Goal: Task Accomplishment & Management: Manage account settings

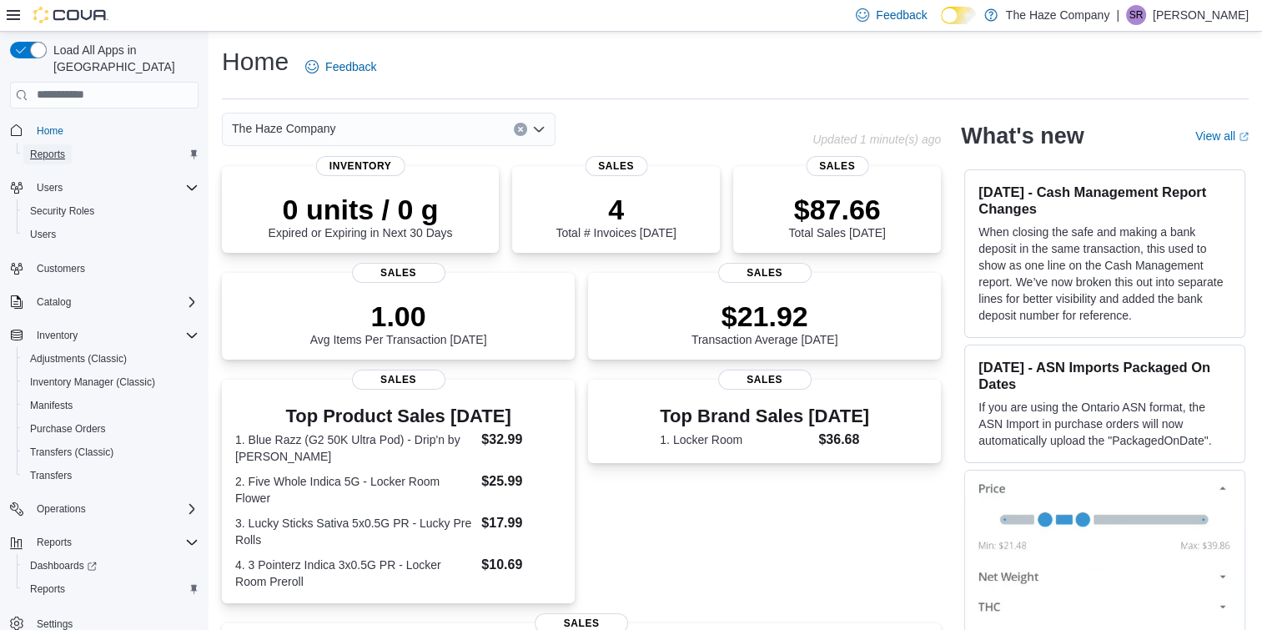
click at [58, 148] on span "Reports" at bounding box center [47, 154] width 35 height 13
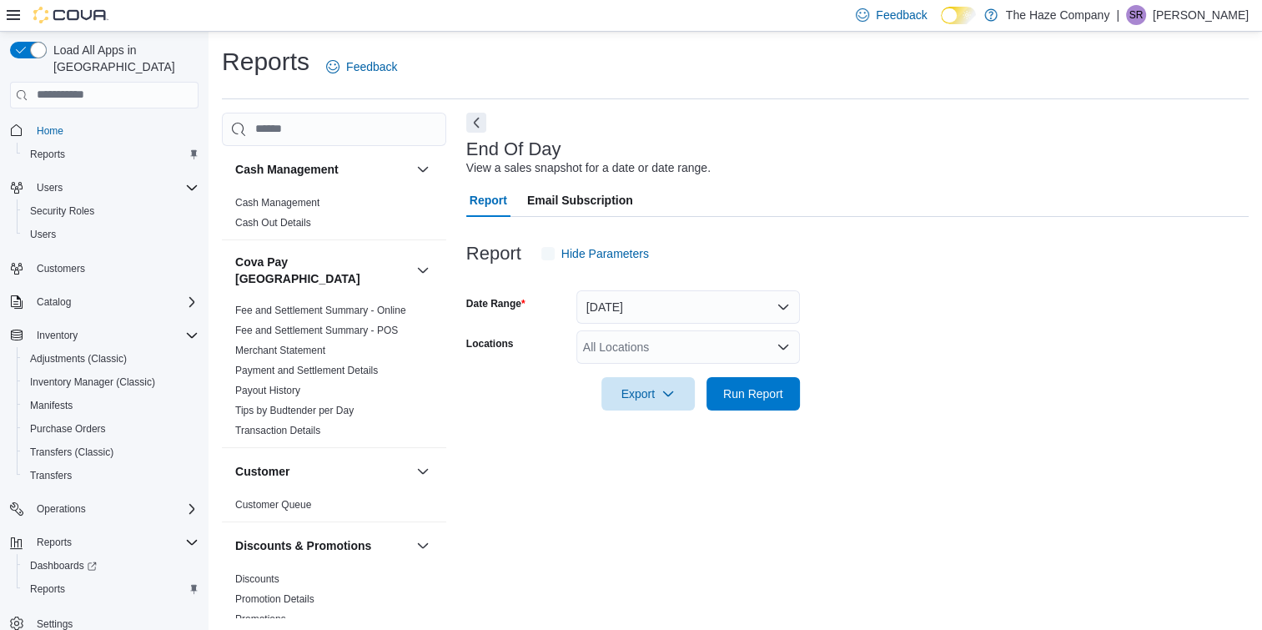
scroll to position [1, 0]
click at [535, 247] on button "Hide Parameters" at bounding box center [595, 252] width 121 height 33
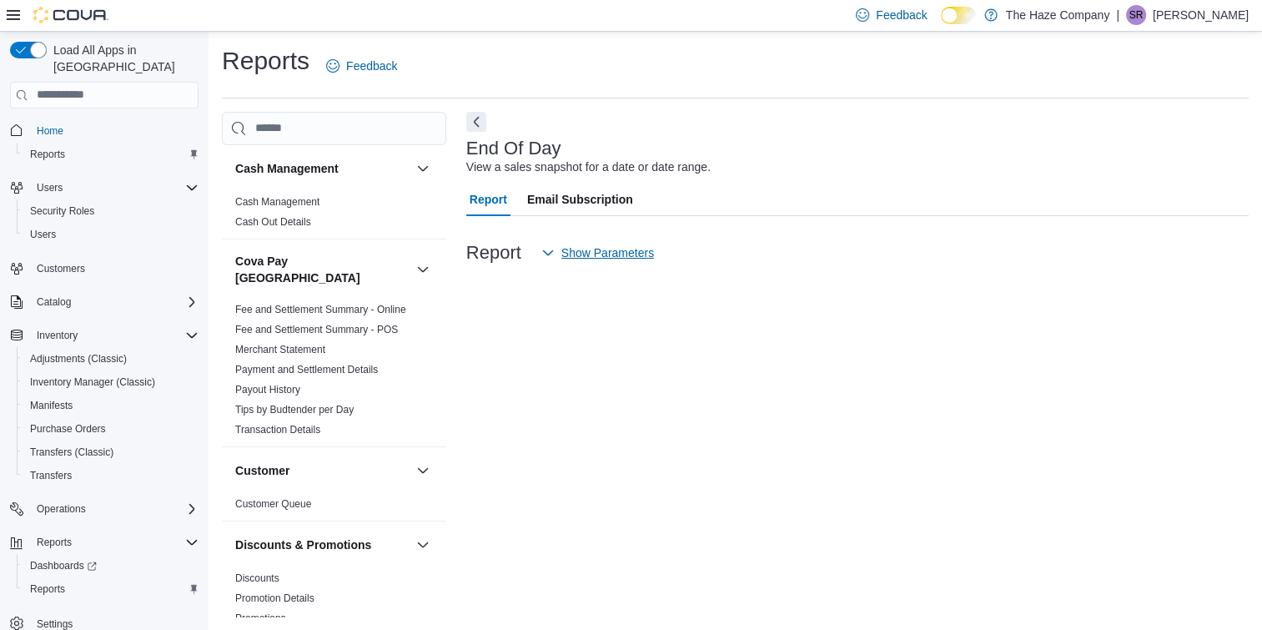
click at [547, 251] on icon "button" at bounding box center [547, 252] width 13 height 13
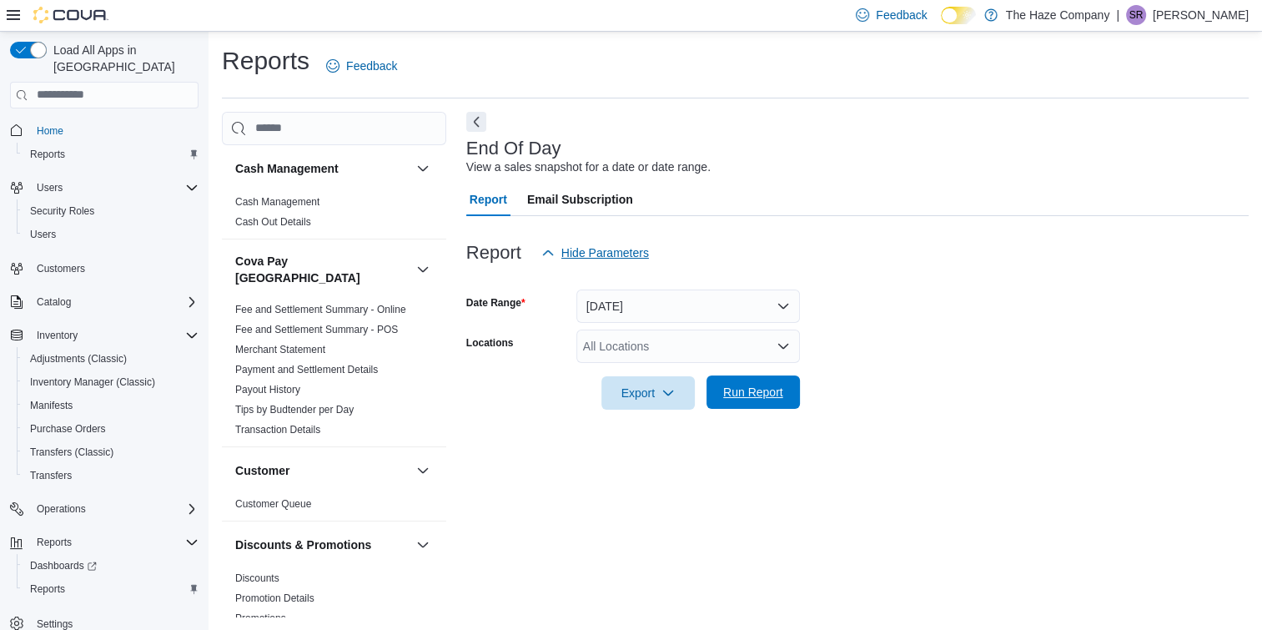
click at [771, 387] on span "Run Report" at bounding box center [753, 392] width 60 height 17
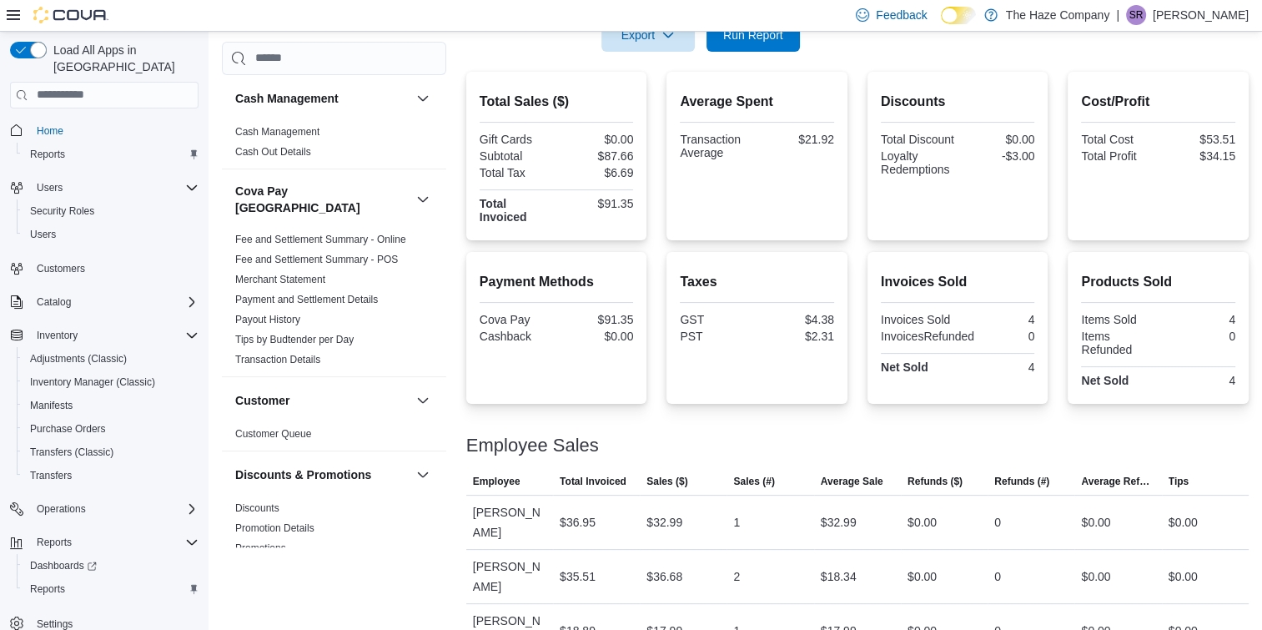
scroll to position [379, 0]
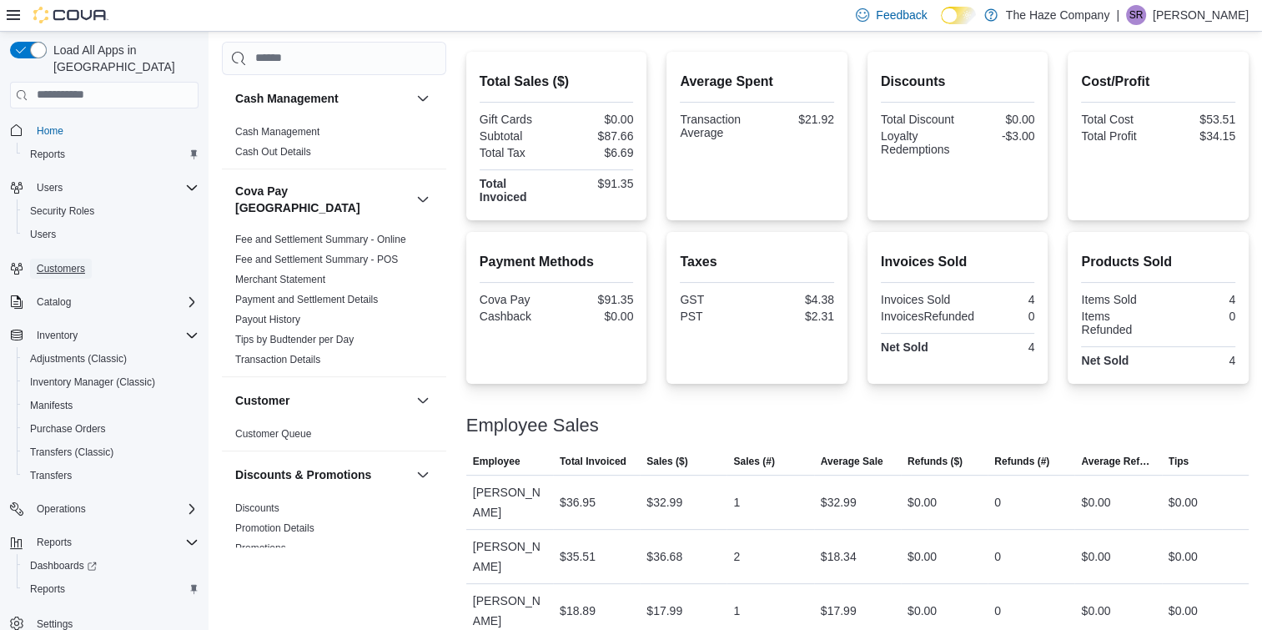
click at [67, 262] on span "Customers" at bounding box center [61, 268] width 48 height 13
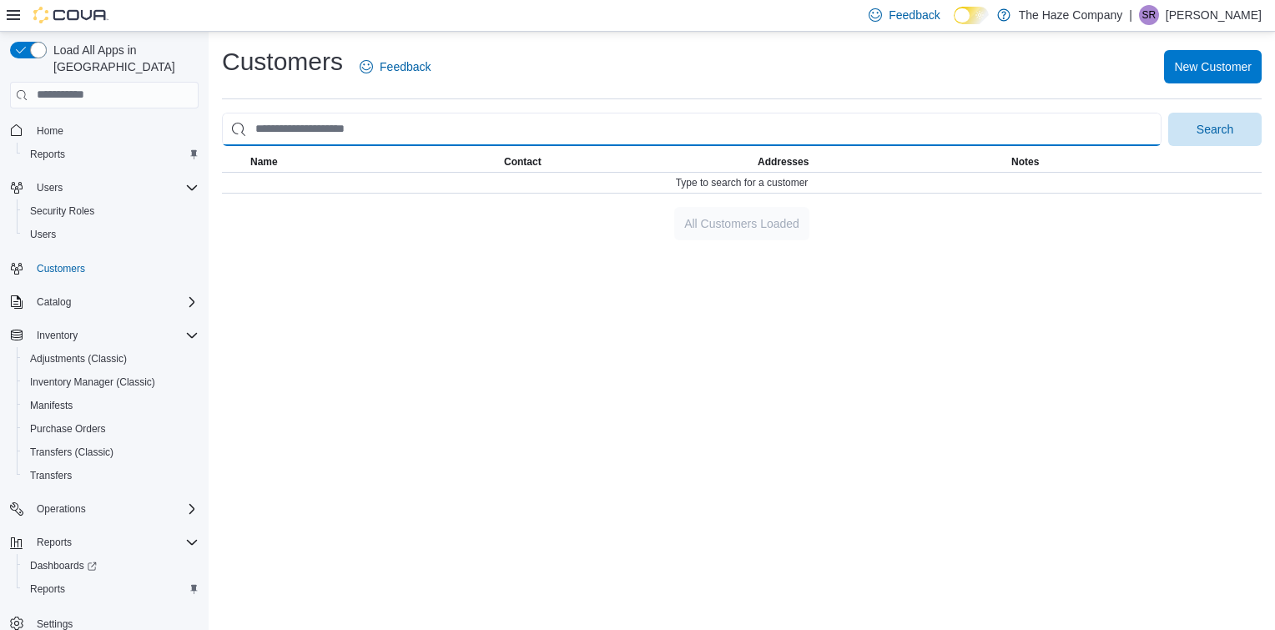
click at [552, 113] on input "search" at bounding box center [691, 129] width 939 height 33
type input "********"
click at [1168, 113] on button "Search" at bounding box center [1214, 129] width 93 height 33
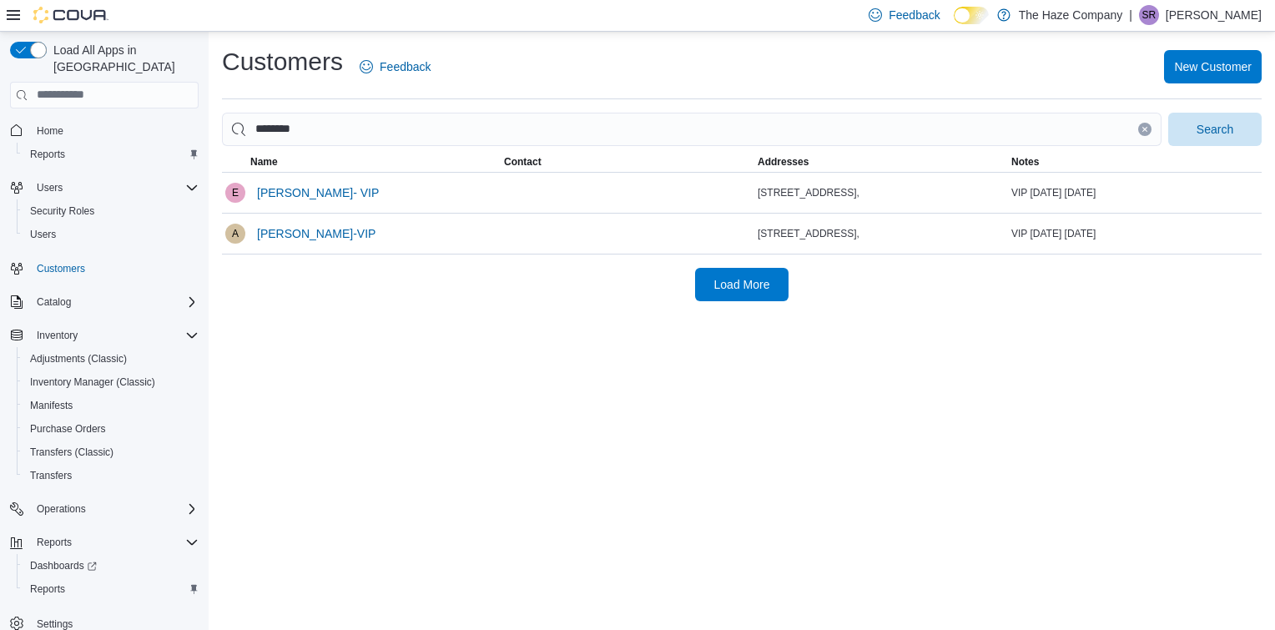
click at [506, 533] on div "Customers Feedback New Customer ******** Search This table contains 2 rows. Nam…" at bounding box center [742, 331] width 1066 height 598
click at [304, 197] on span "[PERSON_NAME]- VIP" at bounding box center [318, 192] width 122 height 17
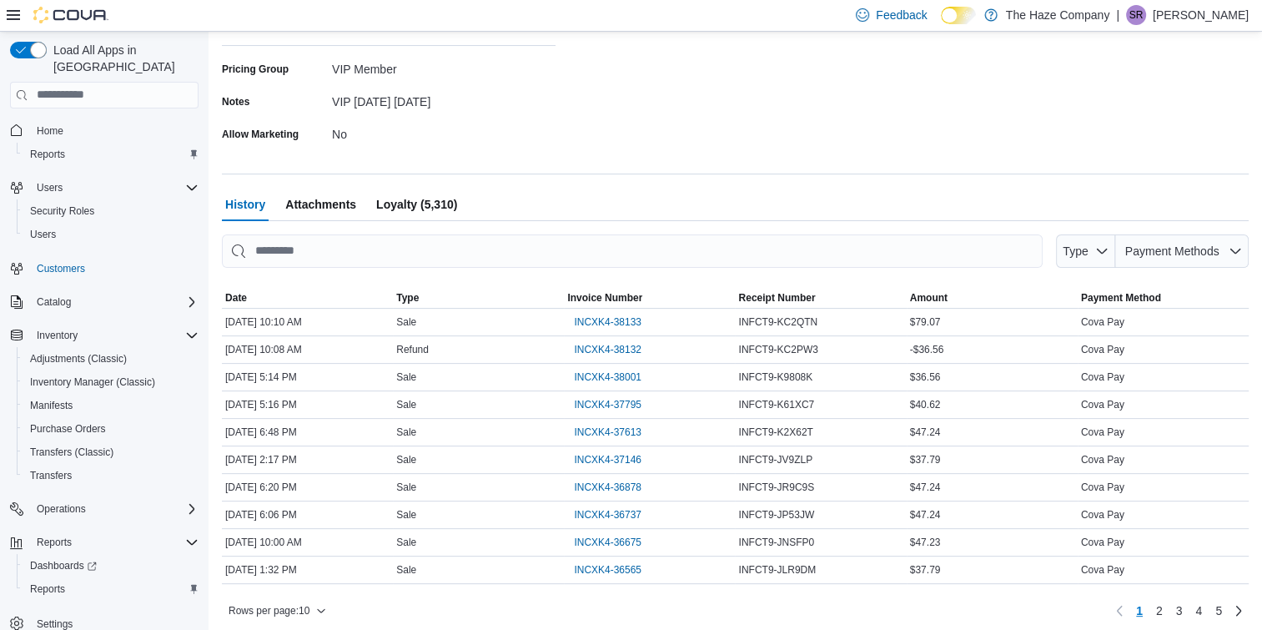
scroll to position [409, 0]
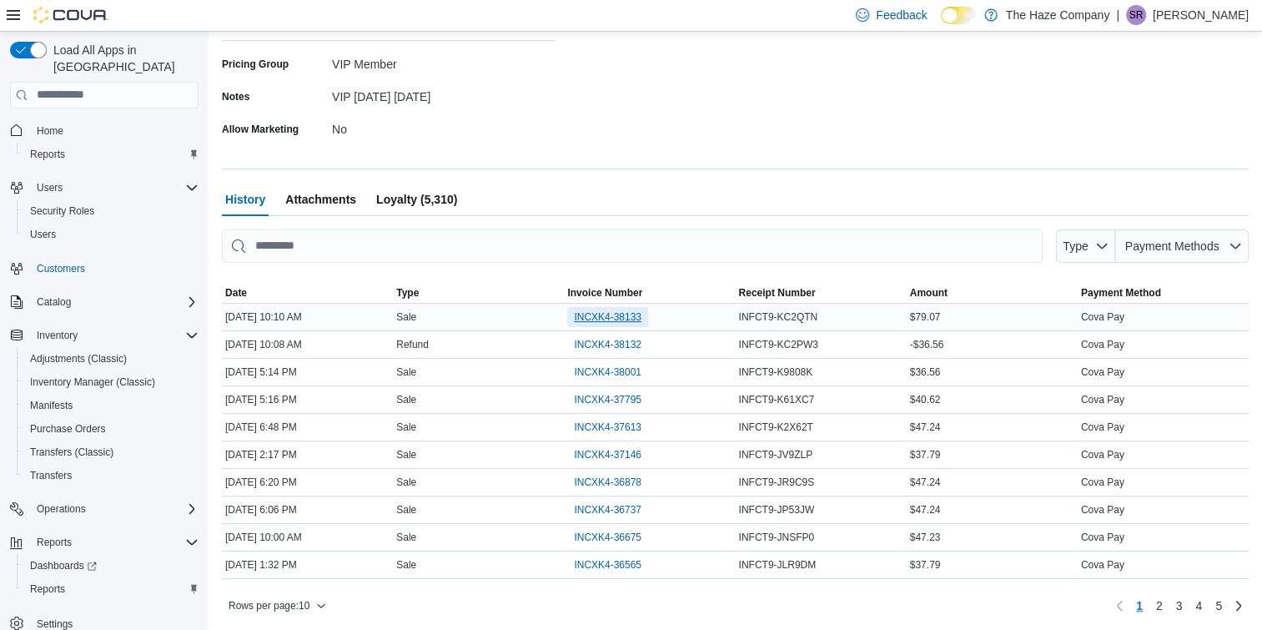
click at [607, 320] on span "INCXK4-38133" at bounding box center [608, 316] width 68 height 13
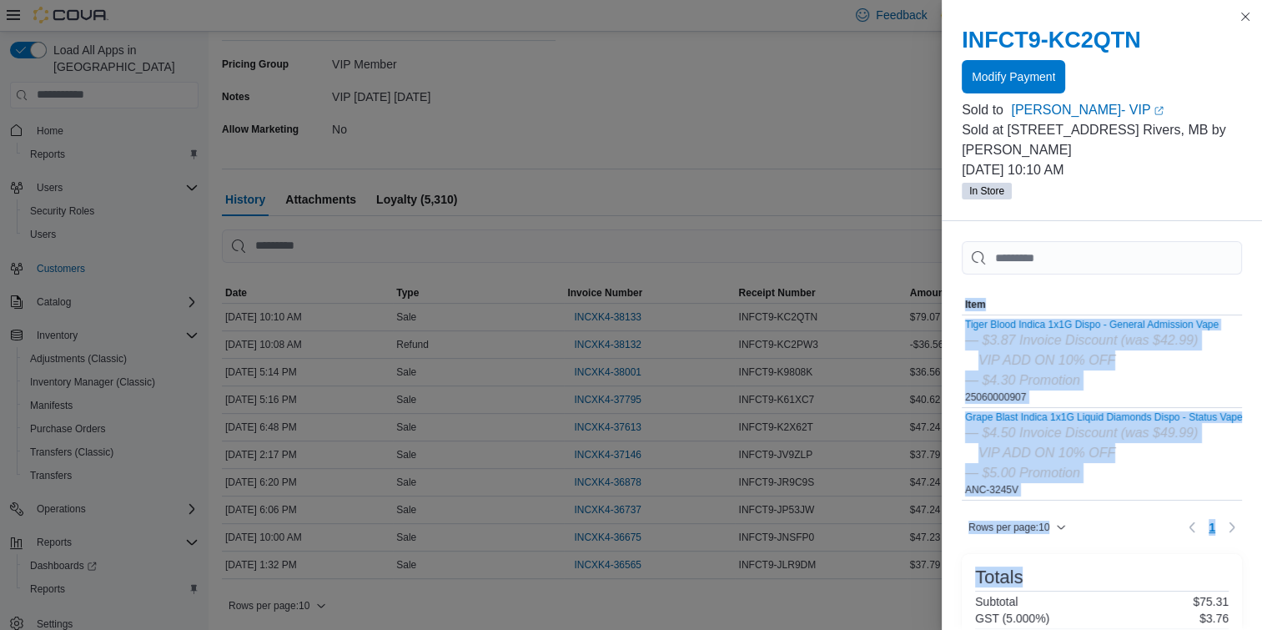
drag, startPoint x: 1252, startPoint y: 280, endPoint x: 1256, endPoint y: 566, distance: 285.3
click at [1256, 566] on div "Sorting MemoryTable from EuiInMemoryTable; Page 1 of 1. Item SKU Qty Price Tota…" at bounding box center [1102, 425] width 320 height 409
drag, startPoint x: 1256, startPoint y: 566, endPoint x: 1236, endPoint y: 340, distance: 226.1
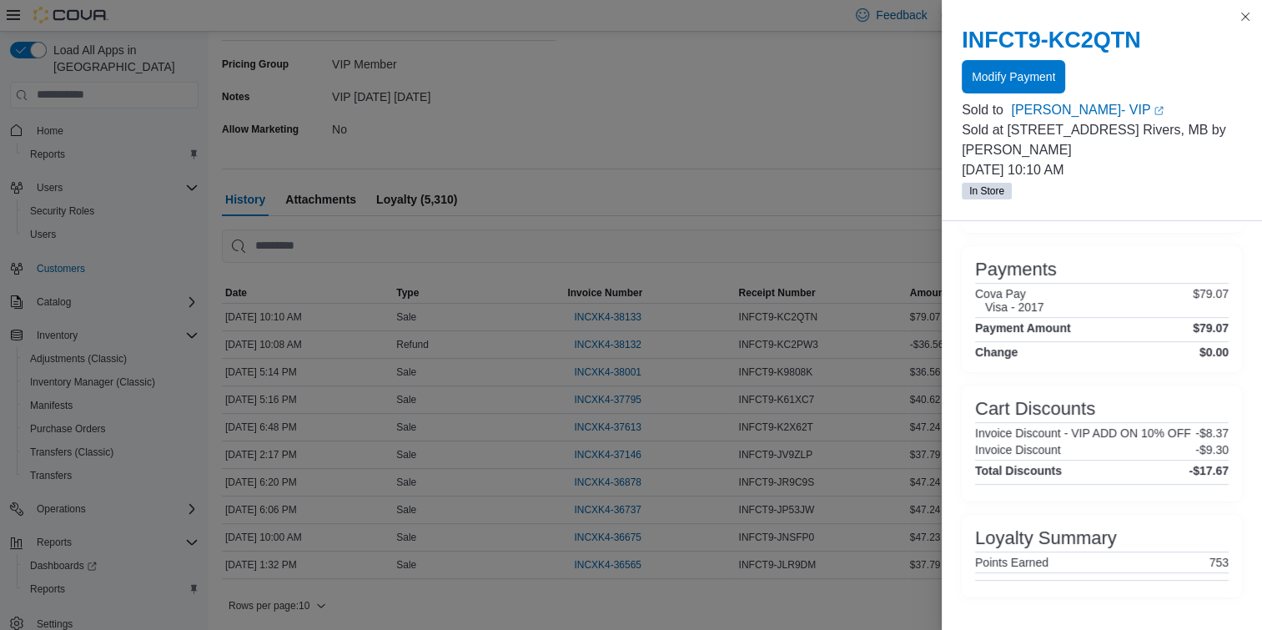
scroll to position [462, 0]
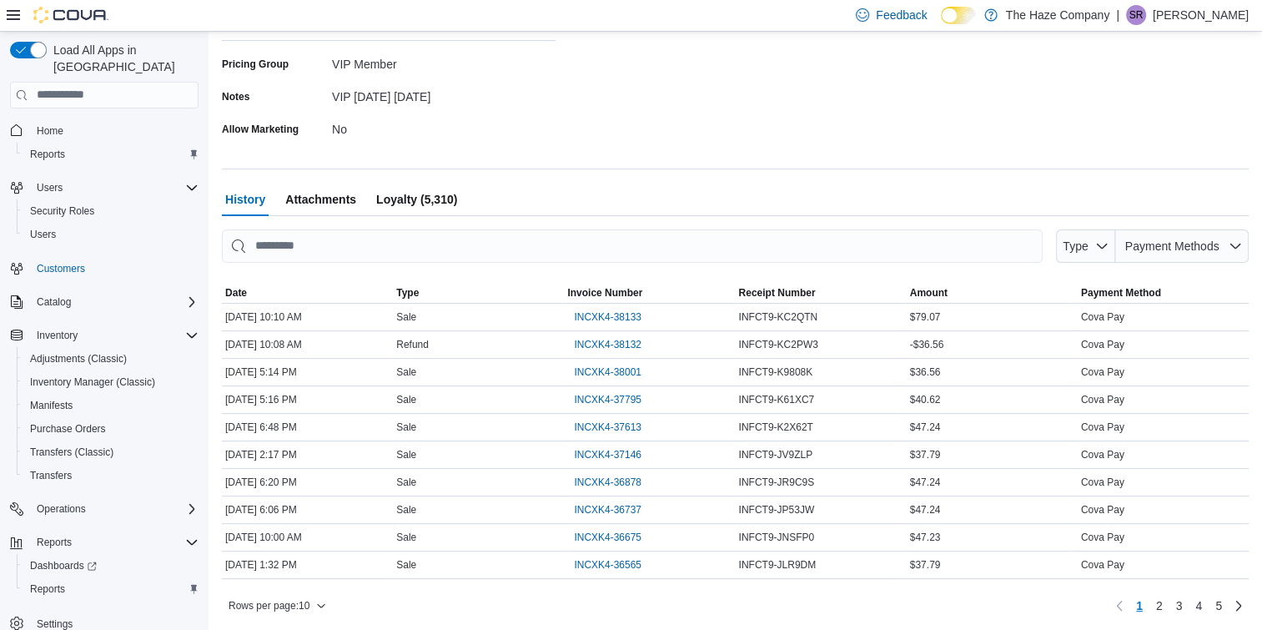
click at [404, 190] on span "Loyalty (5,310)" at bounding box center [416, 199] width 81 height 33
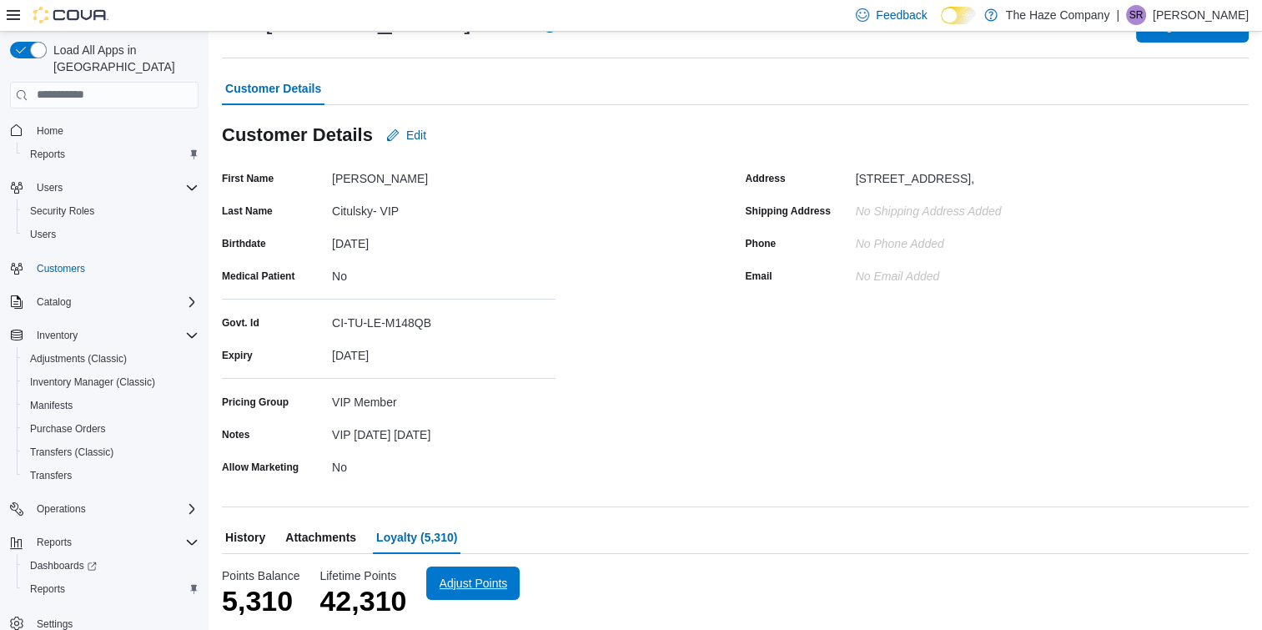
click at [459, 591] on span "Adjust Points" at bounding box center [472, 582] width 73 height 33
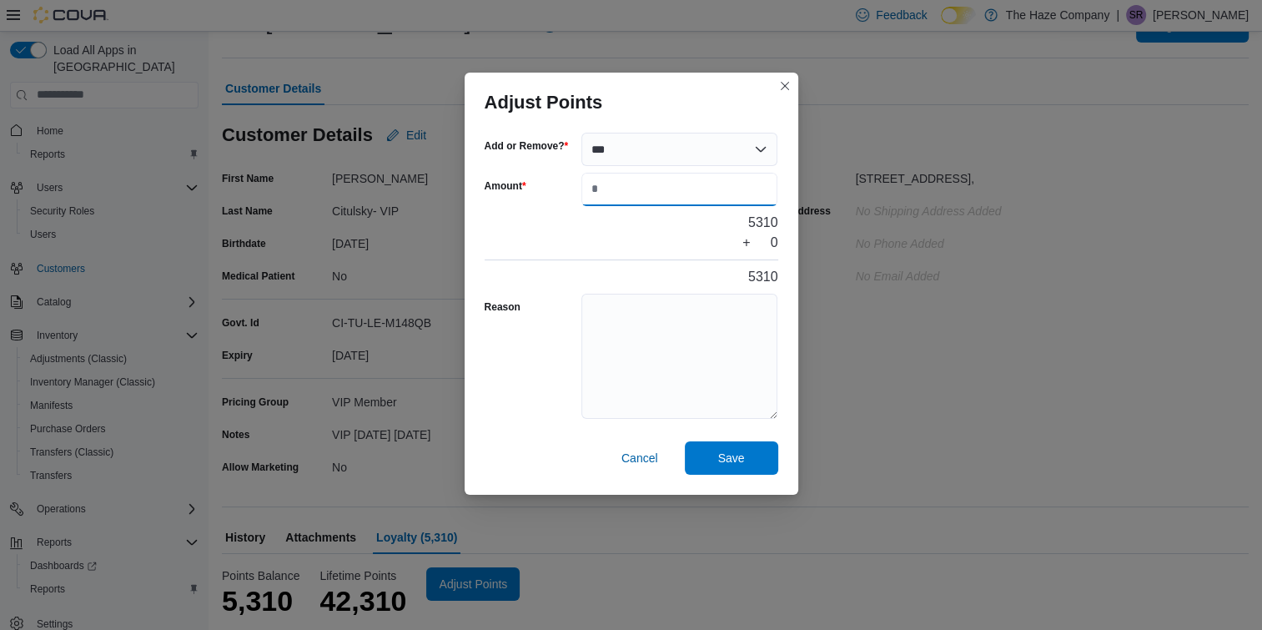
click at [672, 197] on input "Amount" at bounding box center [680, 189] width 197 height 33
type input "***"
click at [644, 323] on textarea "Reason" at bounding box center [680, 356] width 197 height 125
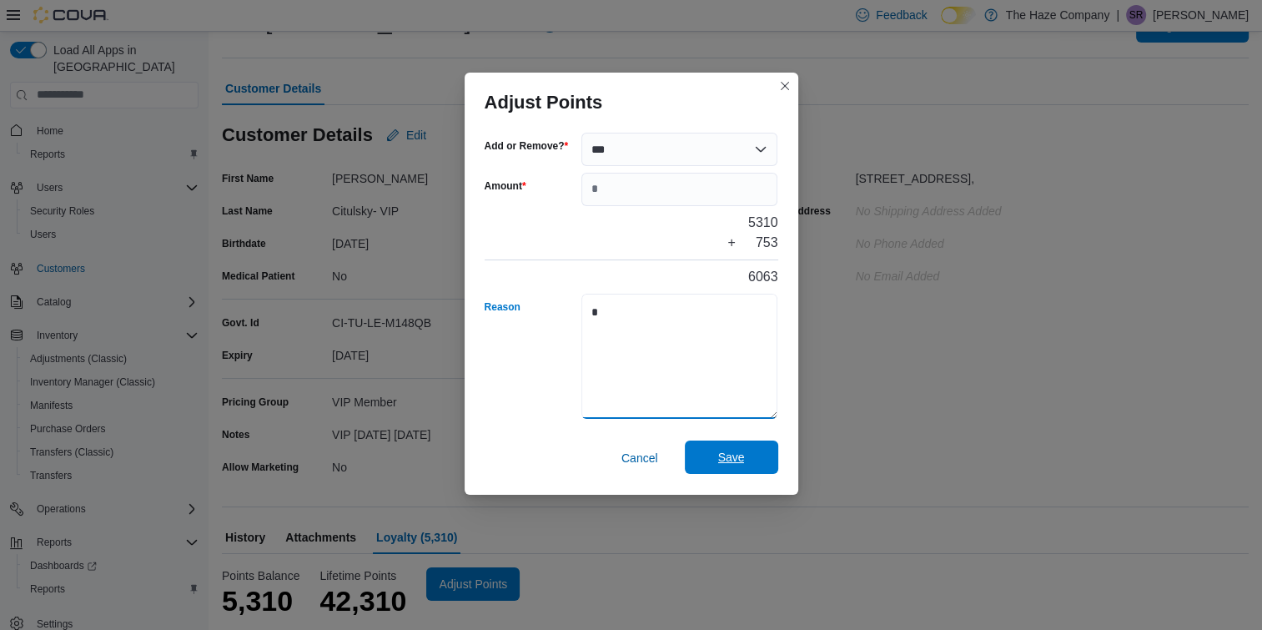
type textarea "*"
click at [703, 455] on span "Save" at bounding box center [731, 457] width 73 height 33
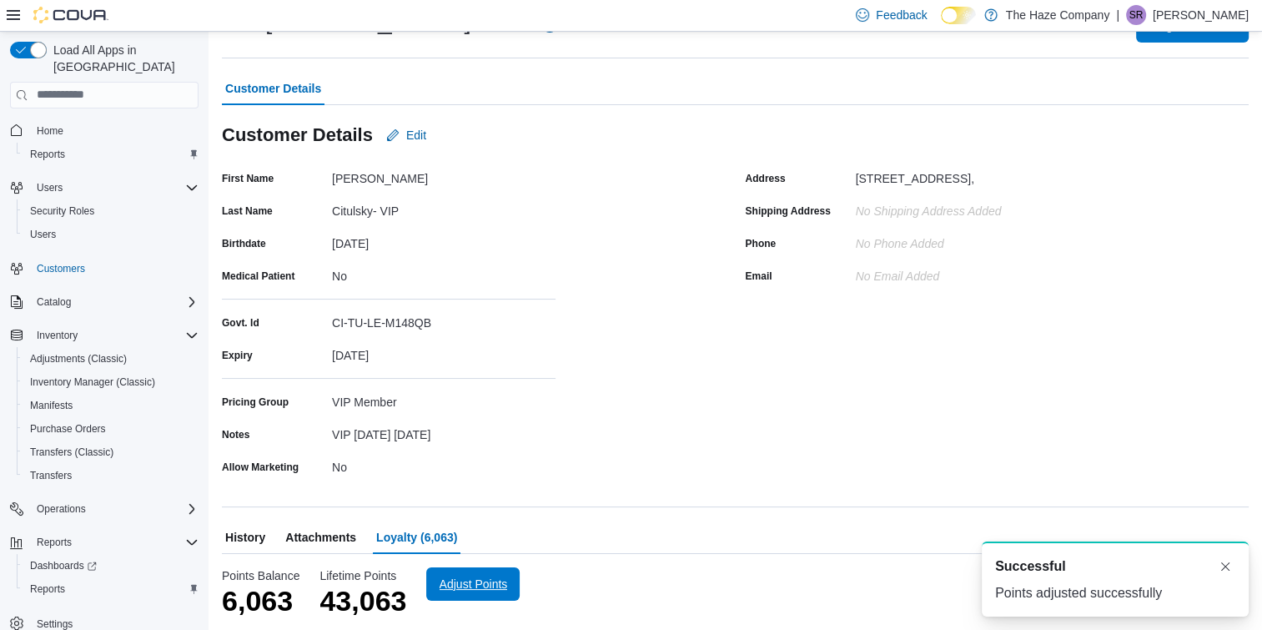
scroll to position [0, 0]
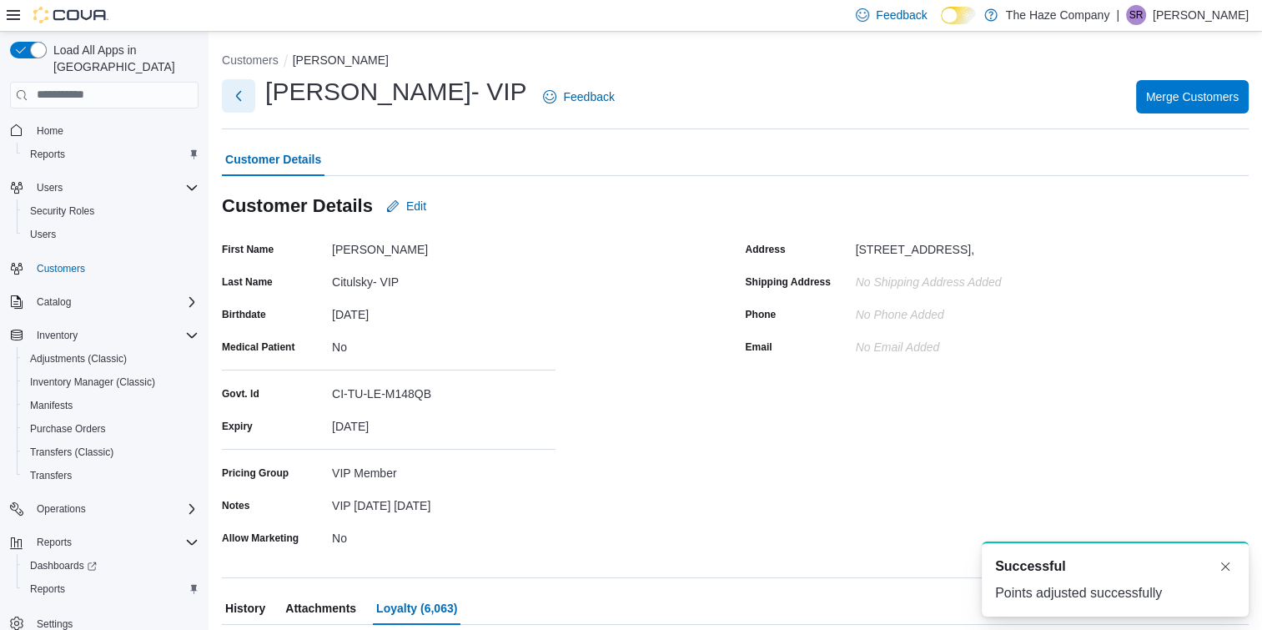
click at [242, 101] on button "Next" at bounding box center [238, 95] width 33 height 33
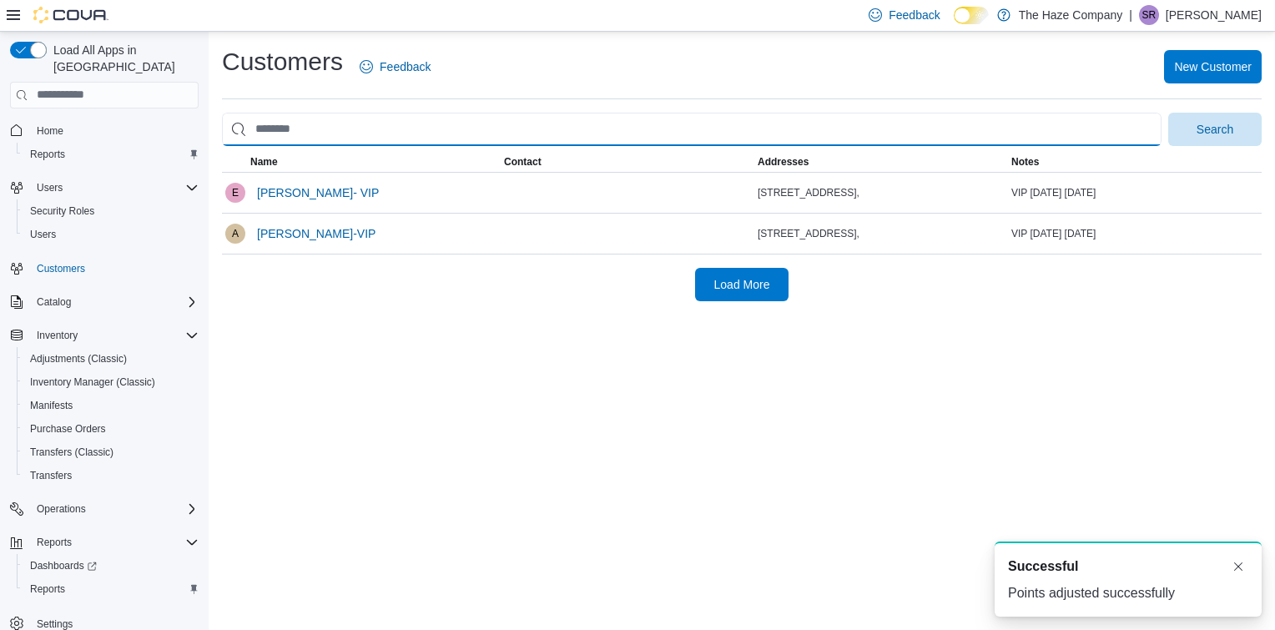
click at [315, 120] on input "search" at bounding box center [691, 129] width 939 height 33
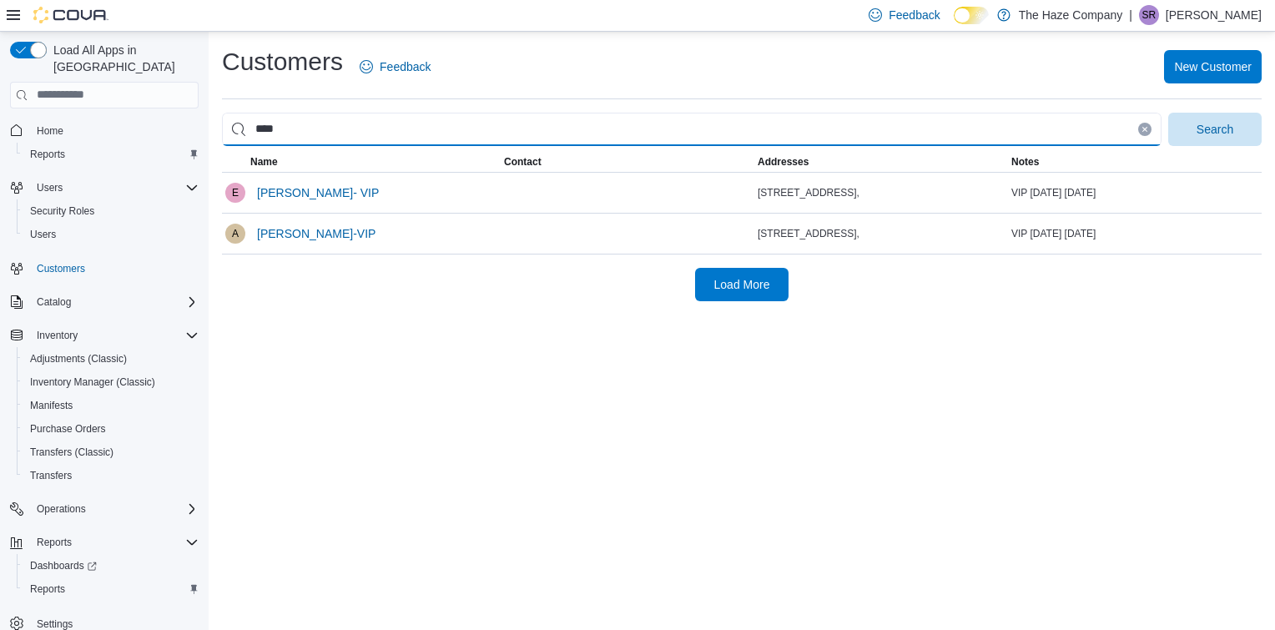
type input "****"
click at [1168, 113] on button "Search" at bounding box center [1214, 129] width 93 height 33
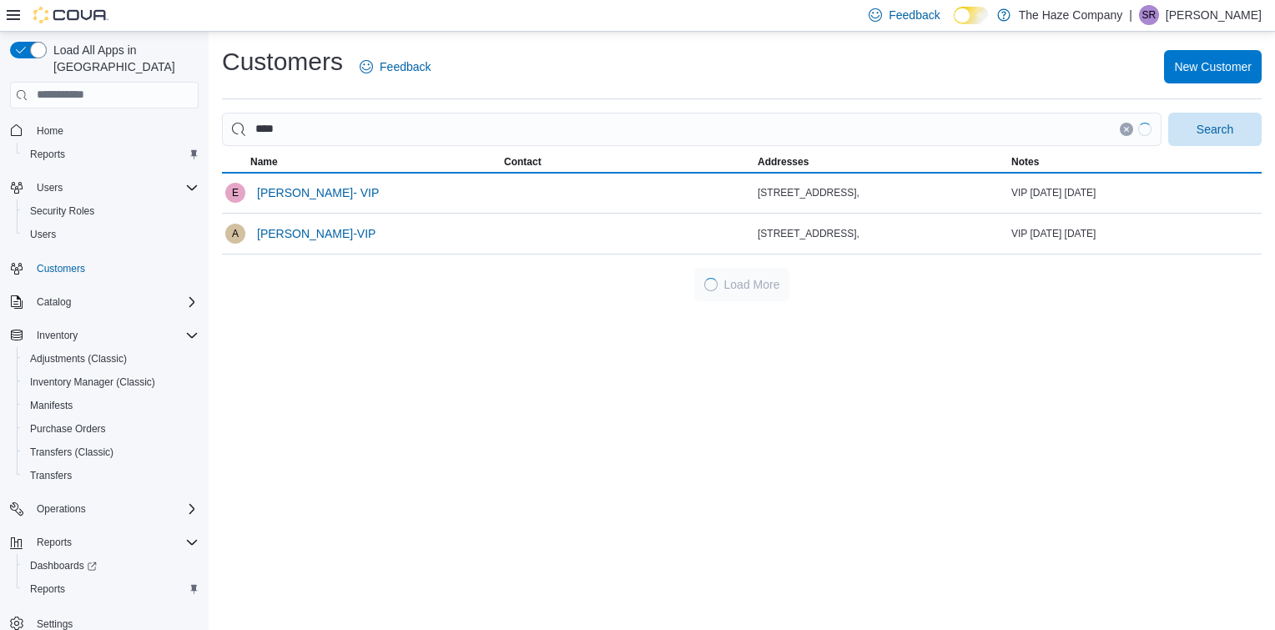
click at [574, 480] on div "Customers Feedback New Customer **** Search This table contains 2 rows. Name Co…" at bounding box center [742, 331] width 1066 height 598
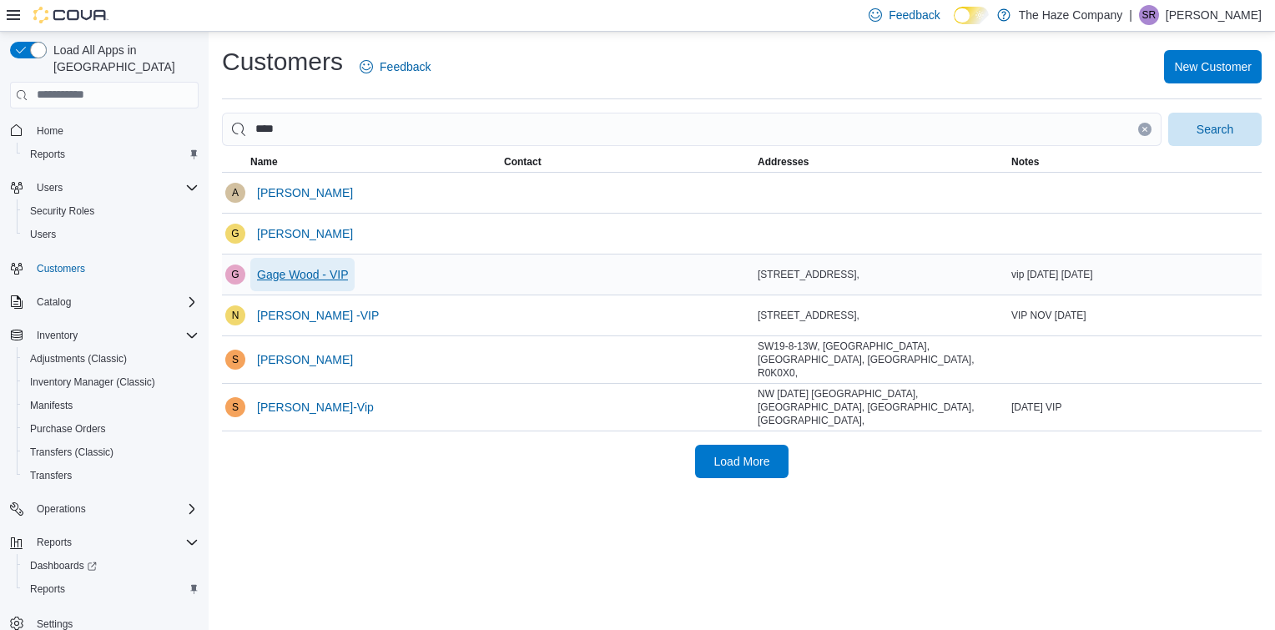
click at [311, 275] on span "Gage Wood - VIP" at bounding box center [302, 274] width 91 height 17
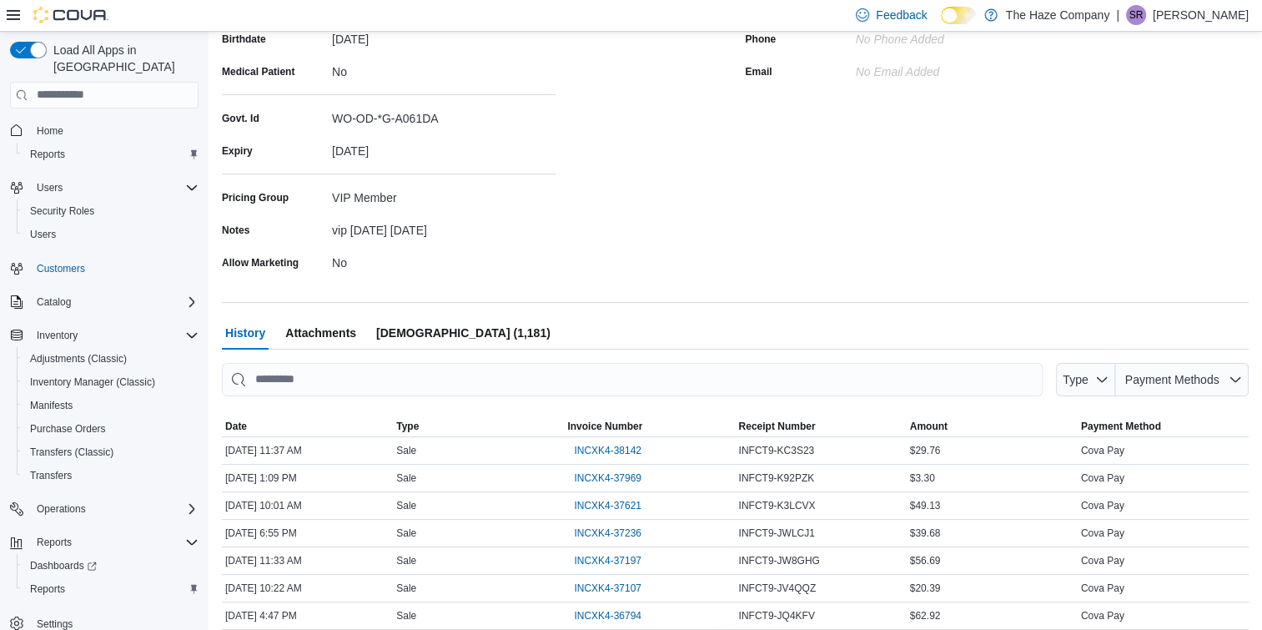
scroll to position [409, 0]
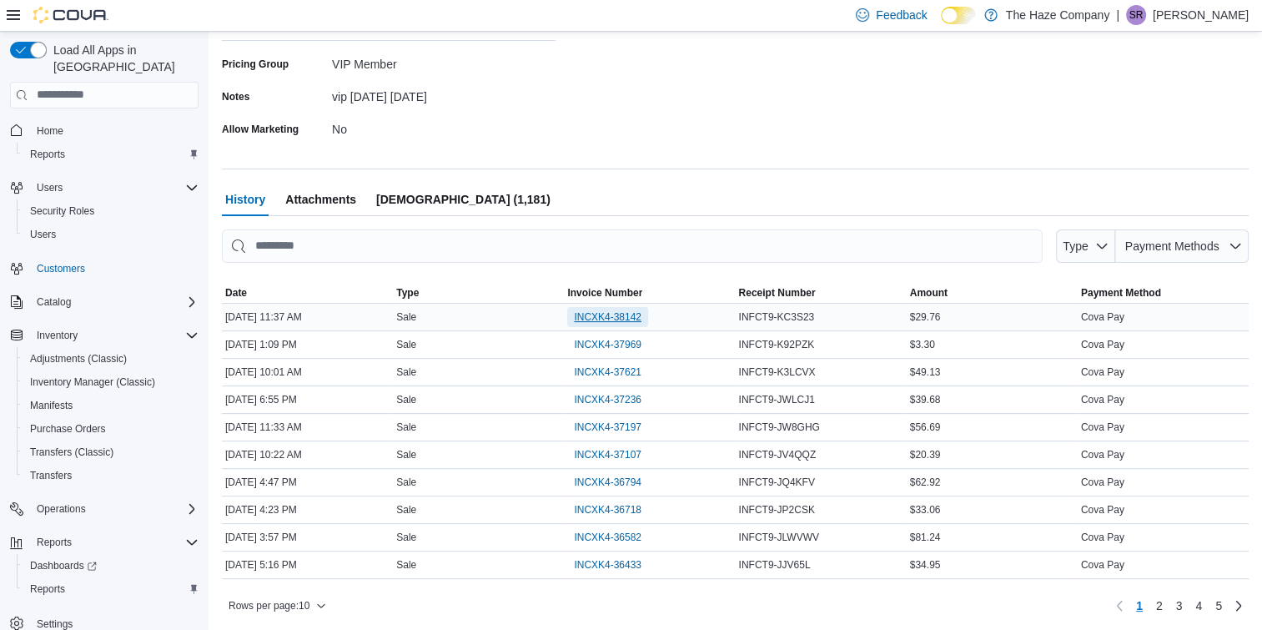
click at [588, 320] on span "INCXK4-38142" at bounding box center [608, 316] width 68 height 13
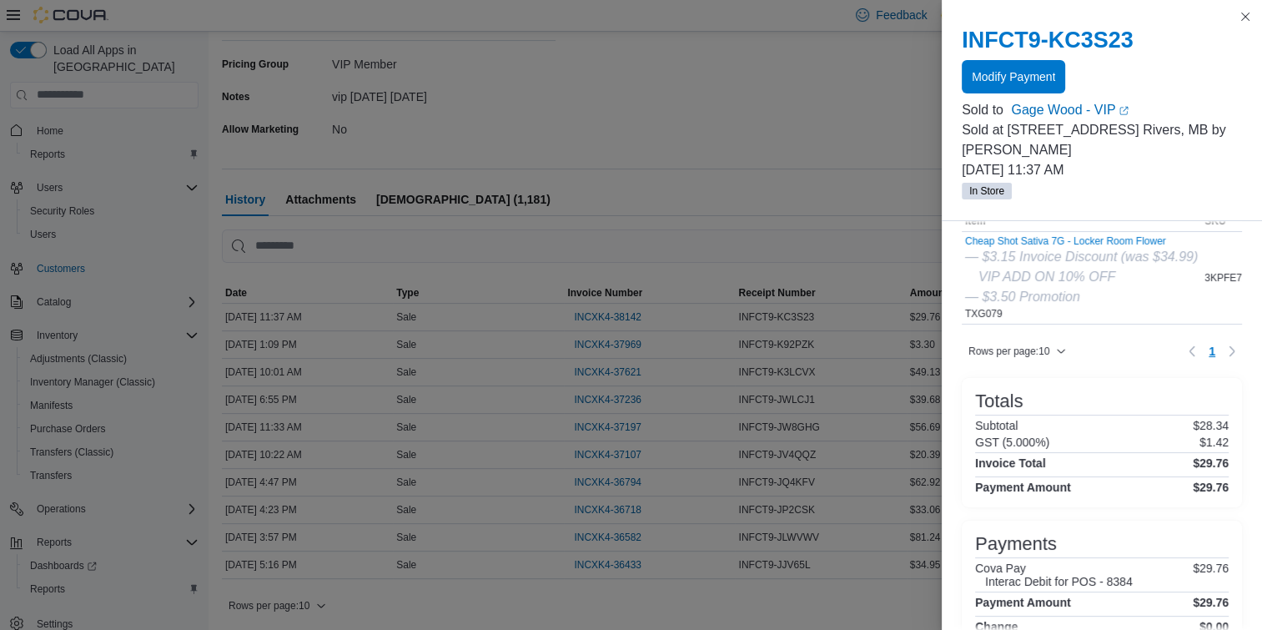
scroll to position [370, 0]
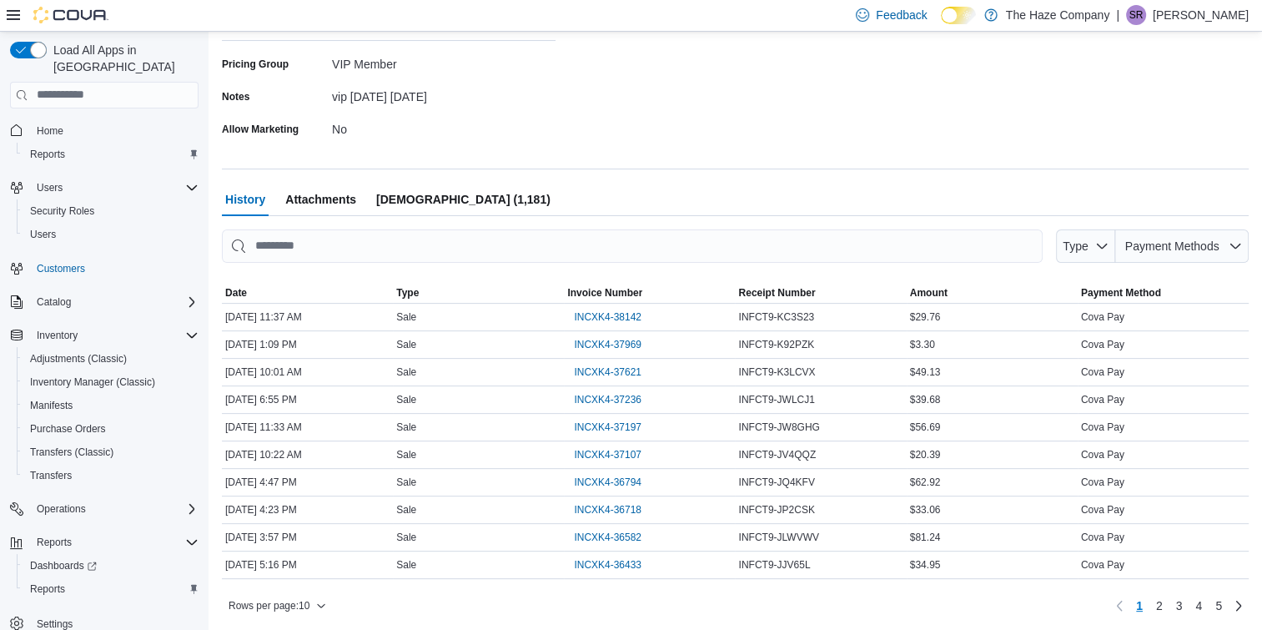
click at [447, 198] on span "[DEMOGRAPHIC_DATA] (1,181)" at bounding box center [463, 199] width 174 height 33
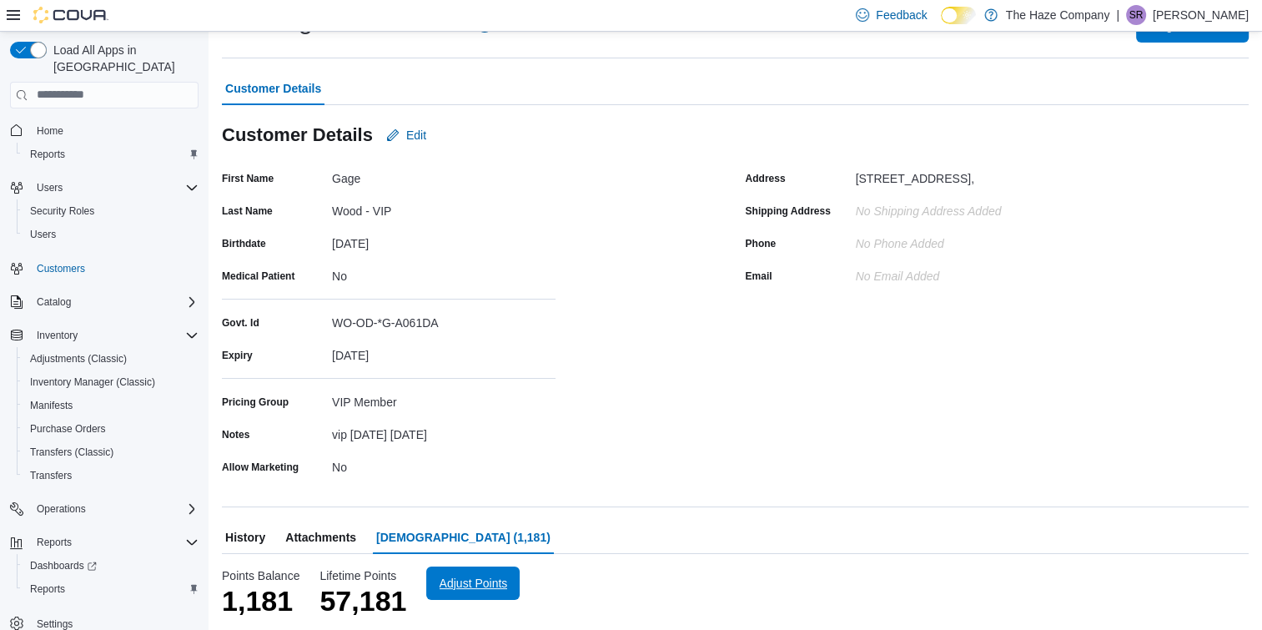
click at [482, 580] on span "Adjust Points" at bounding box center [474, 583] width 68 height 17
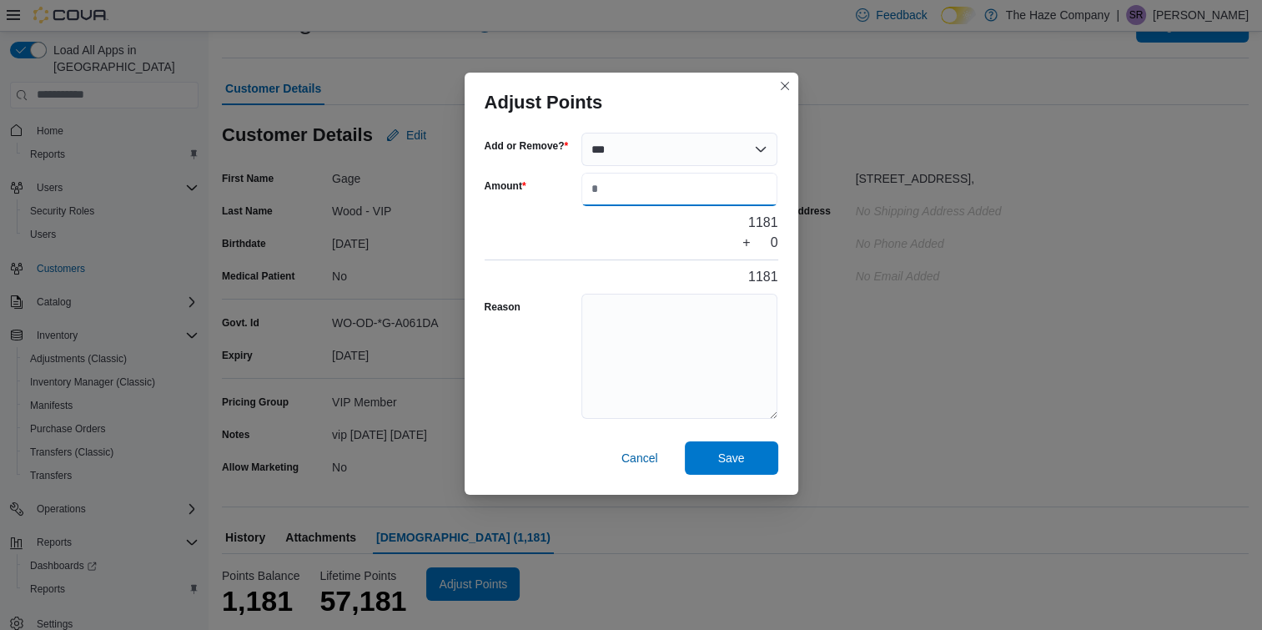
click at [678, 198] on input "Amount" at bounding box center [680, 189] width 197 height 33
type input "***"
click at [673, 300] on textarea "Reason" at bounding box center [680, 356] width 197 height 125
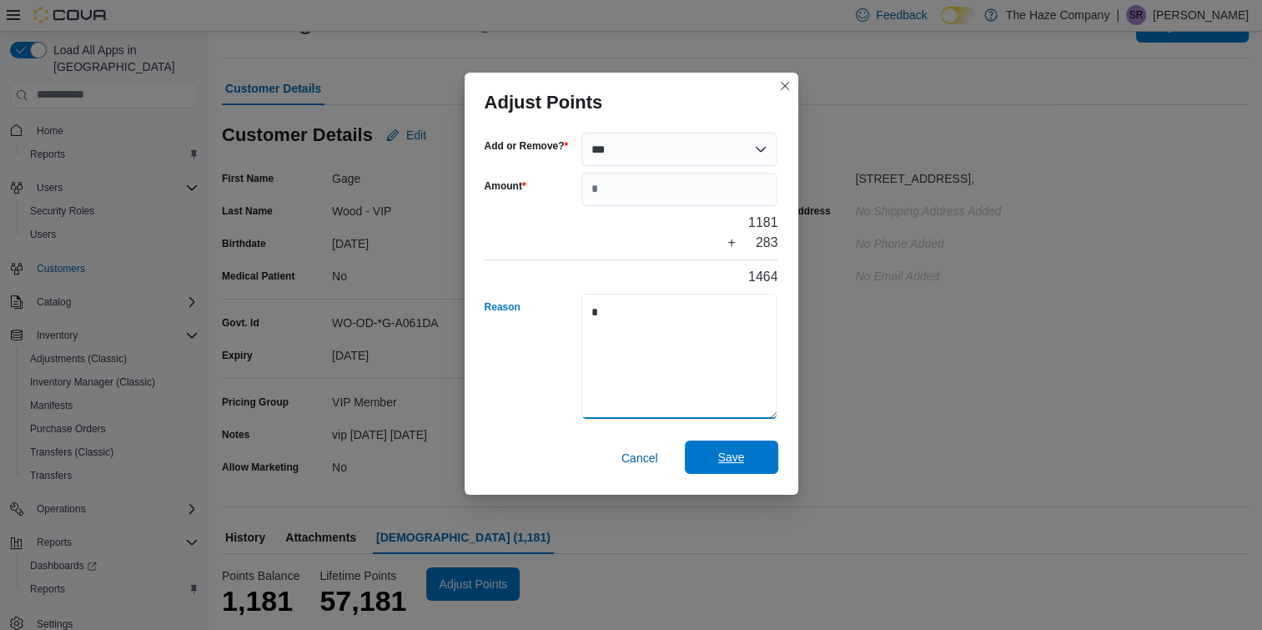
type textarea "*"
click at [723, 458] on span "Save" at bounding box center [731, 457] width 27 height 17
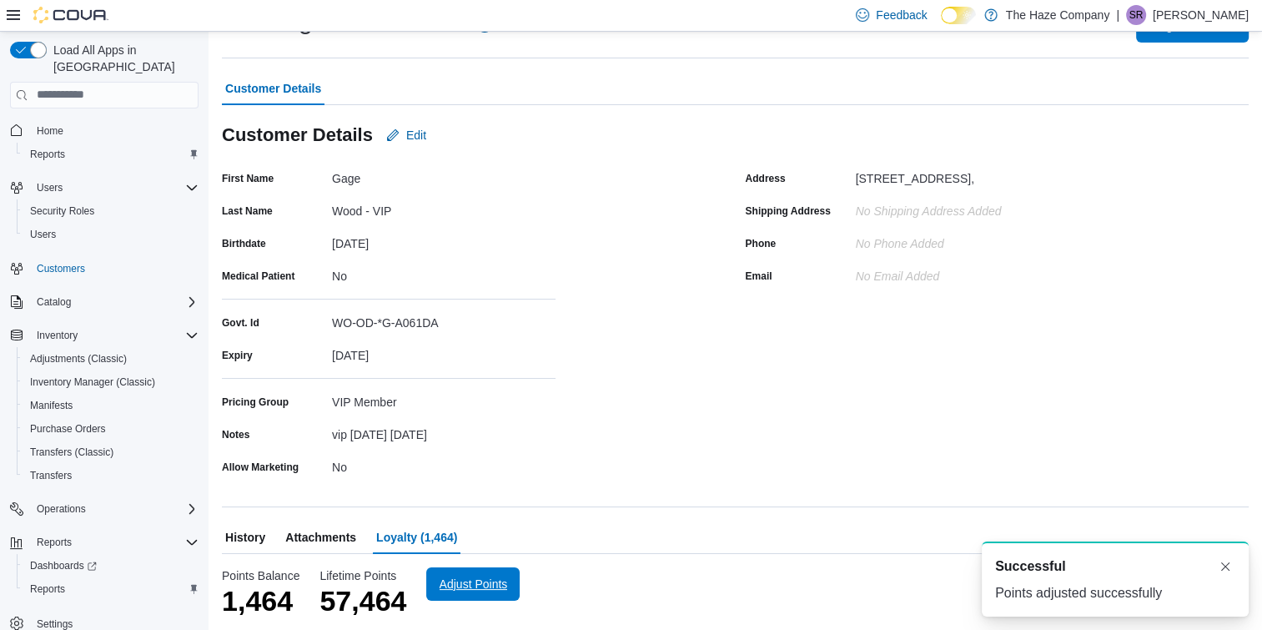
scroll to position [0, 0]
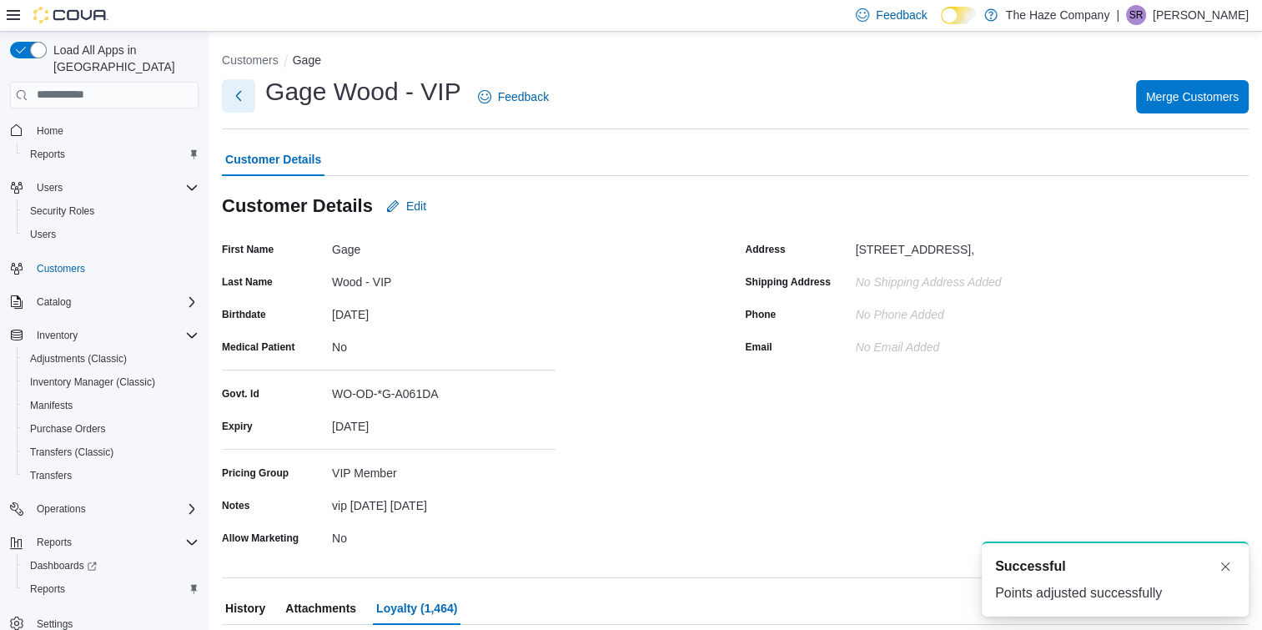
click at [238, 103] on button "Next" at bounding box center [238, 95] width 33 height 33
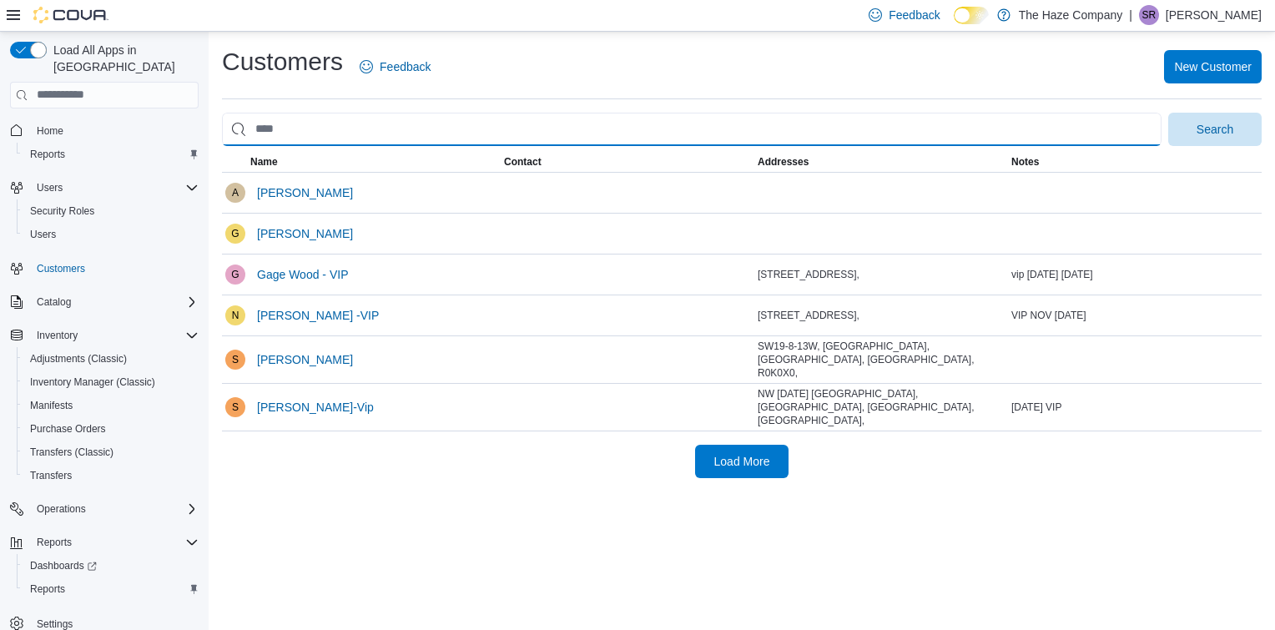
click at [526, 125] on input "search" at bounding box center [691, 129] width 939 height 33
type input "****"
click at [1168, 113] on button "Search" at bounding box center [1214, 129] width 93 height 33
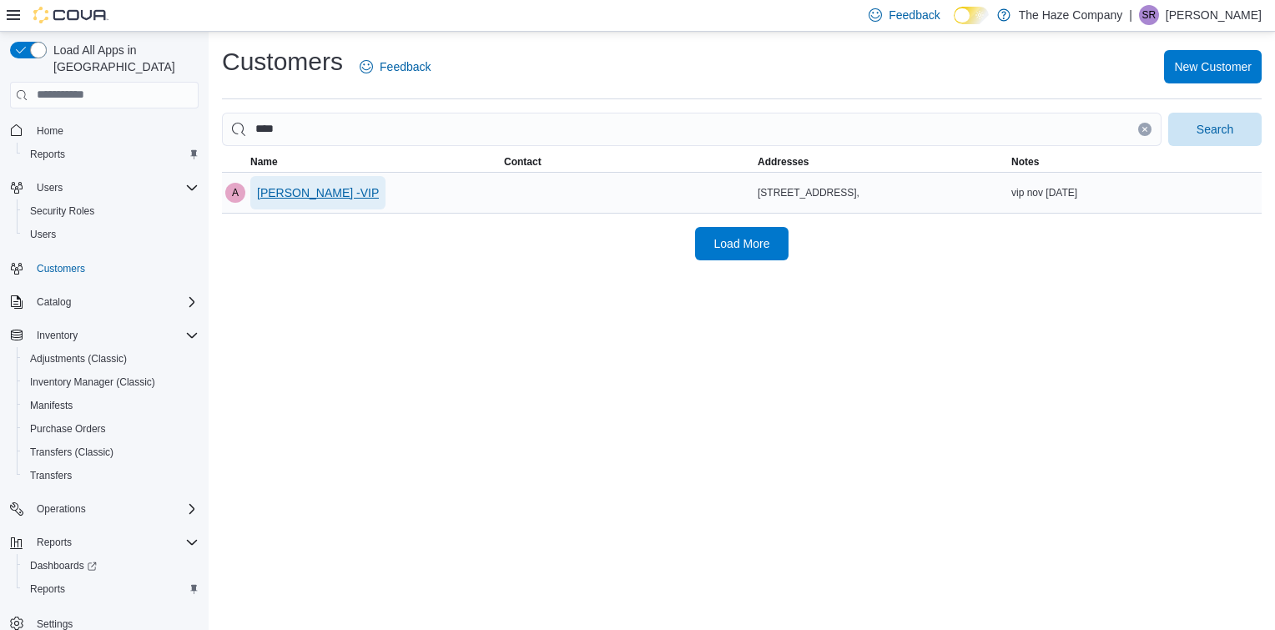
click at [322, 198] on span "[PERSON_NAME] -VIP" at bounding box center [318, 192] width 122 height 17
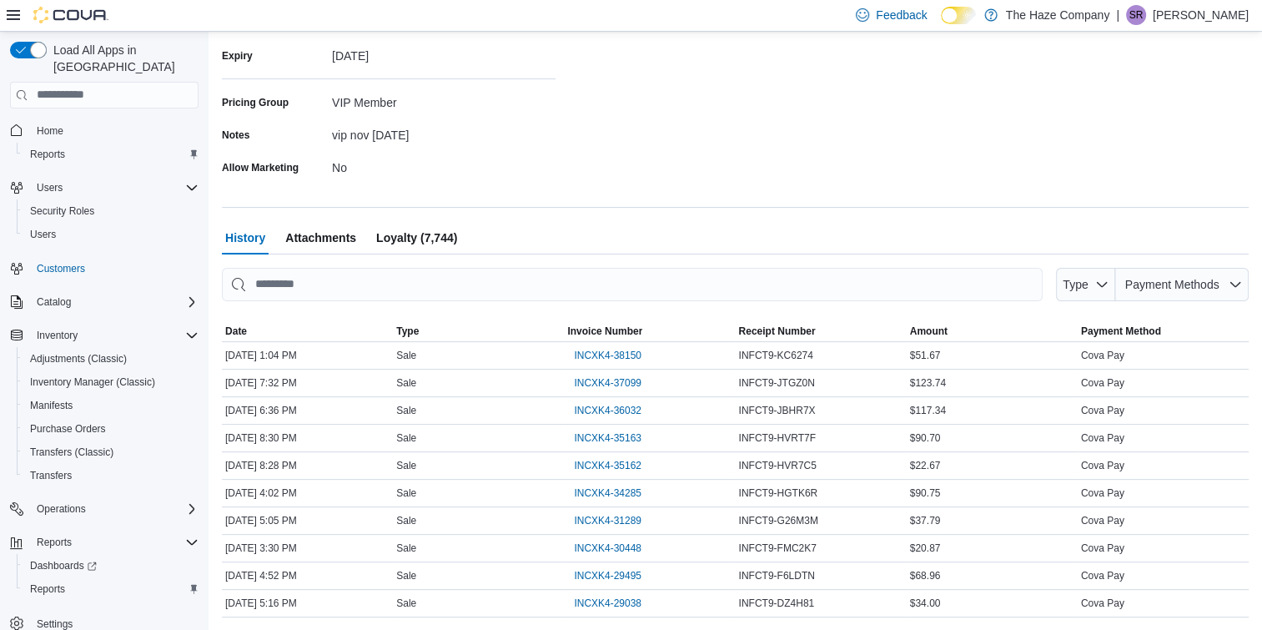
scroll to position [409, 0]
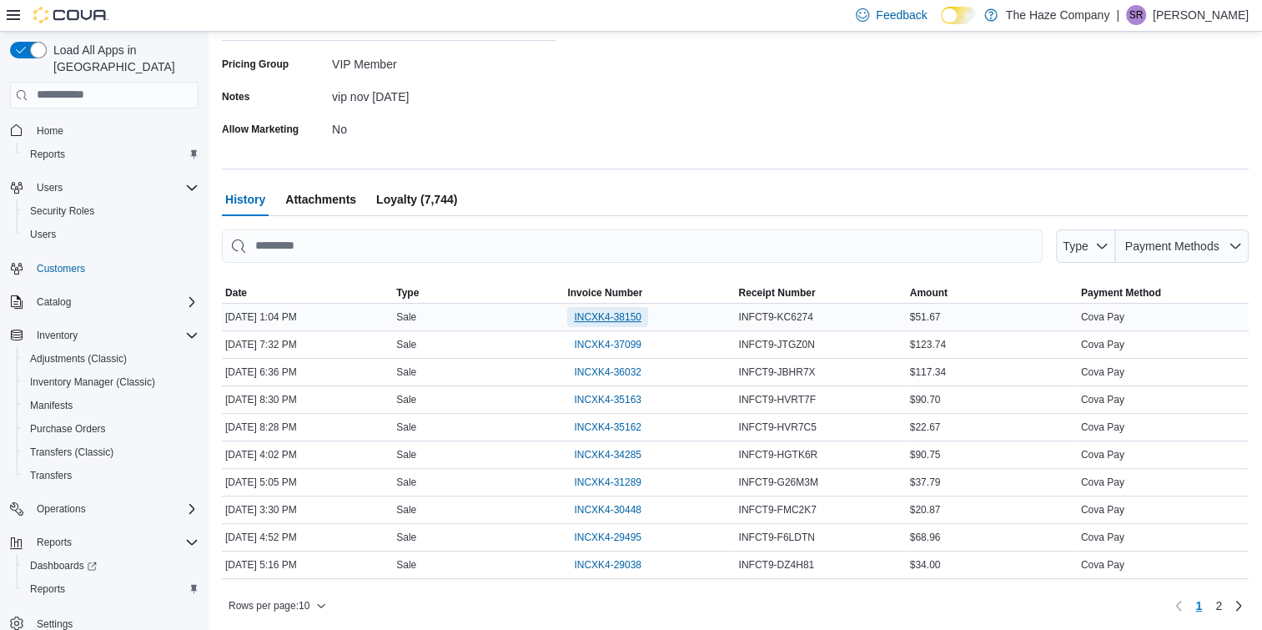
click at [617, 321] on span "INCXK4-38150" at bounding box center [608, 316] width 68 height 13
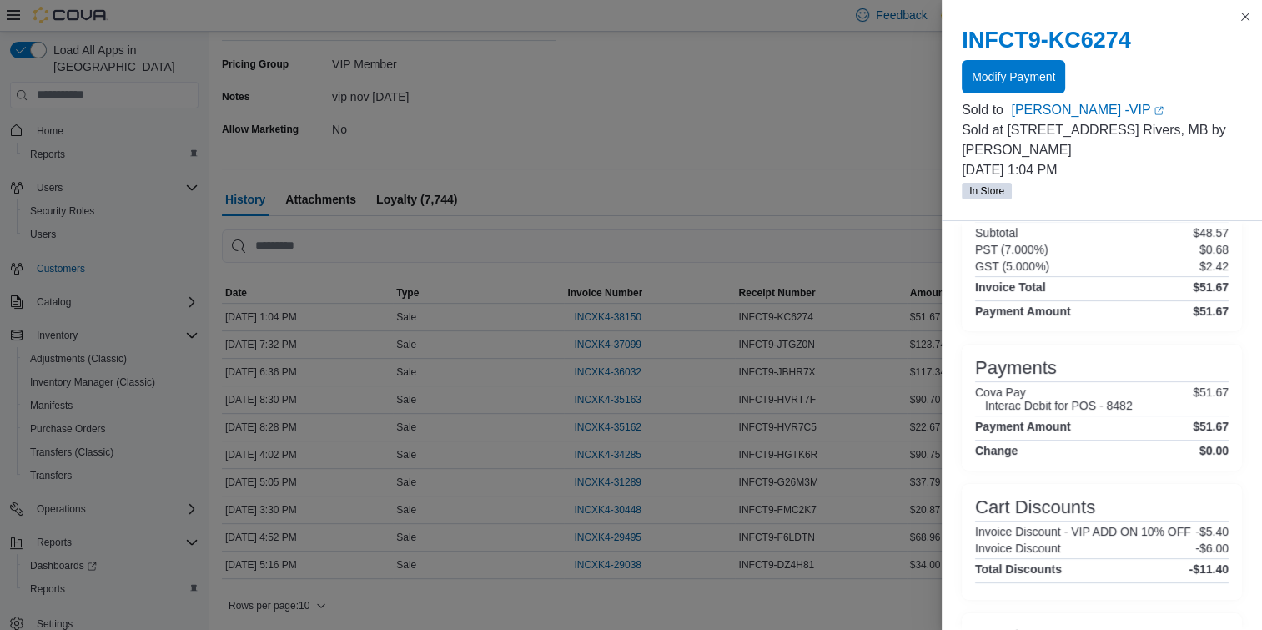
scroll to position [544, 0]
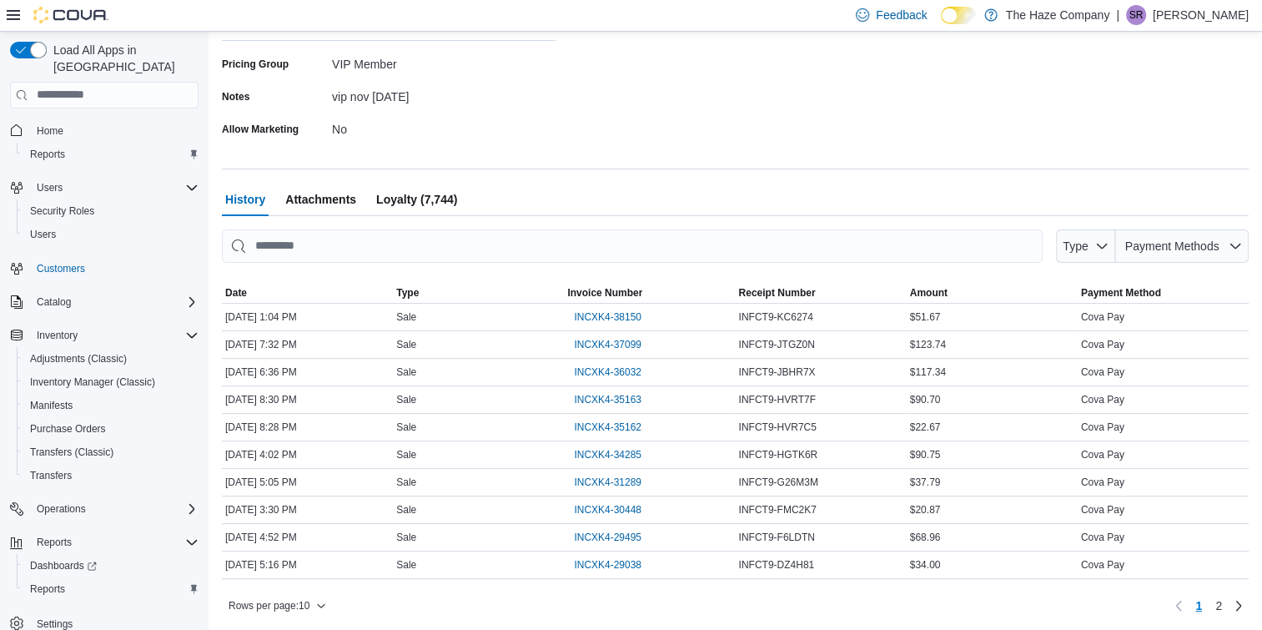
click at [408, 197] on span "Loyalty (7,744)" at bounding box center [416, 199] width 81 height 33
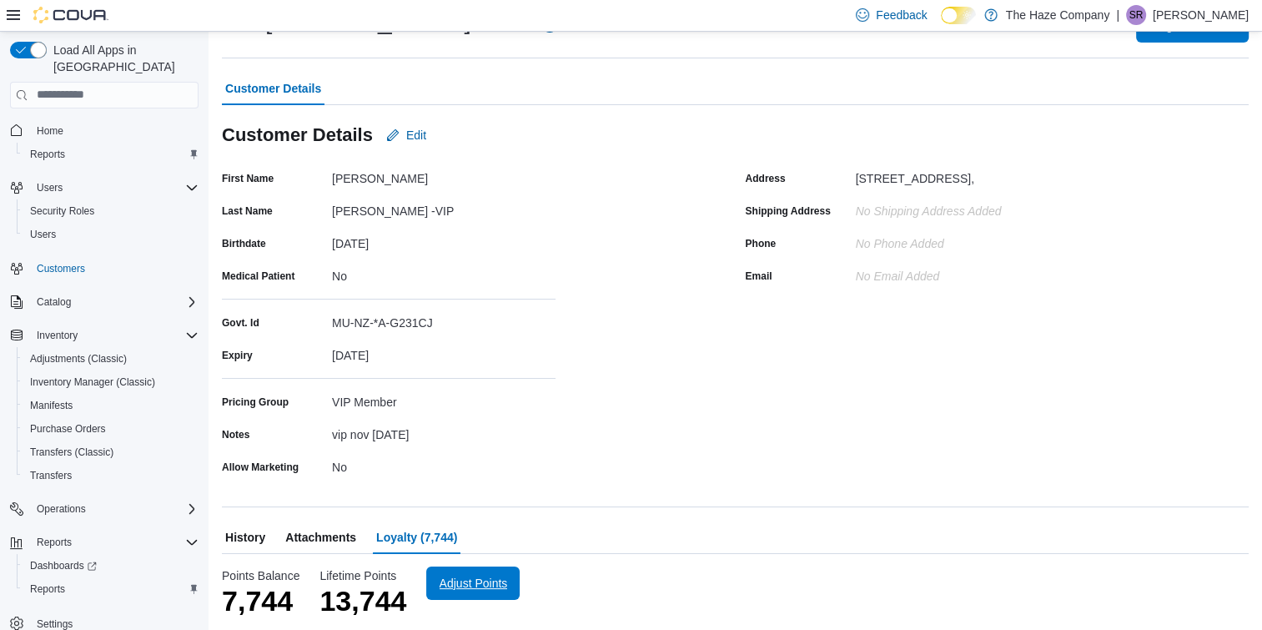
click at [481, 572] on span "Adjust Points" at bounding box center [472, 582] width 73 height 33
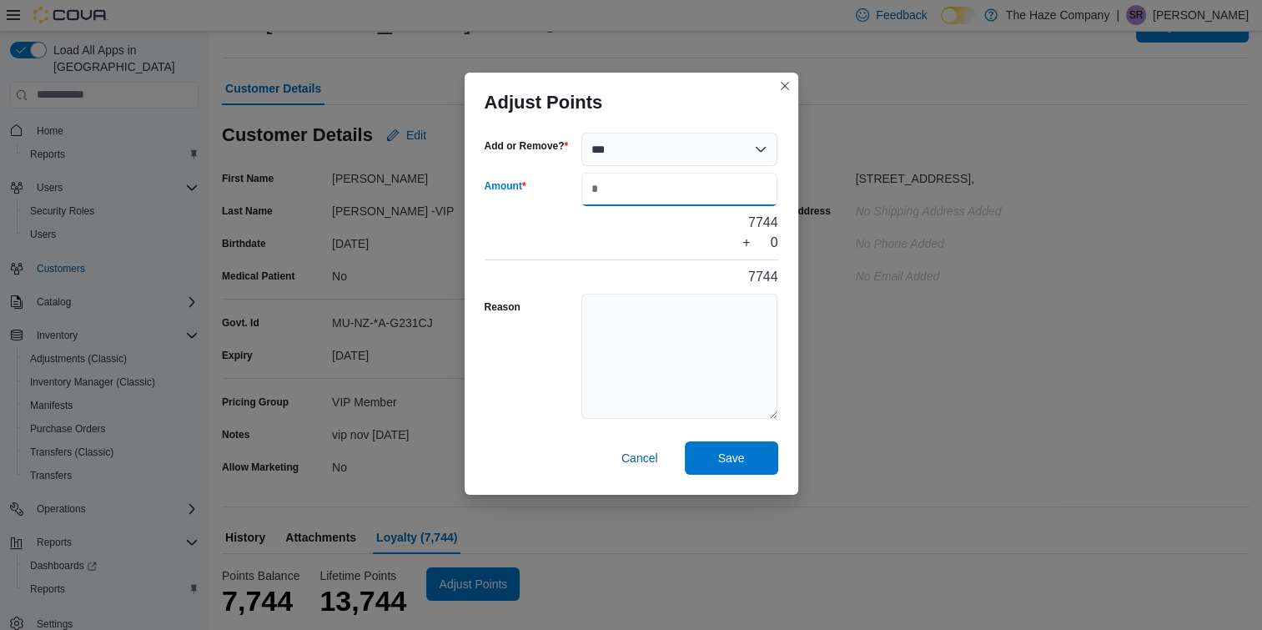
click at [641, 192] on input "Amount" at bounding box center [680, 189] width 197 height 33
type input "***"
click at [646, 329] on textarea "Reason" at bounding box center [680, 356] width 197 height 125
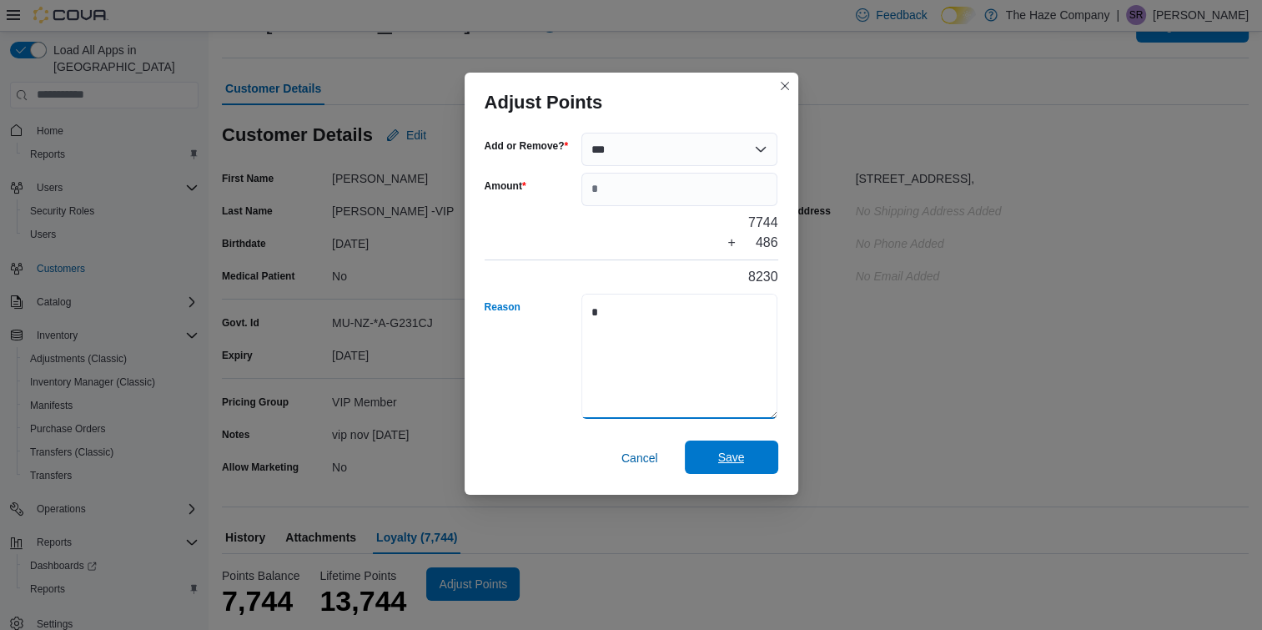
type textarea "*"
click at [722, 463] on span "Save" at bounding box center [731, 457] width 27 height 17
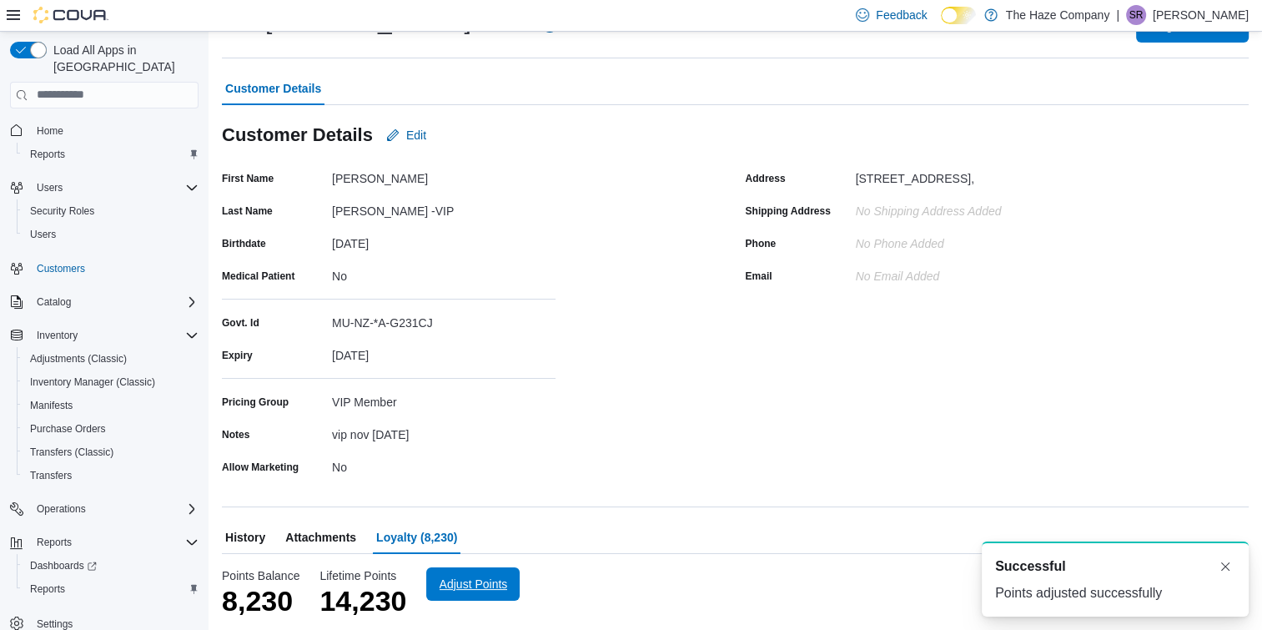
scroll to position [0, 0]
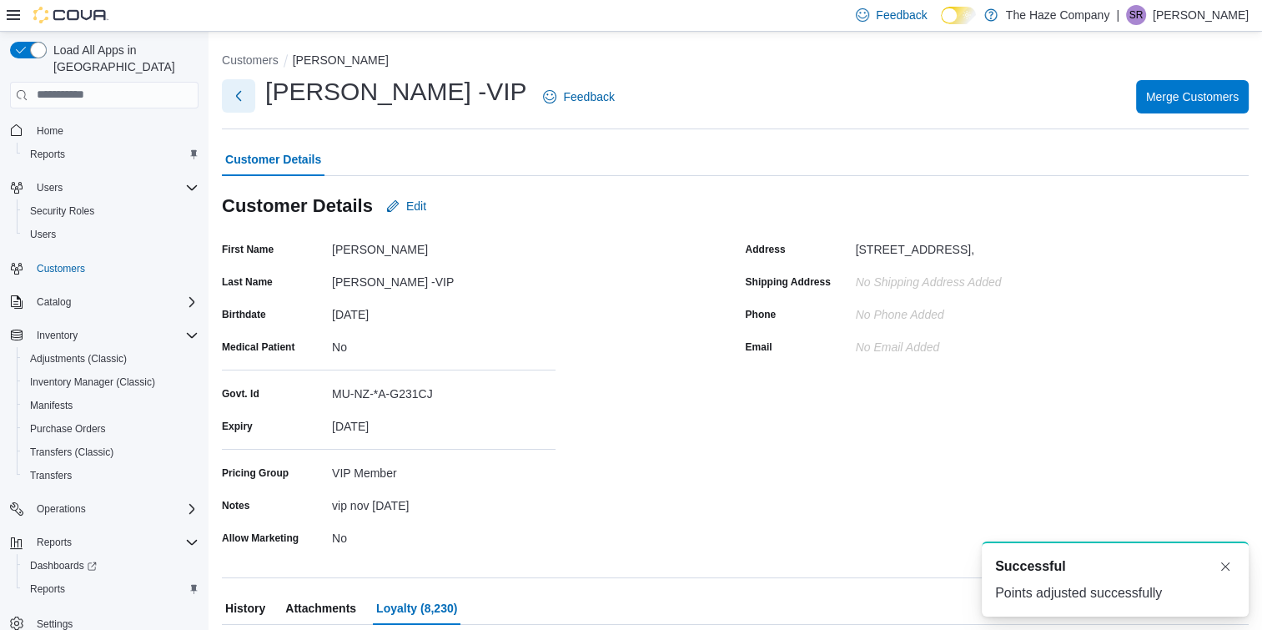
click at [229, 90] on button "Next" at bounding box center [238, 95] width 33 height 33
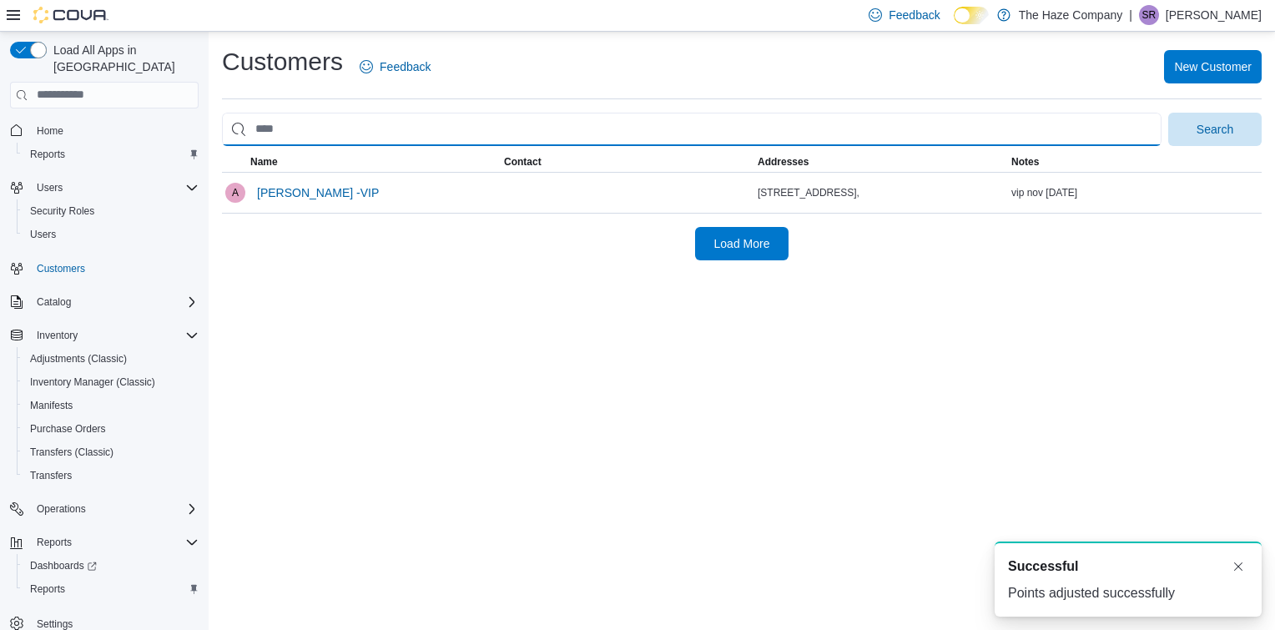
click at [354, 123] on input "search" at bounding box center [691, 129] width 939 height 33
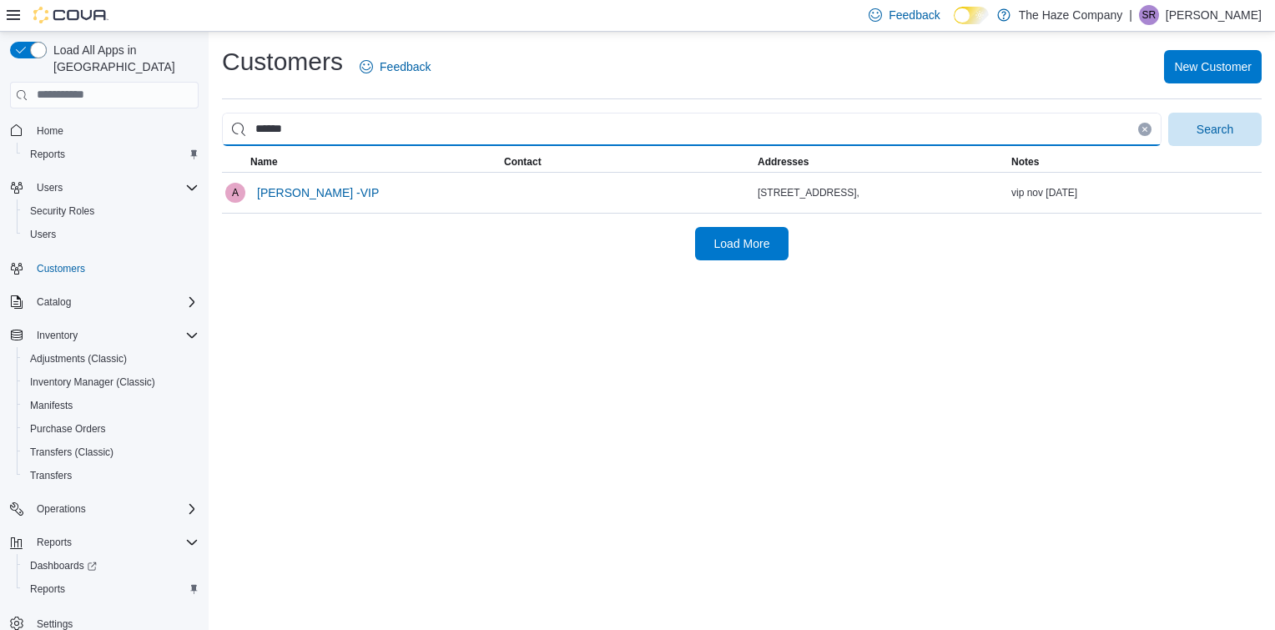
type input "******"
click at [1168, 113] on button "Search" at bounding box center [1214, 129] width 93 height 33
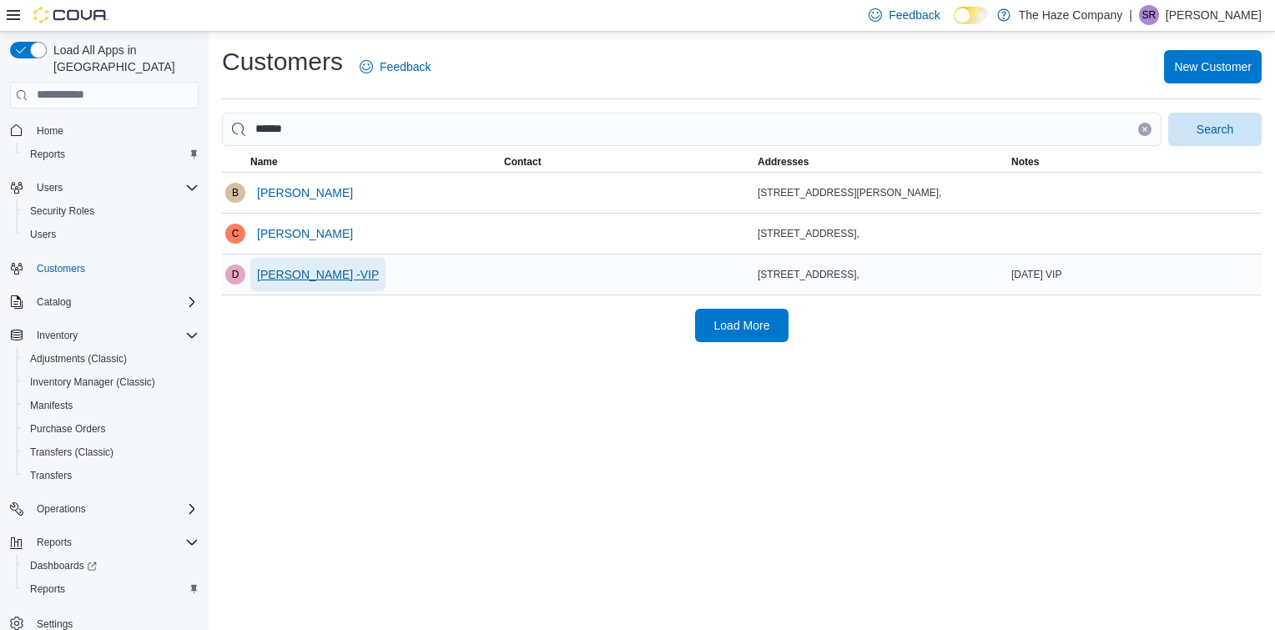
click at [332, 273] on span "[PERSON_NAME] -VIP" at bounding box center [318, 274] width 122 height 17
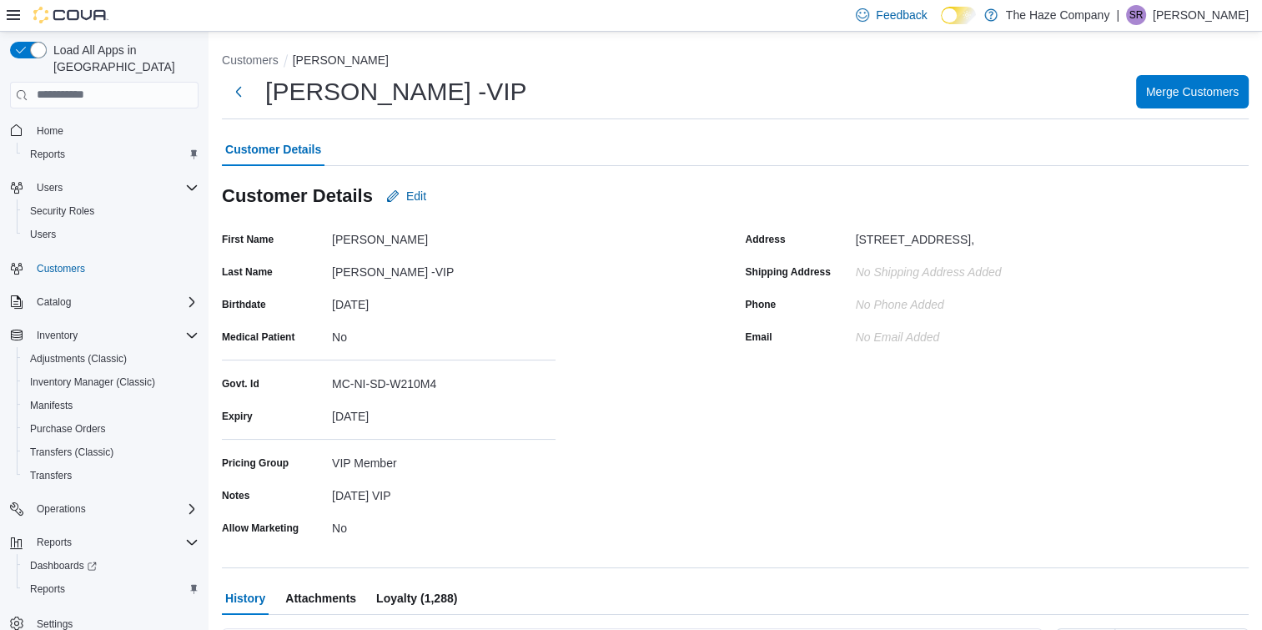
scroll to position [399, 0]
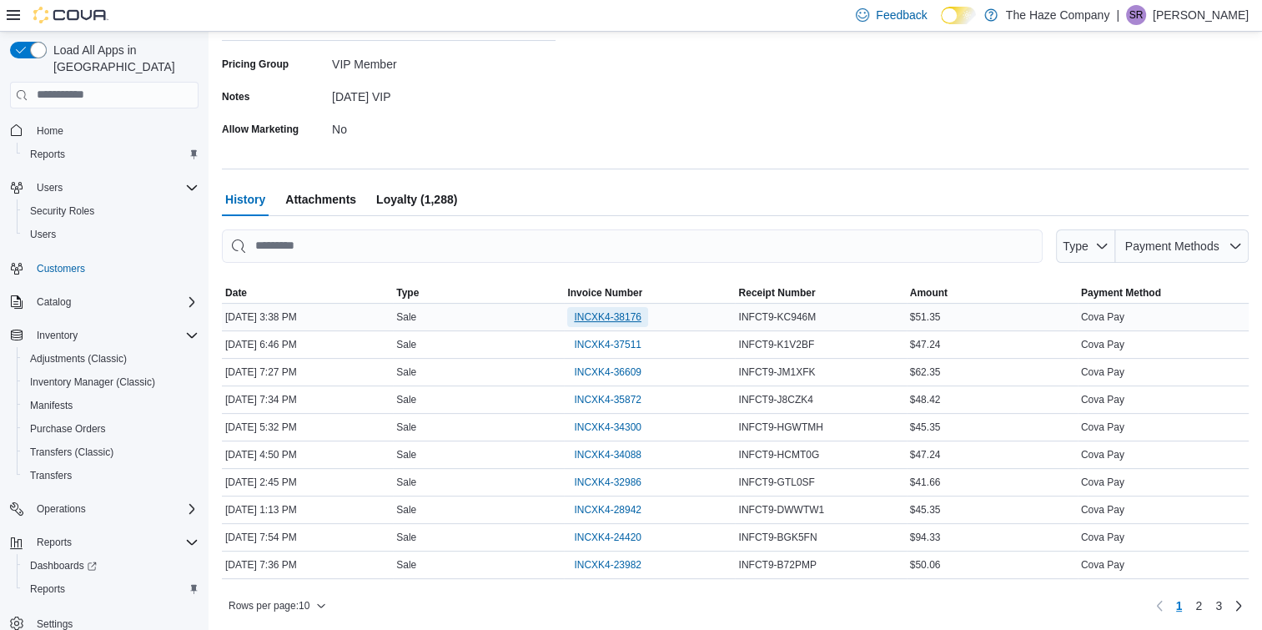
click at [623, 315] on span "INCXK4-38176" at bounding box center [608, 316] width 68 height 13
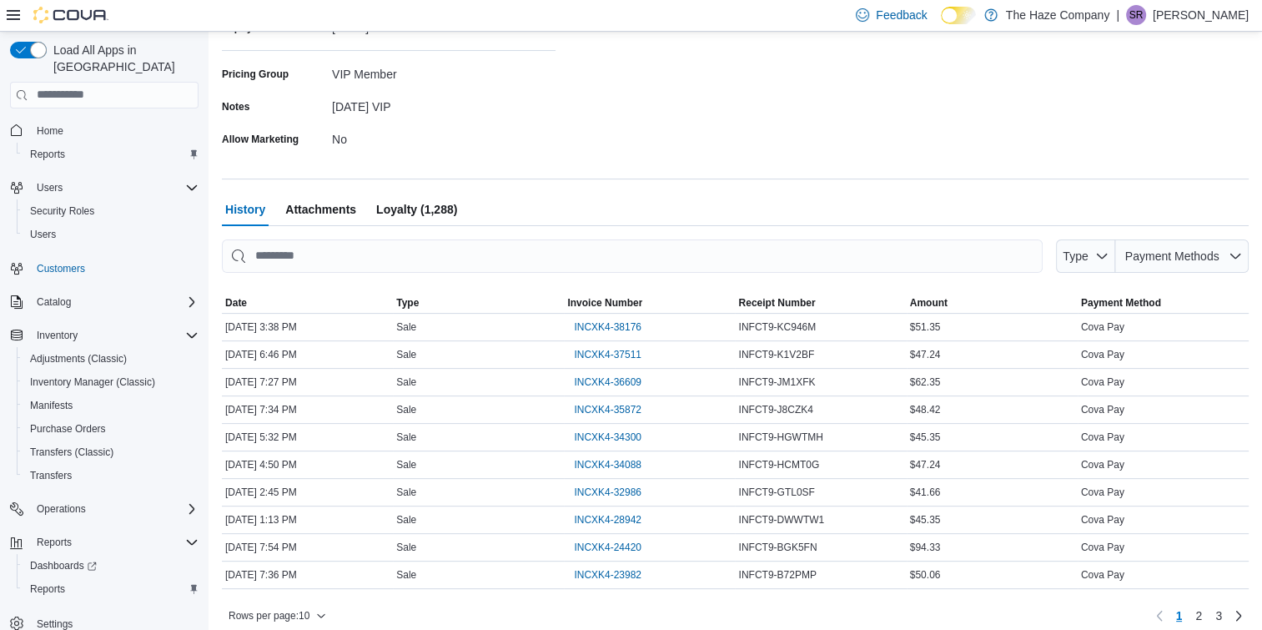
click at [405, 204] on span "Loyalty (1,288)" at bounding box center [416, 209] width 81 height 33
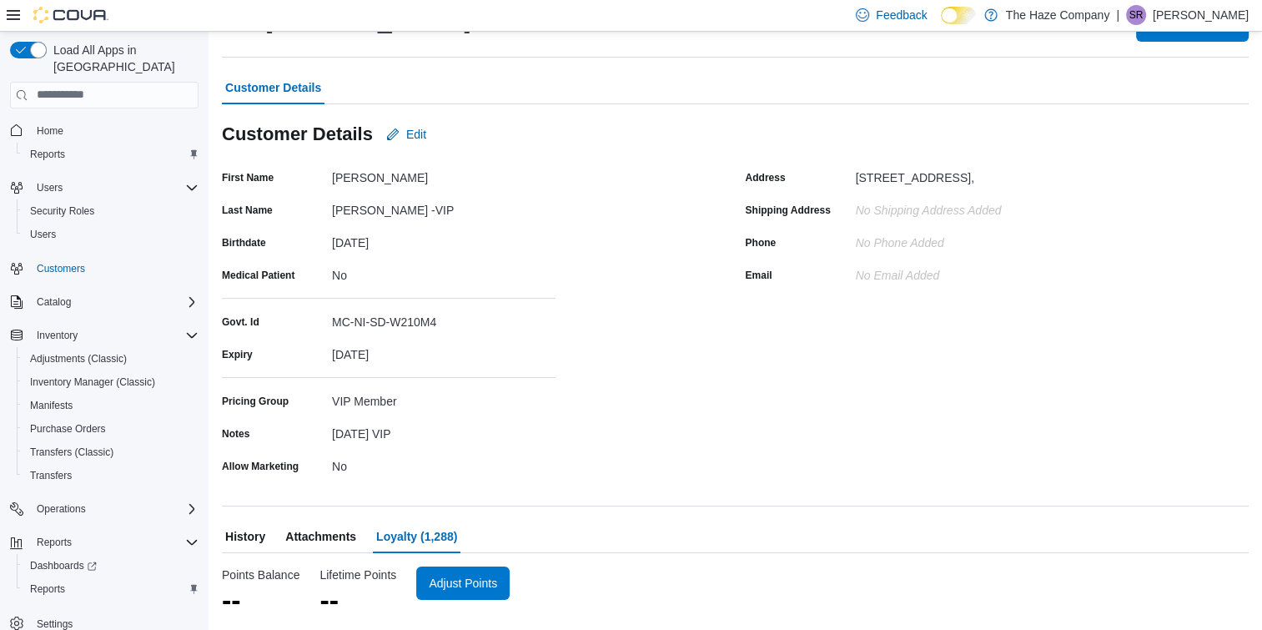
scroll to position [71, 0]
click at [459, 576] on span "Adjust Points" at bounding box center [474, 583] width 68 height 17
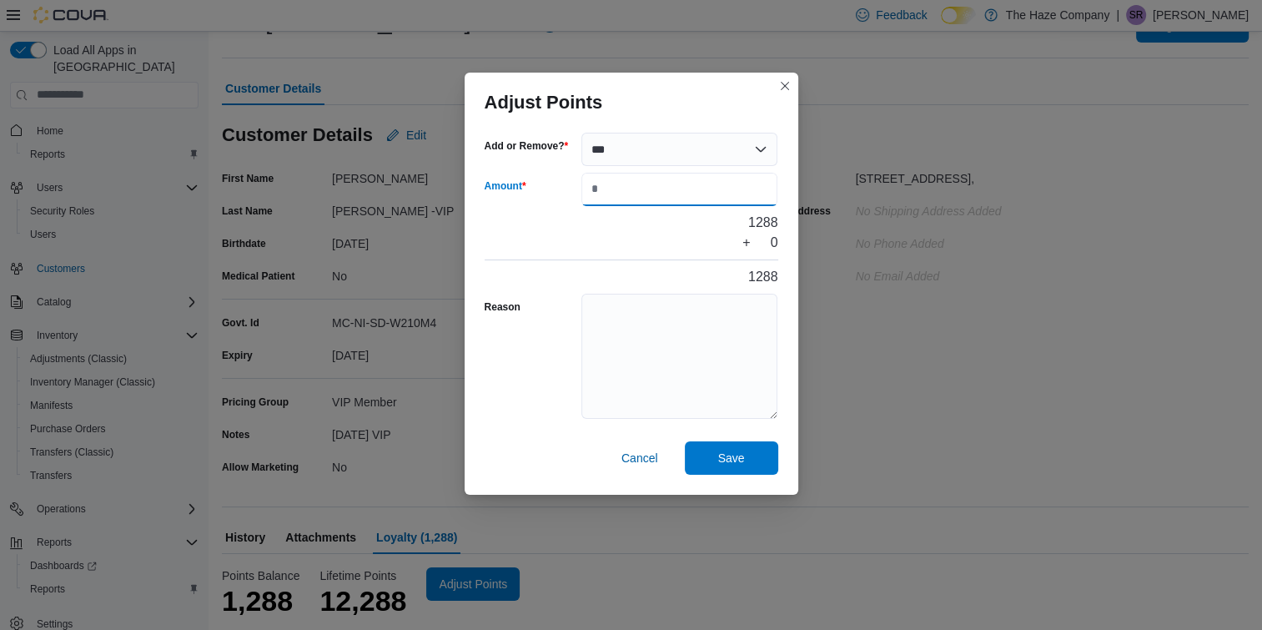
click at [592, 196] on input "Amount" at bounding box center [680, 189] width 197 height 33
type input "***"
click at [622, 297] on textarea "Reason" at bounding box center [680, 356] width 197 height 125
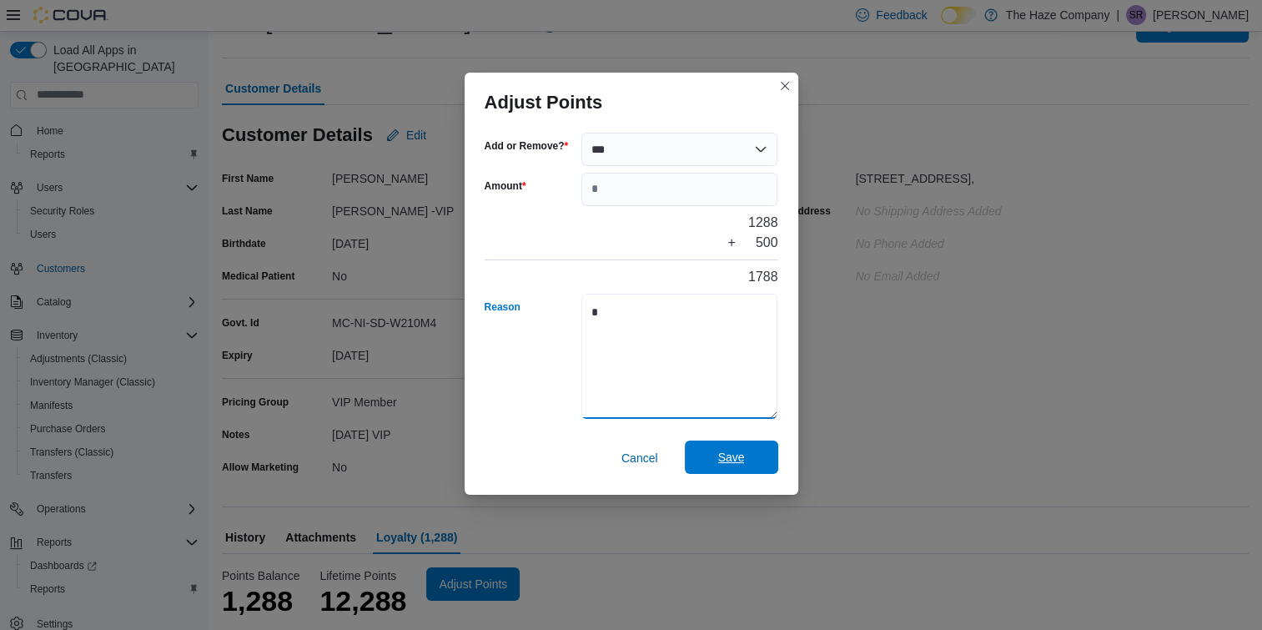
type textarea "*"
click at [735, 447] on span "Save" at bounding box center [731, 457] width 73 height 33
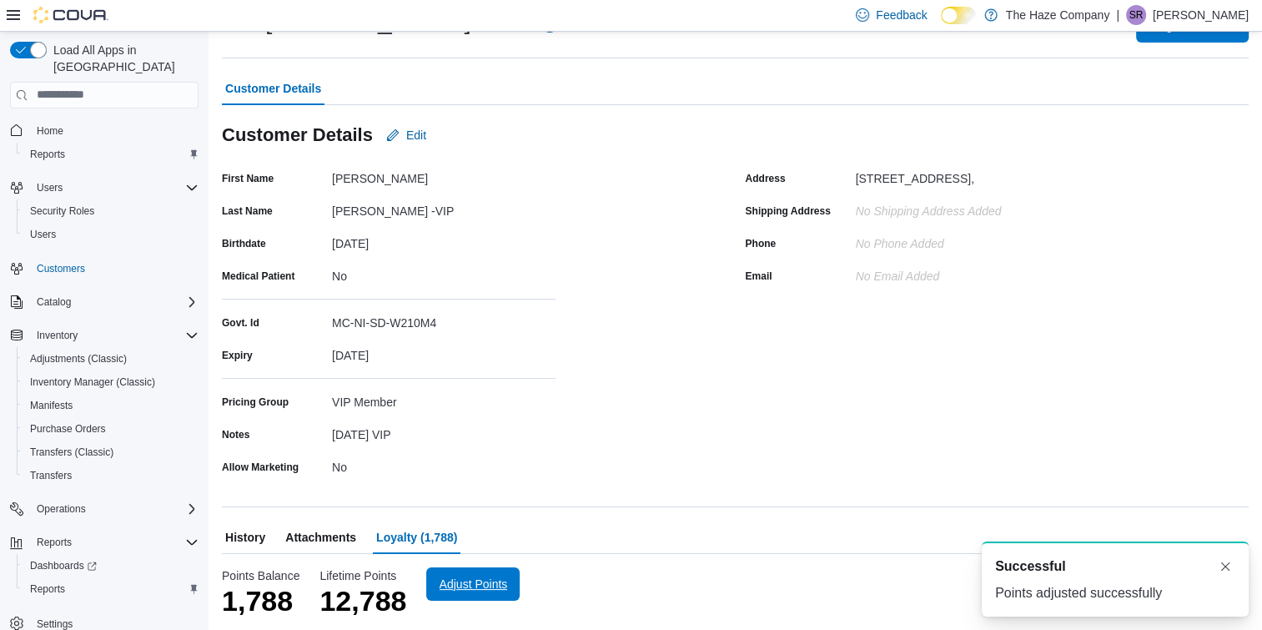
scroll to position [0, 0]
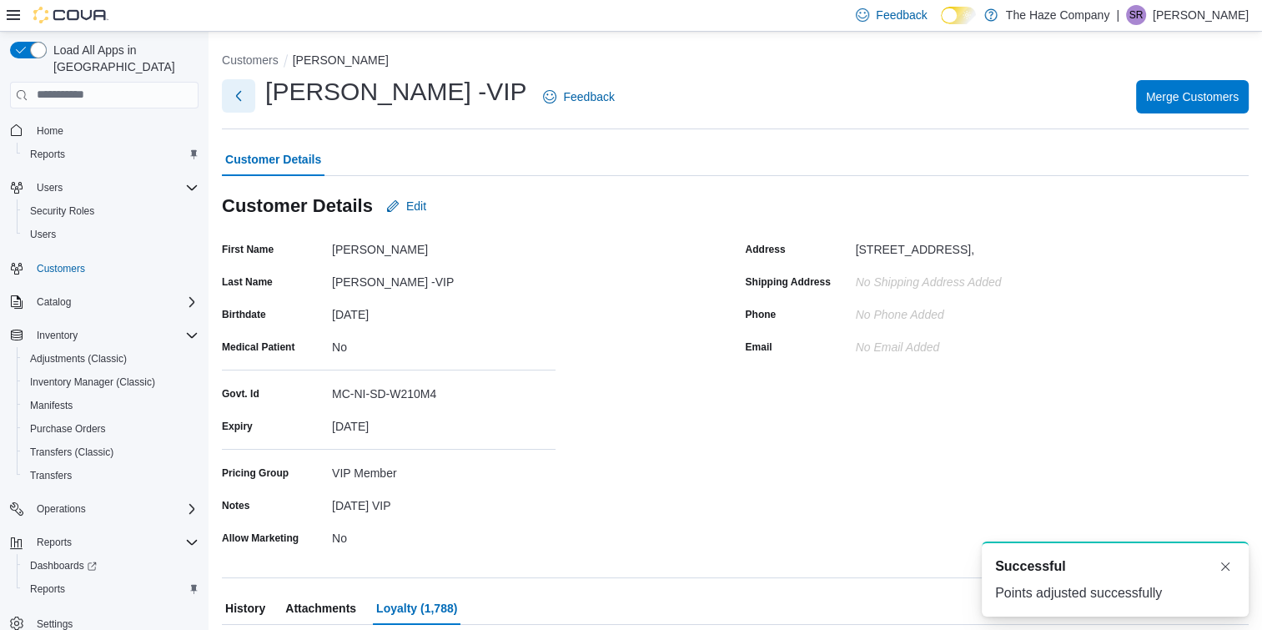
click at [231, 82] on button "Next" at bounding box center [238, 95] width 33 height 33
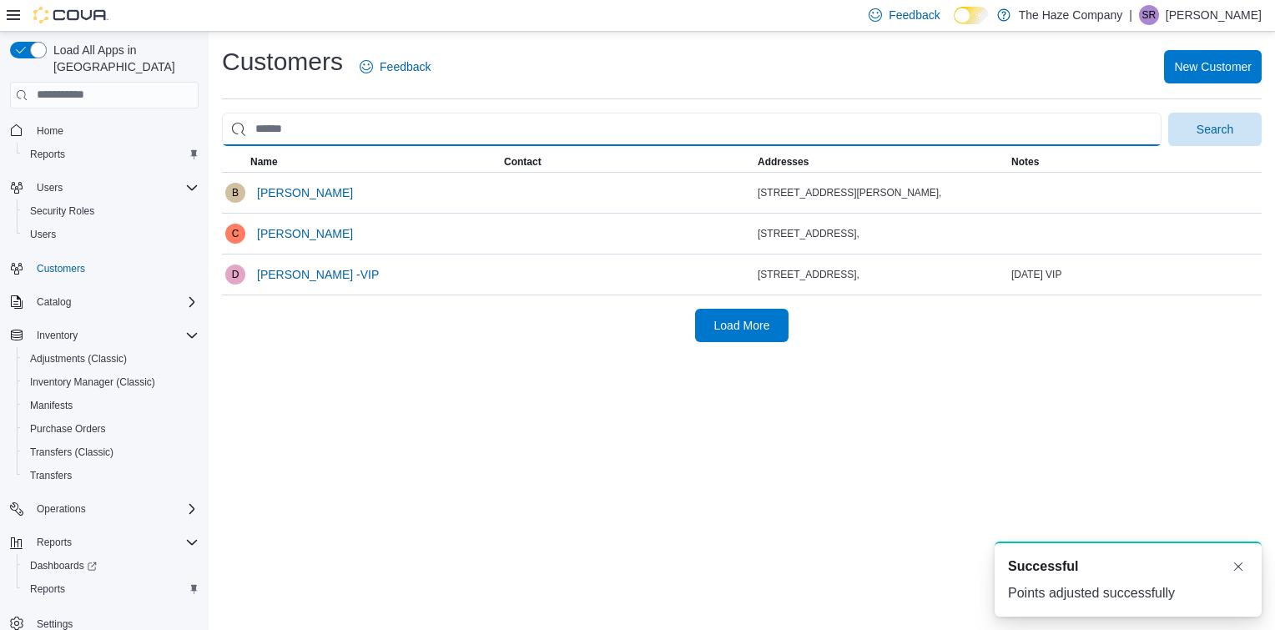
click at [370, 130] on input "search" at bounding box center [691, 129] width 939 height 33
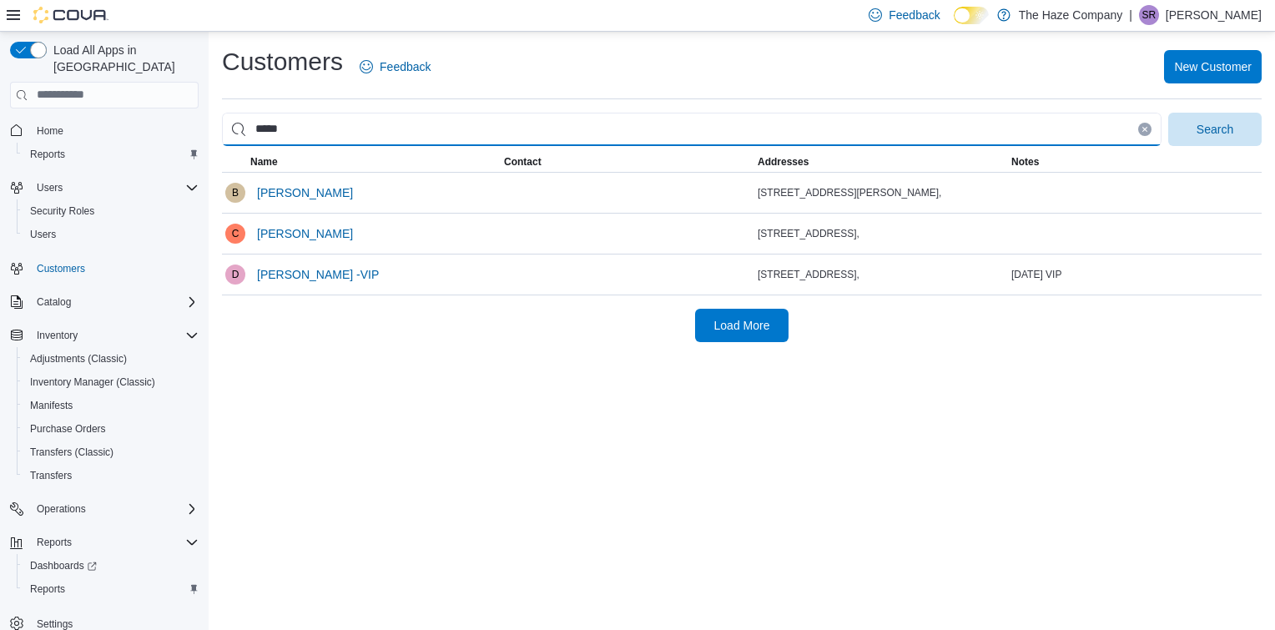
type input "*****"
click at [1168, 113] on button "Search" at bounding box center [1214, 129] width 93 height 33
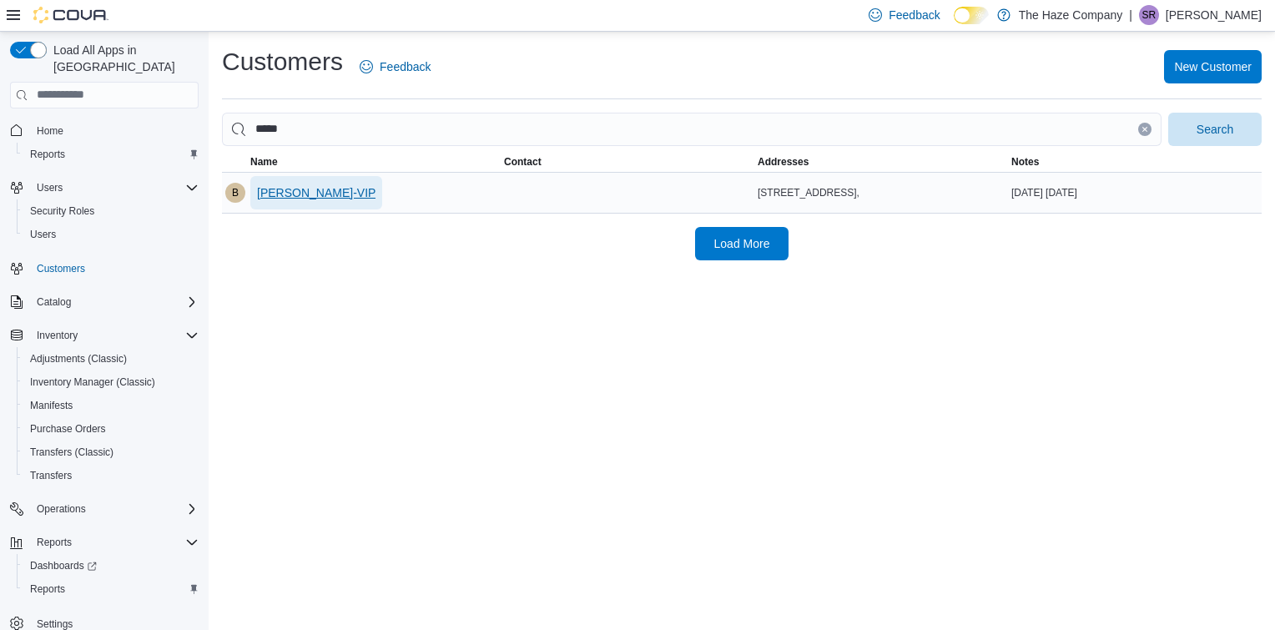
click at [314, 184] on span "[PERSON_NAME]-VIP" at bounding box center [316, 192] width 118 height 17
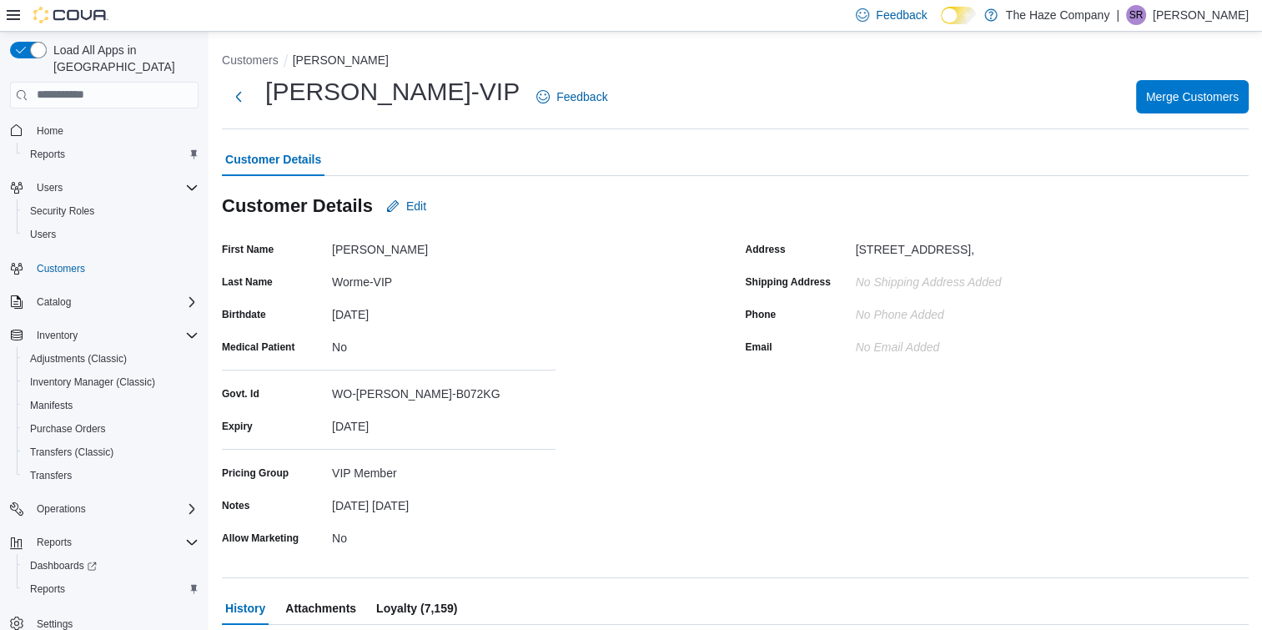
scroll to position [409, 0]
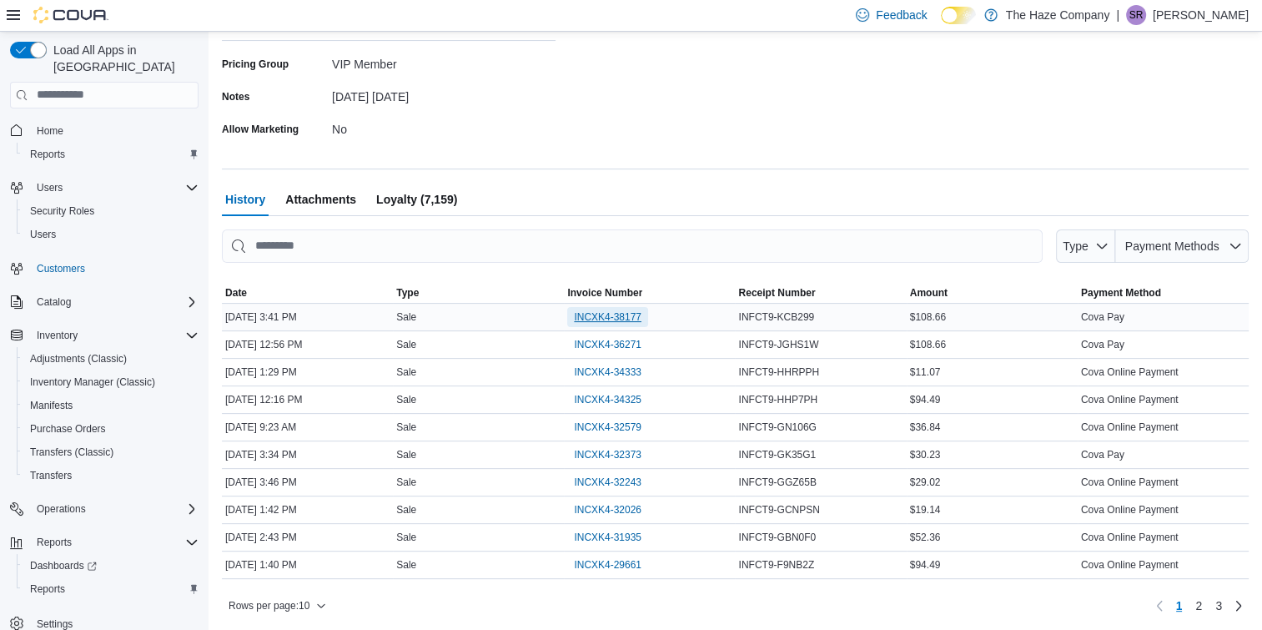
click at [604, 310] on span "INCXK4-38177" at bounding box center [608, 316] width 68 height 13
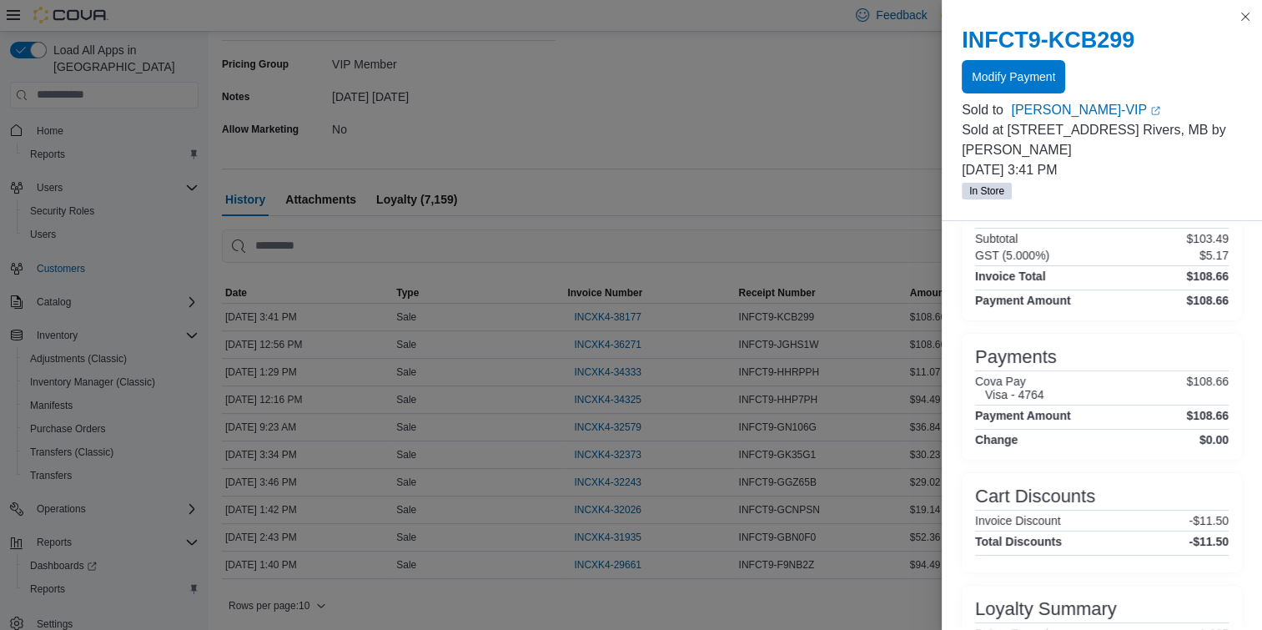
scroll to position [314, 0]
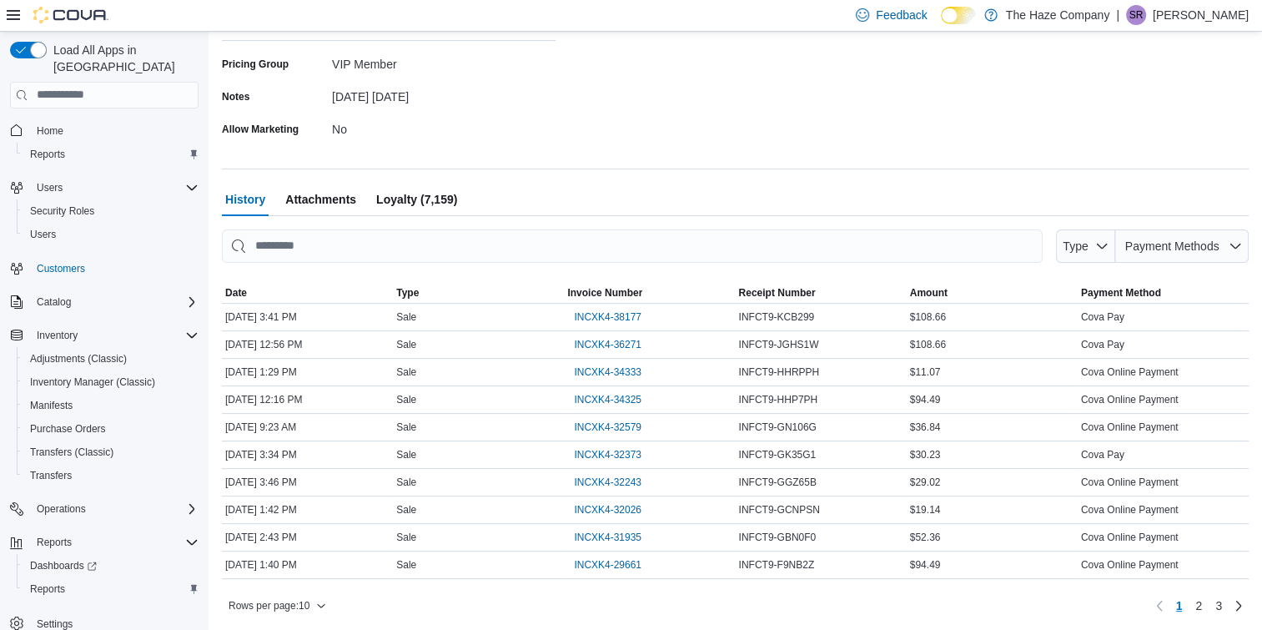
click at [430, 196] on span "Loyalty (7,159)" at bounding box center [416, 199] width 81 height 33
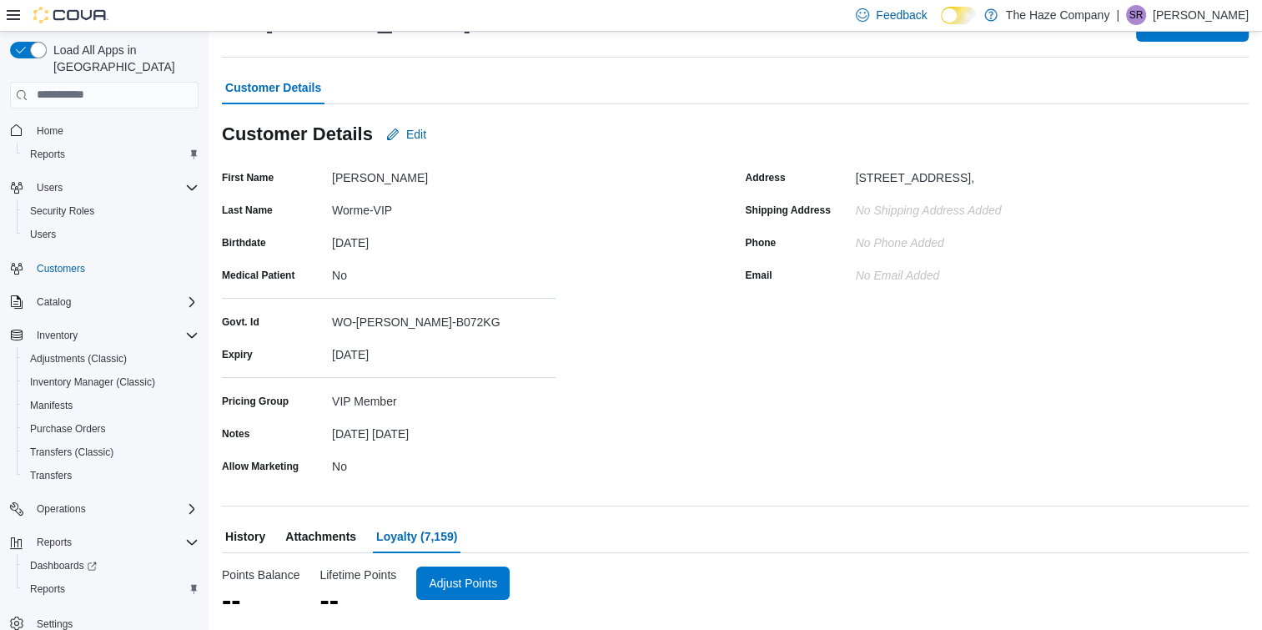
scroll to position [71, 0]
click at [471, 571] on span "Adjust Points" at bounding box center [472, 582] width 73 height 33
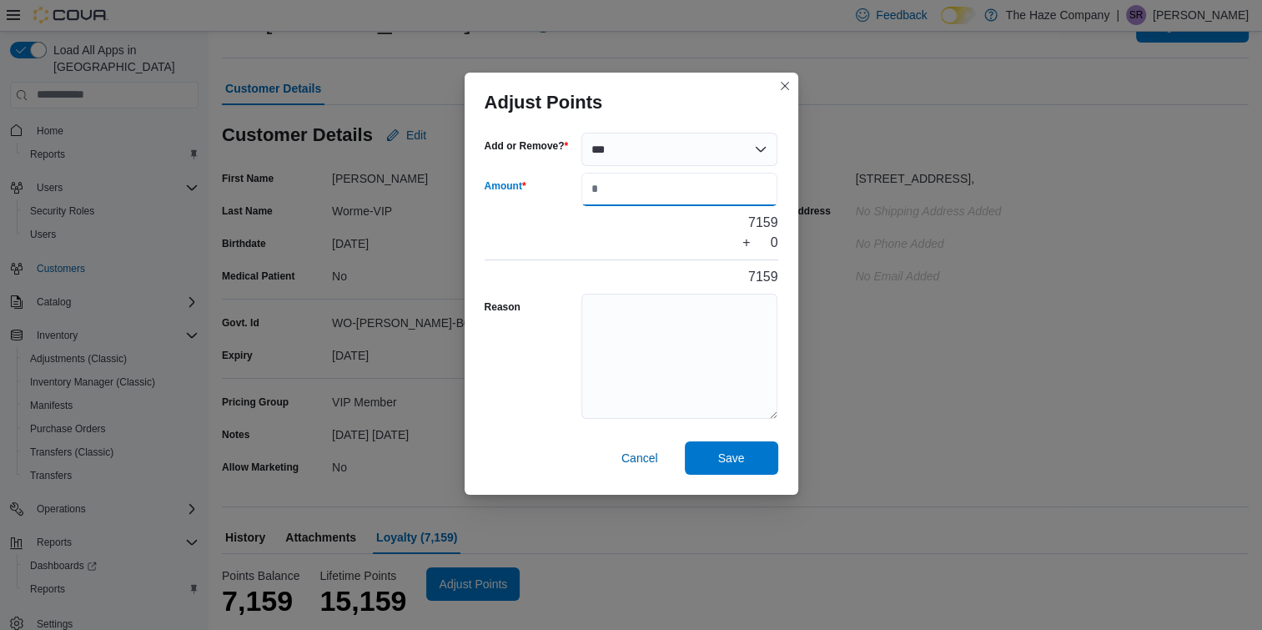
click at [624, 192] on input "Amount" at bounding box center [680, 189] width 197 height 33
type input "****"
click at [647, 342] on textarea "Reason" at bounding box center [680, 356] width 197 height 125
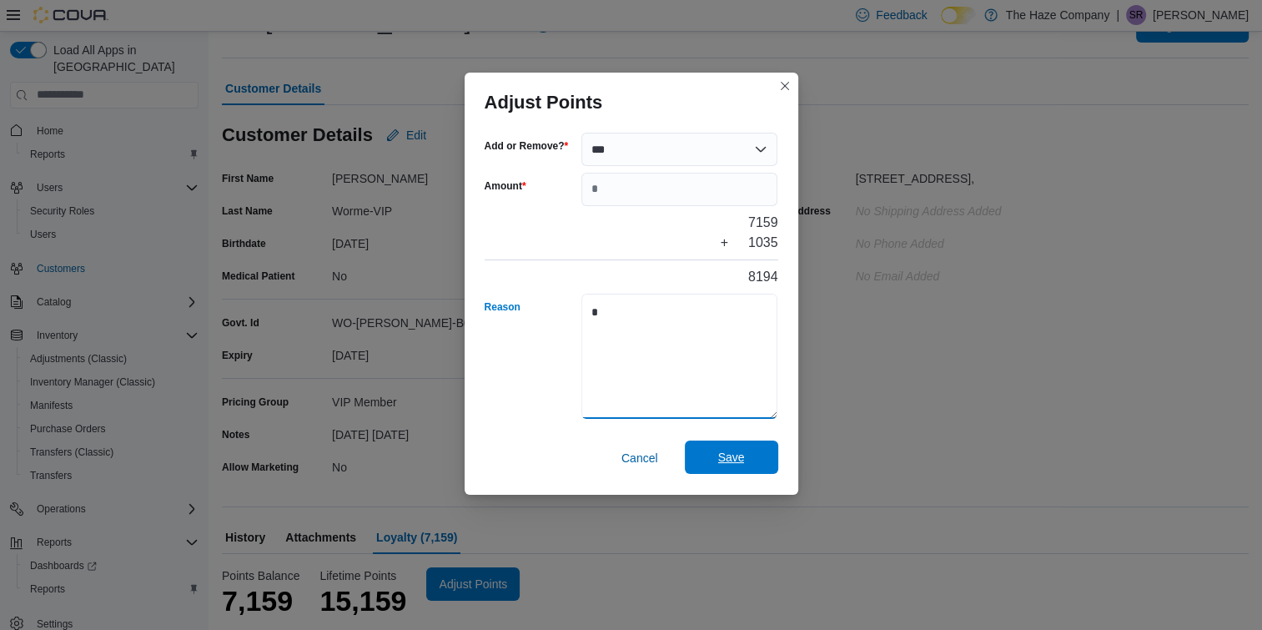
type textarea "*"
click at [733, 451] on span "Save" at bounding box center [731, 457] width 27 height 17
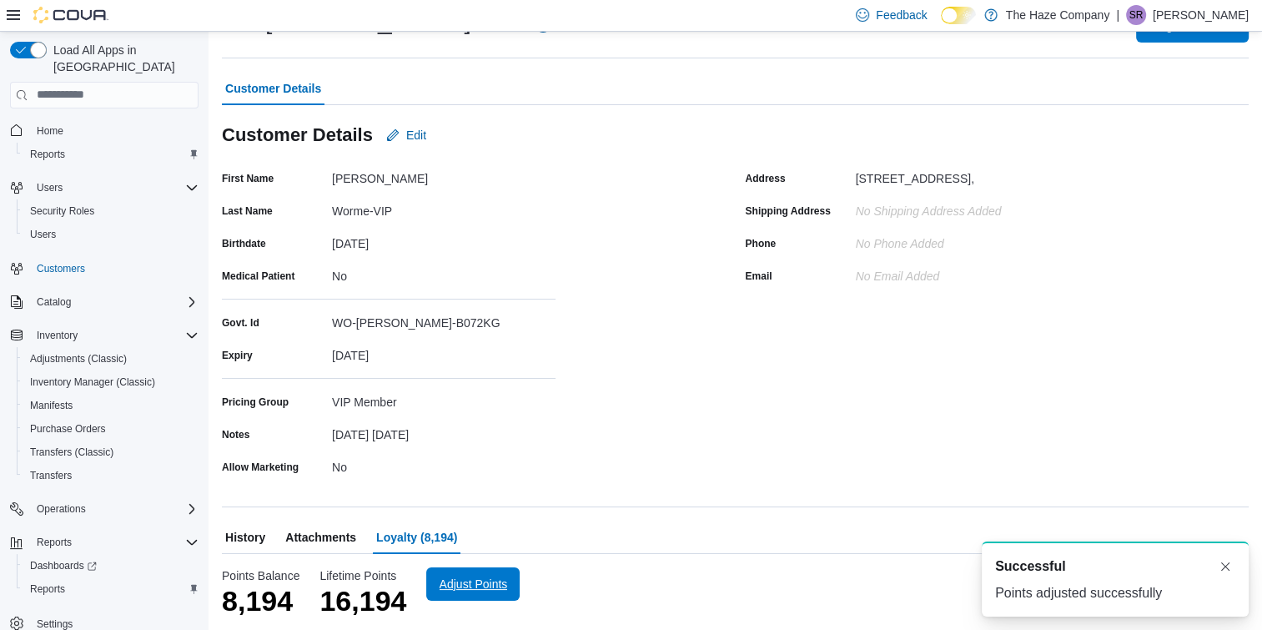
scroll to position [0, 0]
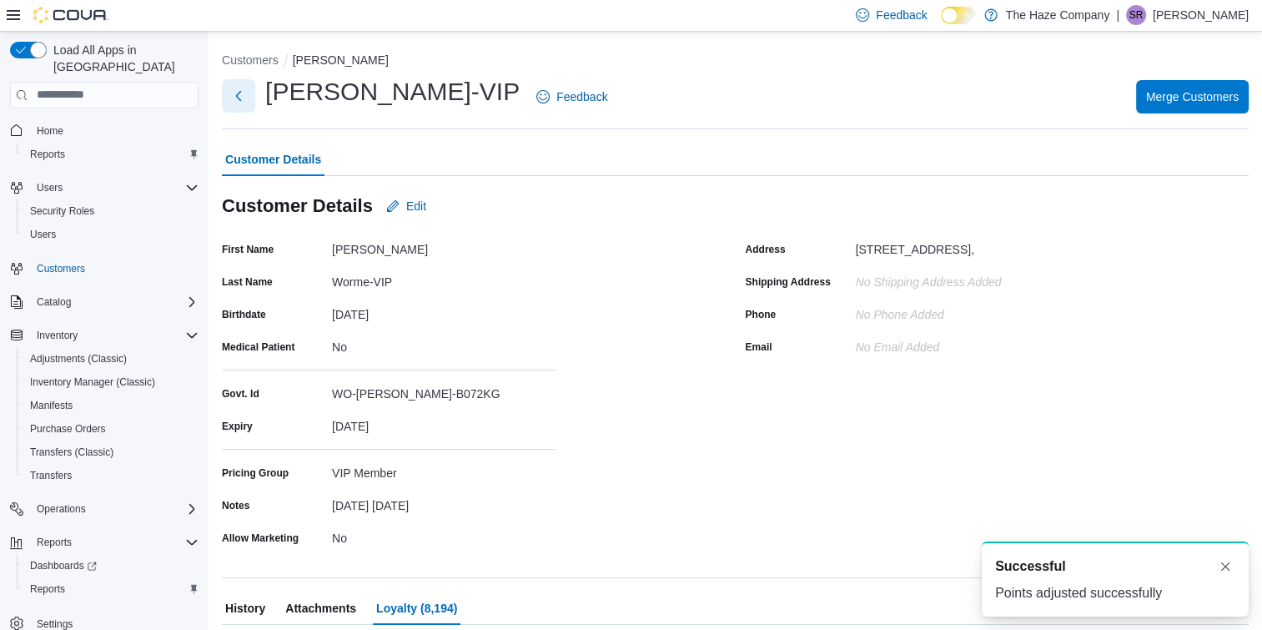
click at [234, 97] on button "Next" at bounding box center [238, 95] width 33 height 33
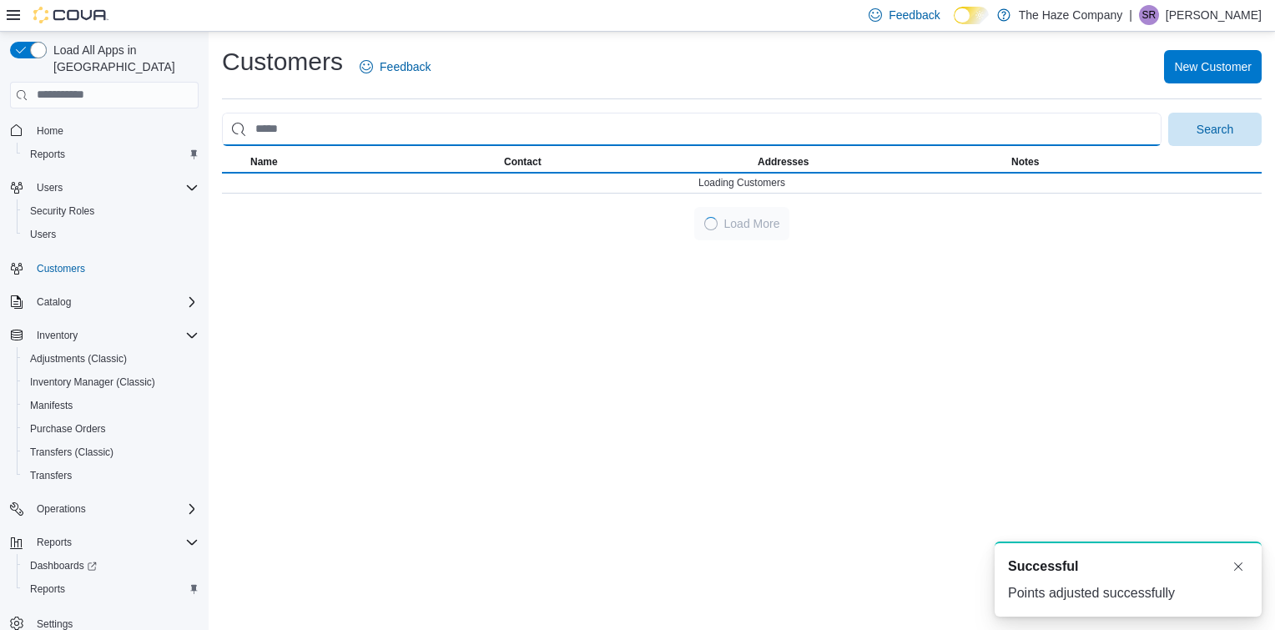
click at [335, 131] on input "search" at bounding box center [691, 129] width 939 height 33
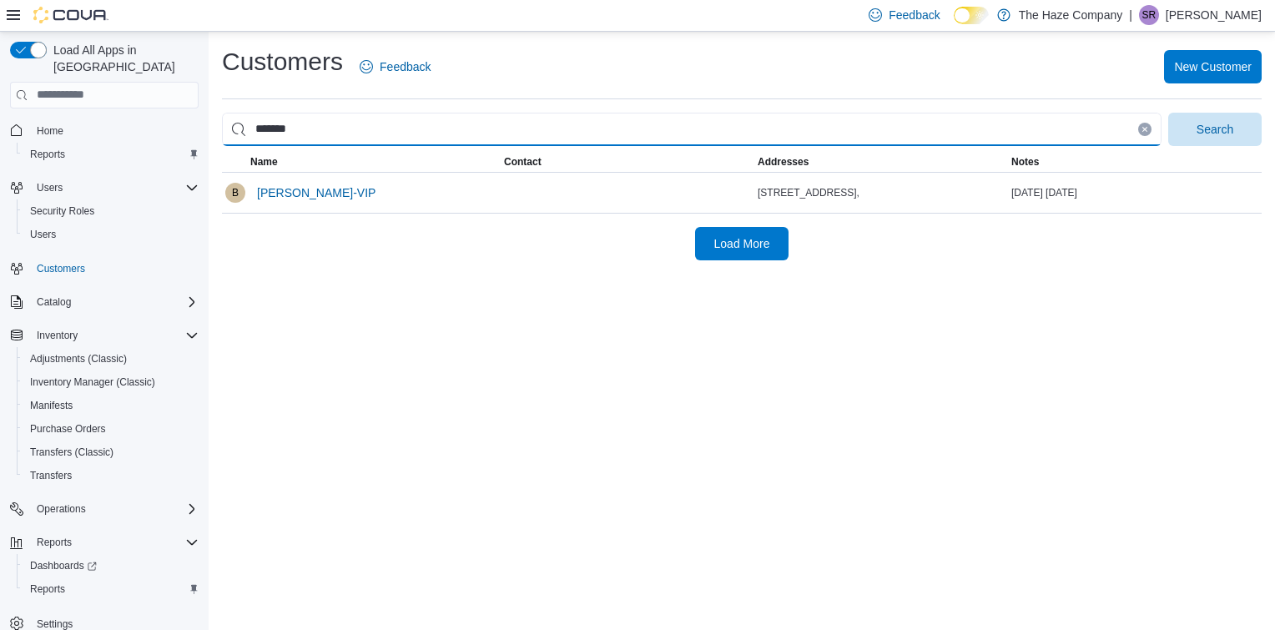
type input "*******"
click at [1168, 113] on button "Search" at bounding box center [1214, 129] width 93 height 33
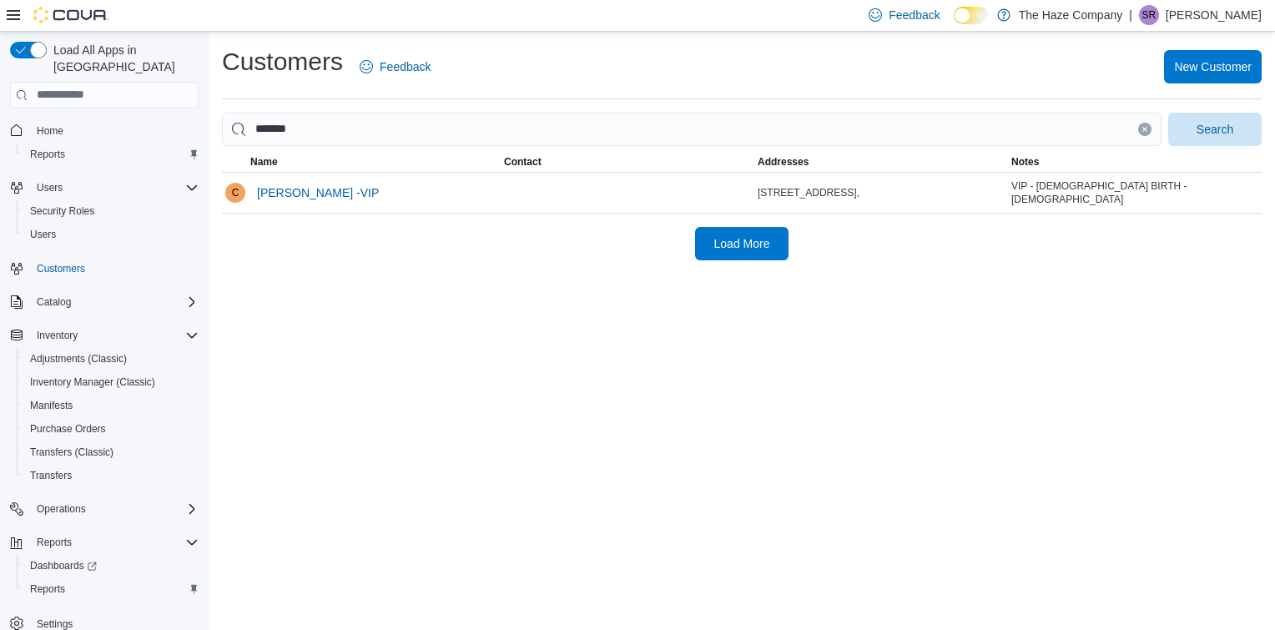
click at [395, 284] on div "Customers Feedback New Customer ******* Search This table contains 1 rows. Name…" at bounding box center [742, 331] width 1066 height 598
click at [330, 193] on span "[PERSON_NAME] -VIP" at bounding box center [318, 192] width 122 height 17
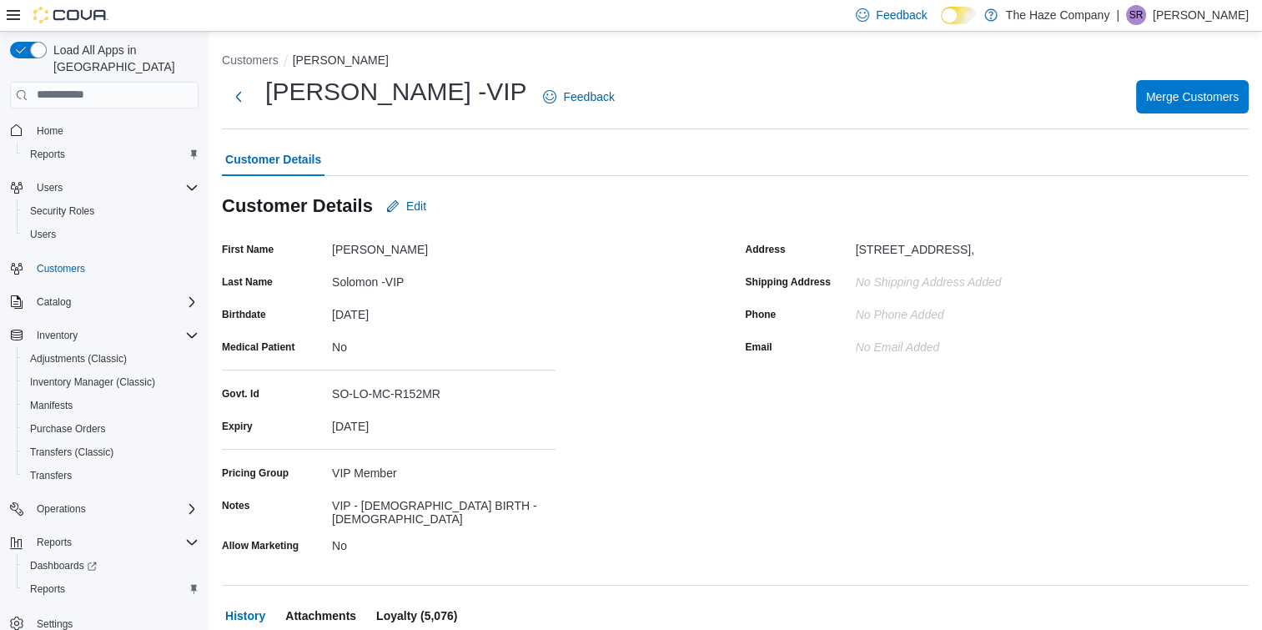
scroll to position [409, 0]
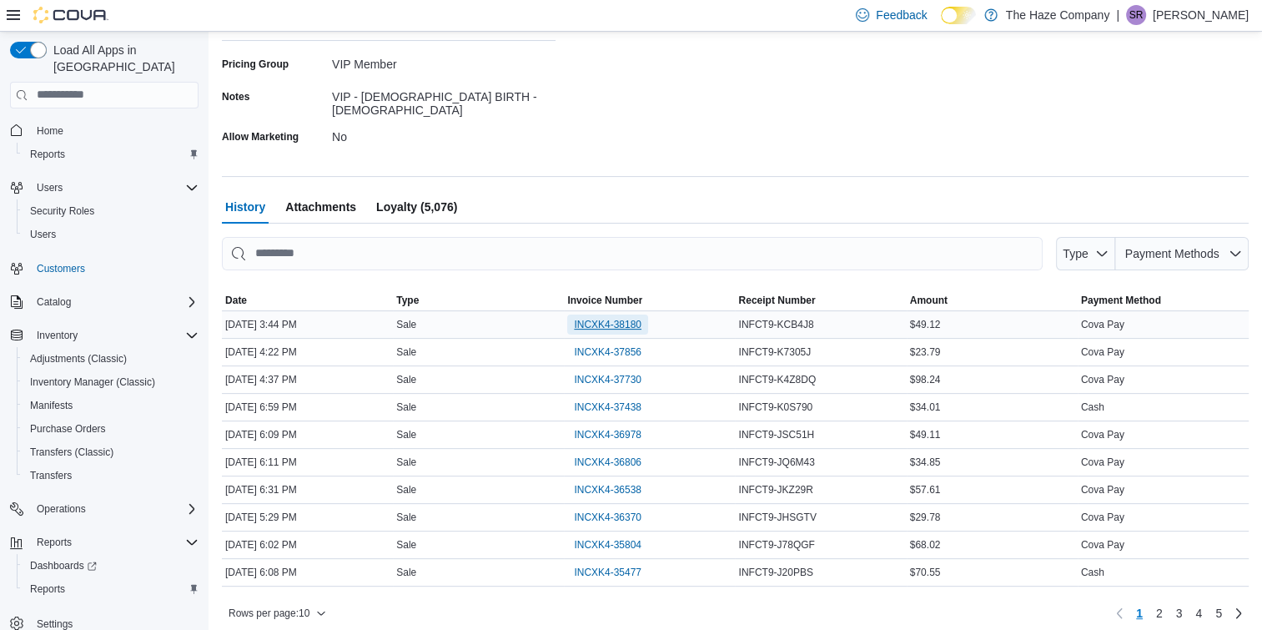
click at [599, 323] on span "INCXK4-38180" at bounding box center [608, 325] width 68 height 20
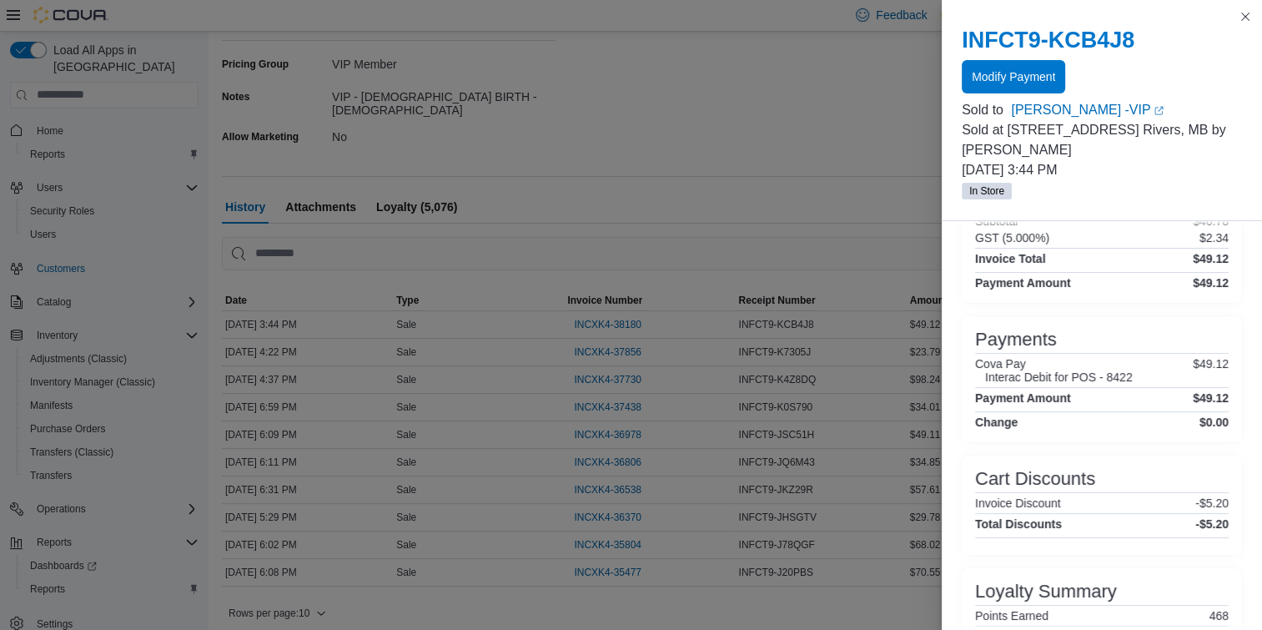
scroll to position [314, 0]
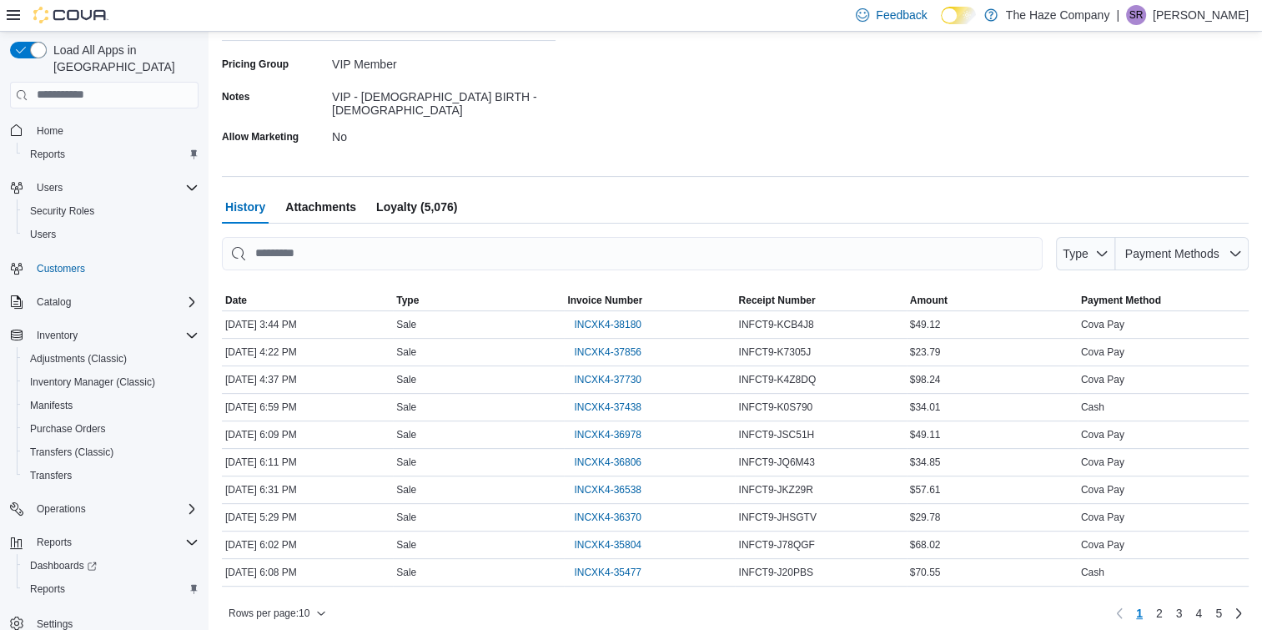
click at [441, 195] on span "Loyalty (5,076)" at bounding box center [416, 206] width 81 height 33
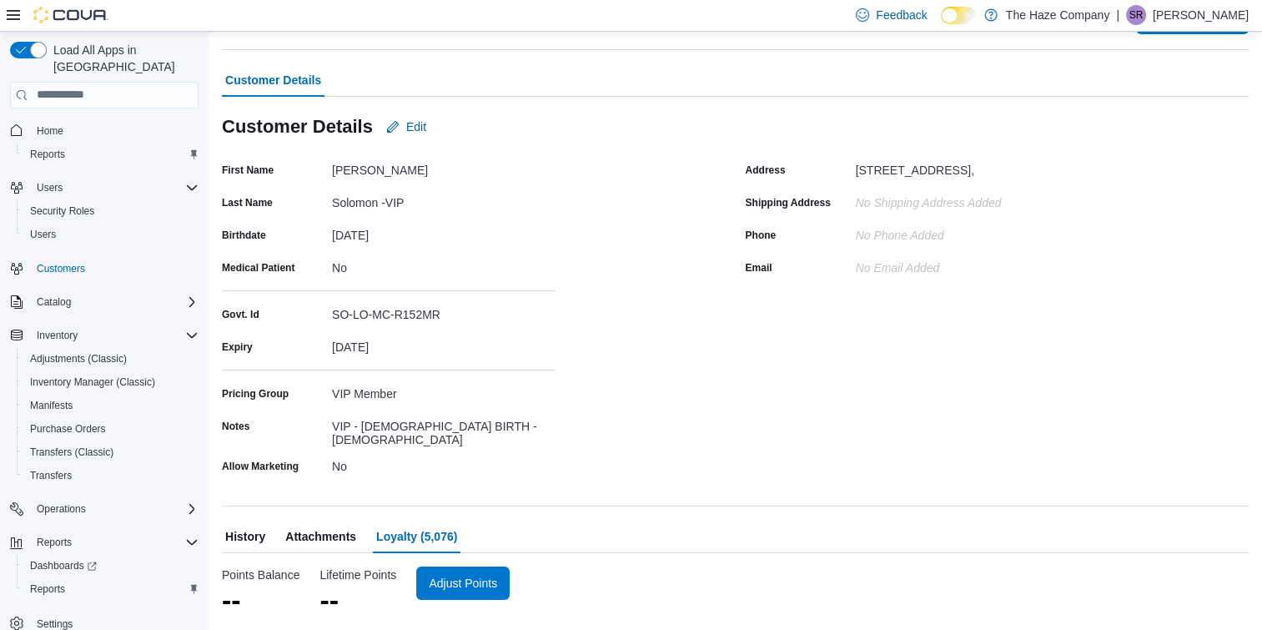
scroll to position [71, 0]
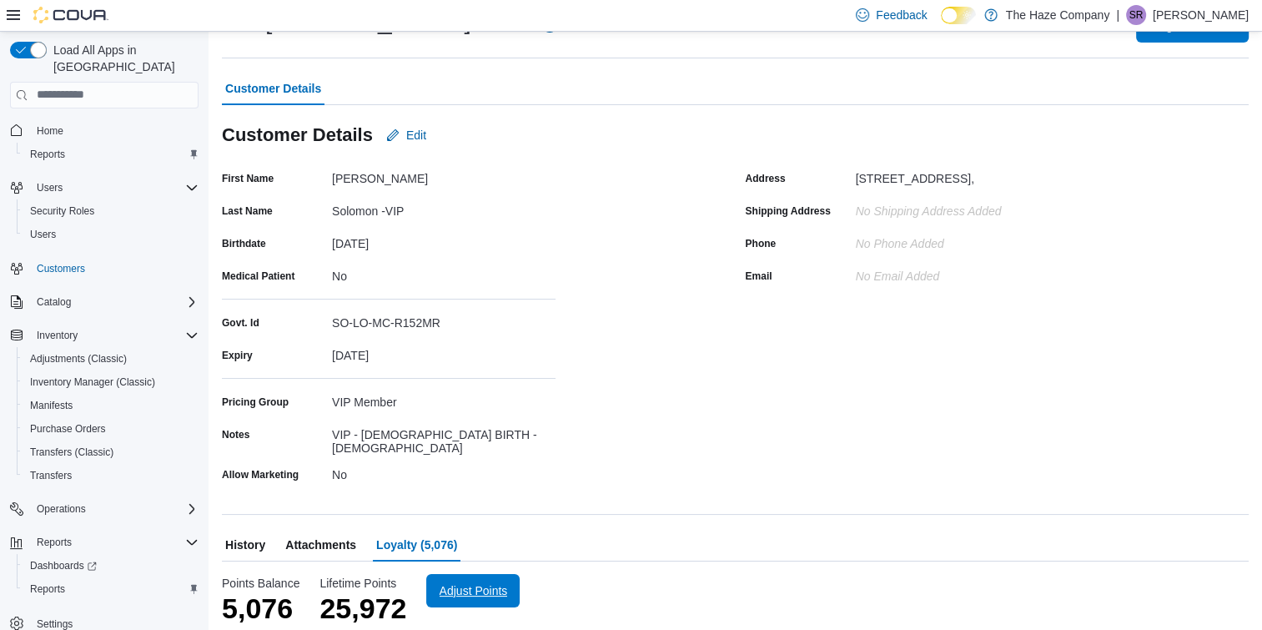
click at [484, 592] on span "Adjust Points" at bounding box center [472, 590] width 73 height 33
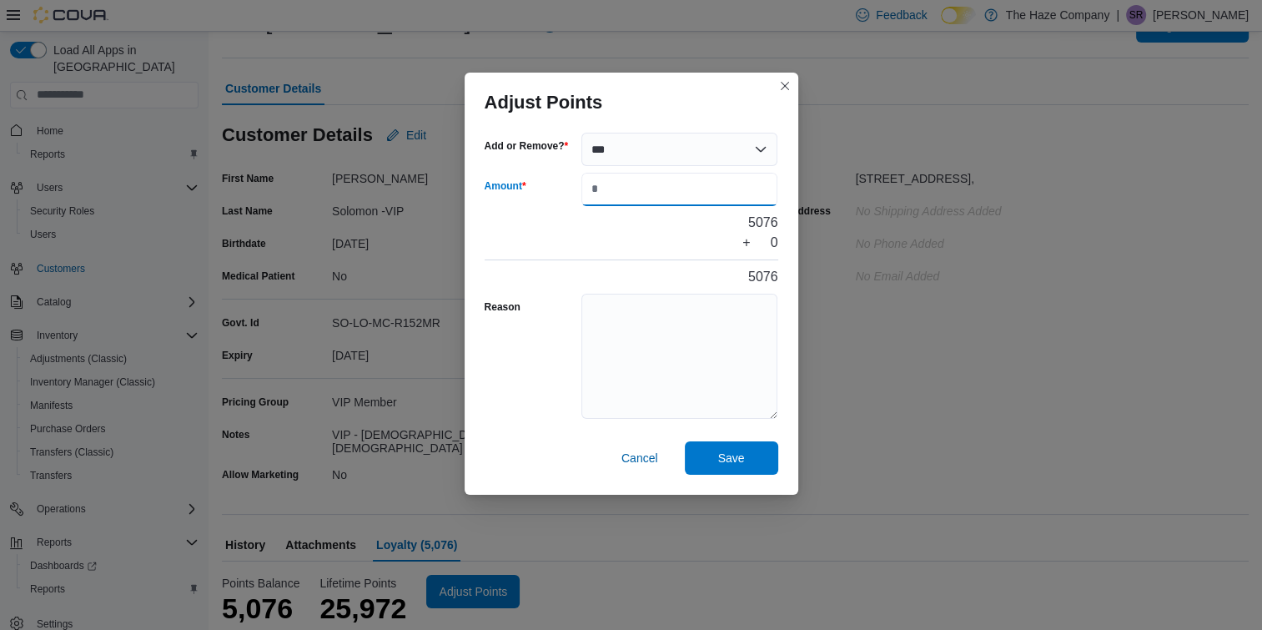
click at [646, 194] on input "Amount" at bounding box center [680, 189] width 197 height 33
type input "***"
click at [634, 350] on textarea "Reason" at bounding box center [680, 356] width 197 height 125
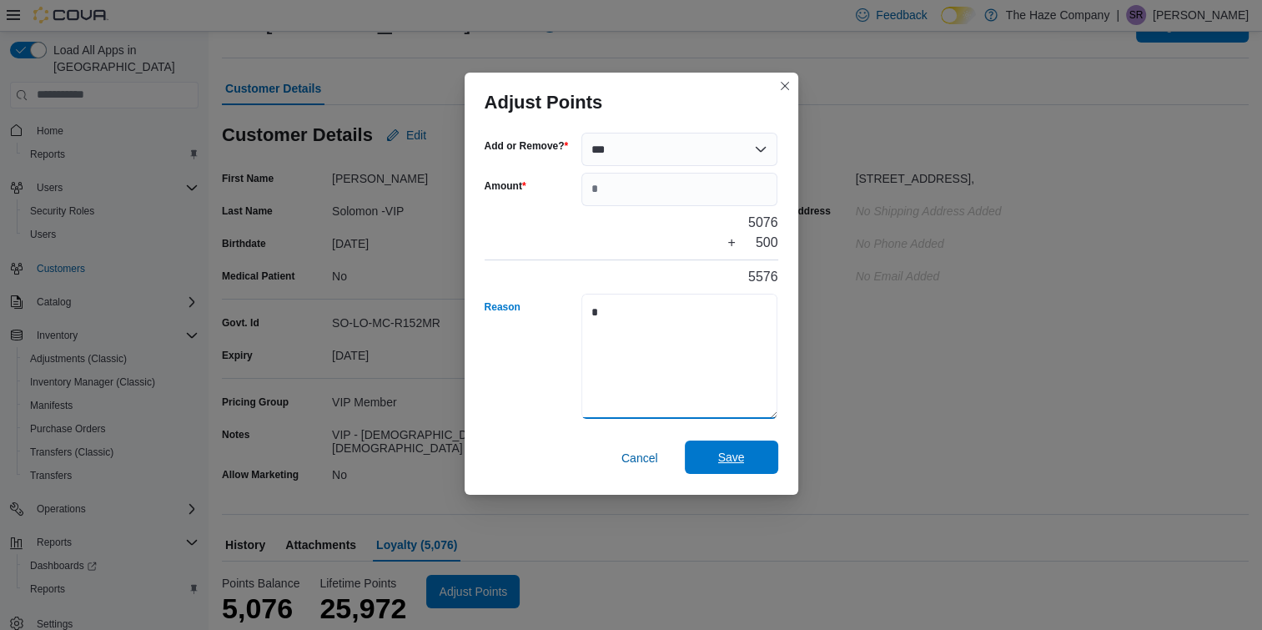
type textarea "*"
click at [720, 466] on span "Save" at bounding box center [731, 457] width 73 height 33
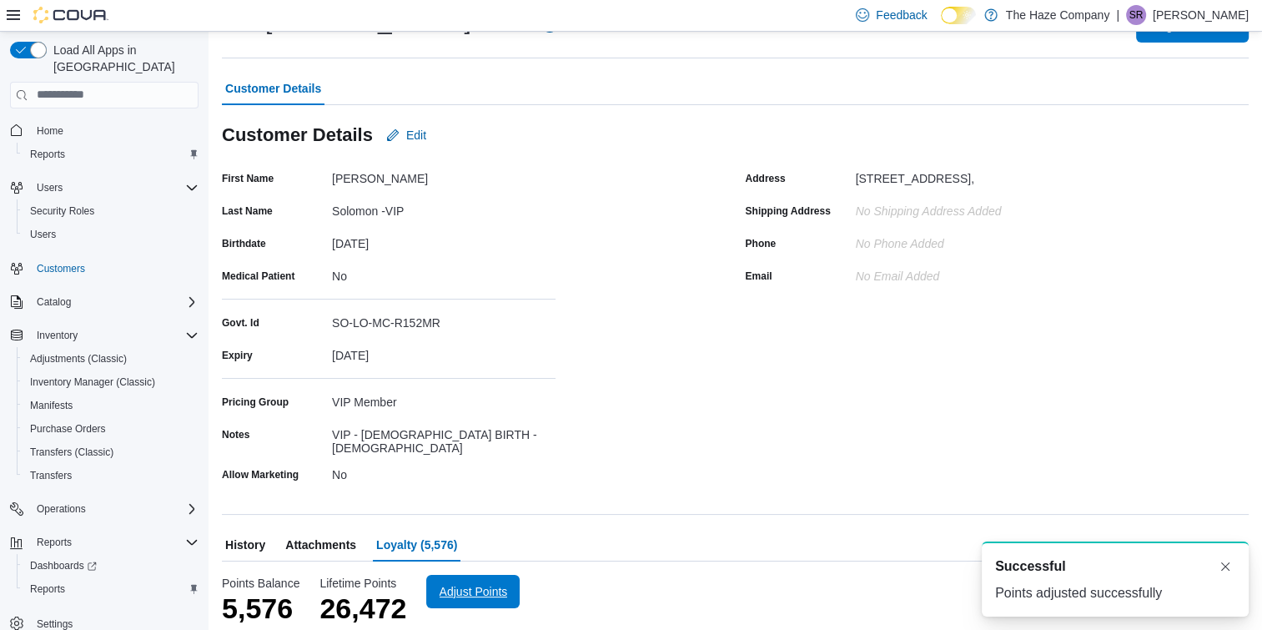
scroll to position [0, 0]
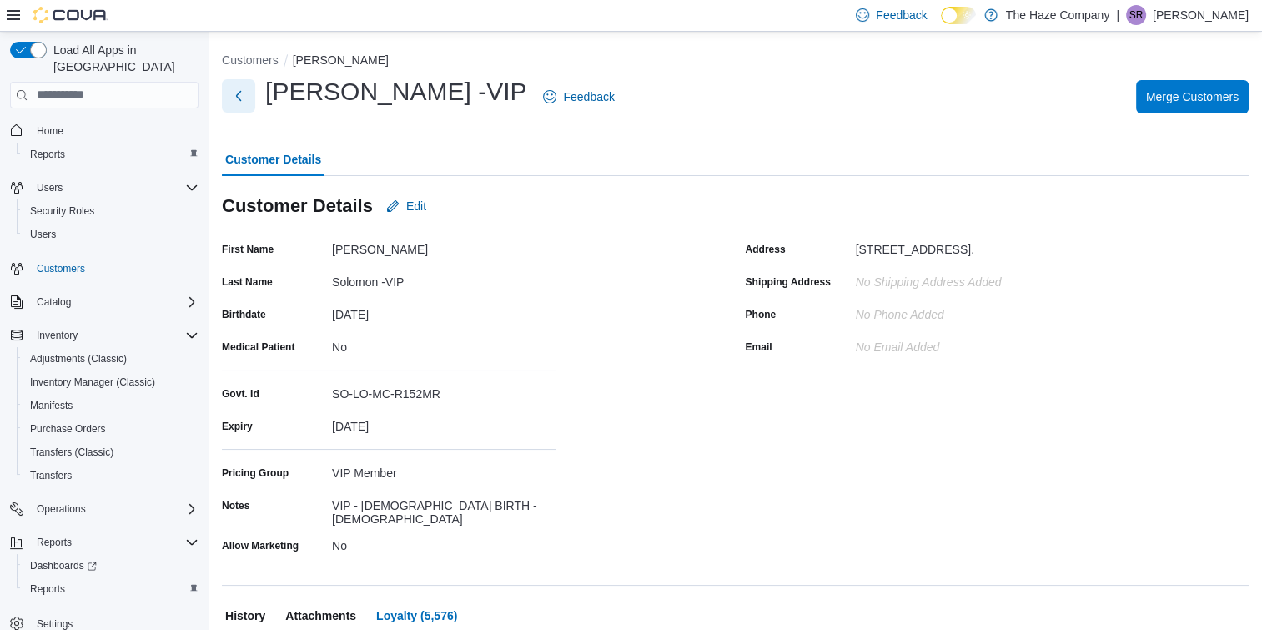
click at [236, 93] on button "Next" at bounding box center [238, 95] width 33 height 33
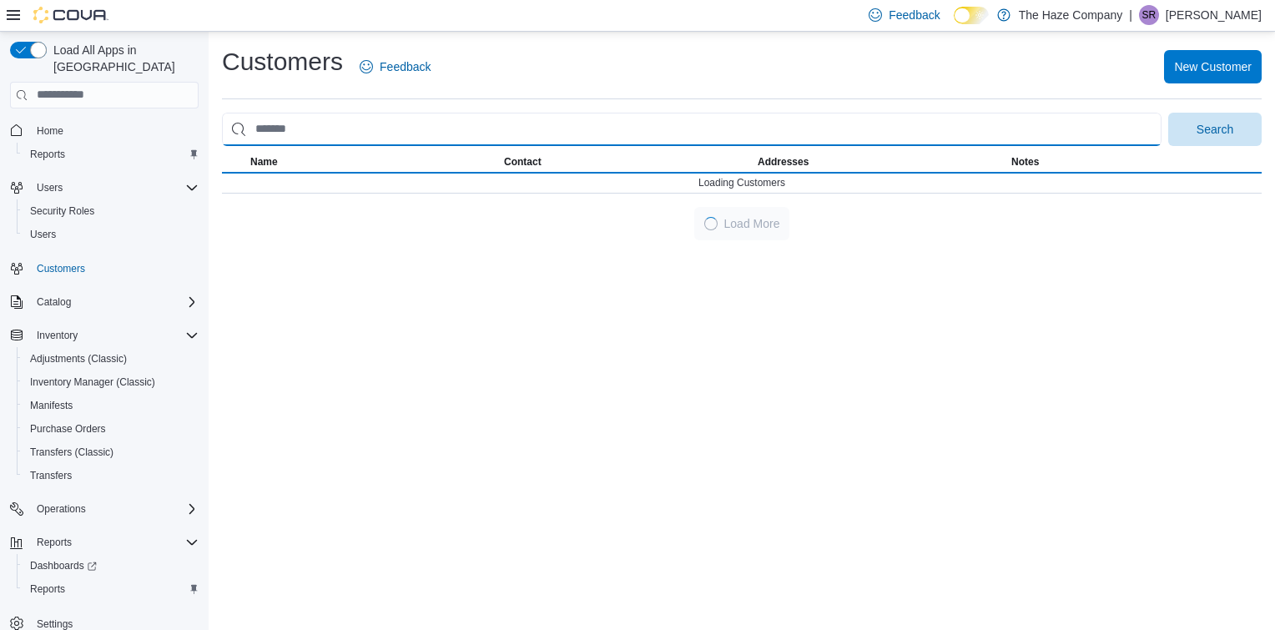
click at [355, 127] on input "search" at bounding box center [691, 129] width 939 height 33
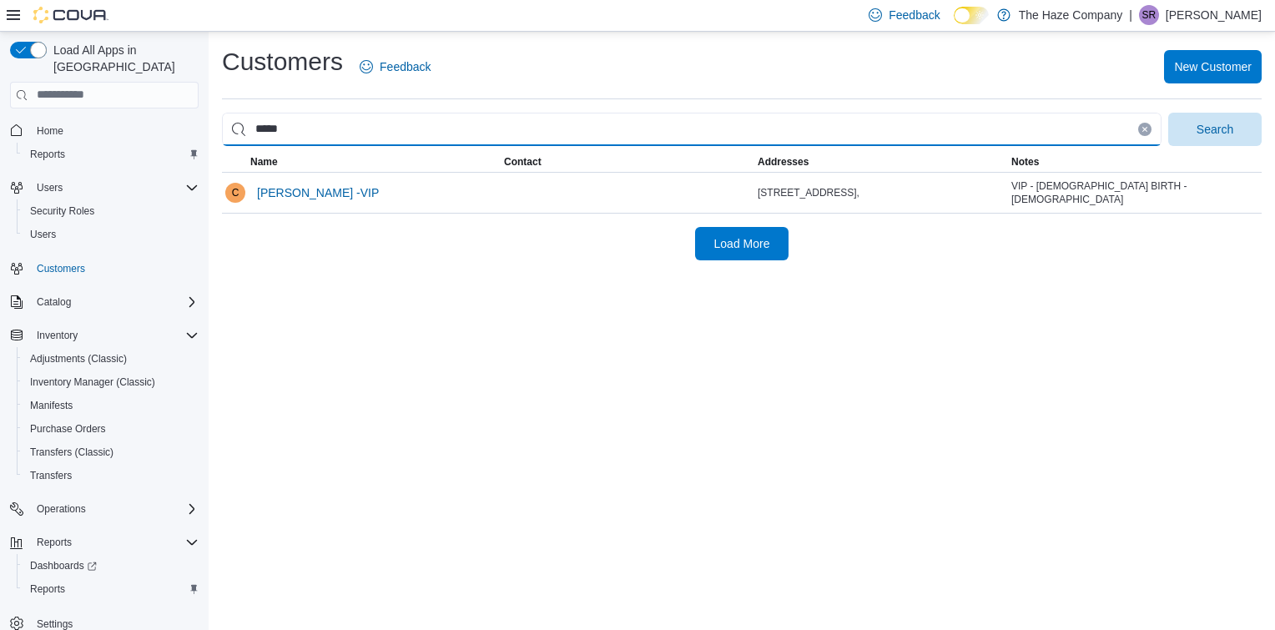
type input "*****"
click at [1168, 113] on button "Search" at bounding box center [1214, 129] width 93 height 33
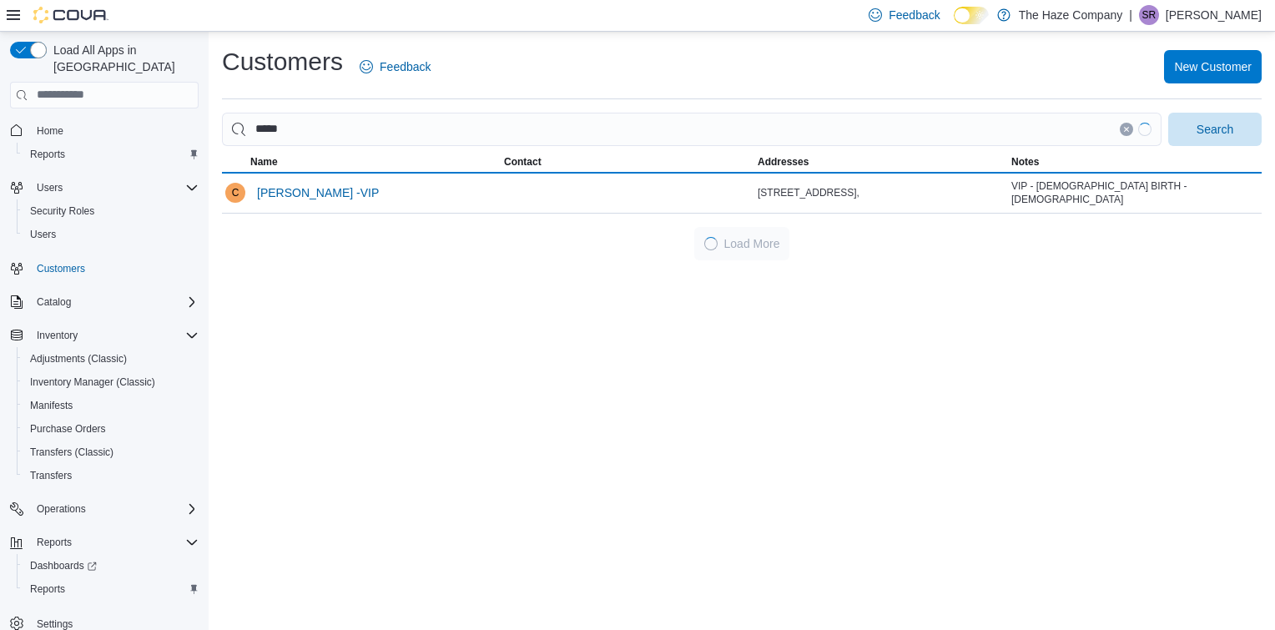
click at [449, 366] on div "Customers Feedback New Customer ***** Search This table contains 1 rows. Name C…" at bounding box center [742, 331] width 1066 height 598
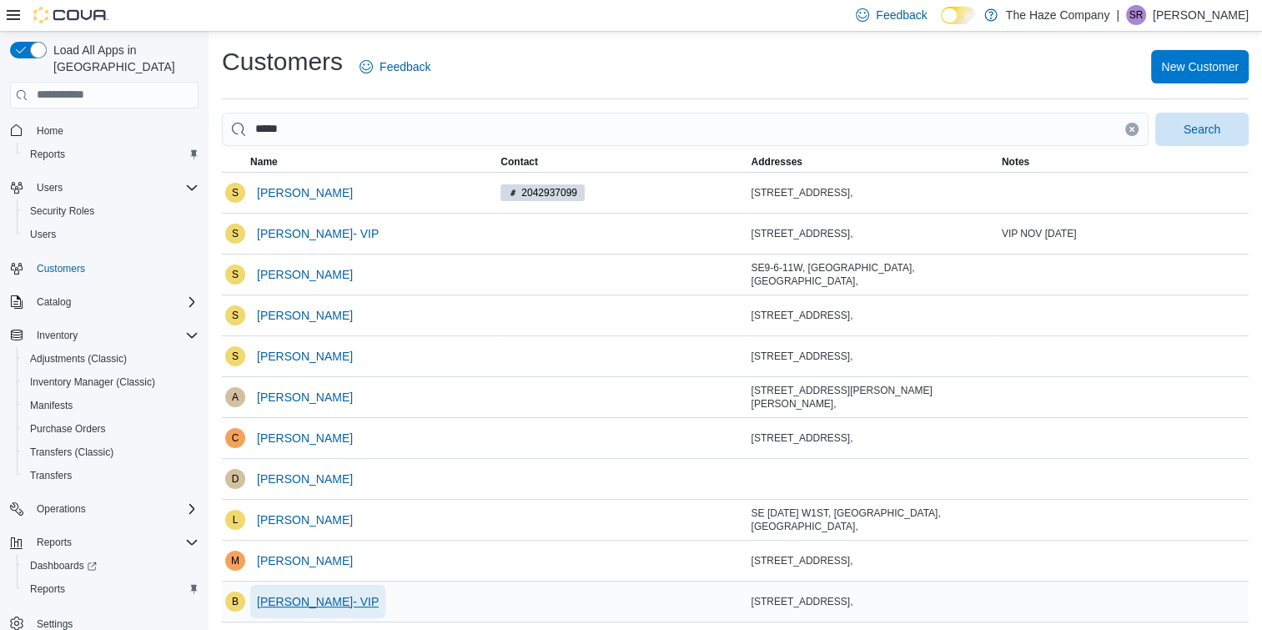
click at [321, 593] on span "[PERSON_NAME]- VIP" at bounding box center [318, 601] width 122 height 17
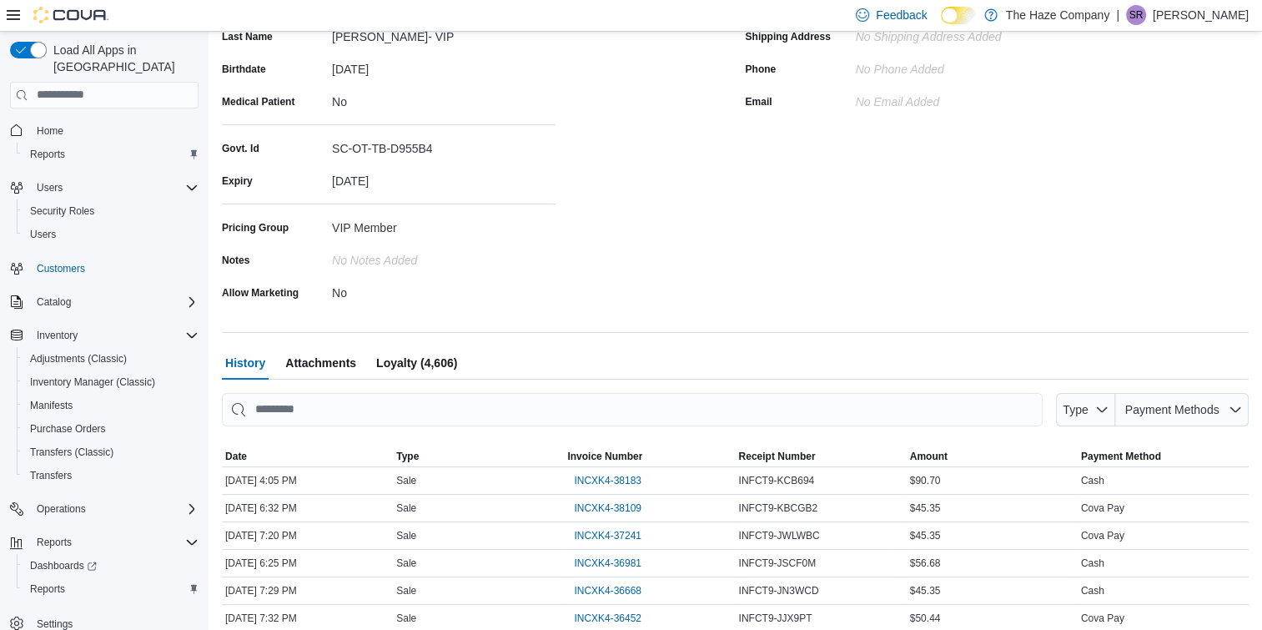
scroll to position [399, 0]
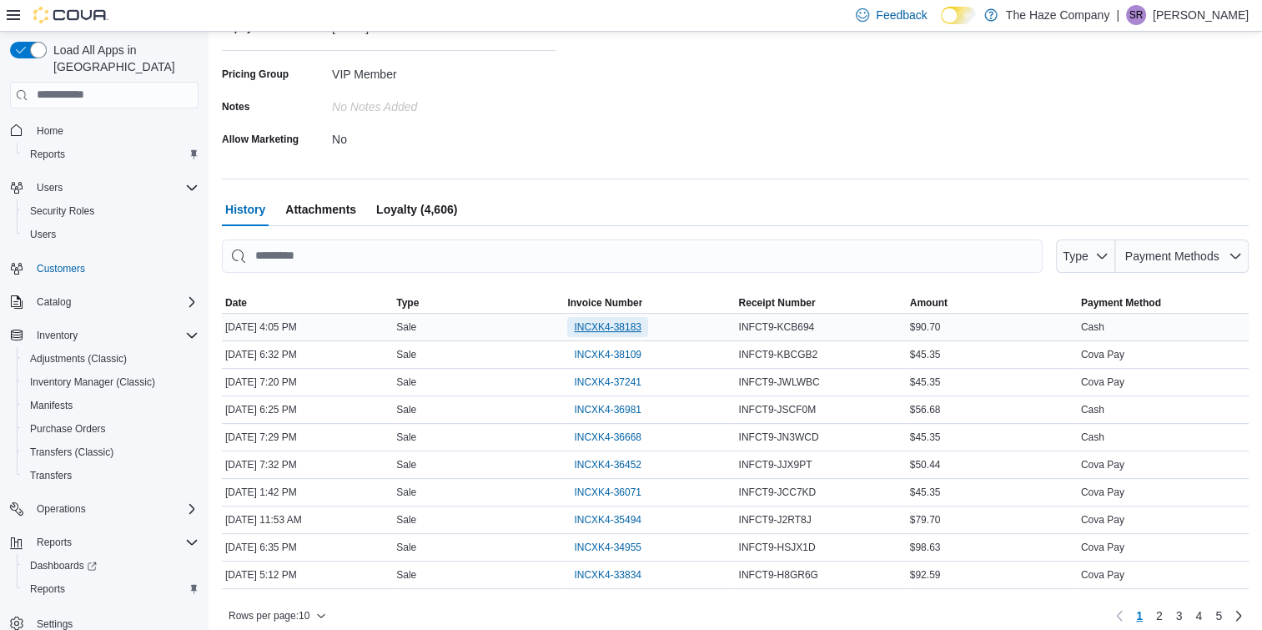
click at [577, 325] on button "INCXK4-38183" at bounding box center [607, 327] width 81 height 20
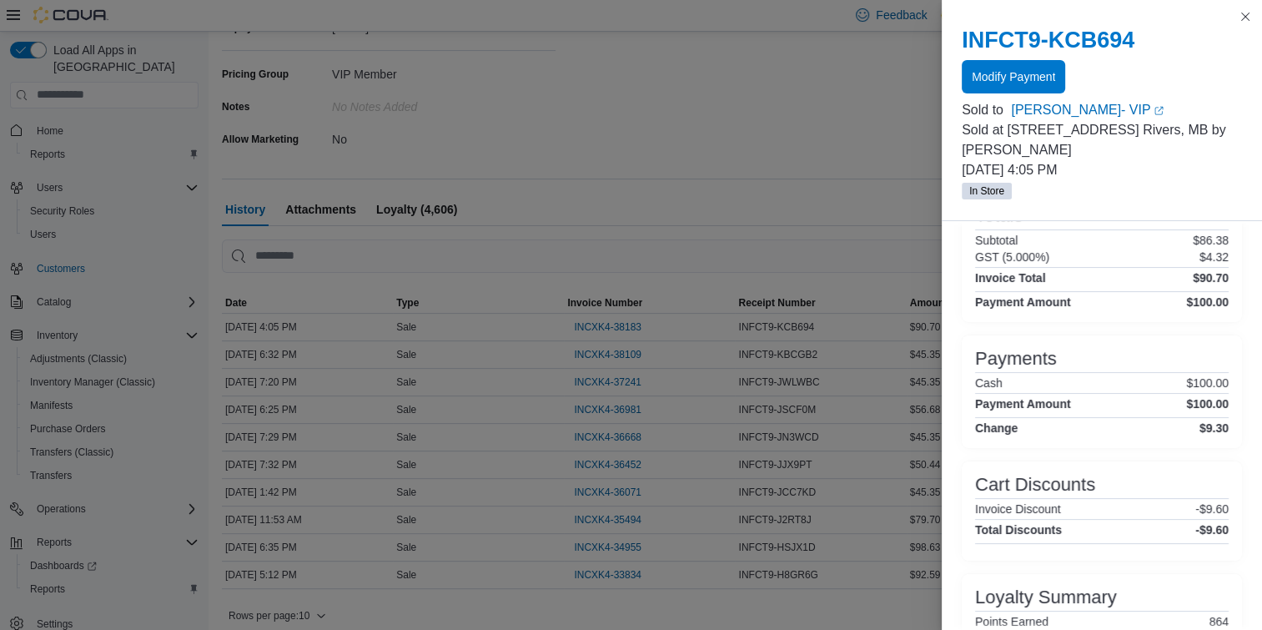
scroll to position [300, 0]
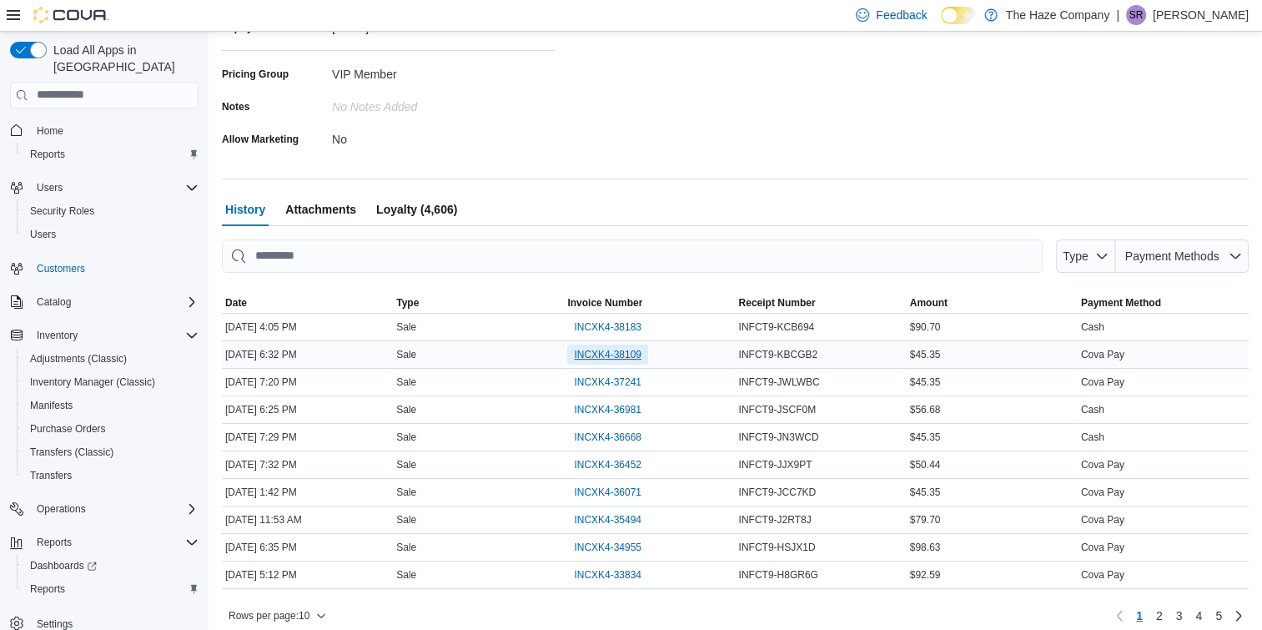
click at [572, 347] on button "INCXK4-38109" at bounding box center [607, 355] width 81 height 20
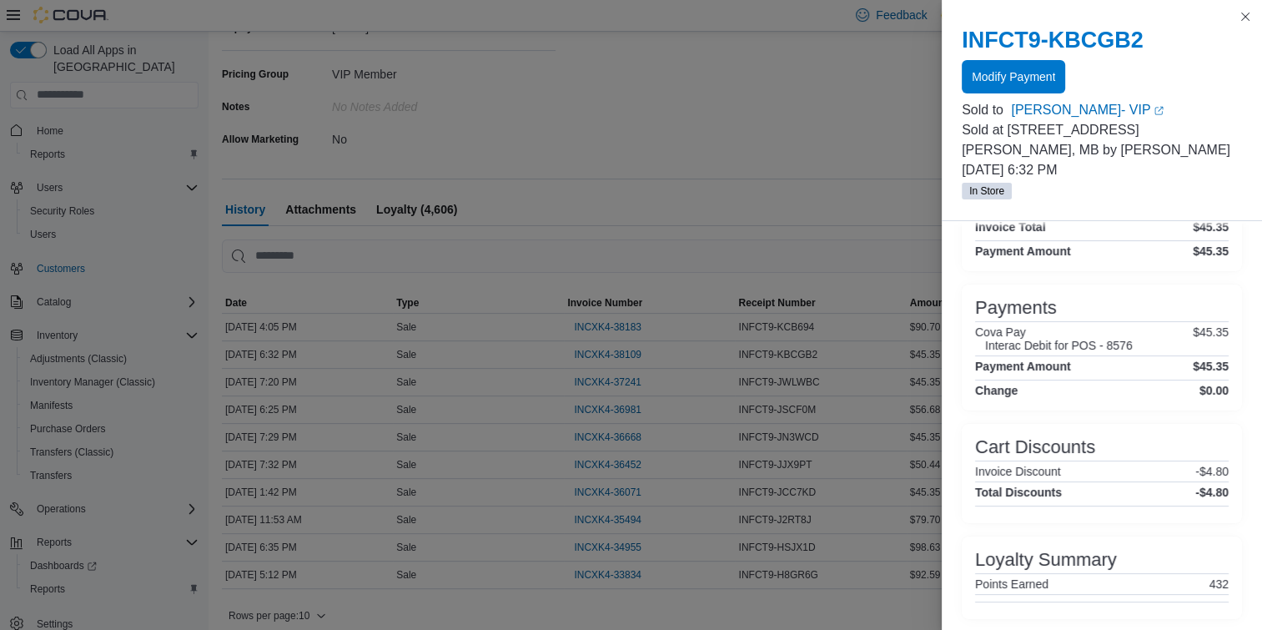
scroll to position [314, 0]
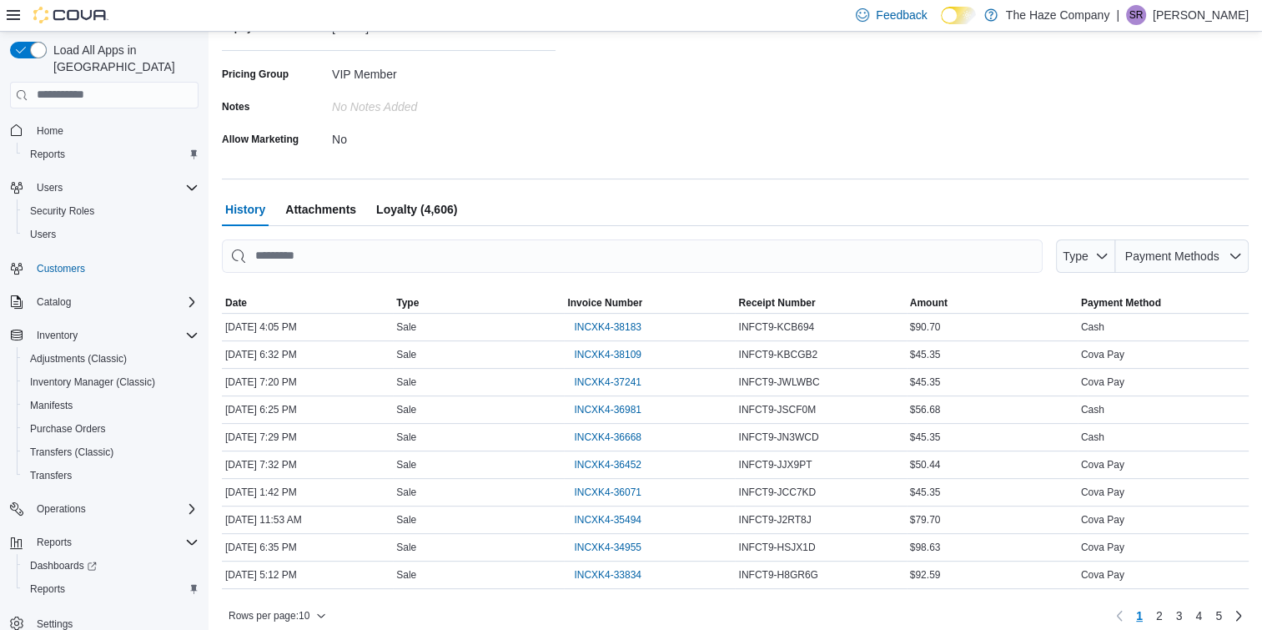
click at [415, 205] on span "Loyalty (4,606)" at bounding box center [416, 209] width 81 height 33
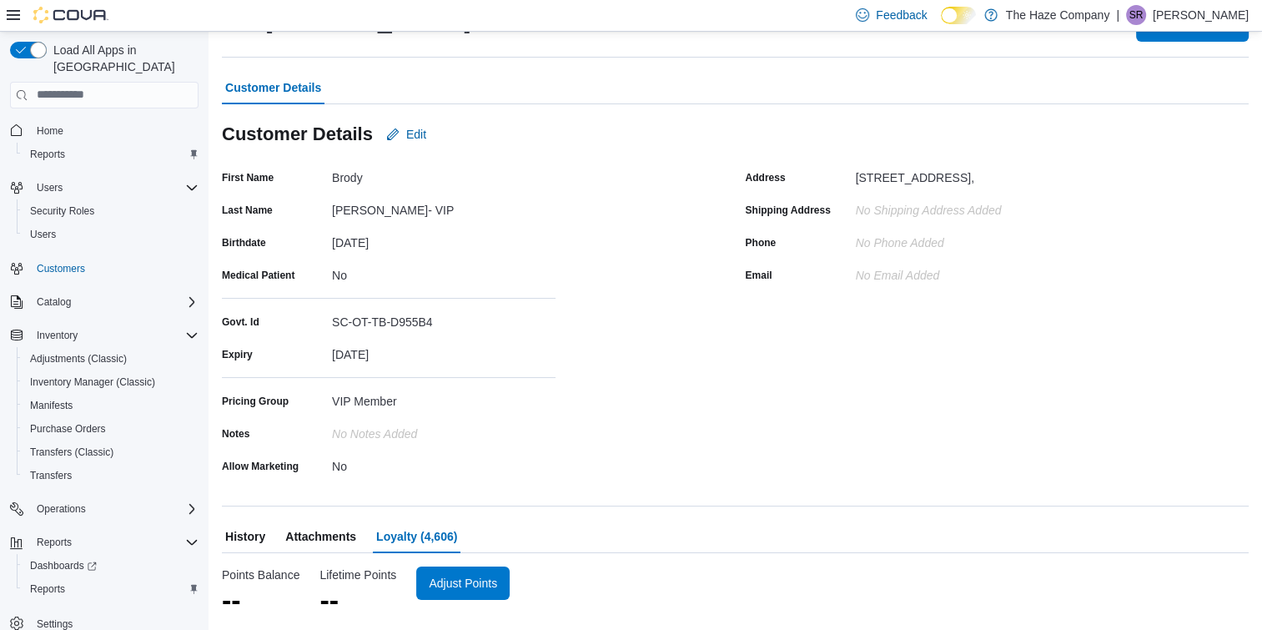
scroll to position [71, 0]
click at [460, 580] on span "Adjust Points" at bounding box center [474, 583] width 68 height 17
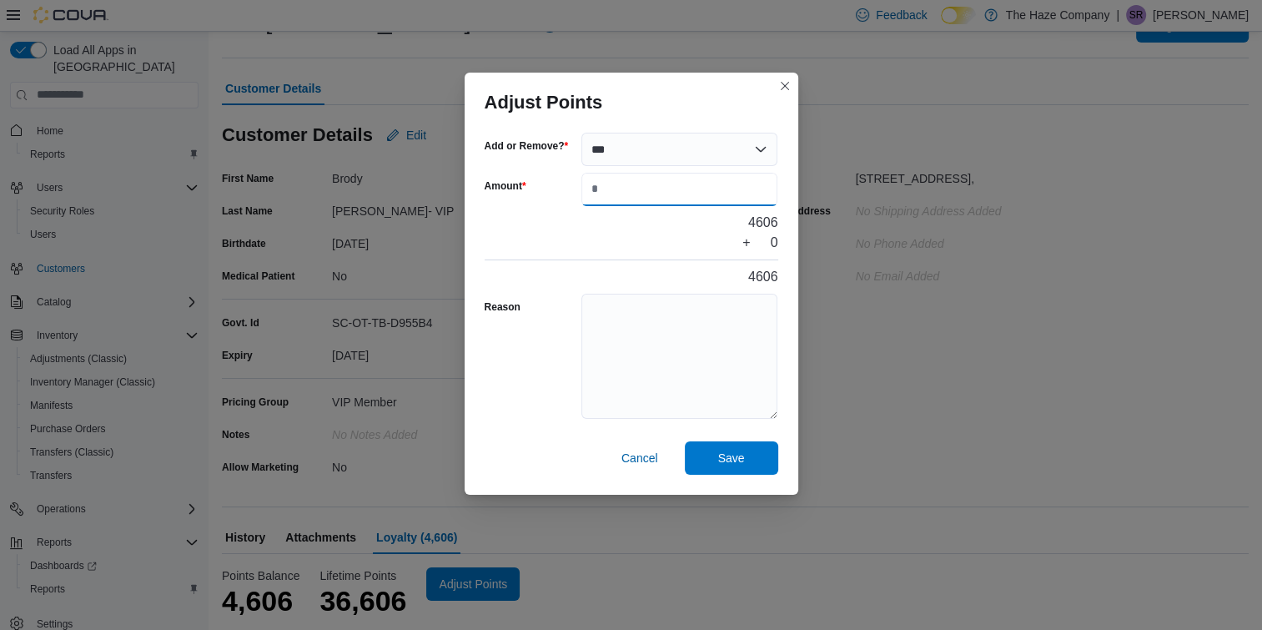
click at [624, 194] on input "Amount" at bounding box center [680, 189] width 197 height 33
type input "****"
click at [652, 337] on textarea "Reason" at bounding box center [680, 356] width 197 height 125
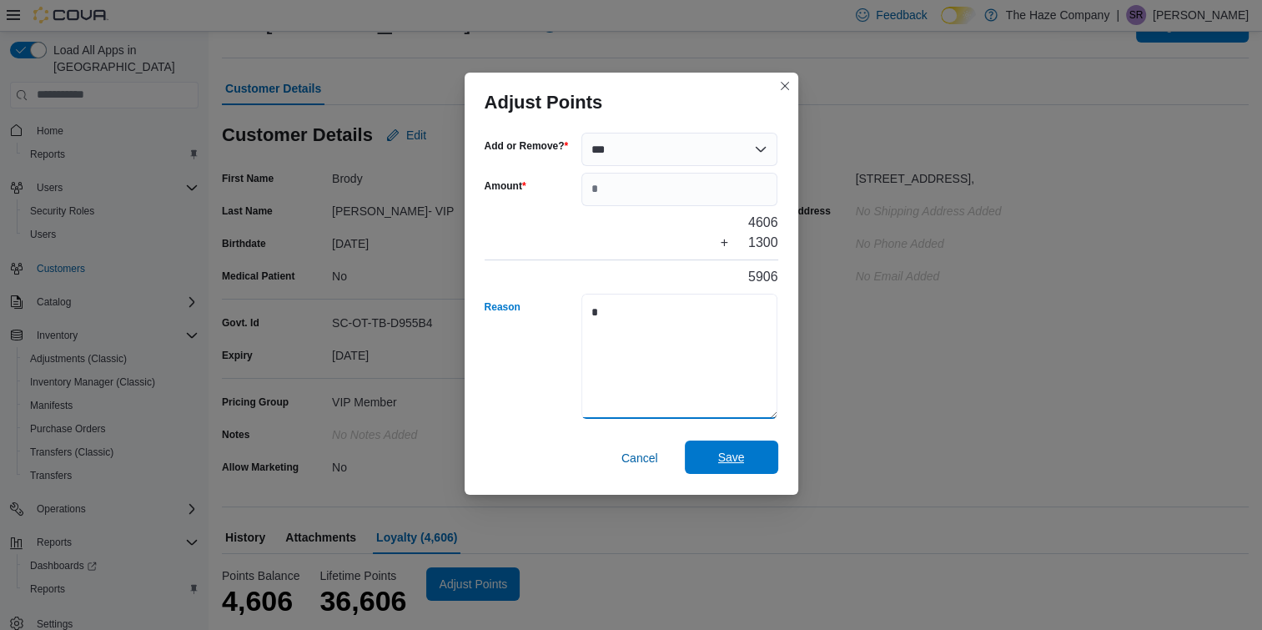
type textarea "*"
click at [722, 454] on span "Save" at bounding box center [731, 457] width 27 height 17
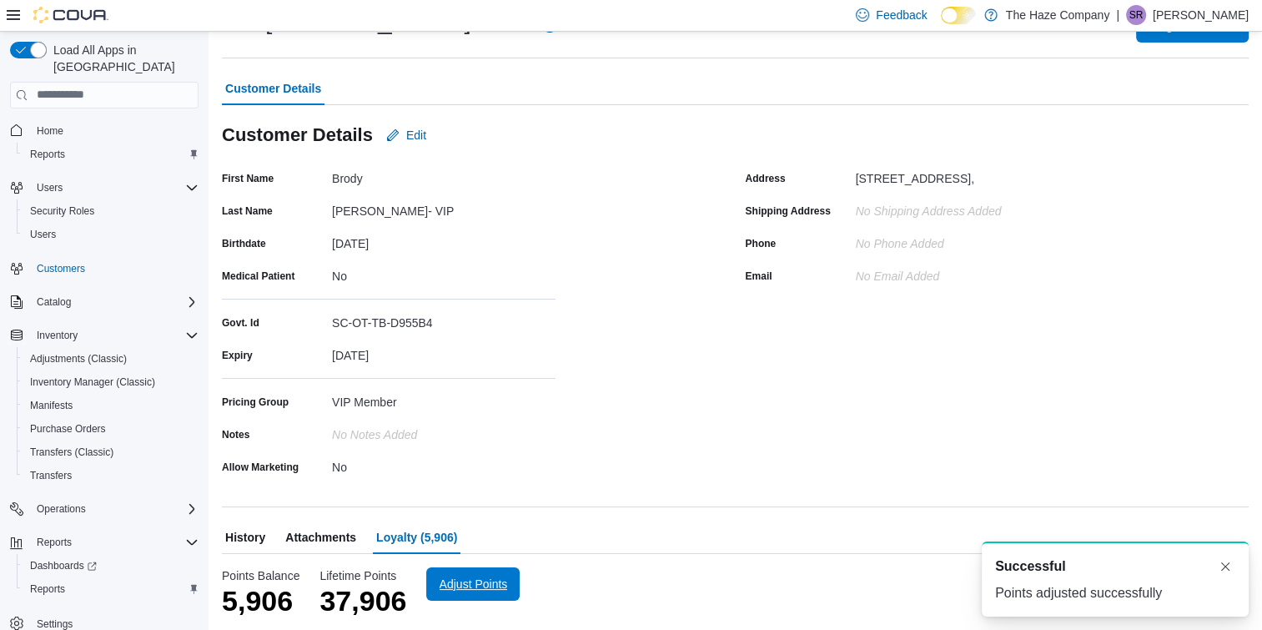
scroll to position [0, 0]
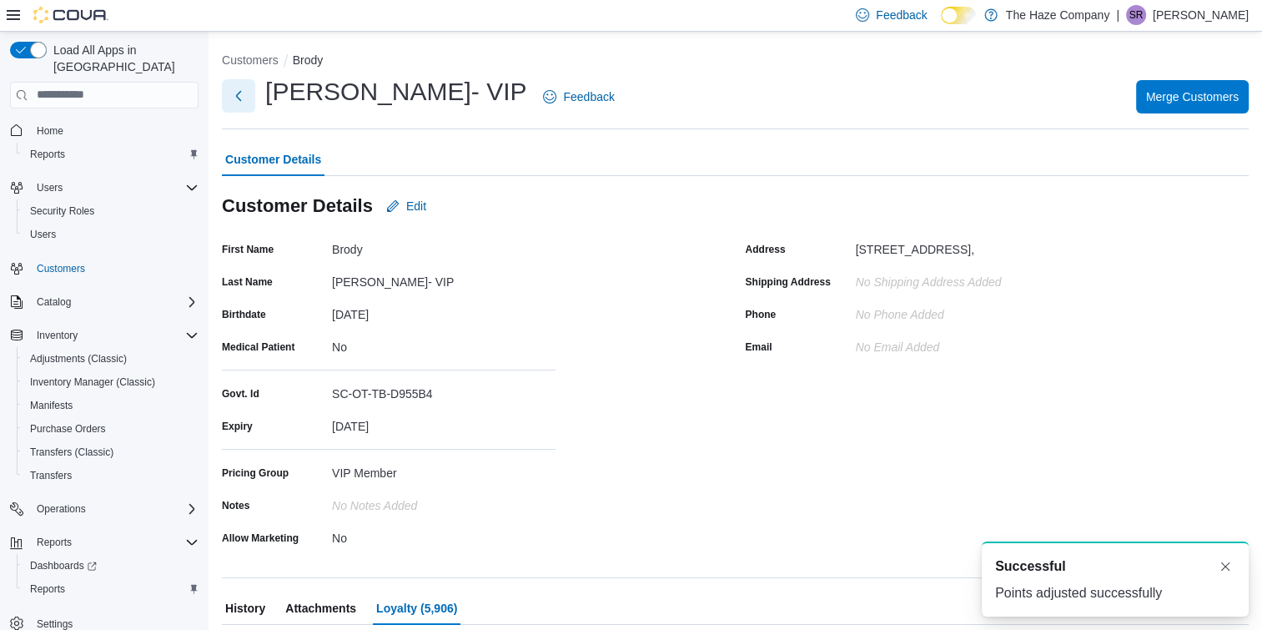
click at [249, 94] on button "Next" at bounding box center [238, 95] width 33 height 33
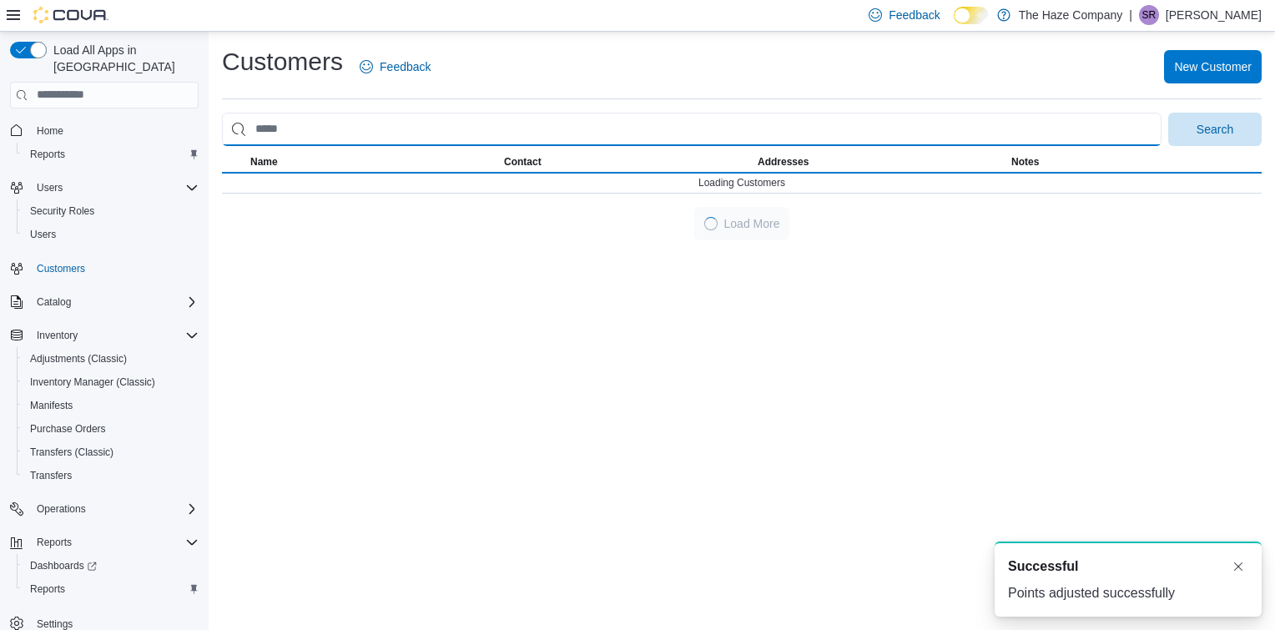
click at [407, 119] on input "search" at bounding box center [691, 129] width 939 height 33
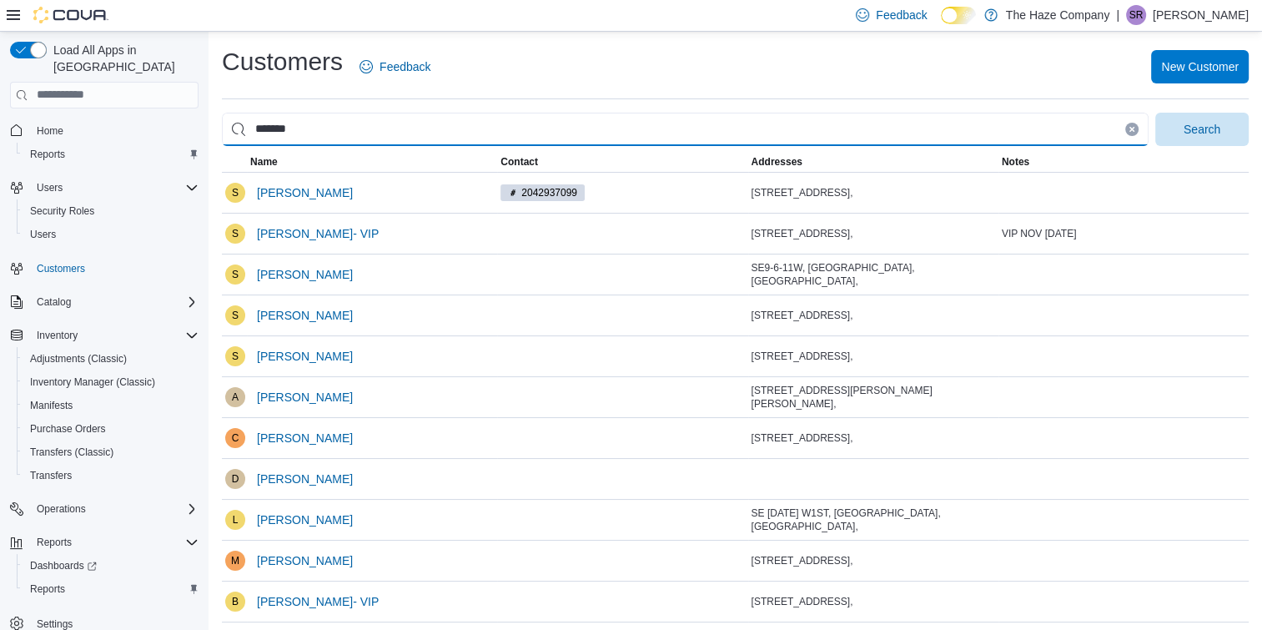
type input "*******"
click at [1155, 113] on button "Search" at bounding box center [1201, 129] width 93 height 33
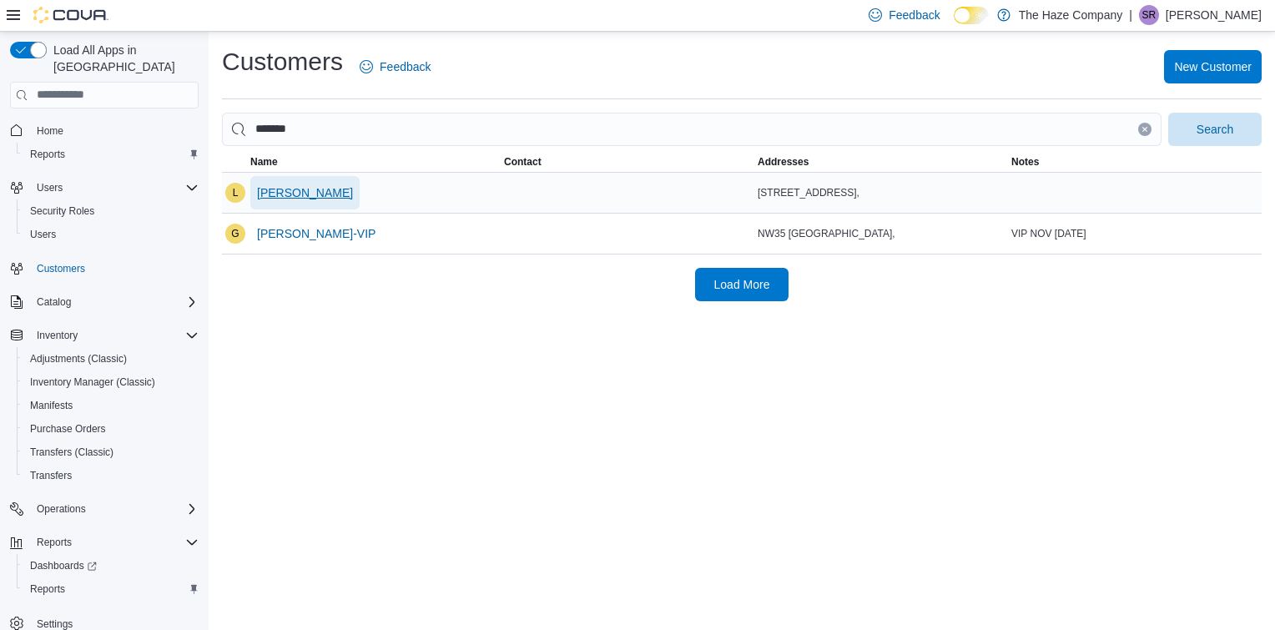
click at [288, 191] on span "[PERSON_NAME]" at bounding box center [305, 192] width 96 height 17
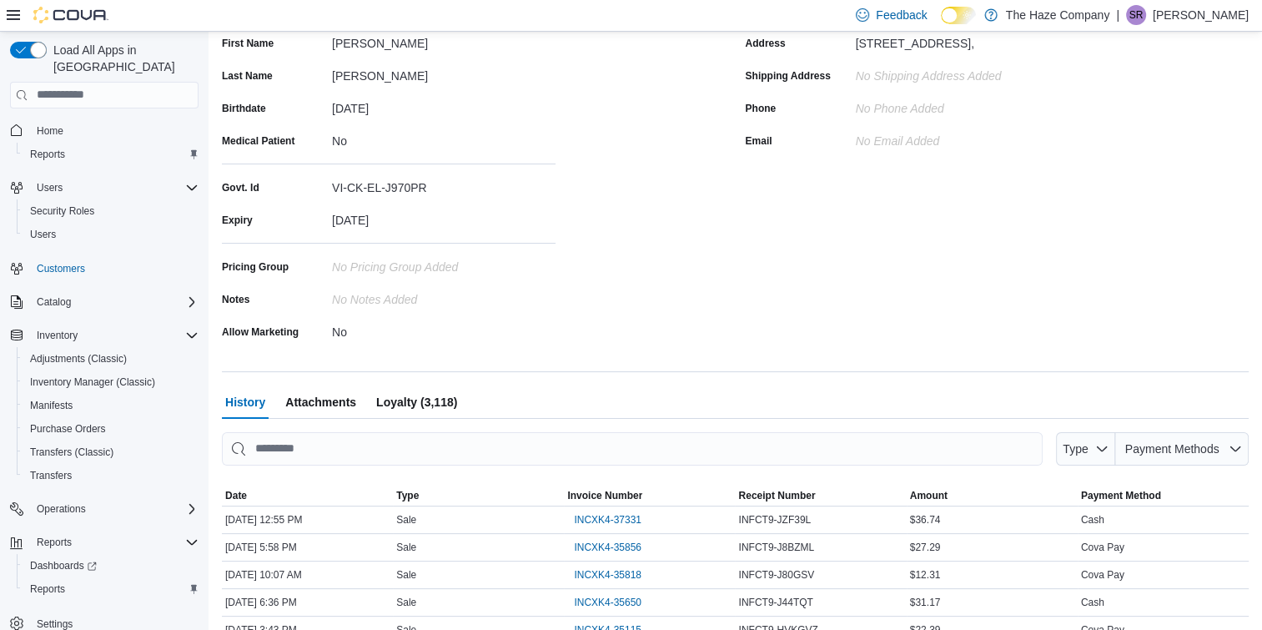
scroll to position [209, 0]
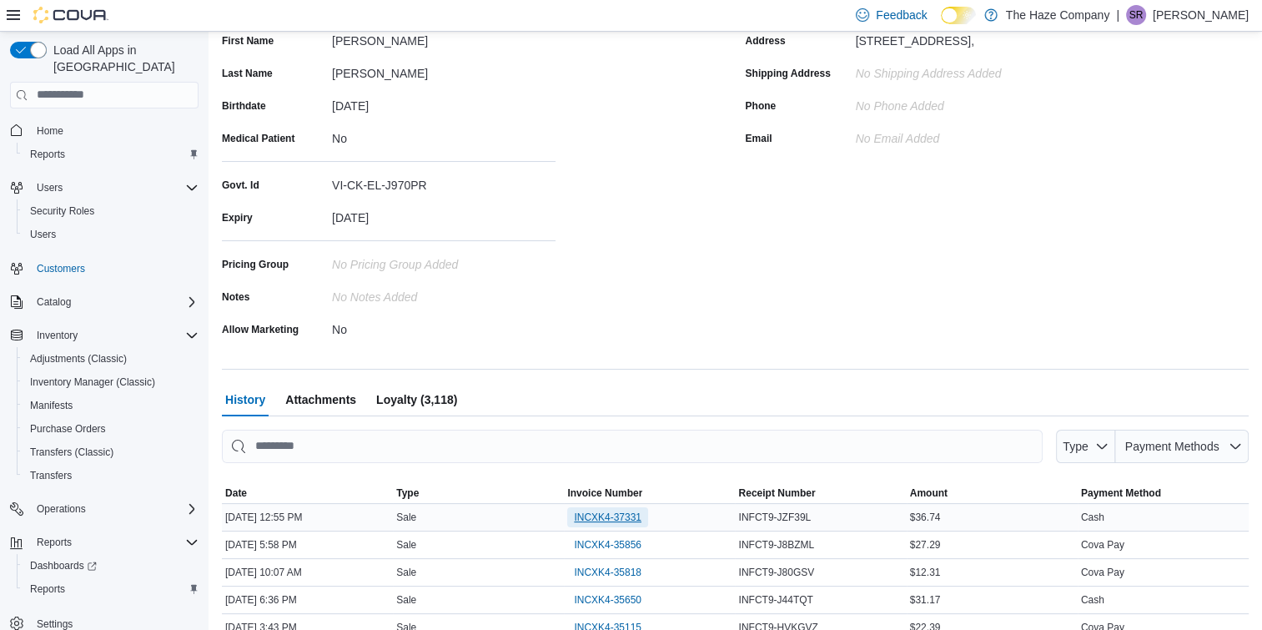
click at [590, 514] on span "INCXK4-37331" at bounding box center [608, 517] width 68 height 13
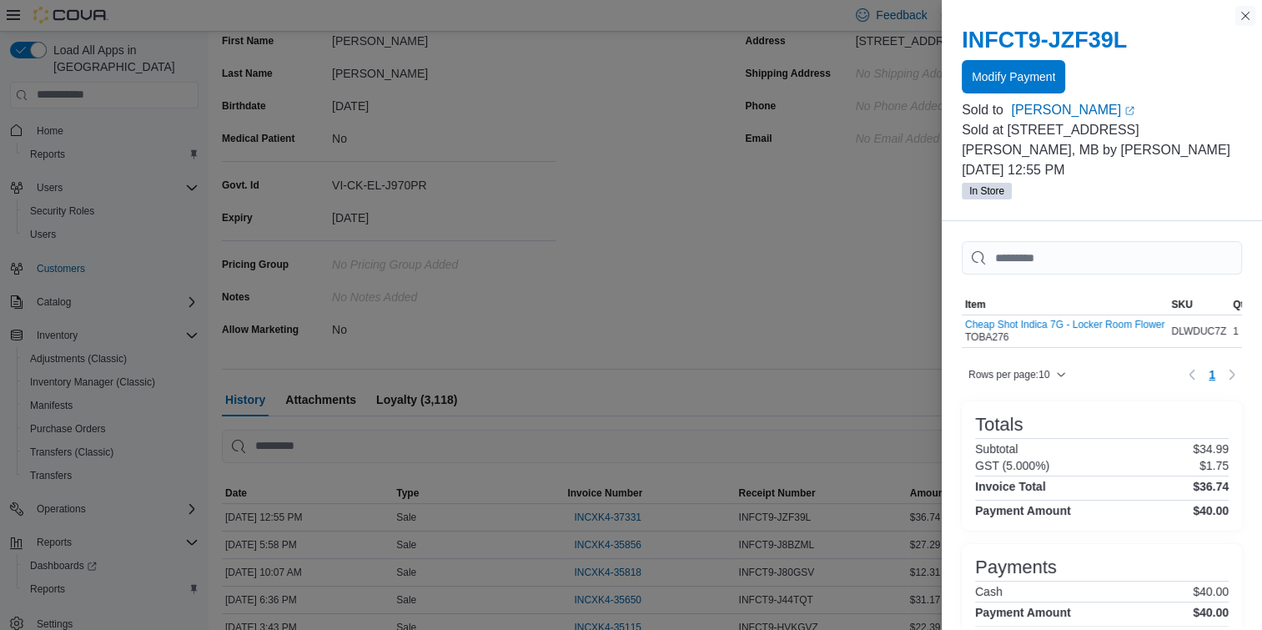
click at [1242, 21] on button "Close this dialog" at bounding box center [1246, 16] width 20 height 20
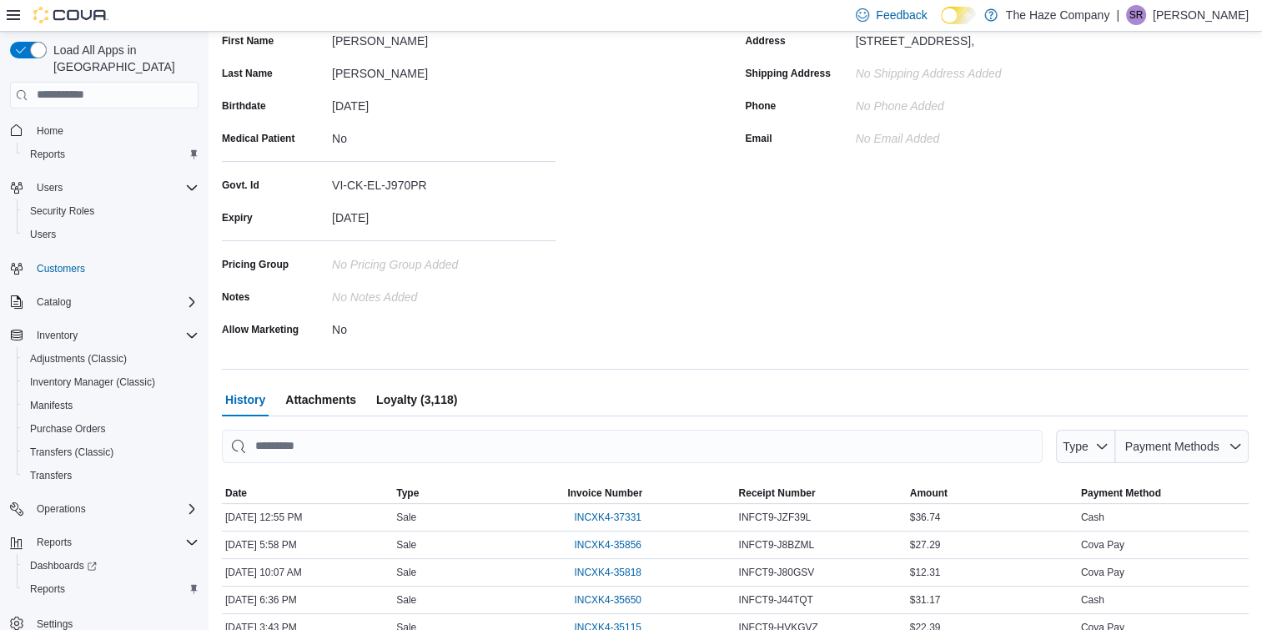
scroll to position [0, 0]
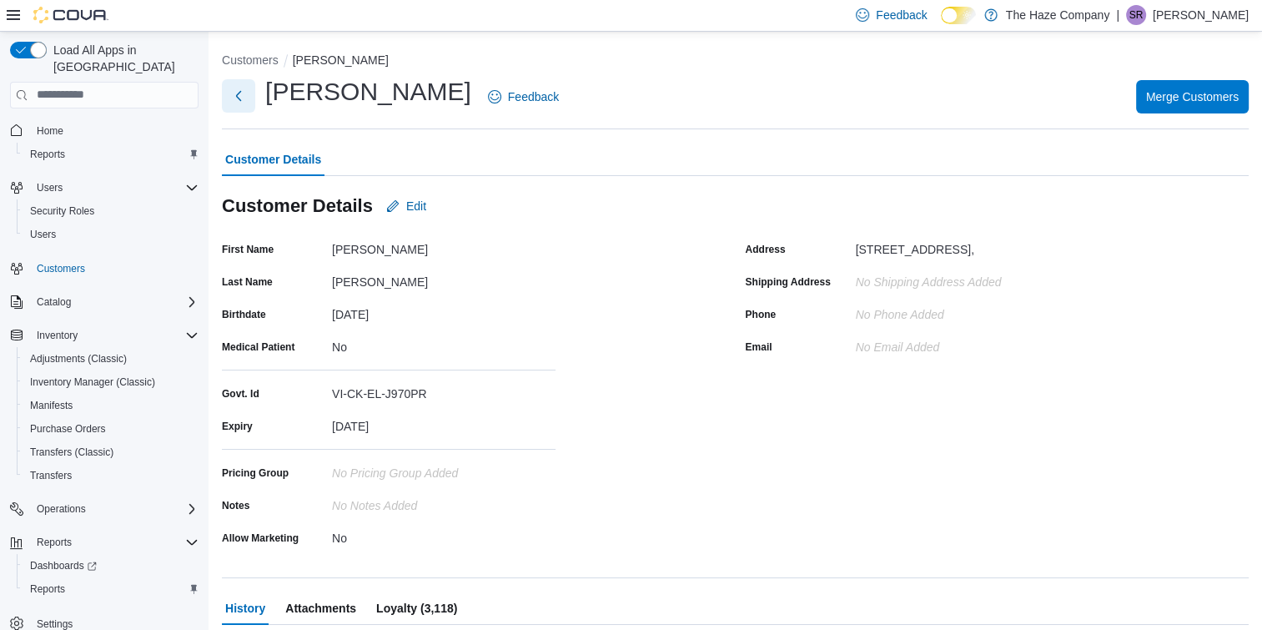
click at [236, 94] on button "Next" at bounding box center [238, 95] width 33 height 33
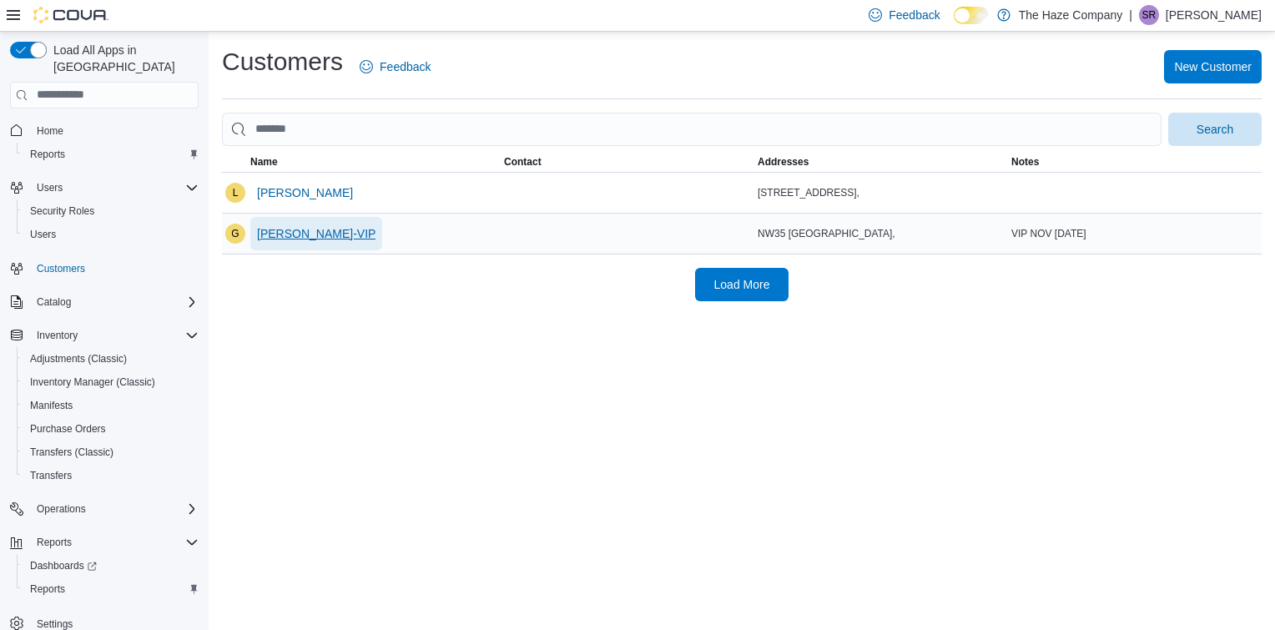
click at [314, 228] on span "[PERSON_NAME]-VIP" at bounding box center [316, 233] width 118 height 17
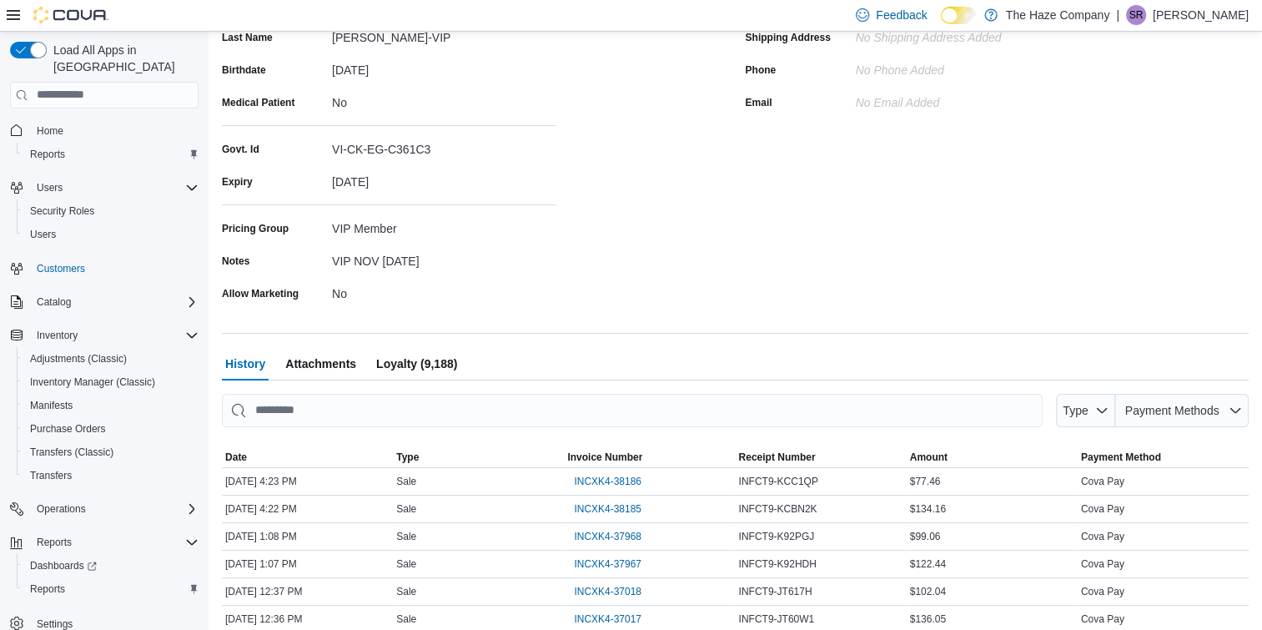
scroll to position [389, 0]
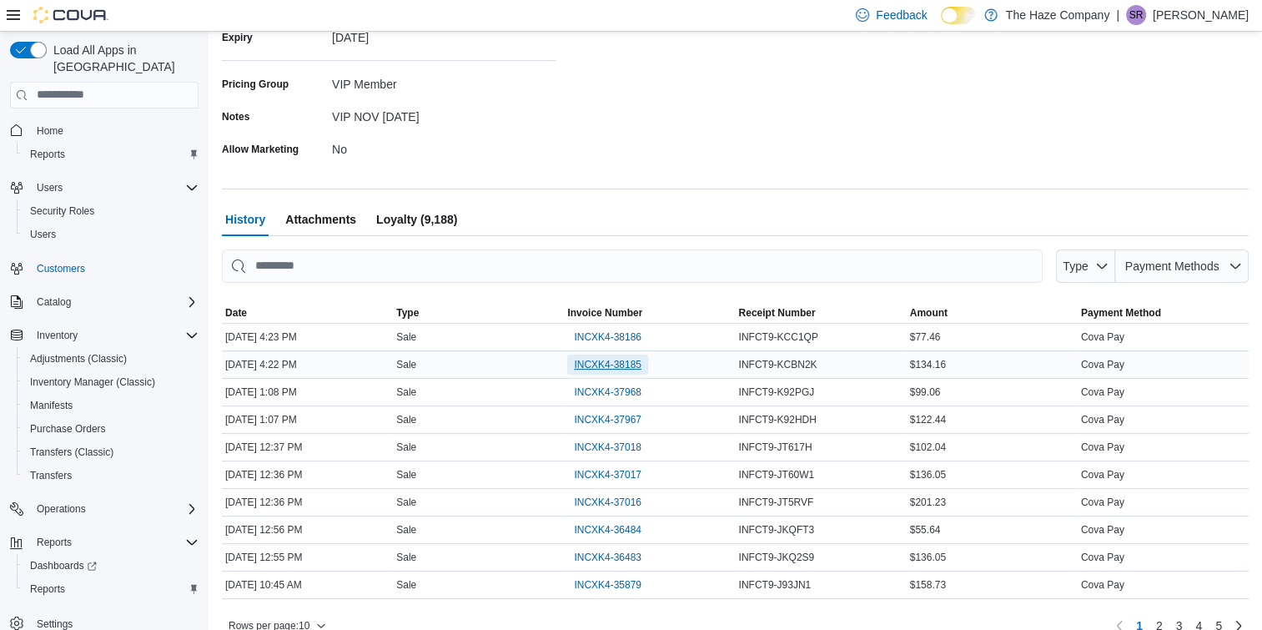
click at [615, 361] on span "INCXK4-38185" at bounding box center [608, 364] width 68 height 13
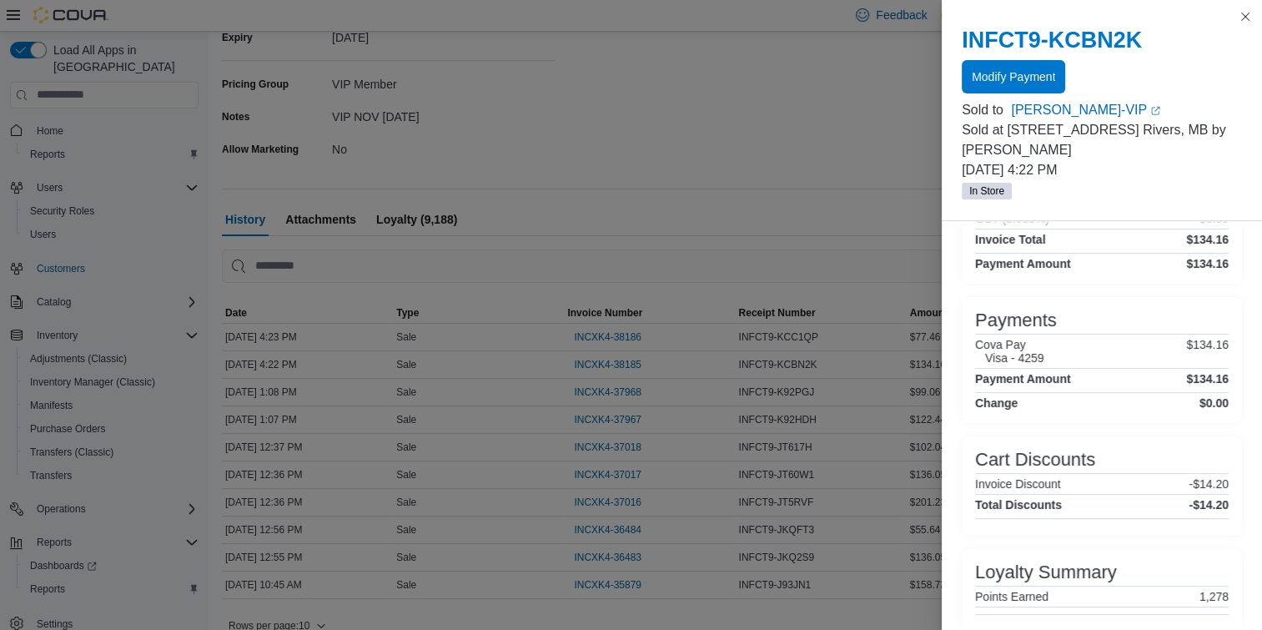
scroll to position [365, 0]
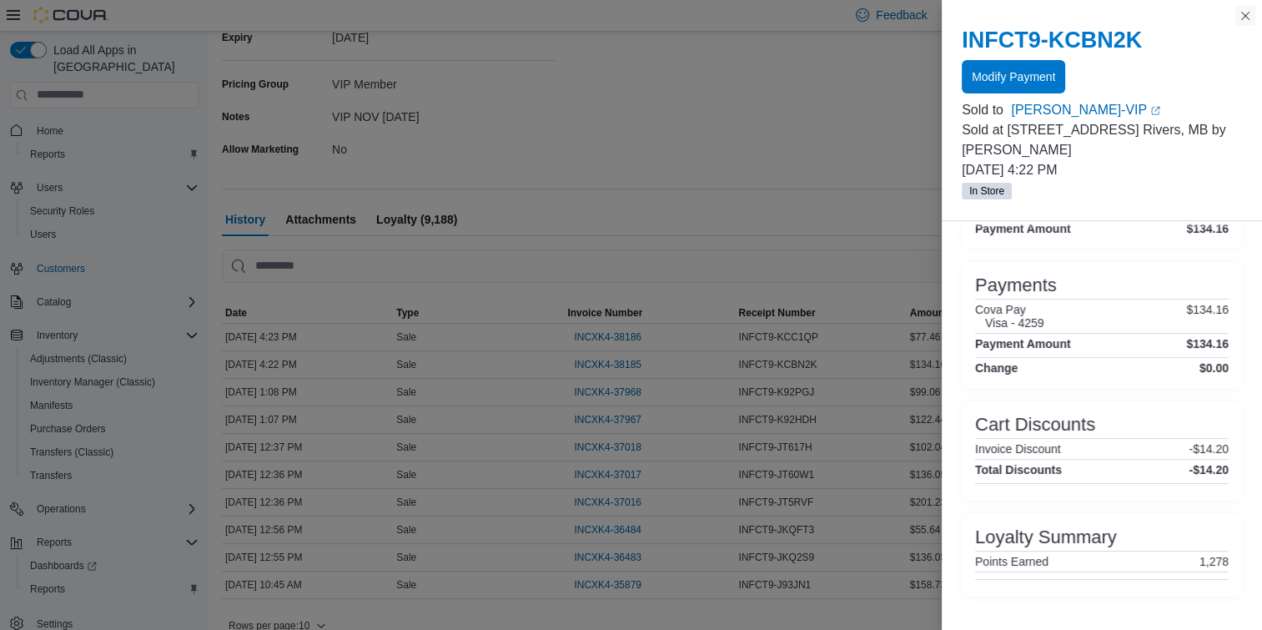
click at [1245, 20] on button "Close this dialog" at bounding box center [1246, 16] width 20 height 20
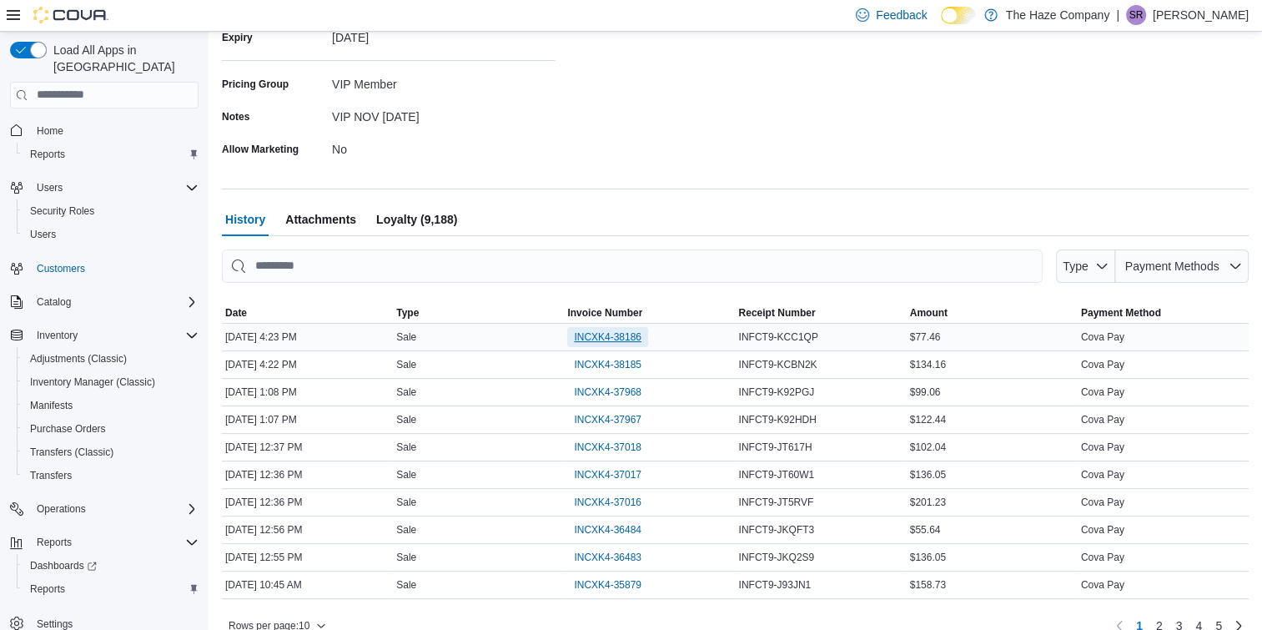
click at [595, 335] on span "INCXK4-38186" at bounding box center [608, 336] width 68 height 13
click at [433, 210] on span "Loyalty (9,188)" at bounding box center [416, 219] width 81 height 33
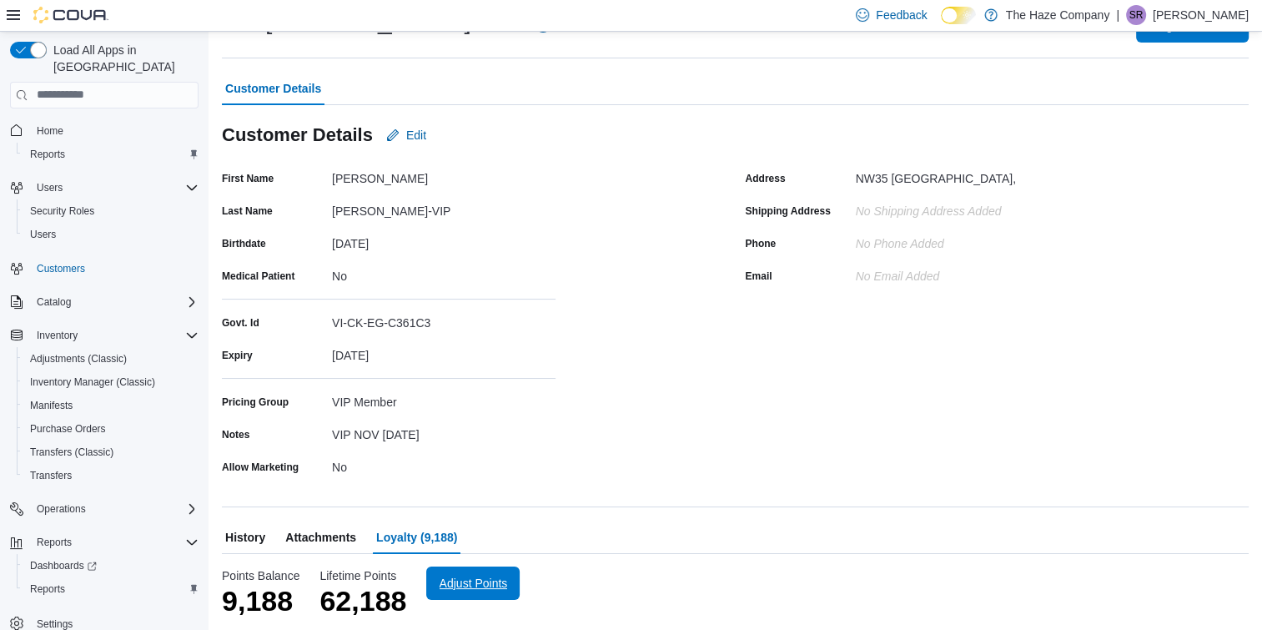
click at [468, 582] on span "Adjust Points" at bounding box center [474, 583] width 68 height 17
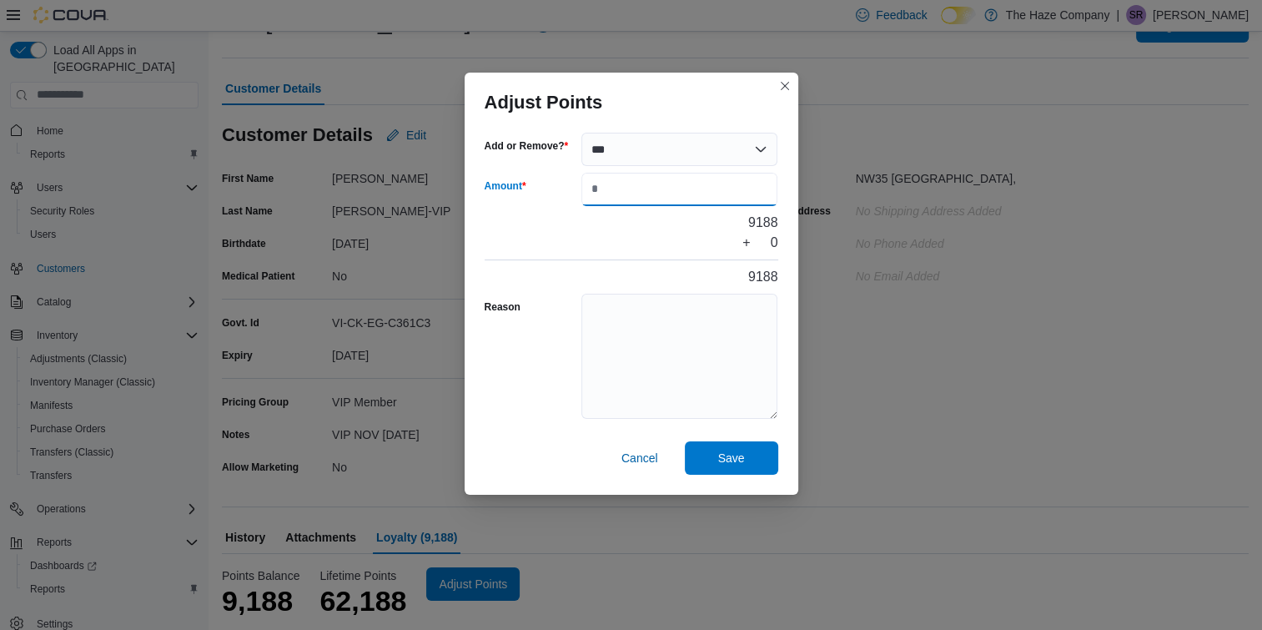
click at [617, 193] on input "Amount" at bounding box center [680, 189] width 197 height 33
type input "****"
click at [632, 340] on textarea "Reason" at bounding box center [680, 356] width 197 height 125
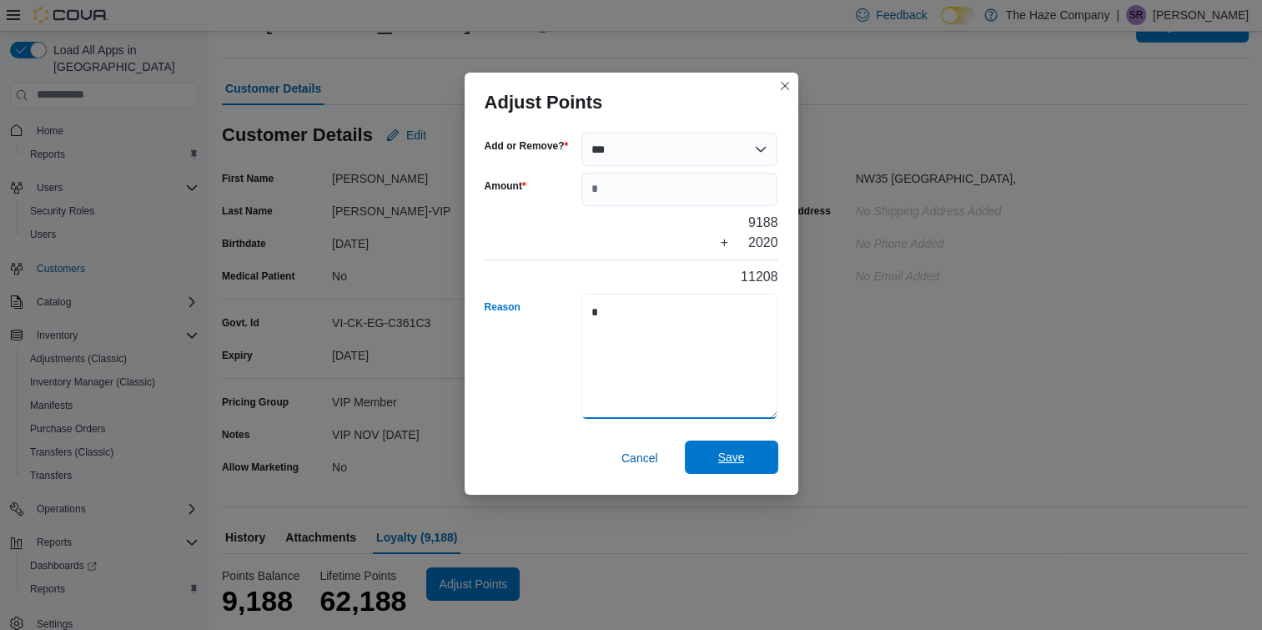
type textarea "*"
click at [725, 450] on span "Save" at bounding box center [731, 457] width 27 height 17
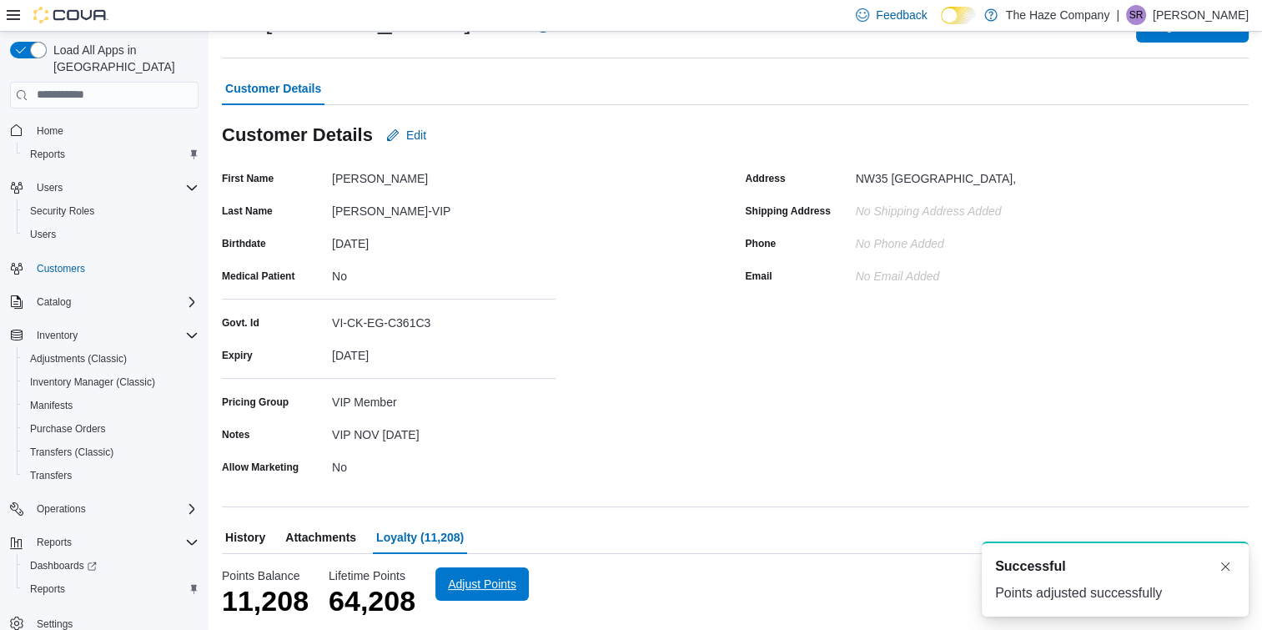
scroll to position [0, 0]
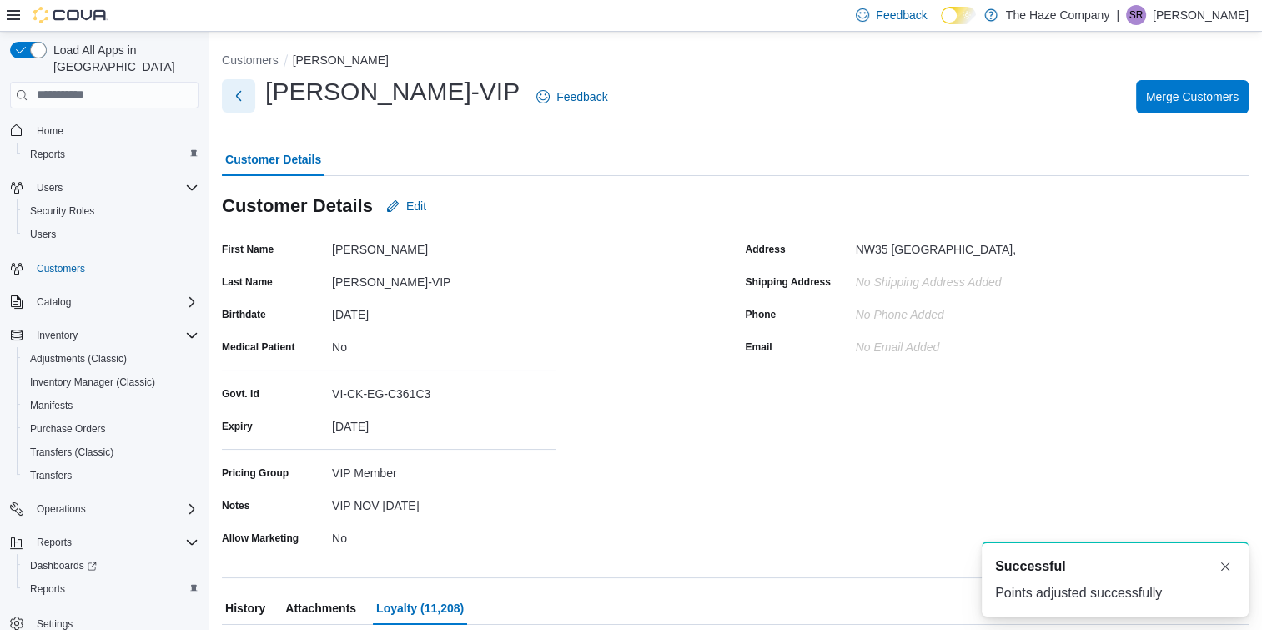
click at [233, 91] on button "Next" at bounding box center [238, 95] width 33 height 33
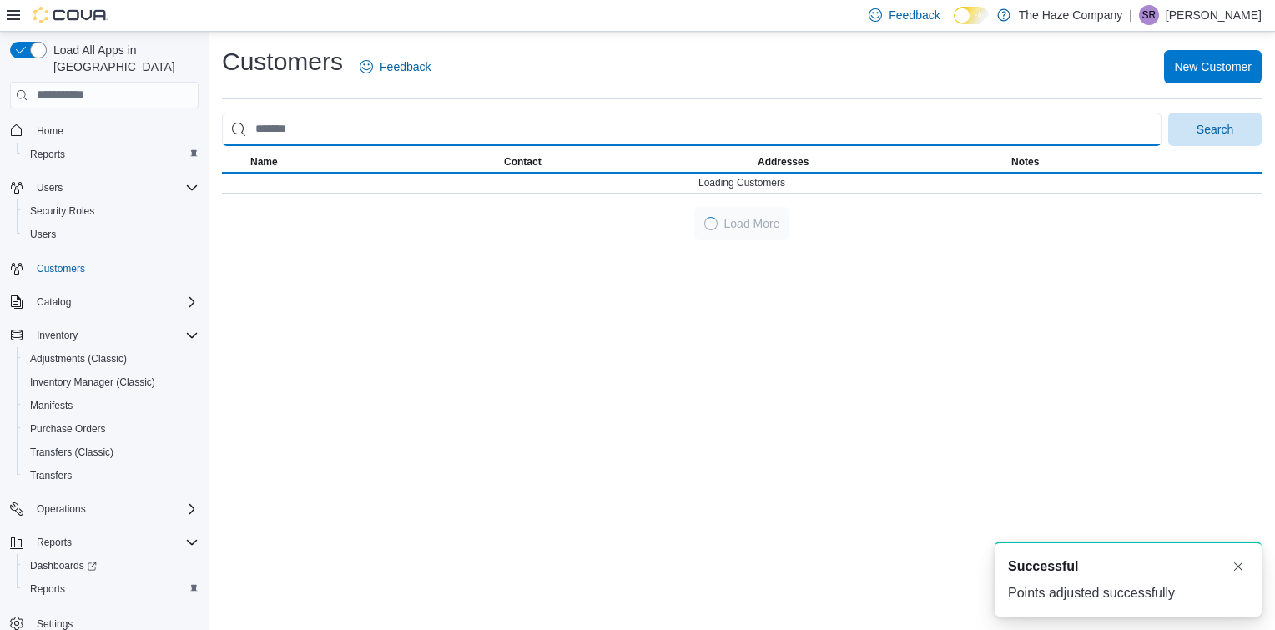
click at [386, 120] on input "search" at bounding box center [691, 129] width 939 height 33
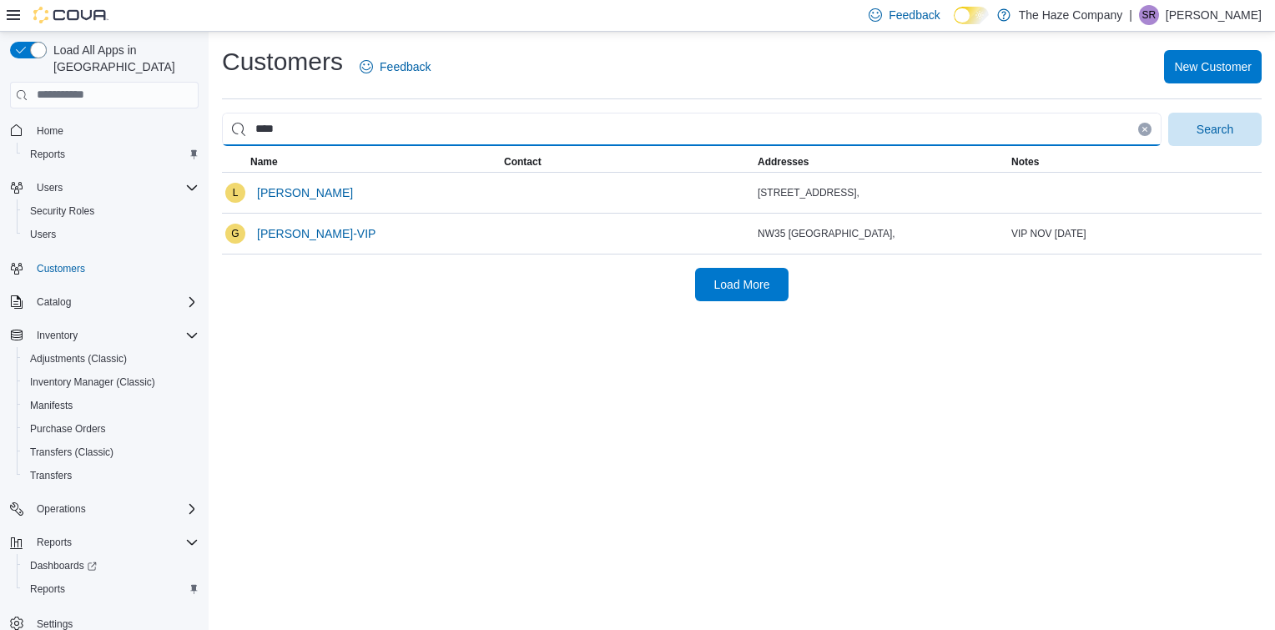
type input "****"
click at [1168, 113] on button "Search" at bounding box center [1214, 129] width 93 height 33
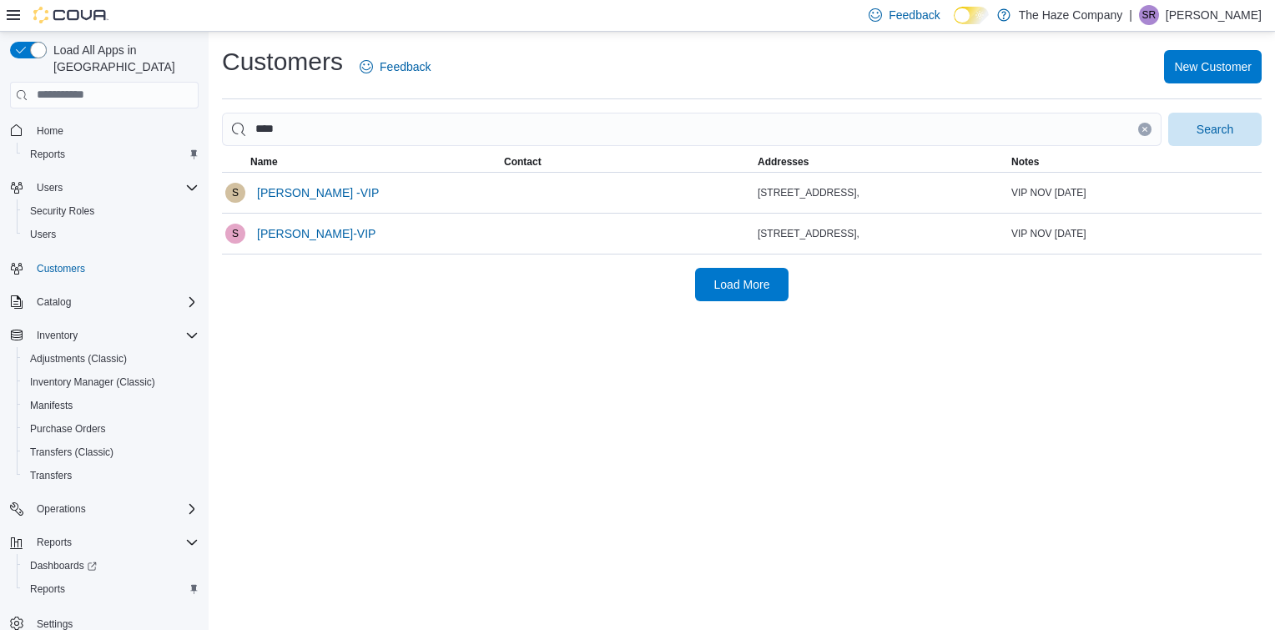
click at [387, 351] on div "Customers Feedback New Customer **** Search Name Contact Addresses Notes S Name…" at bounding box center [742, 331] width 1066 height 598
click at [278, 237] on span "[PERSON_NAME]-VIP" at bounding box center [316, 233] width 118 height 17
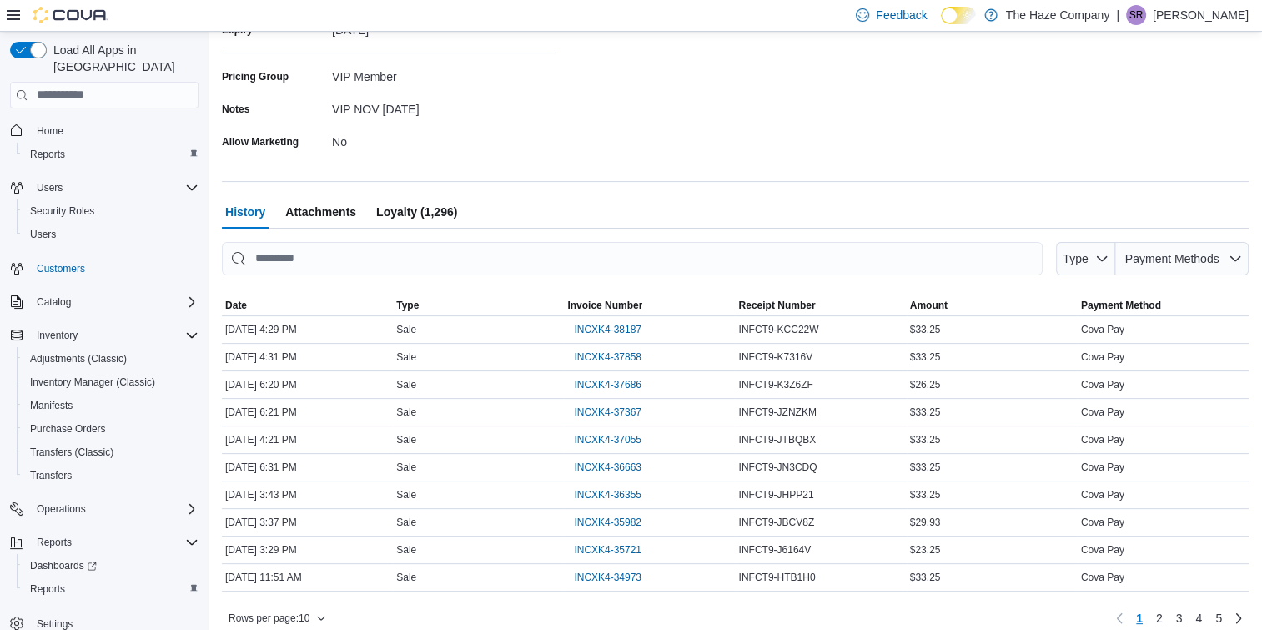
scroll to position [397, 0]
click at [614, 330] on span "INCXK4-38187" at bounding box center [608, 328] width 68 height 13
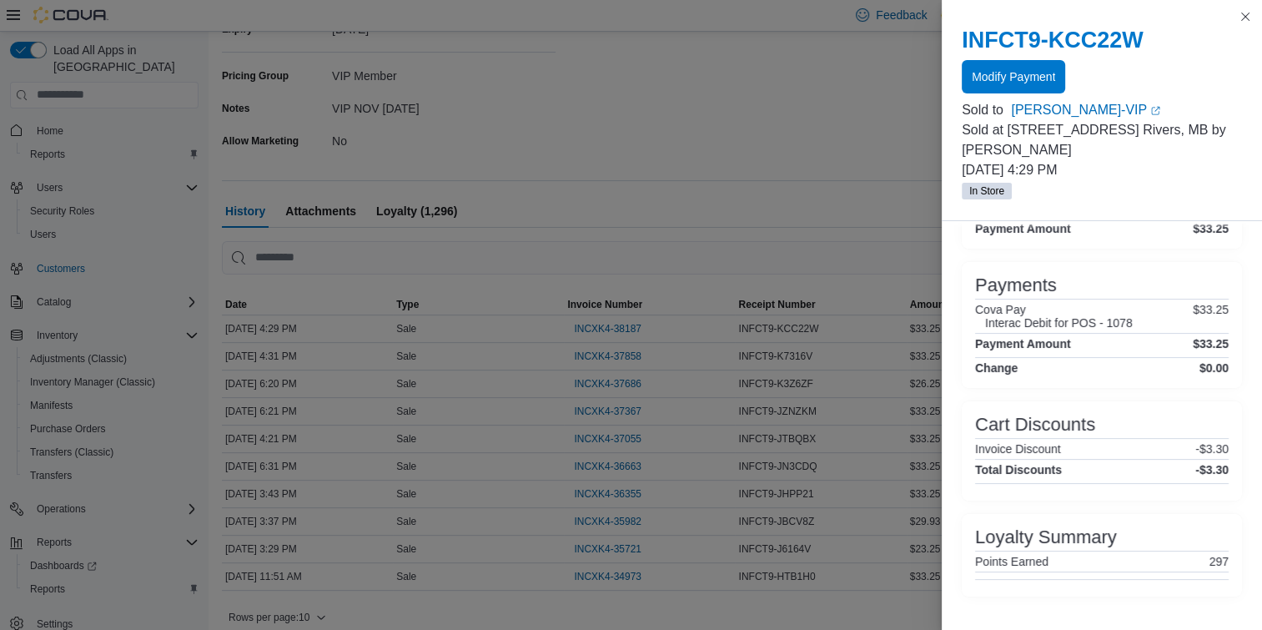
scroll to position [317, 0]
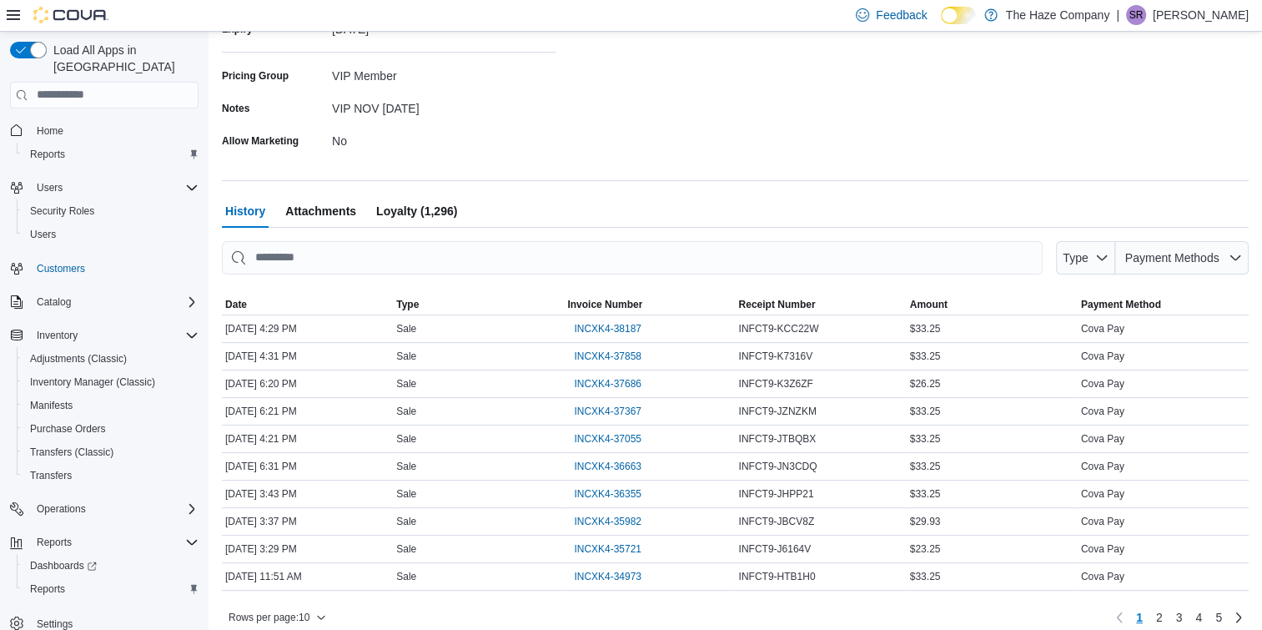
click at [420, 209] on span "Loyalty (1,296)" at bounding box center [416, 210] width 81 height 33
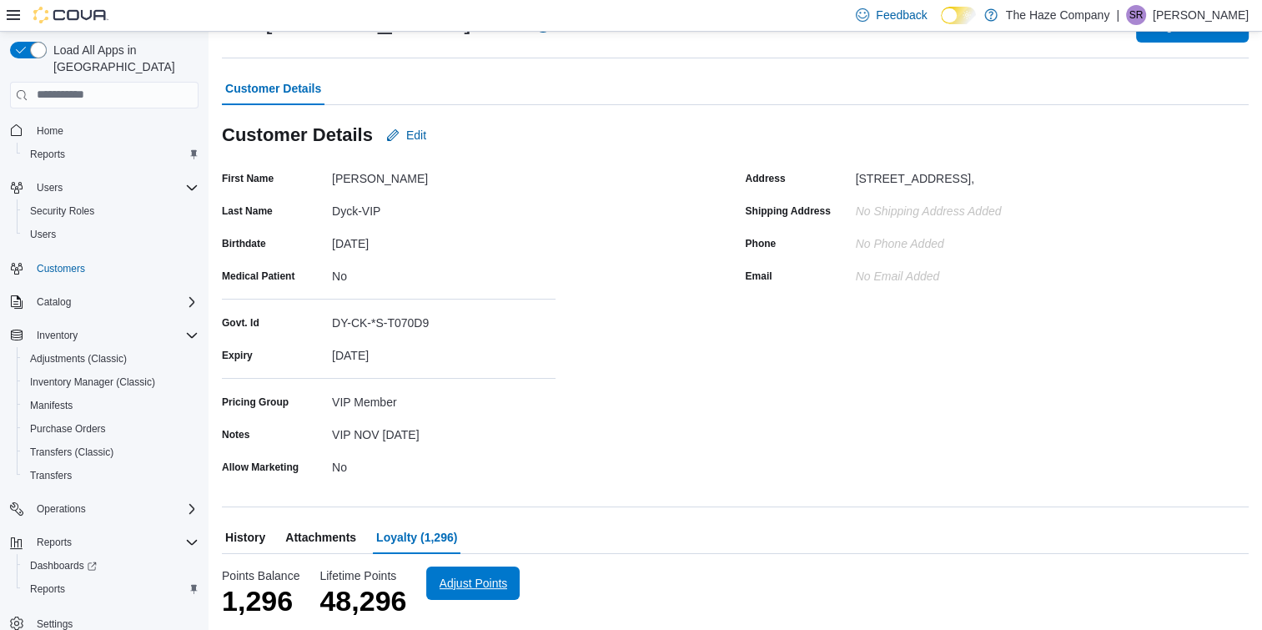
click at [467, 574] on span "Adjust Points" at bounding box center [472, 582] width 73 height 33
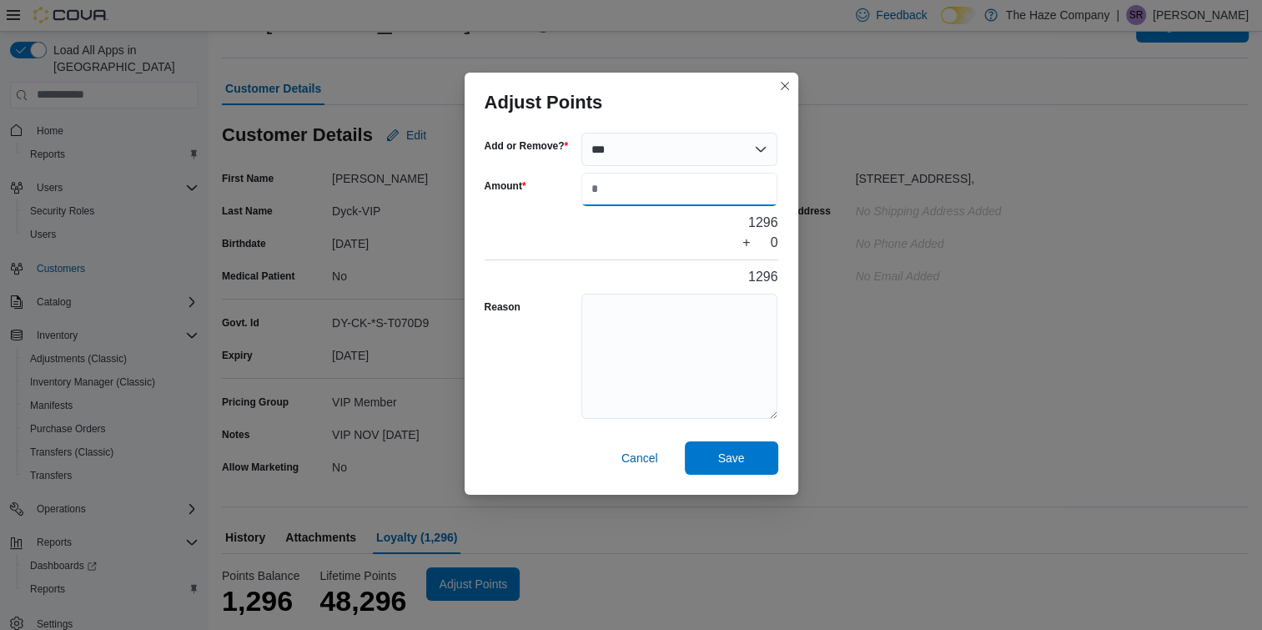
click at [622, 204] on input "Amount" at bounding box center [680, 189] width 197 height 33
type input "****"
click at [622, 344] on textarea "Reason" at bounding box center [680, 356] width 197 height 125
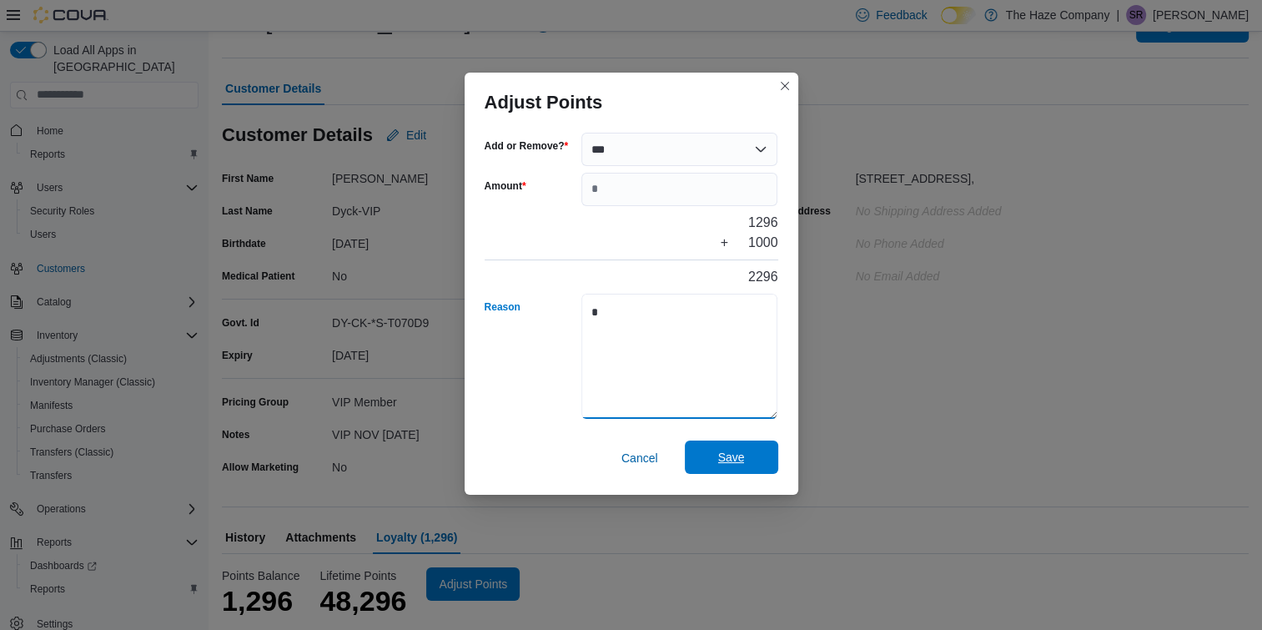
type textarea "*"
click at [744, 459] on span "Save" at bounding box center [731, 457] width 73 height 33
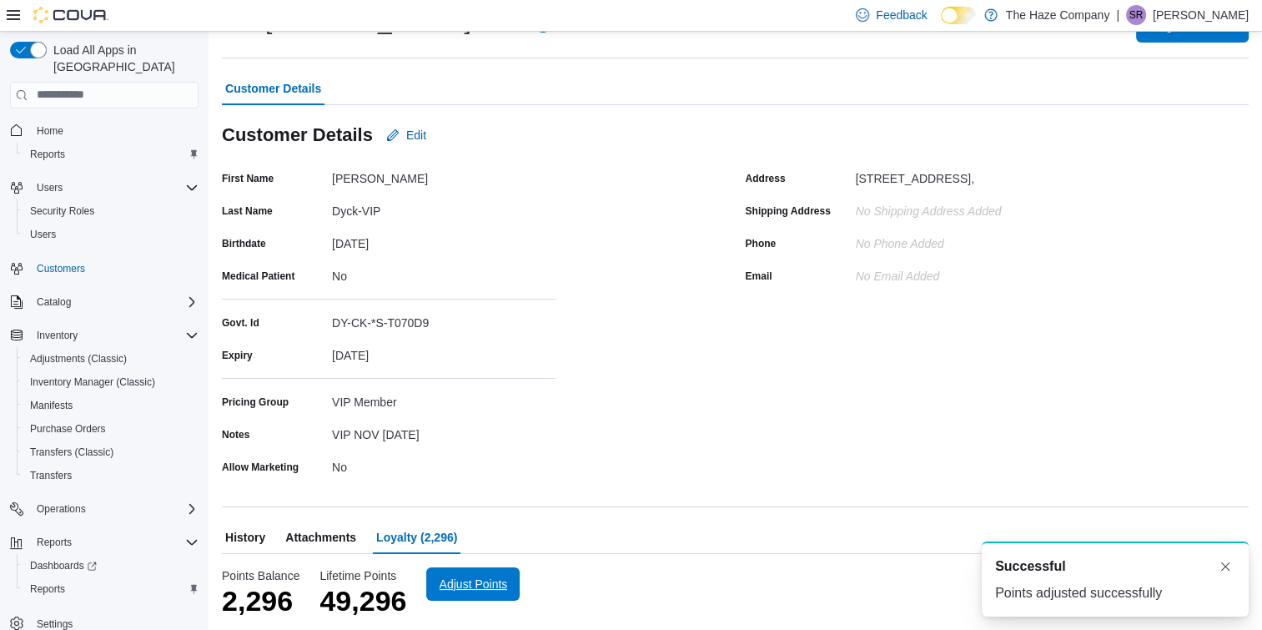
scroll to position [0, 0]
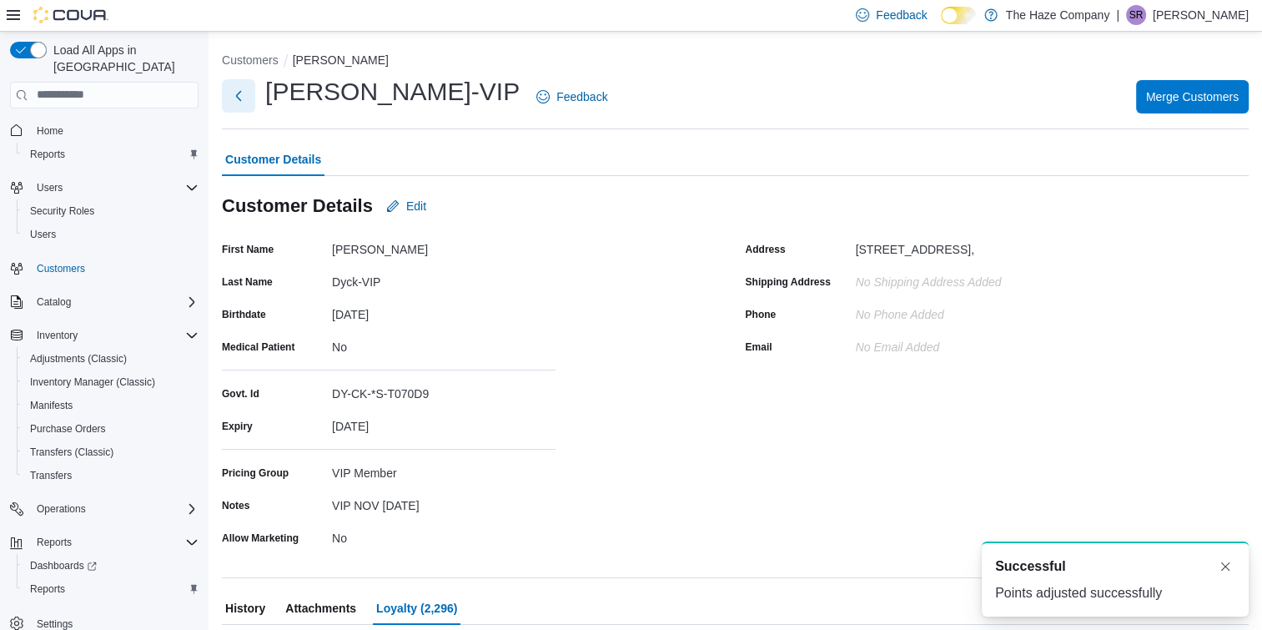
click at [235, 88] on button "Next" at bounding box center [238, 95] width 33 height 33
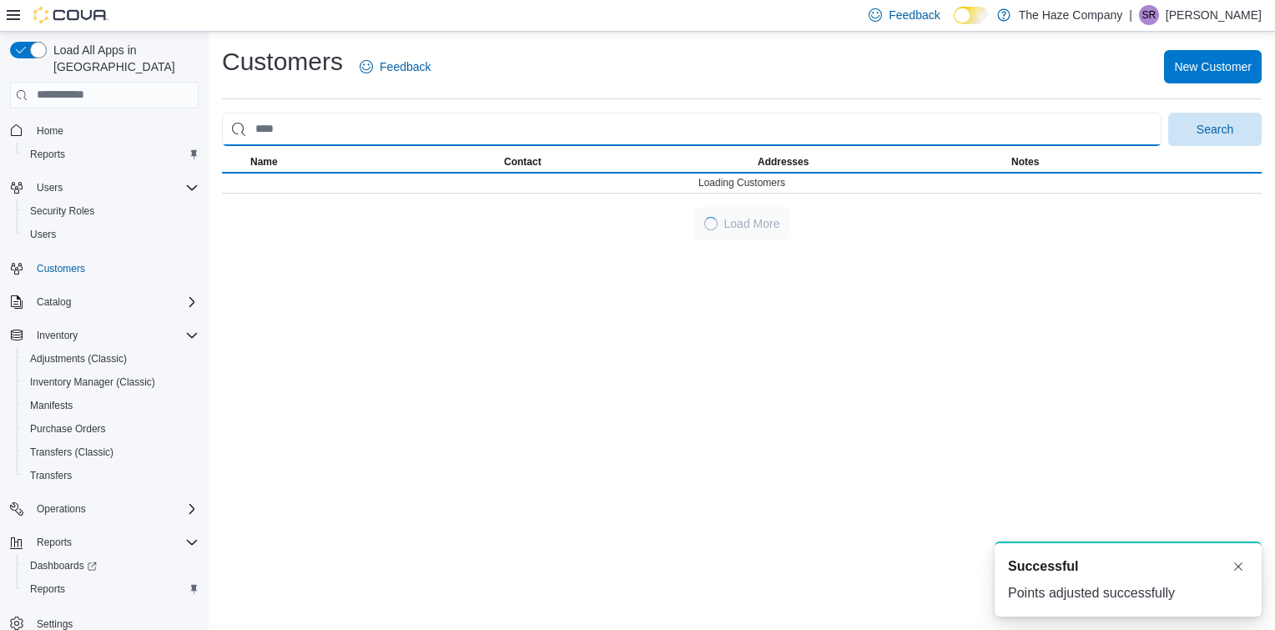
click at [378, 138] on input "search" at bounding box center [691, 129] width 939 height 33
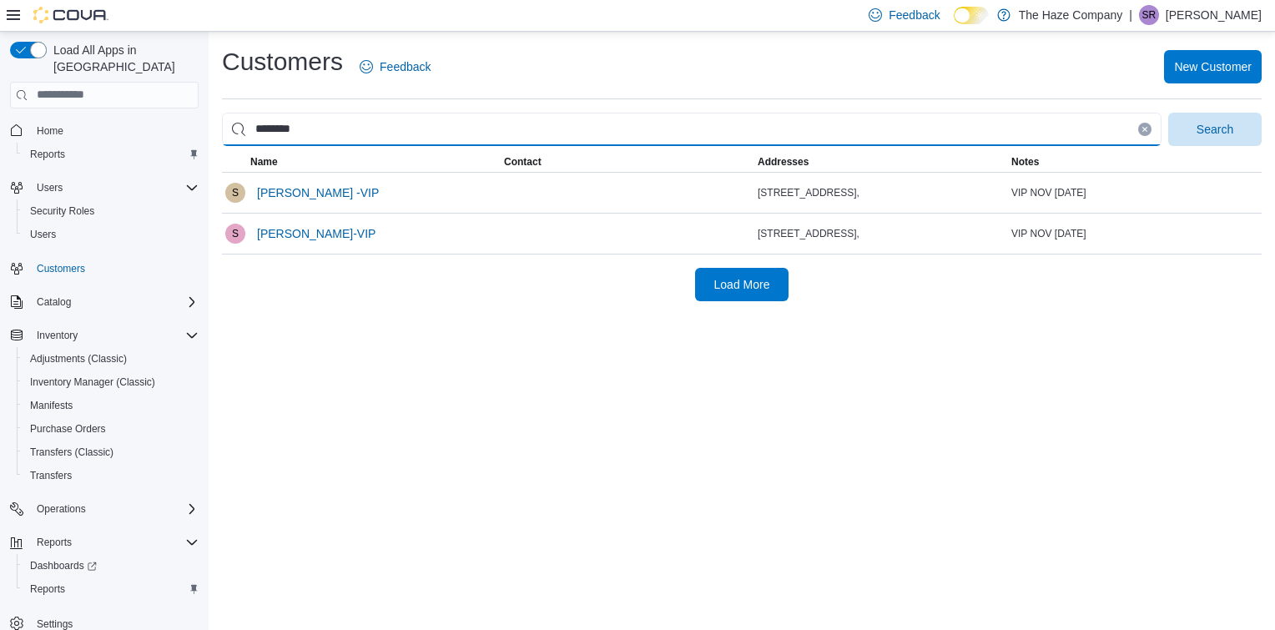
type input "********"
click at [1168, 113] on button "Search" at bounding box center [1214, 129] width 93 height 33
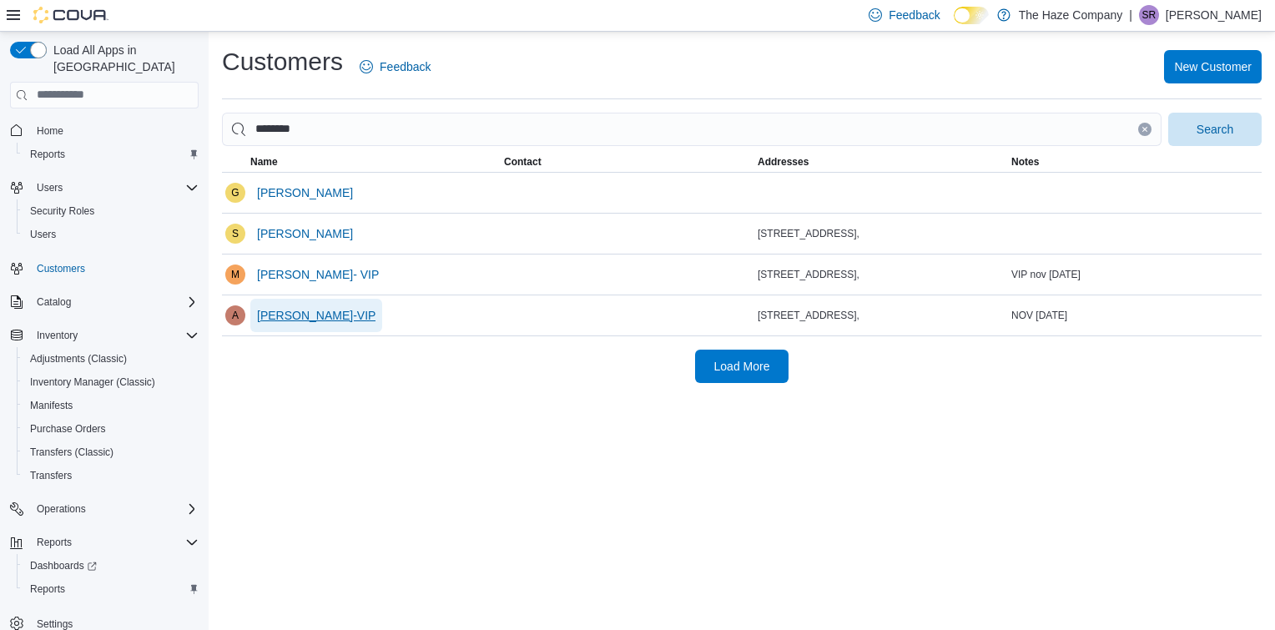
click at [374, 314] on button "[PERSON_NAME]-VIP" at bounding box center [316, 315] width 132 height 33
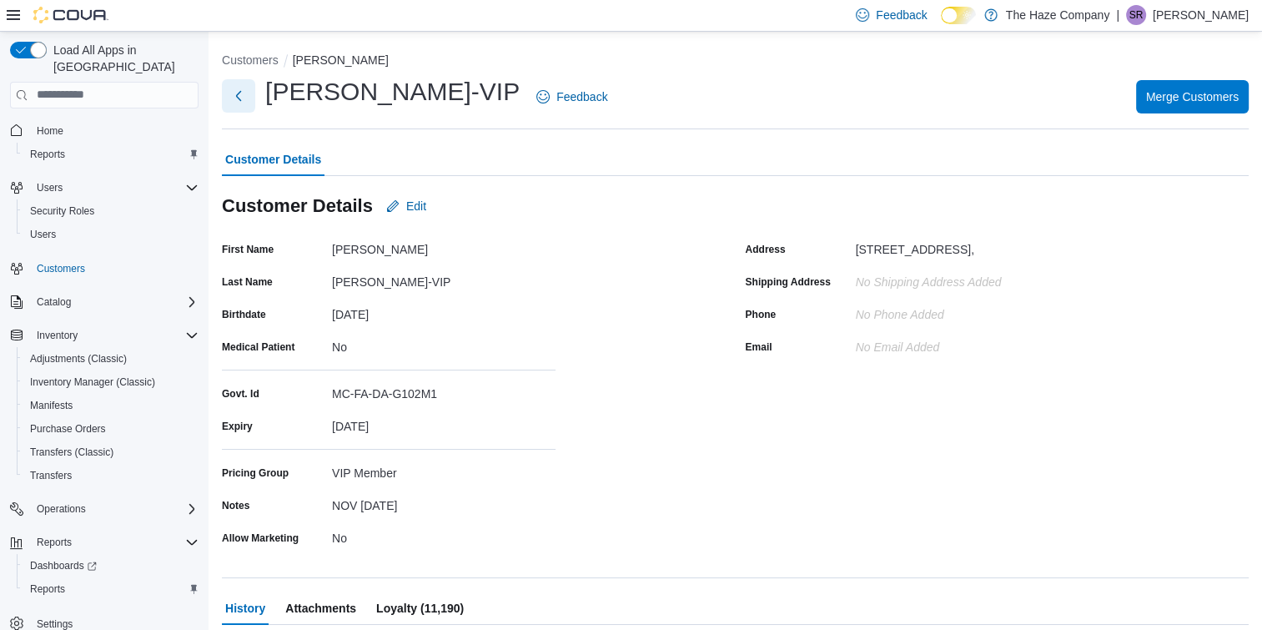
click at [251, 98] on button "Next" at bounding box center [238, 95] width 33 height 33
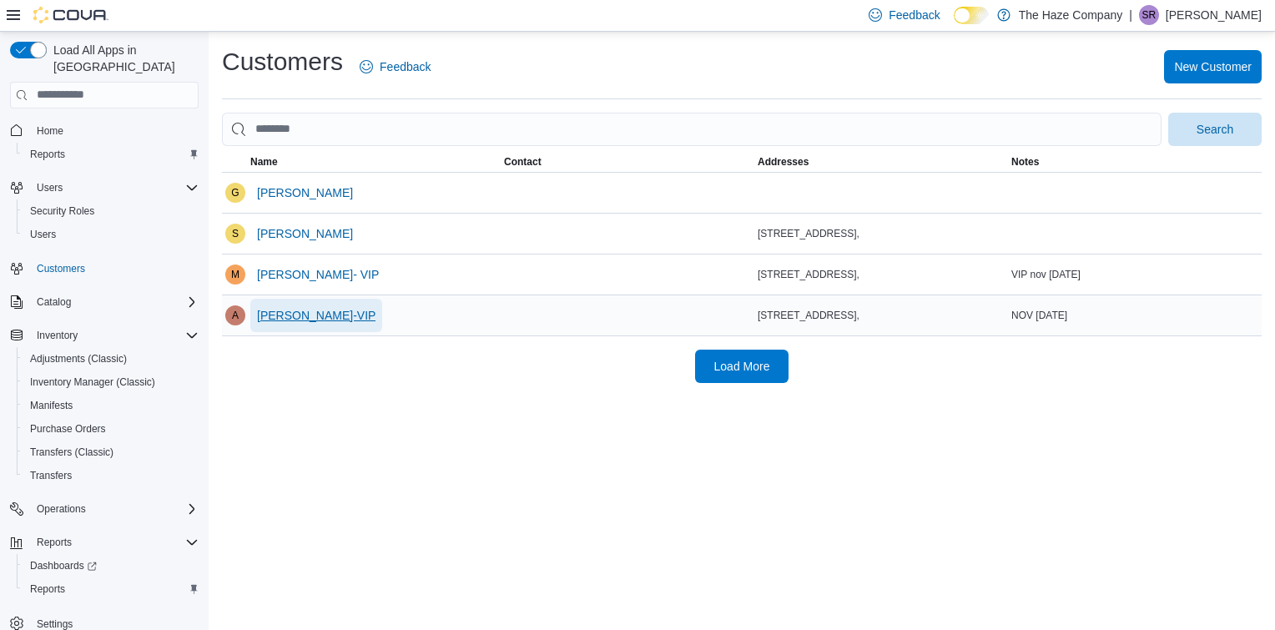
click at [329, 303] on span "[PERSON_NAME]-VIP" at bounding box center [316, 315] width 118 height 33
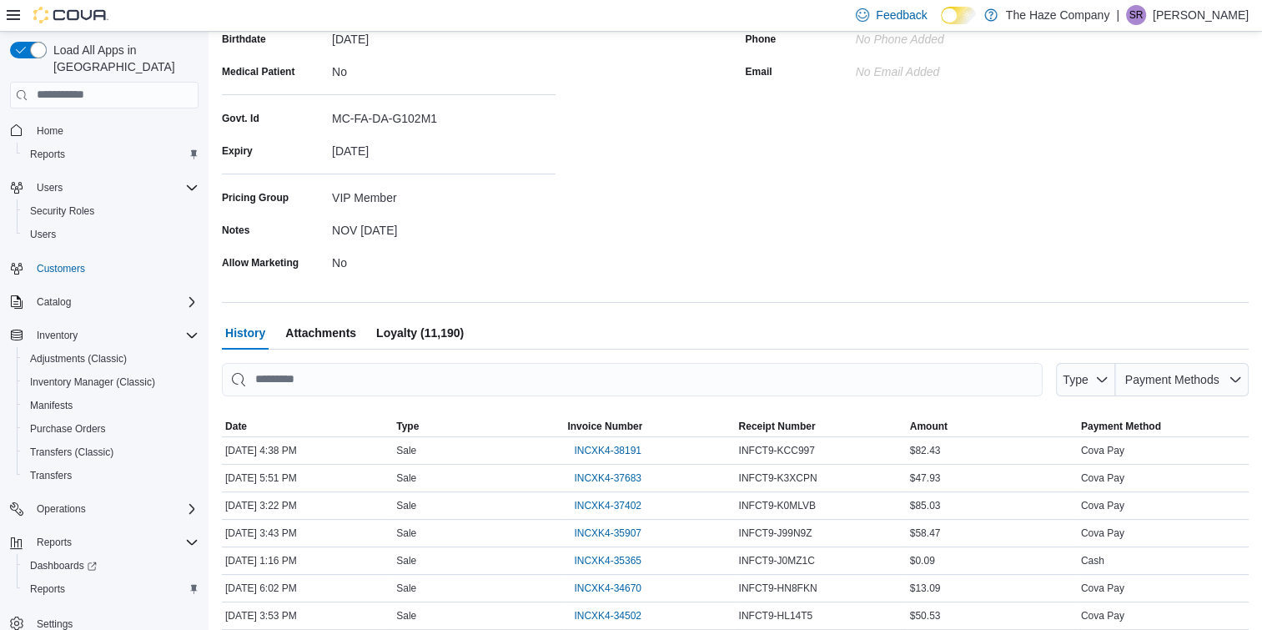
scroll to position [284, 0]
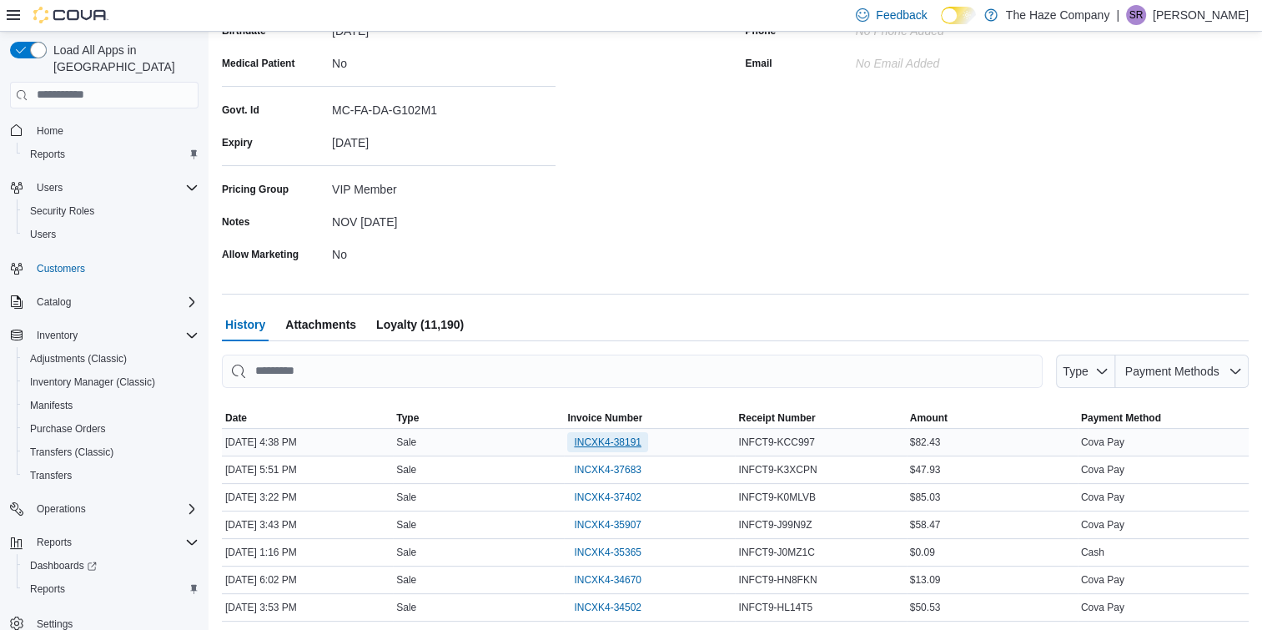
click at [631, 437] on span "INCXK4-38191" at bounding box center [608, 442] width 68 height 13
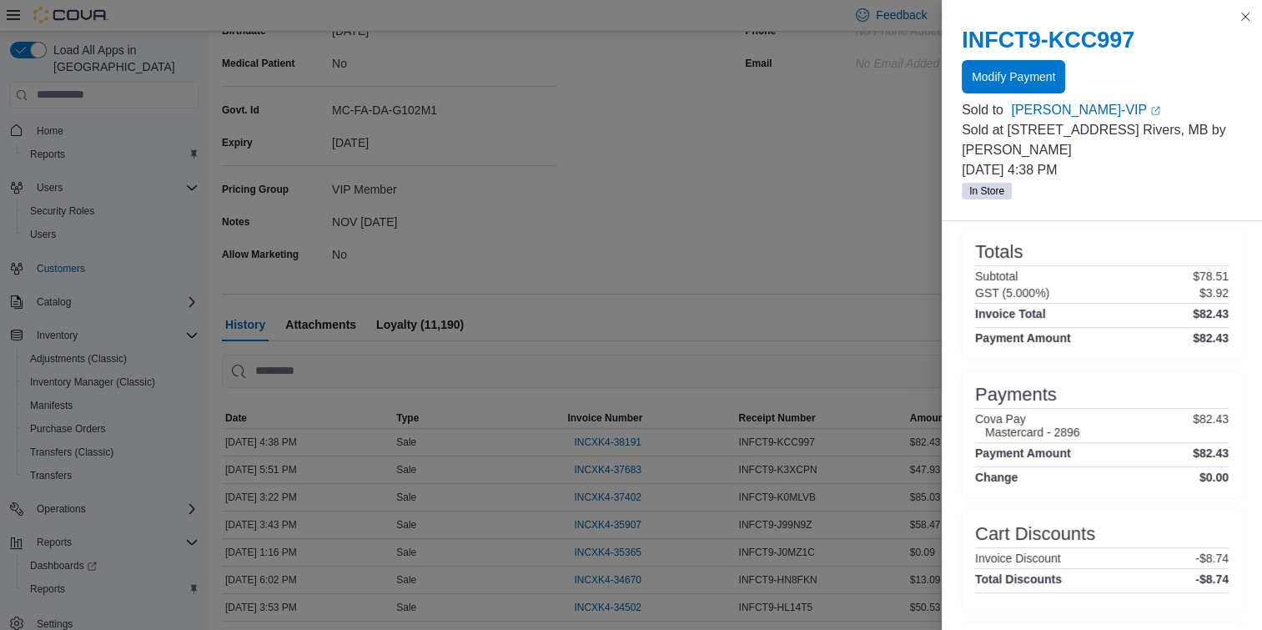
scroll to position [677, 0]
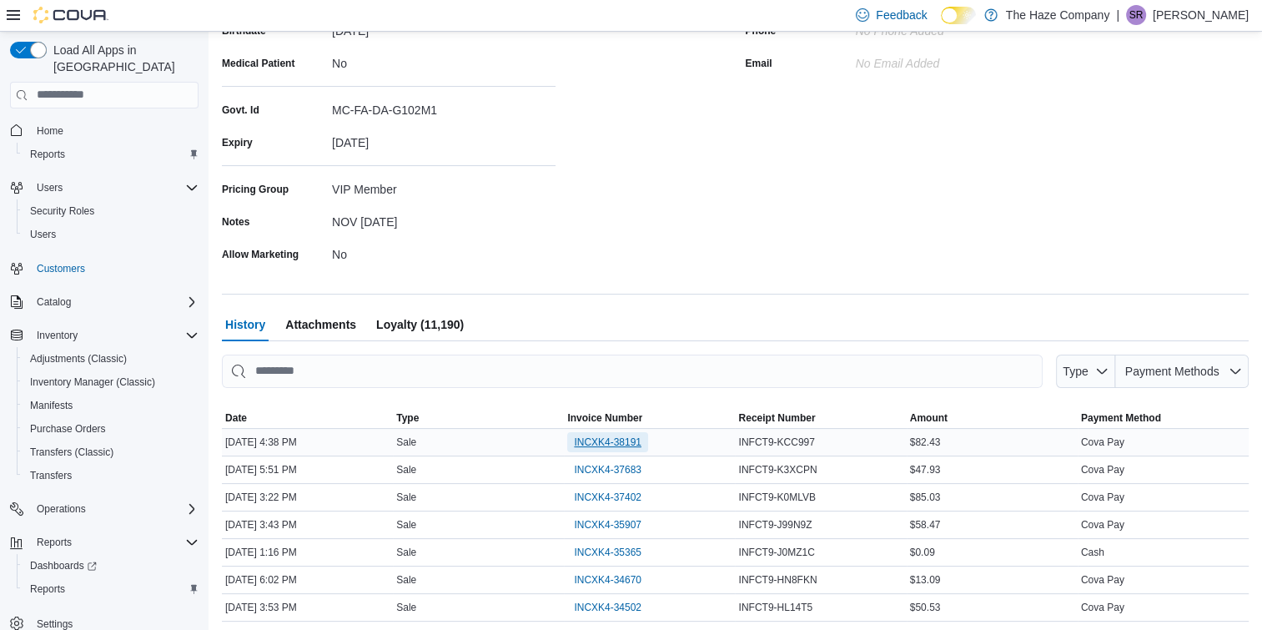
click at [581, 436] on span "INCXK4-38191" at bounding box center [608, 442] width 68 height 13
click at [443, 318] on span "Loyalty (11,190)" at bounding box center [420, 324] width 88 height 33
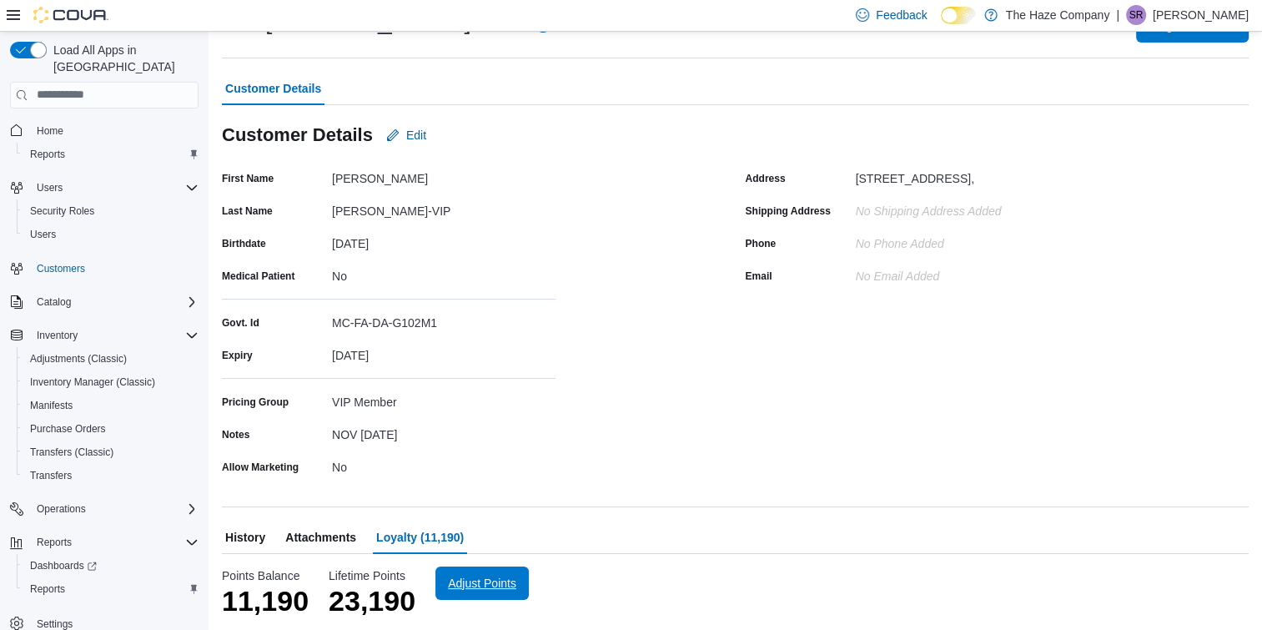
click at [464, 581] on span "Adjust Points" at bounding box center [482, 583] width 68 height 17
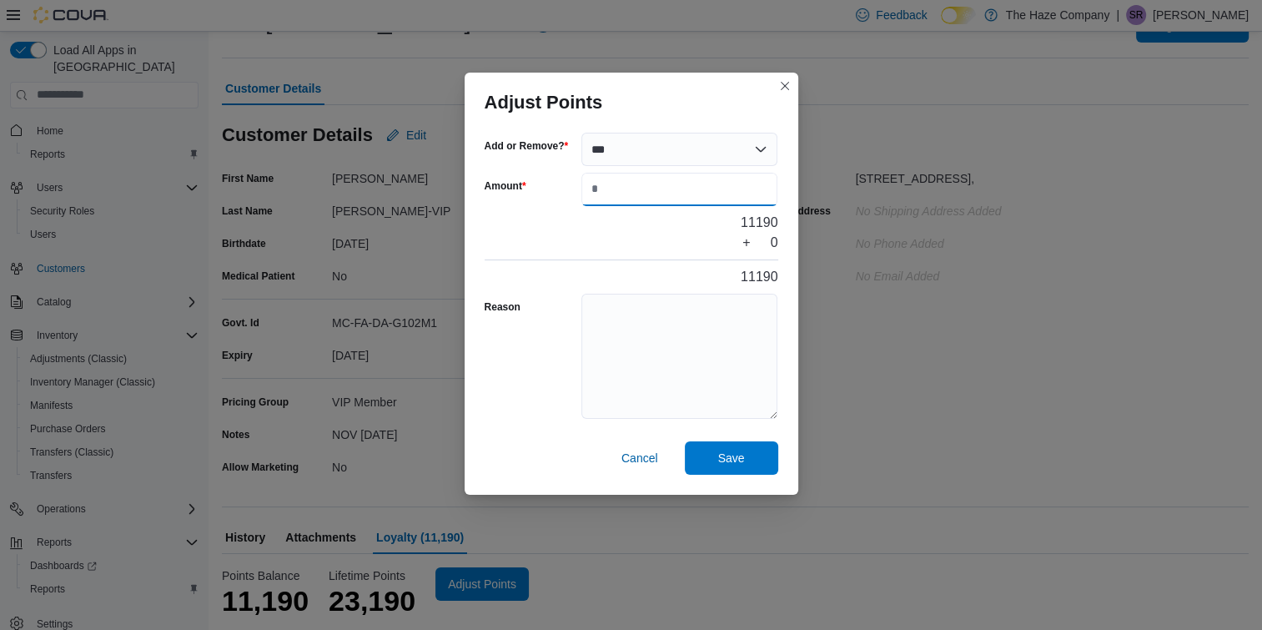
click at [609, 194] on input "Amount" at bounding box center [680, 189] width 197 height 33
type input "***"
click at [649, 334] on textarea "Reason" at bounding box center [680, 356] width 197 height 125
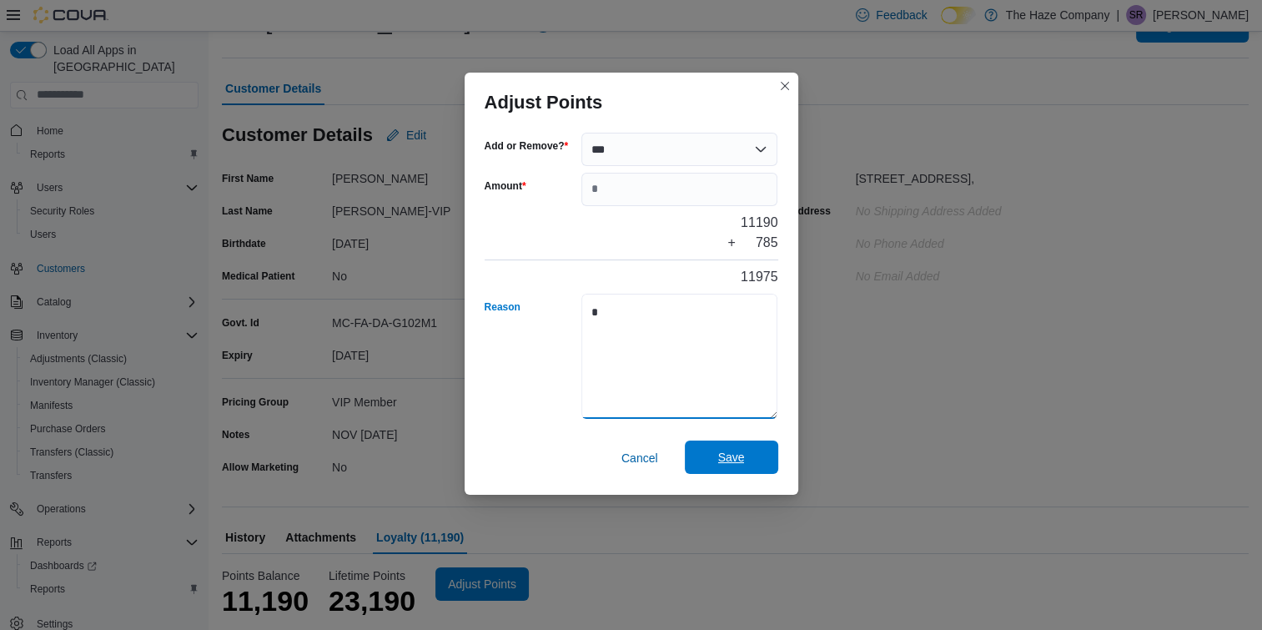
type textarea "*"
click at [720, 451] on span "Save" at bounding box center [731, 457] width 27 height 17
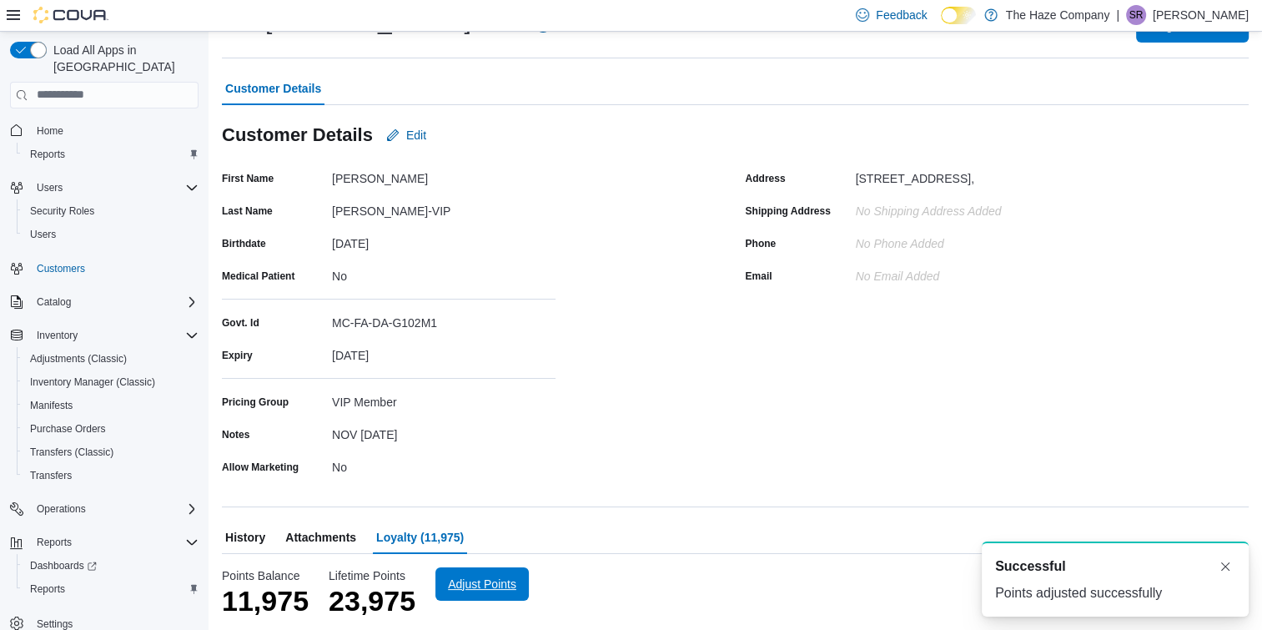
scroll to position [0, 0]
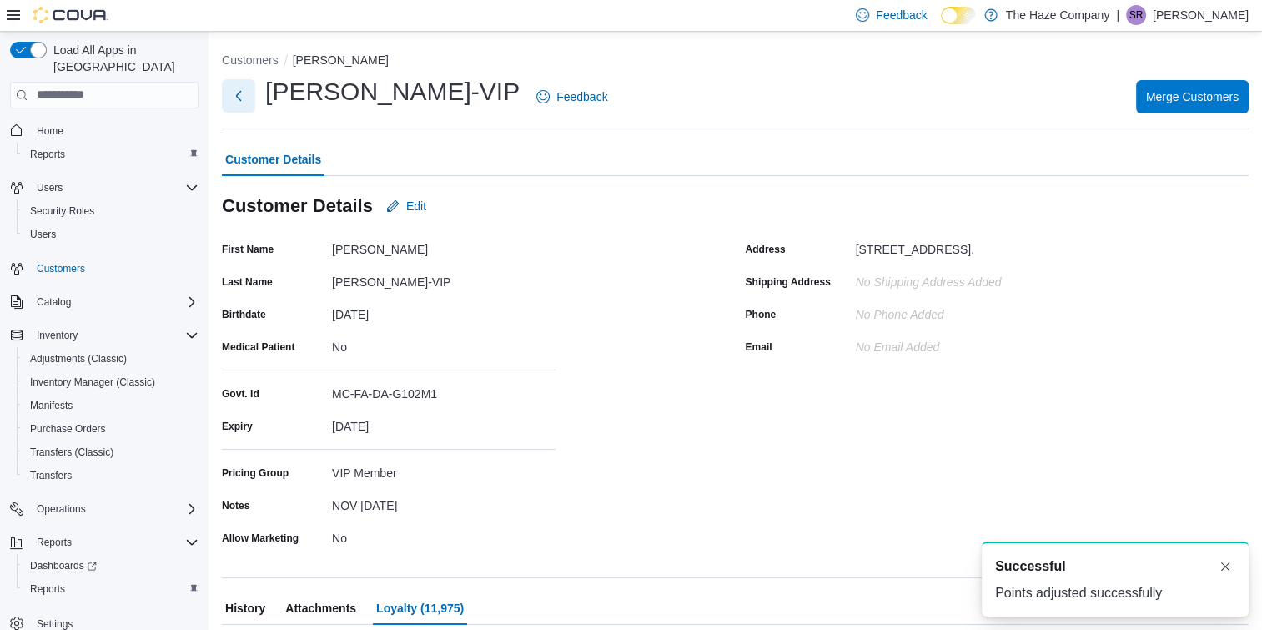
click at [238, 94] on button "Next" at bounding box center [238, 95] width 33 height 33
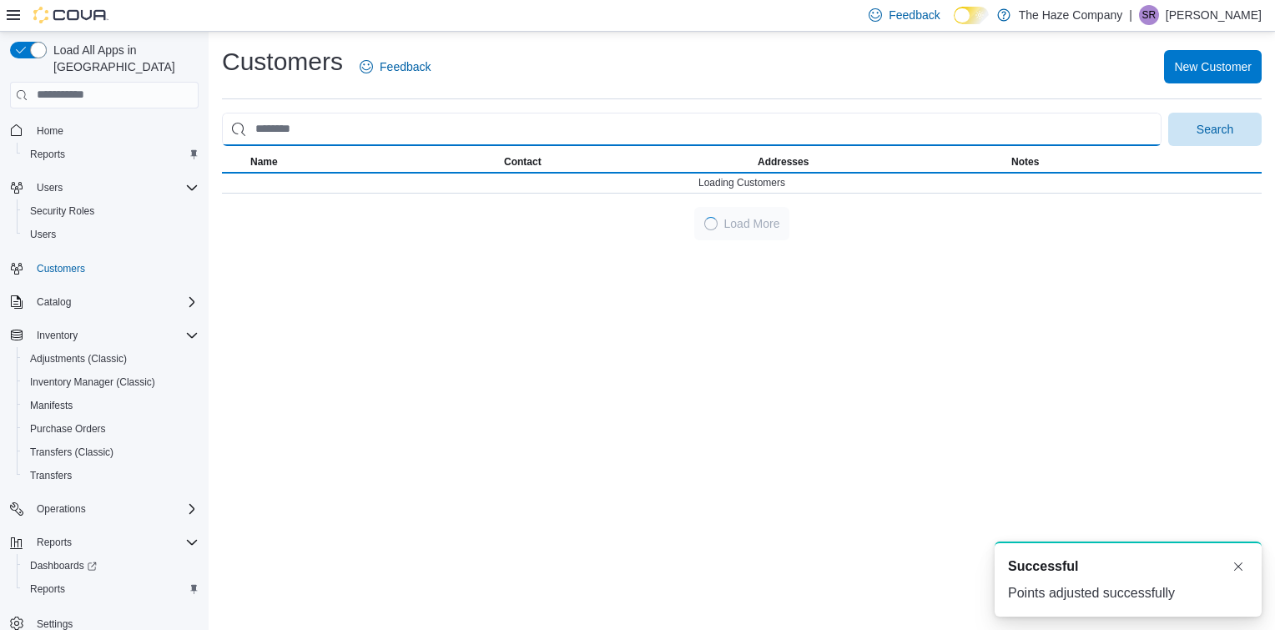
click at [372, 131] on input "search" at bounding box center [691, 129] width 939 height 33
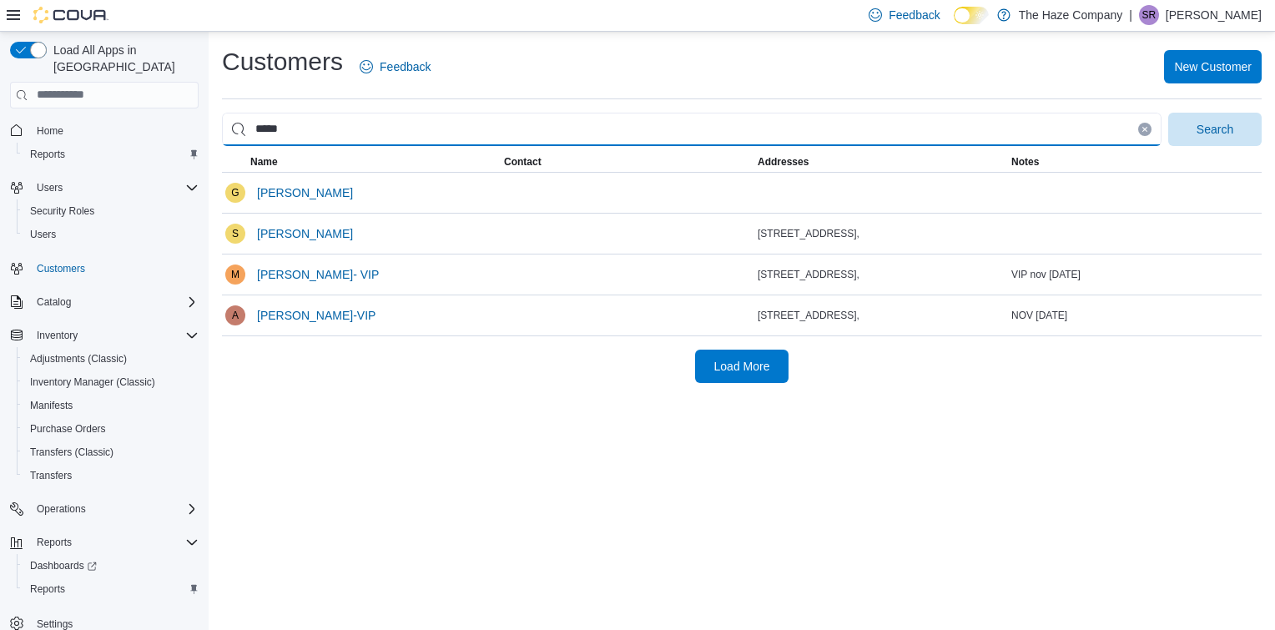
type input "*****"
click at [1168, 113] on button "Search" at bounding box center [1214, 129] width 93 height 33
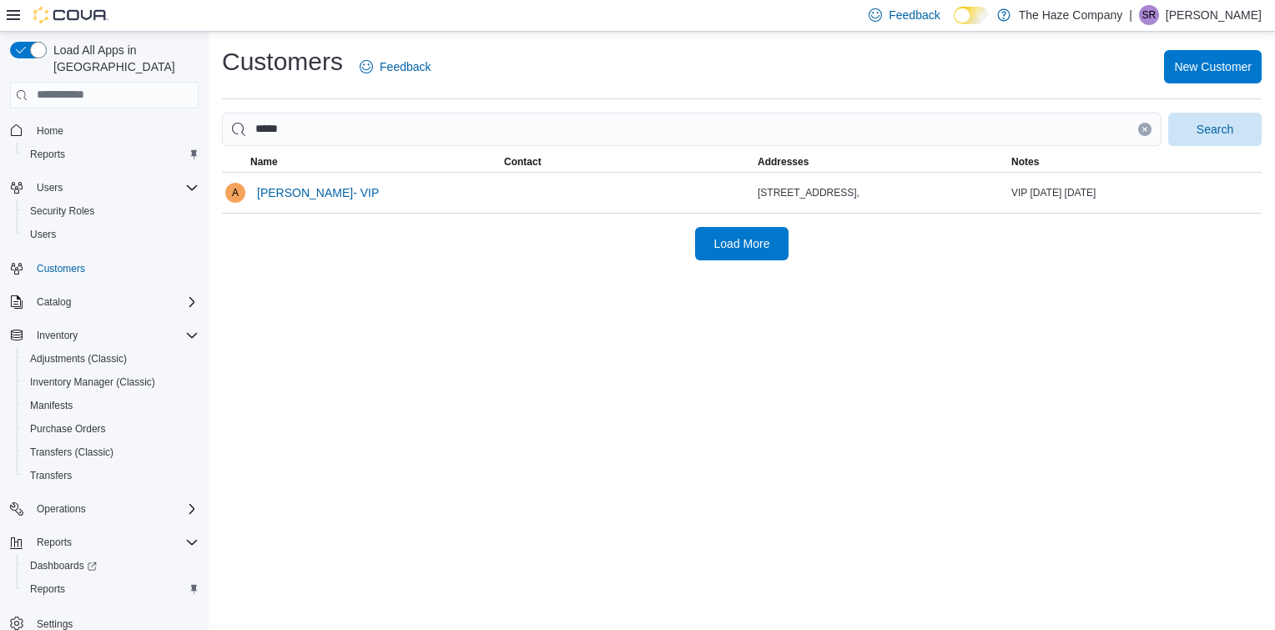
click at [324, 374] on div "Customers Feedback New Customer ***** Search This table contains 1 rows. Name C…" at bounding box center [742, 331] width 1066 height 598
click at [324, 204] on span "[PERSON_NAME]- VIP" at bounding box center [318, 192] width 122 height 33
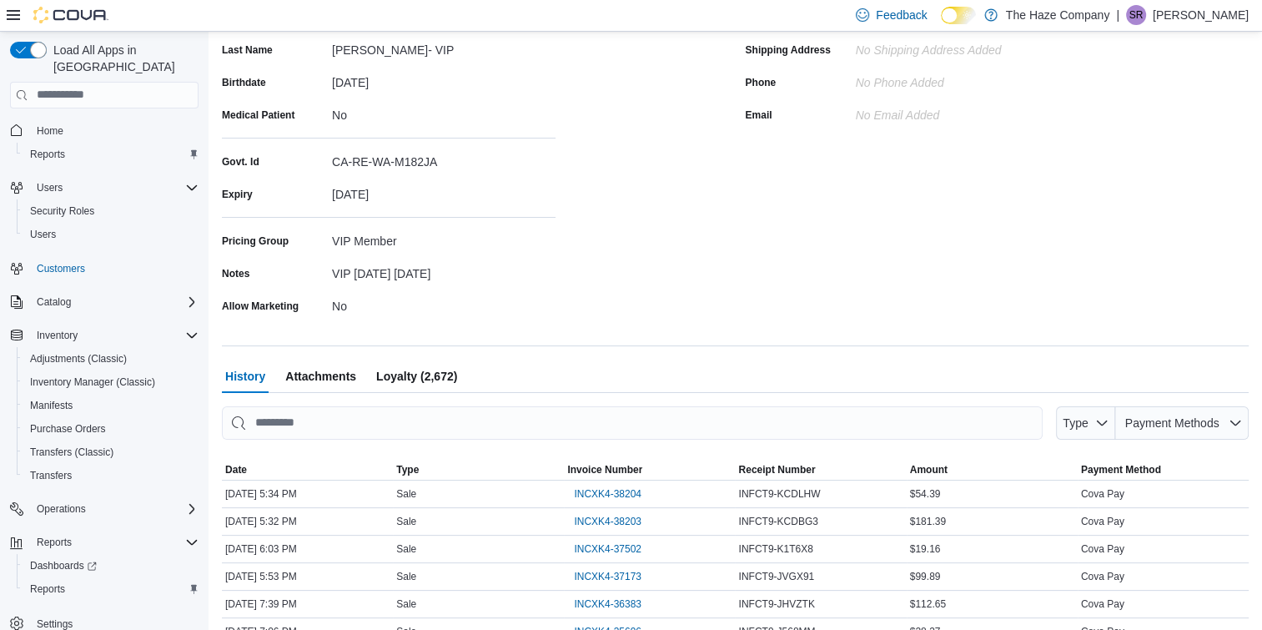
scroll to position [246, 0]
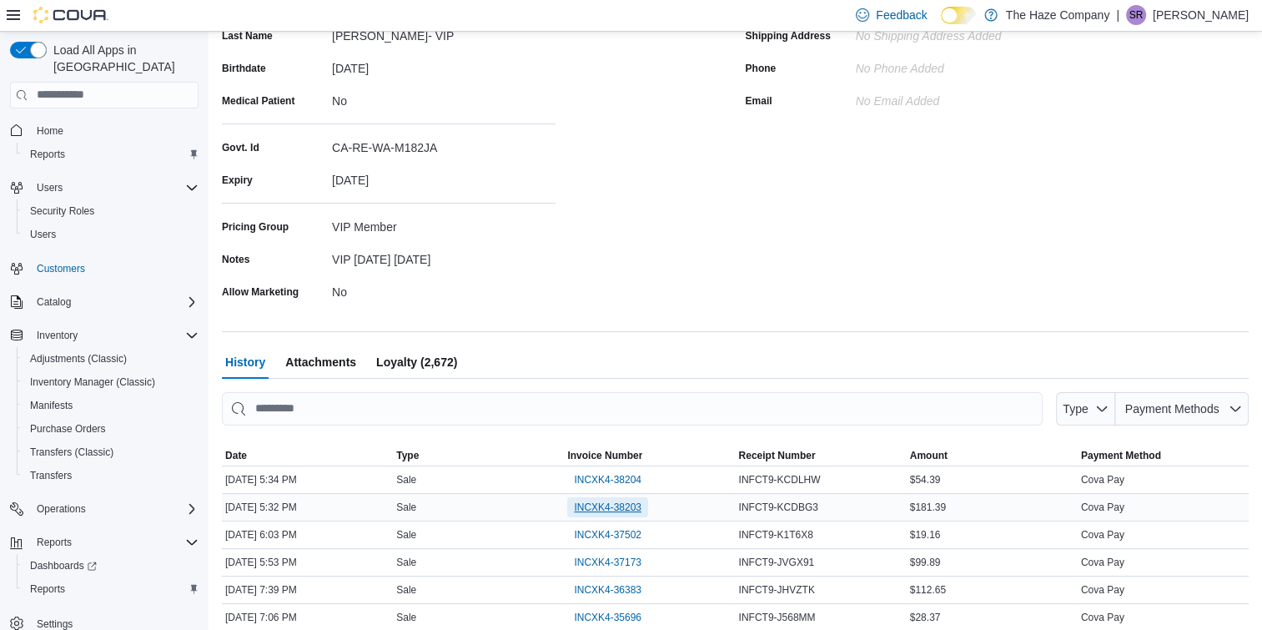
click at [611, 509] on span "INCXK4-38203" at bounding box center [608, 507] width 68 height 13
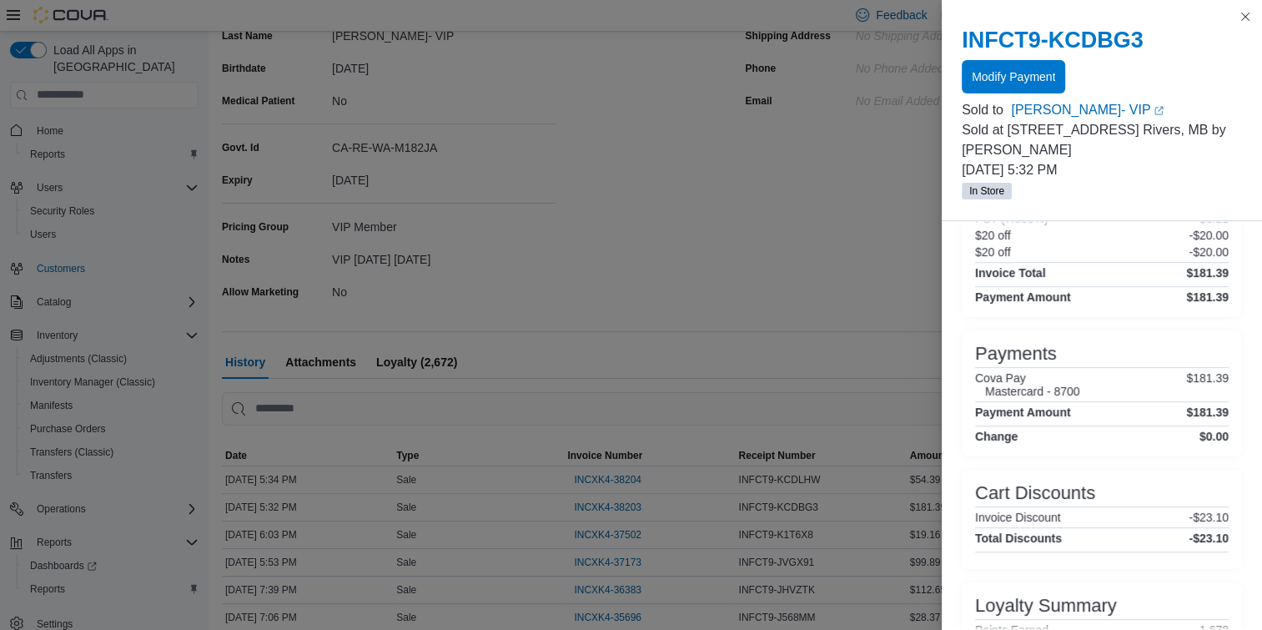
scroll to position [740, 0]
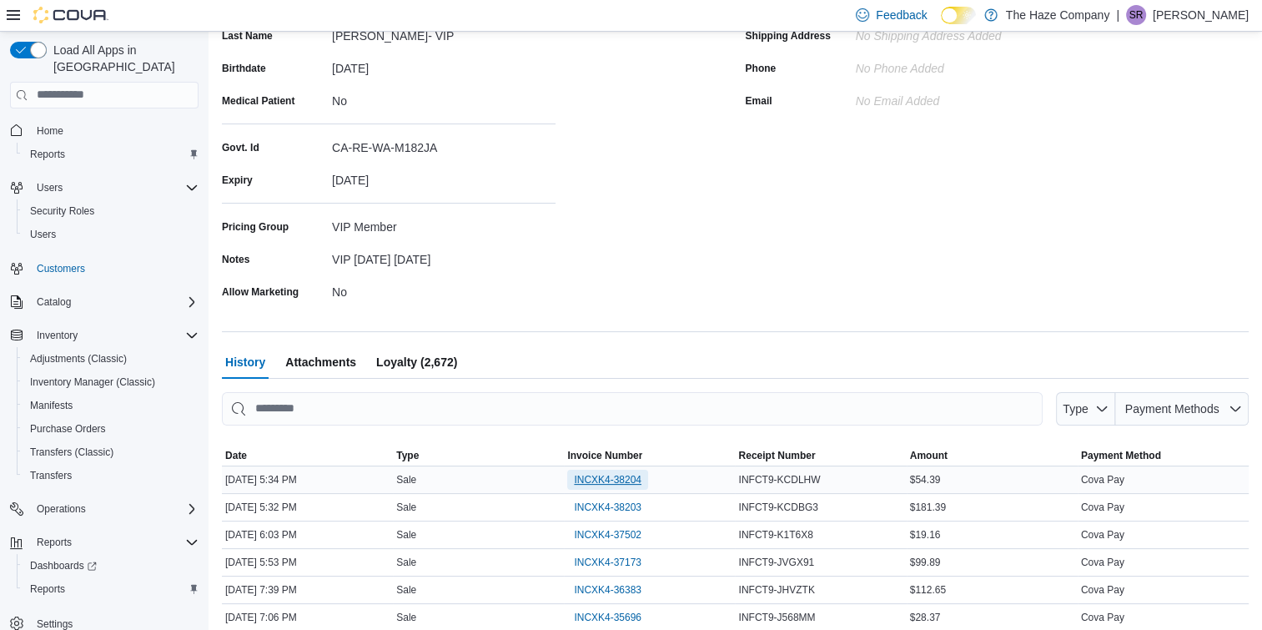
click at [618, 478] on span "INCXK4-38204" at bounding box center [608, 479] width 68 height 13
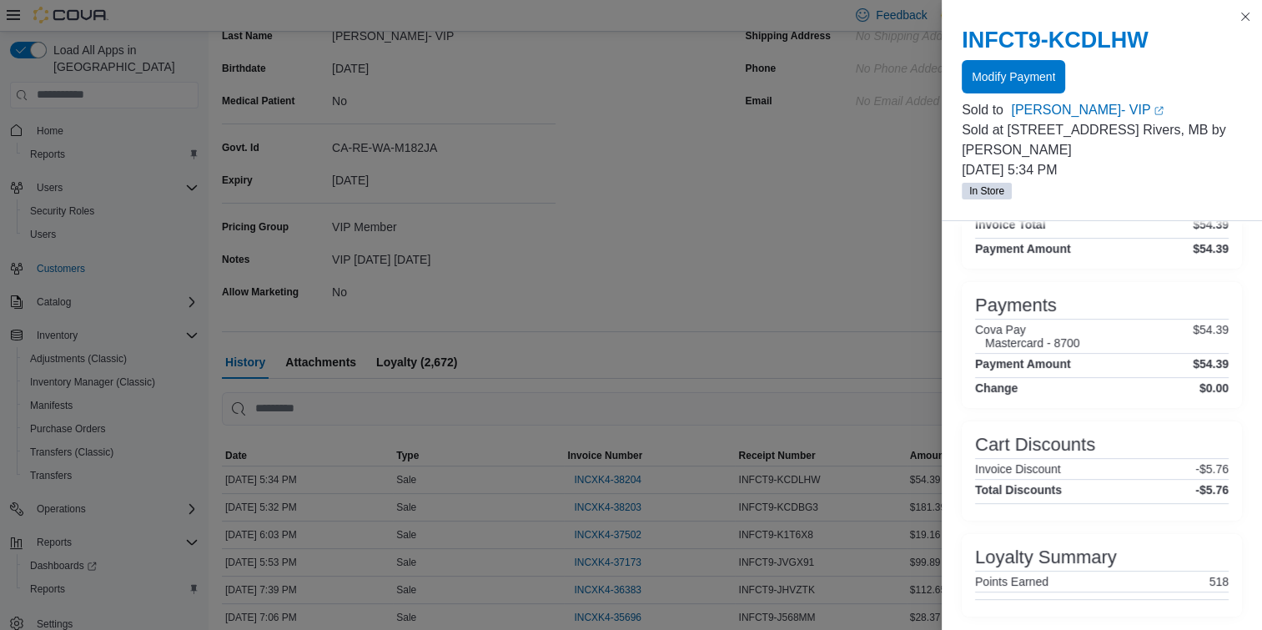
scroll to position [417, 0]
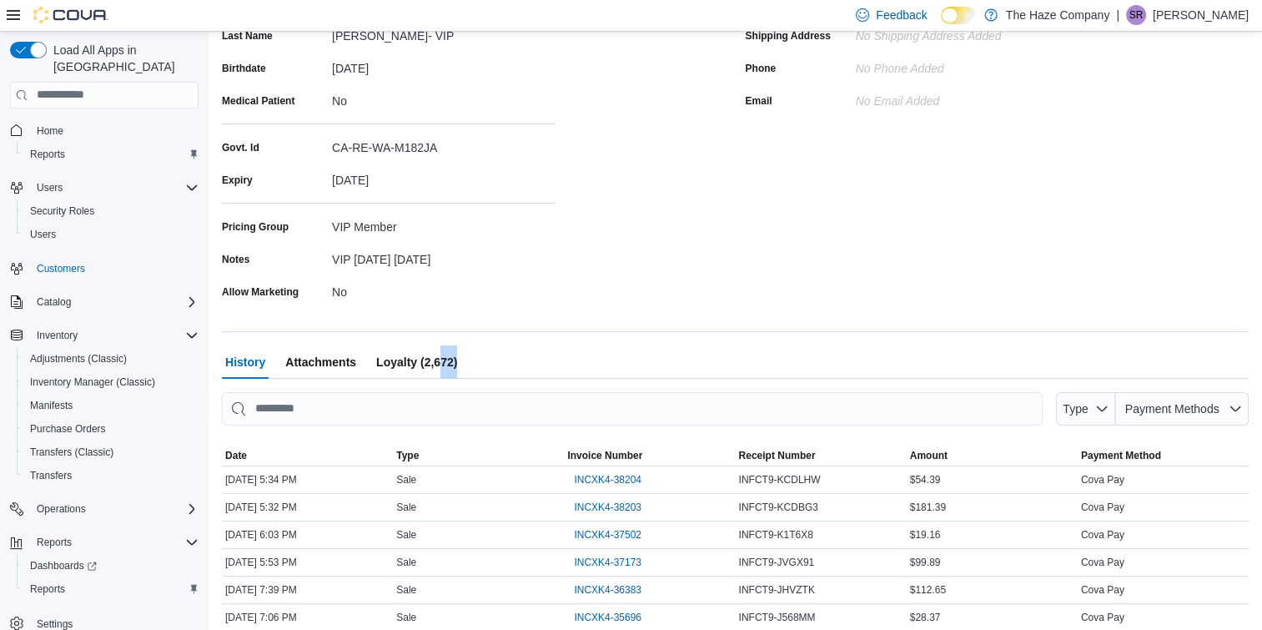
drag, startPoint x: 656, startPoint y: 353, endPoint x: 441, endPoint y: 362, distance: 214.6
click at [441, 362] on div "History Attachments Loyalty (2,672)" at bounding box center [735, 361] width 1027 height 33
click at [441, 362] on span "Loyalty (2,672)" at bounding box center [416, 361] width 81 height 33
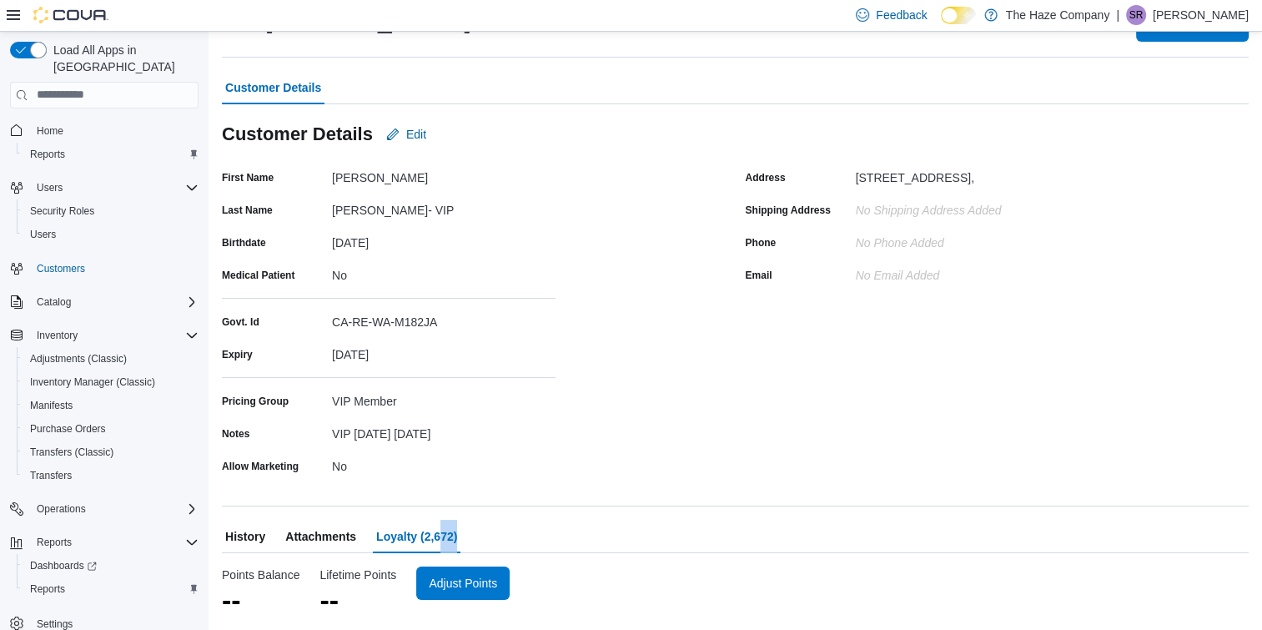
scroll to position [71, 0]
click at [477, 581] on span "Adjust Points" at bounding box center [474, 583] width 68 height 17
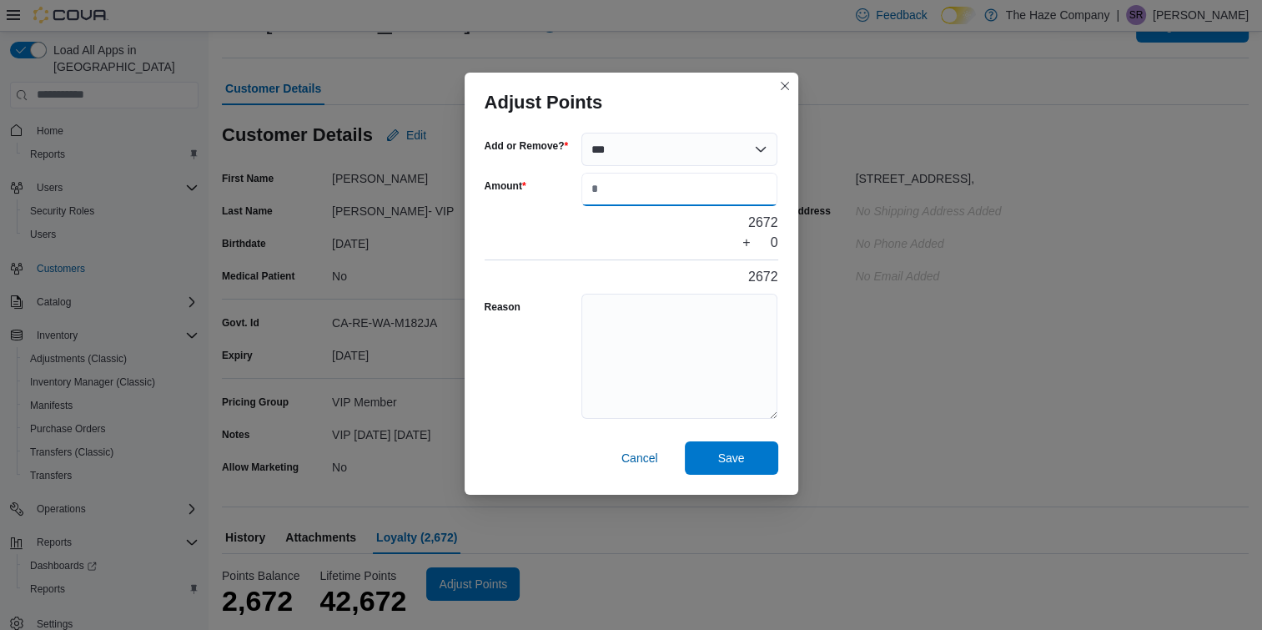
click at [639, 199] on input "Amount" at bounding box center [680, 189] width 197 height 33
type input "****"
click at [631, 314] on textarea "Reason" at bounding box center [680, 356] width 197 height 125
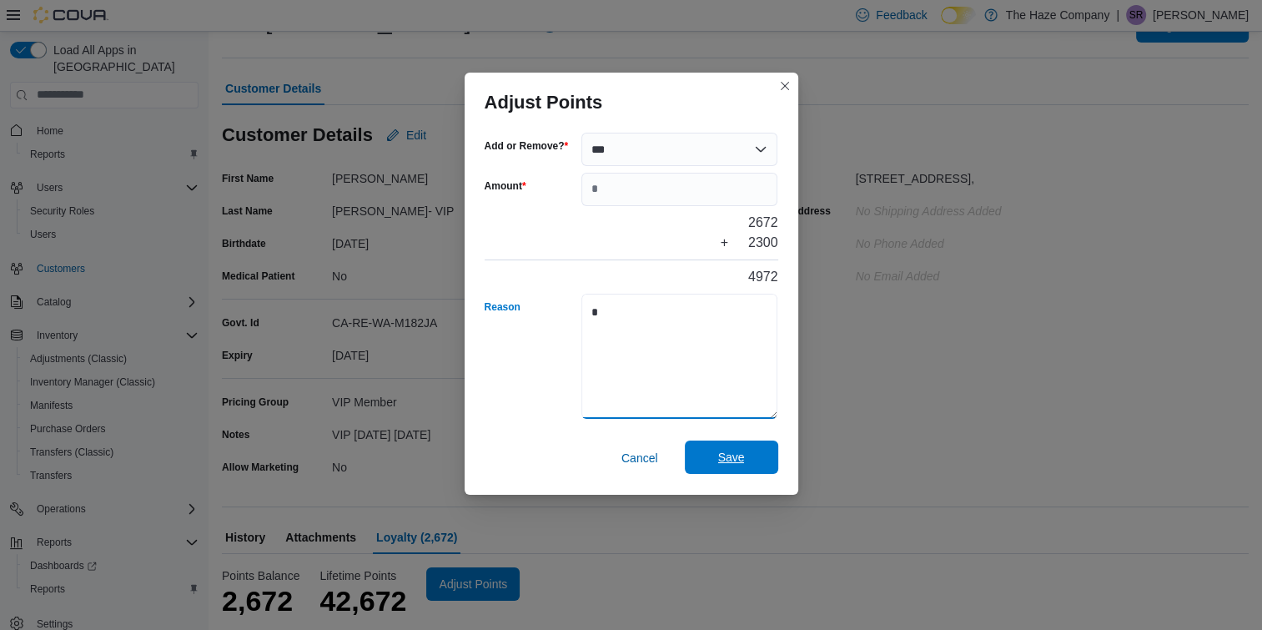
type textarea "*"
click at [721, 445] on span "Save" at bounding box center [731, 457] width 73 height 33
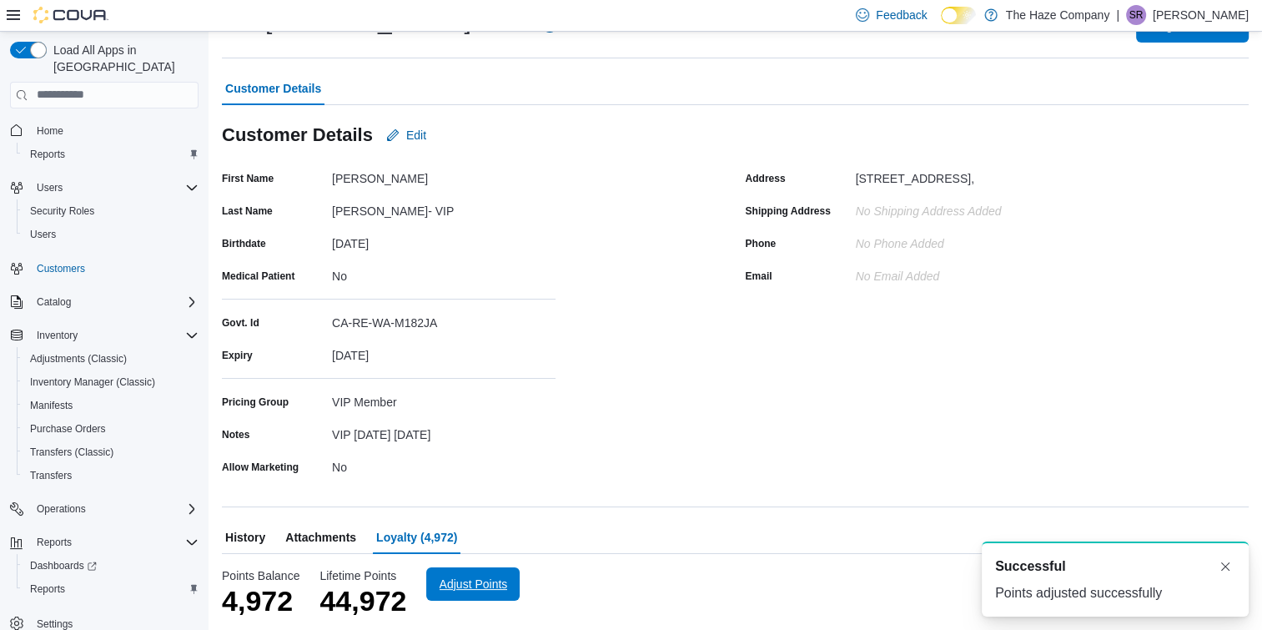
scroll to position [0, 0]
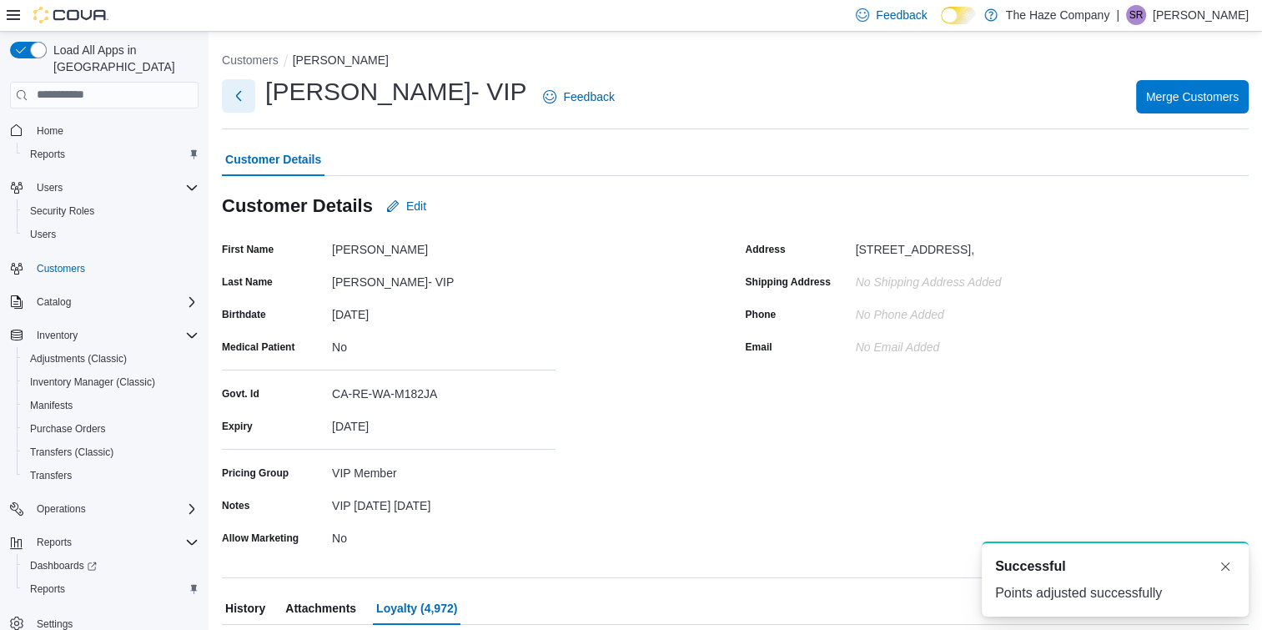
click at [249, 99] on button "Next" at bounding box center [238, 95] width 33 height 33
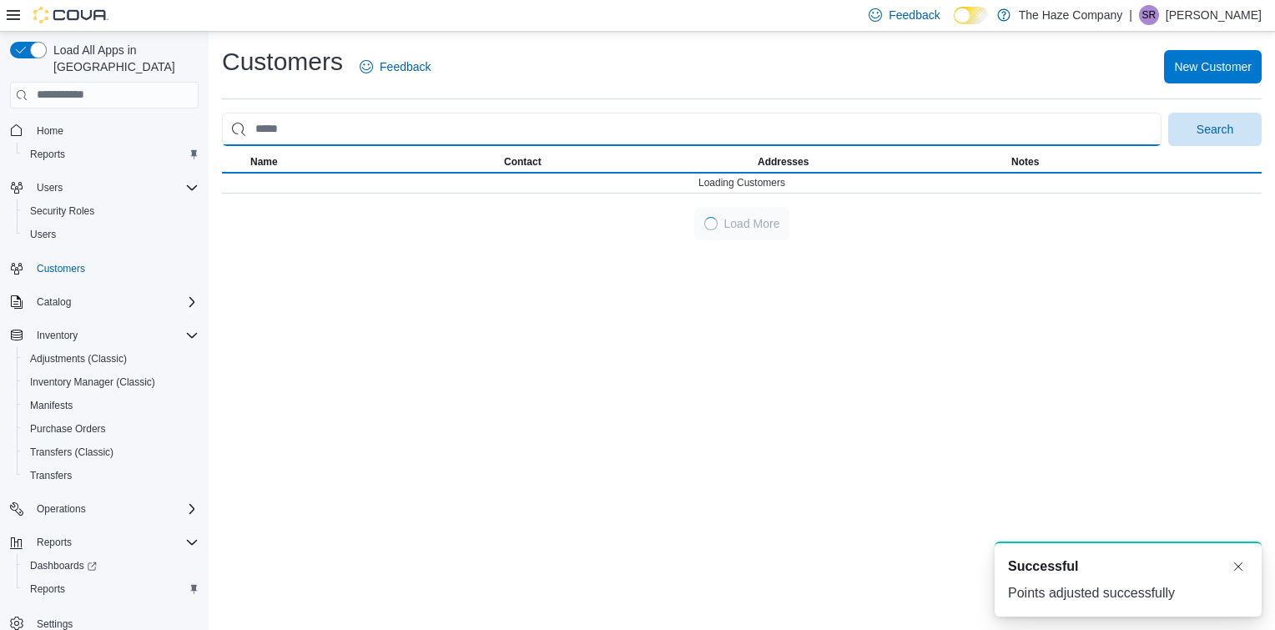
click at [407, 118] on input "search" at bounding box center [691, 129] width 939 height 33
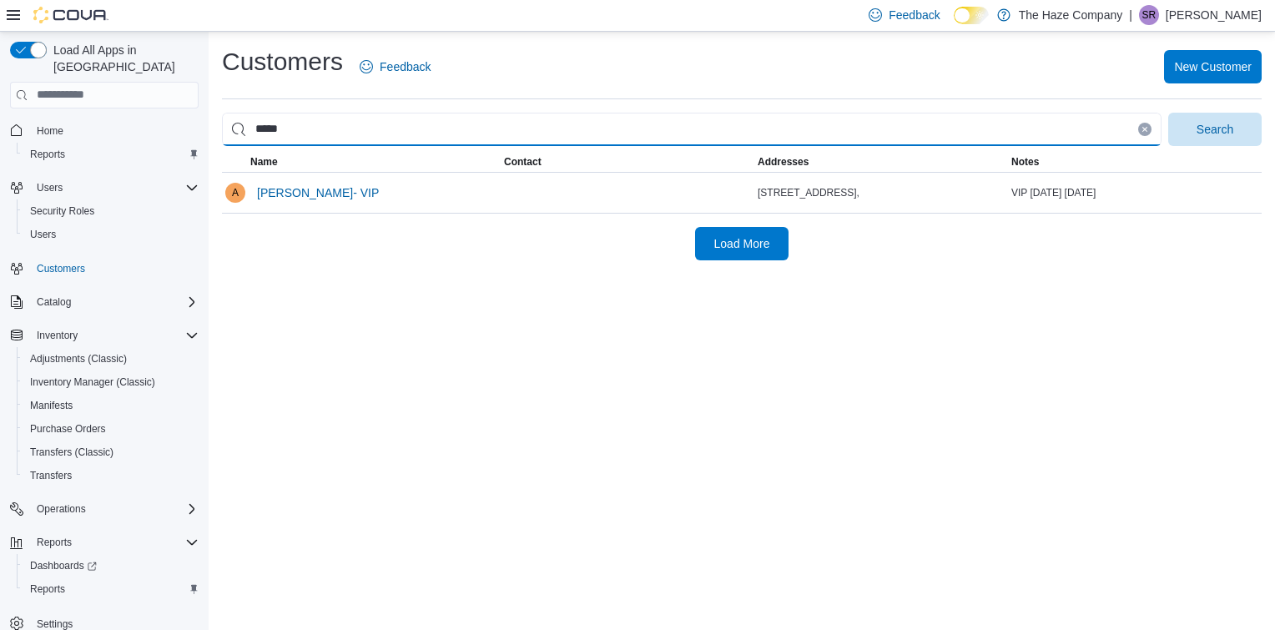
type input "*****"
click at [1168, 113] on button "Search" at bounding box center [1214, 129] width 93 height 33
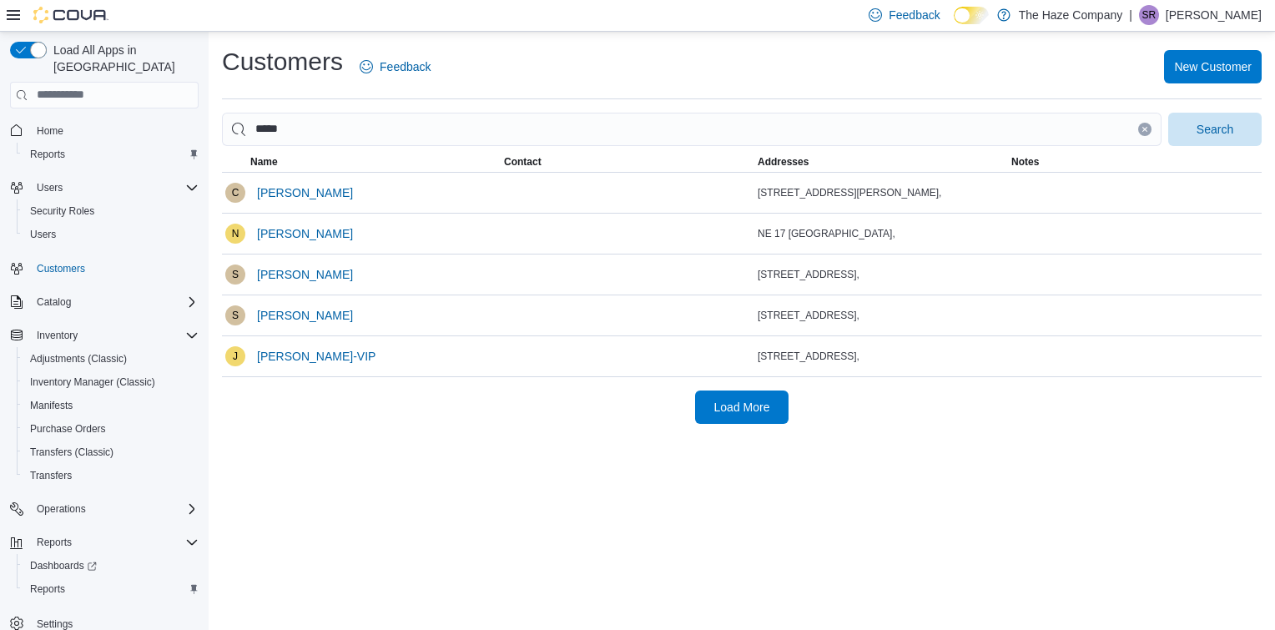
click at [375, 447] on div "Customers Feedback New Customer ***** Search This table contains 5 rows. Name C…" at bounding box center [742, 331] width 1066 height 598
click at [305, 353] on span "[PERSON_NAME]-VIP" at bounding box center [316, 356] width 118 height 17
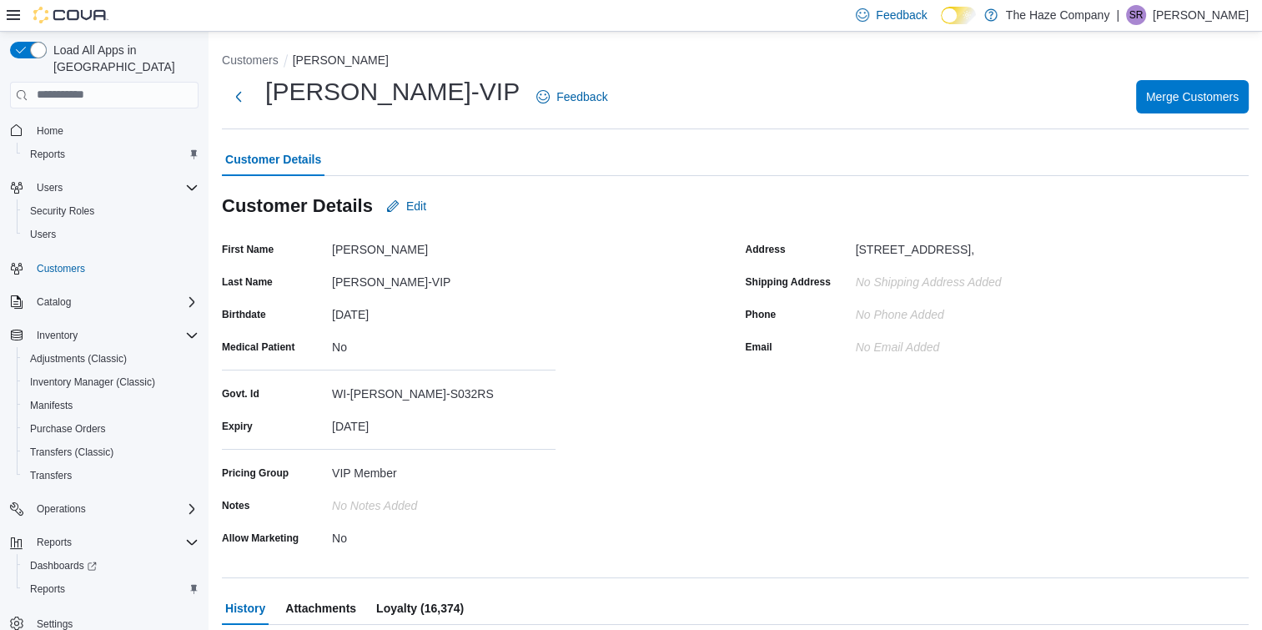
scroll to position [209, 0]
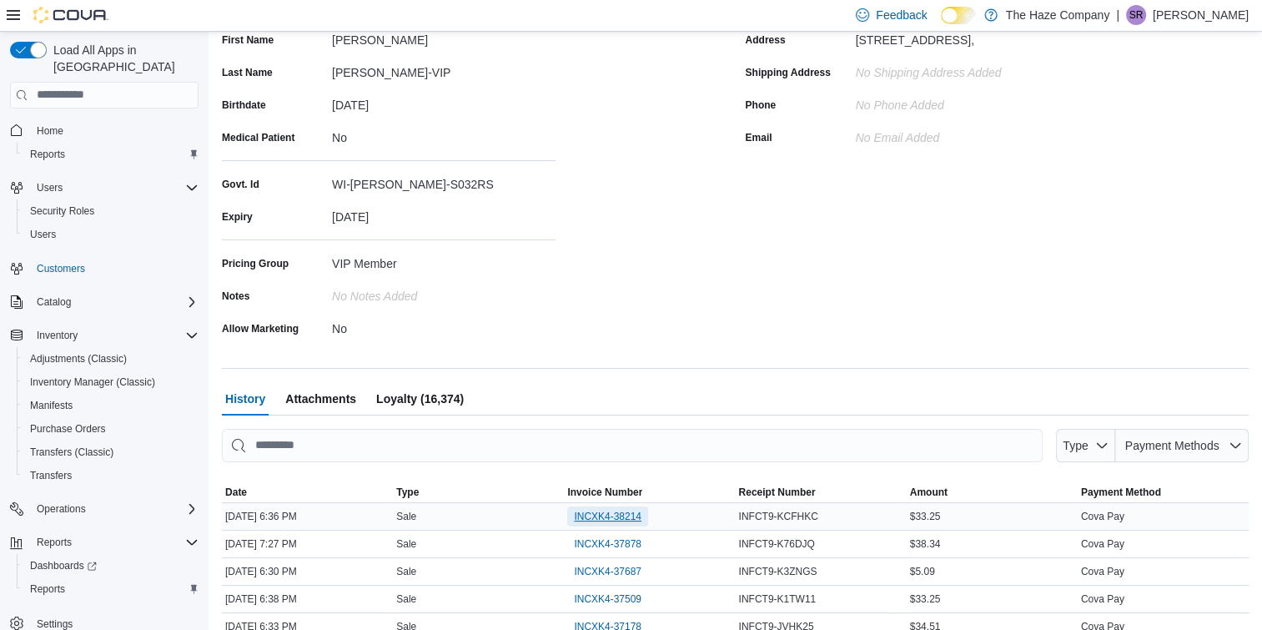
click at [597, 515] on span "INCXK4-38214" at bounding box center [608, 516] width 68 height 13
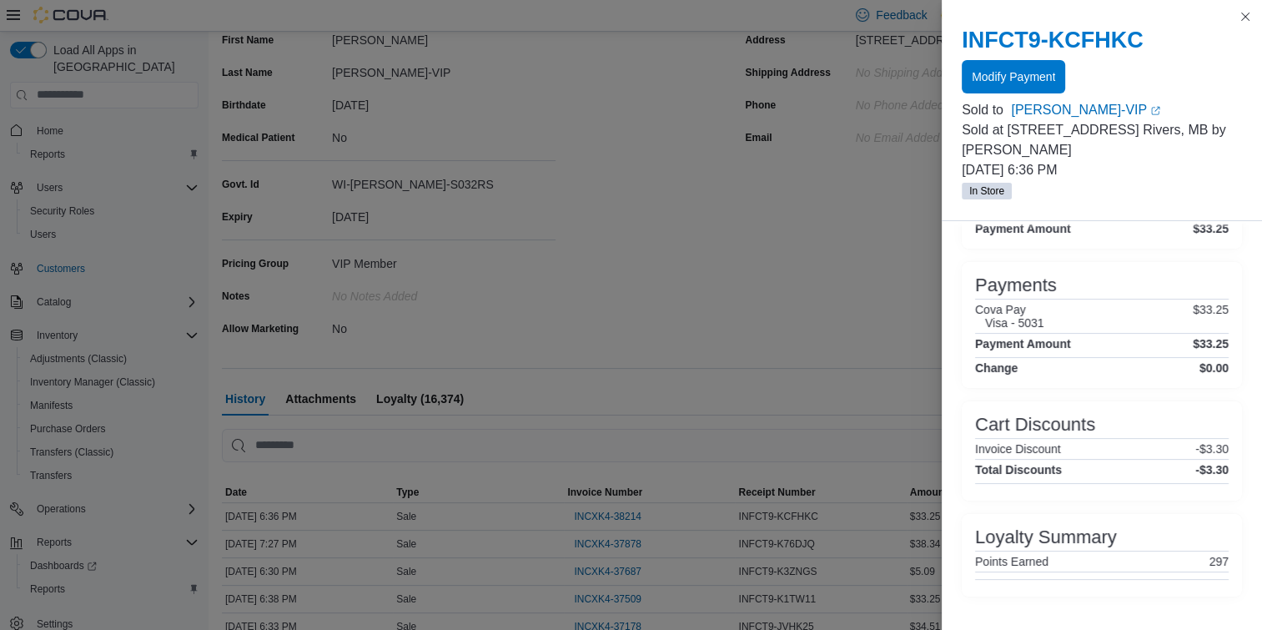
scroll to position [317, 0]
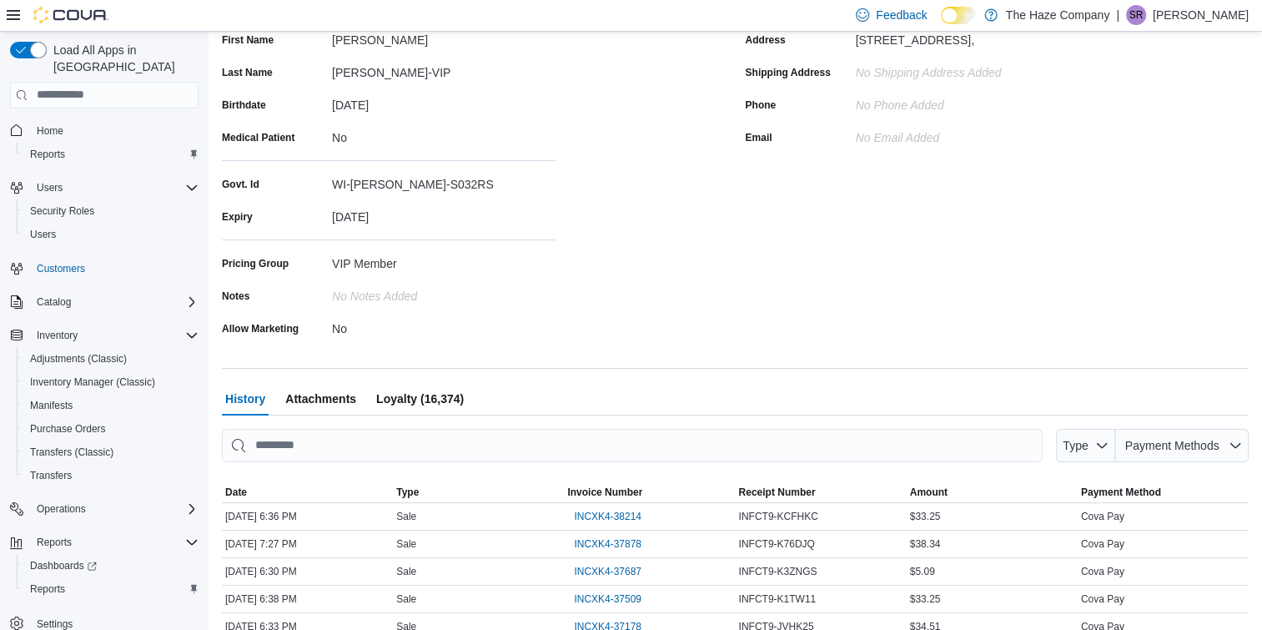
click at [432, 394] on span "Loyalty (16,374)" at bounding box center [420, 398] width 88 height 33
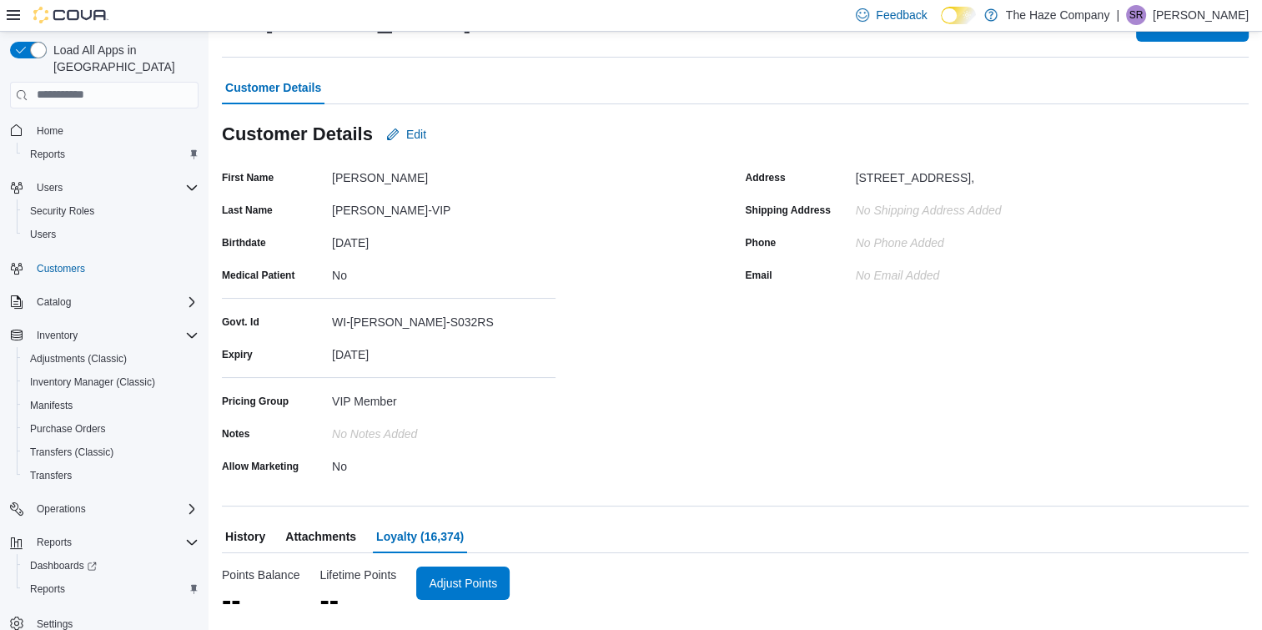
scroll to position [71, 0]
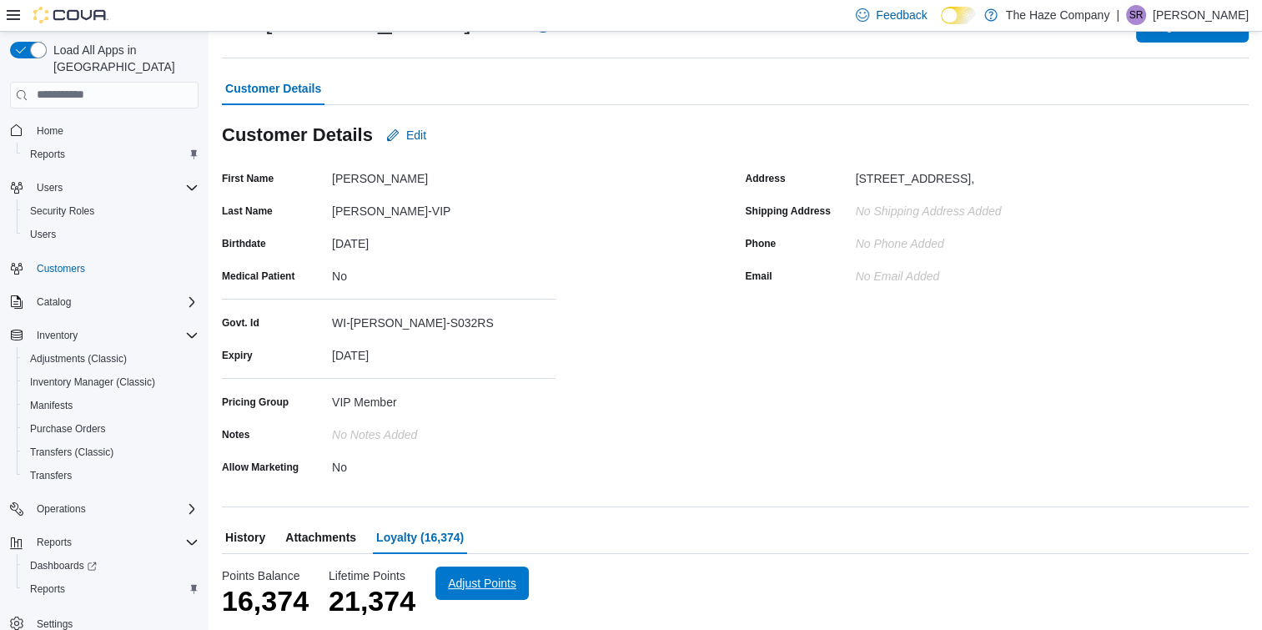
click at [466, 569] on span "Adjust Points" at bounding box center [482, 582] width 73 height 33
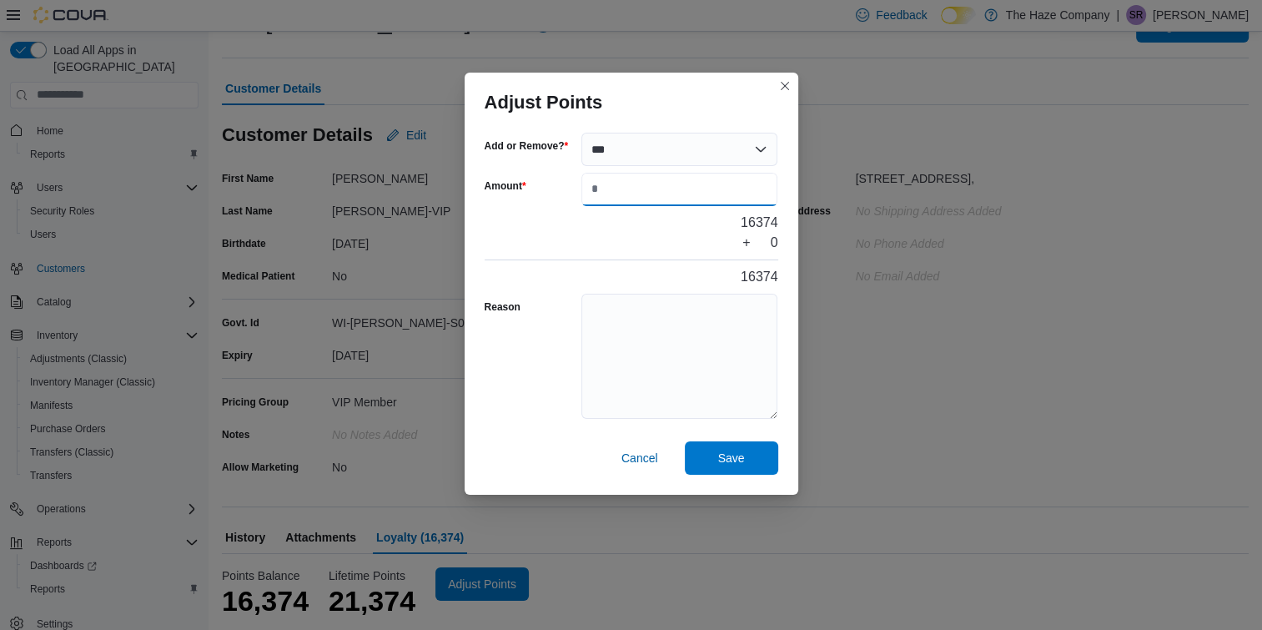
click at [604, 198] on input "Amount" at bounding box center [680, 189] width 197 height 33
click at [605, 187] on input "**" at bounding box center [680, 189] width 197 height 33
type input "***"
click at [604, 388] on textarea "Reason" at bounding box center [680, 356] width 197 height 125
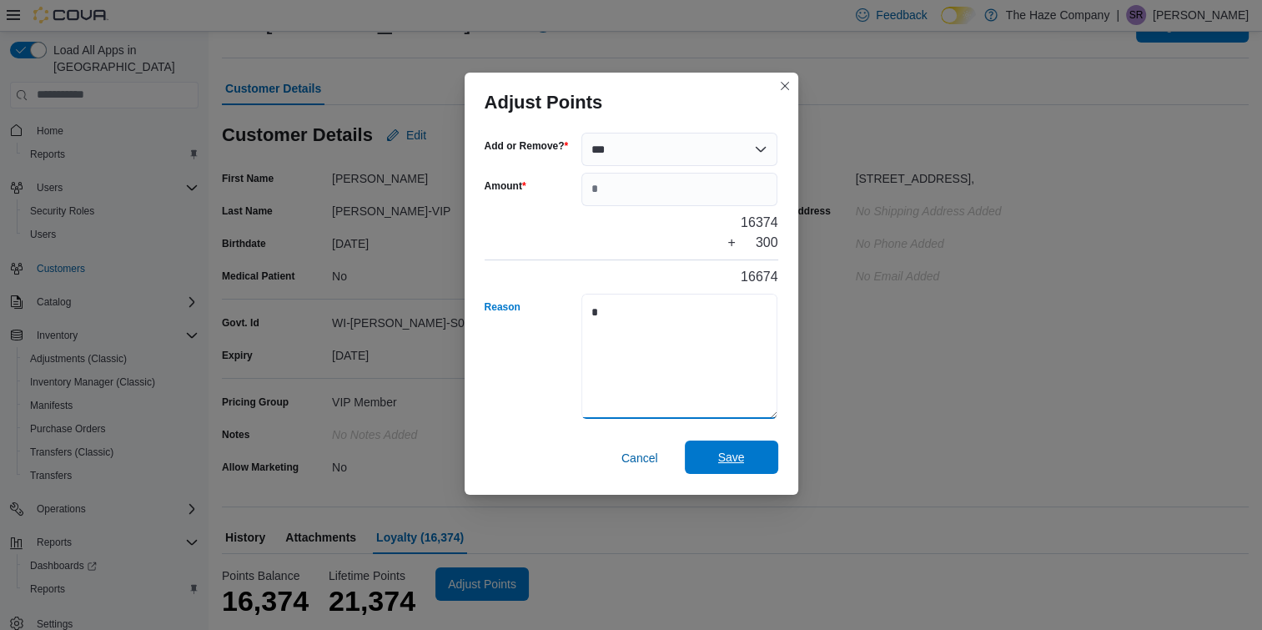
type textarea "*"
click at [718, 454] on span "Save" at bounding box center [731, 457] width 27 height 17
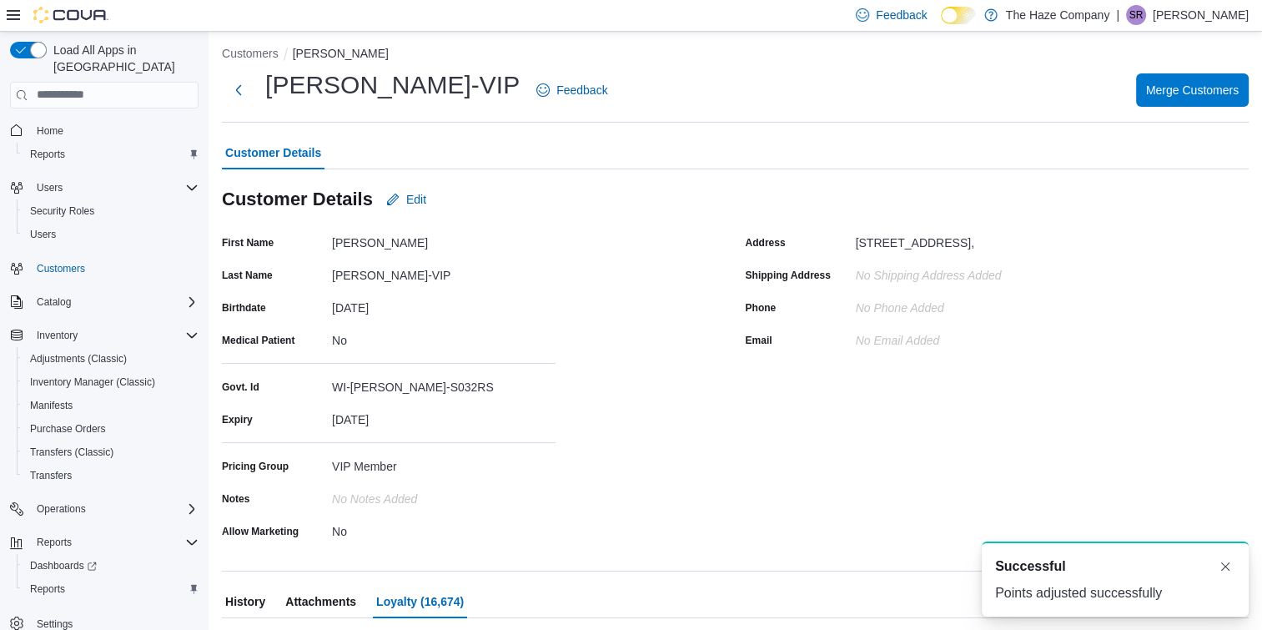
scroll to position [0, 0]
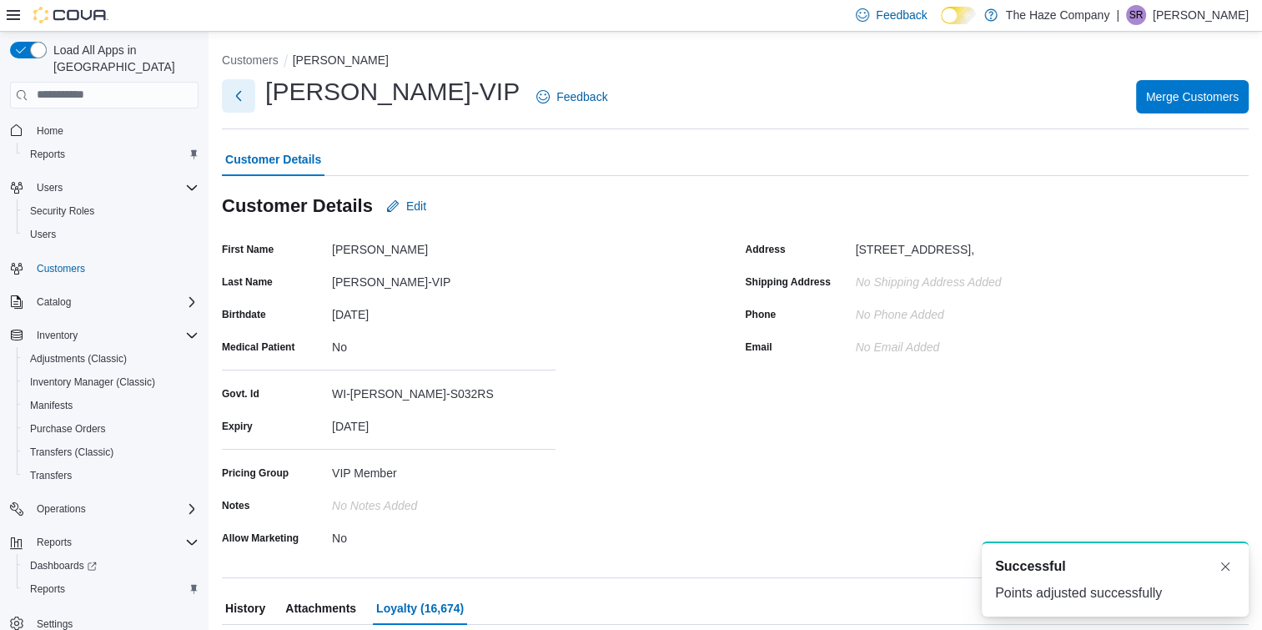
click at [244, 93] on button "Next" at bounding box center [238, 95] width 33 height 33
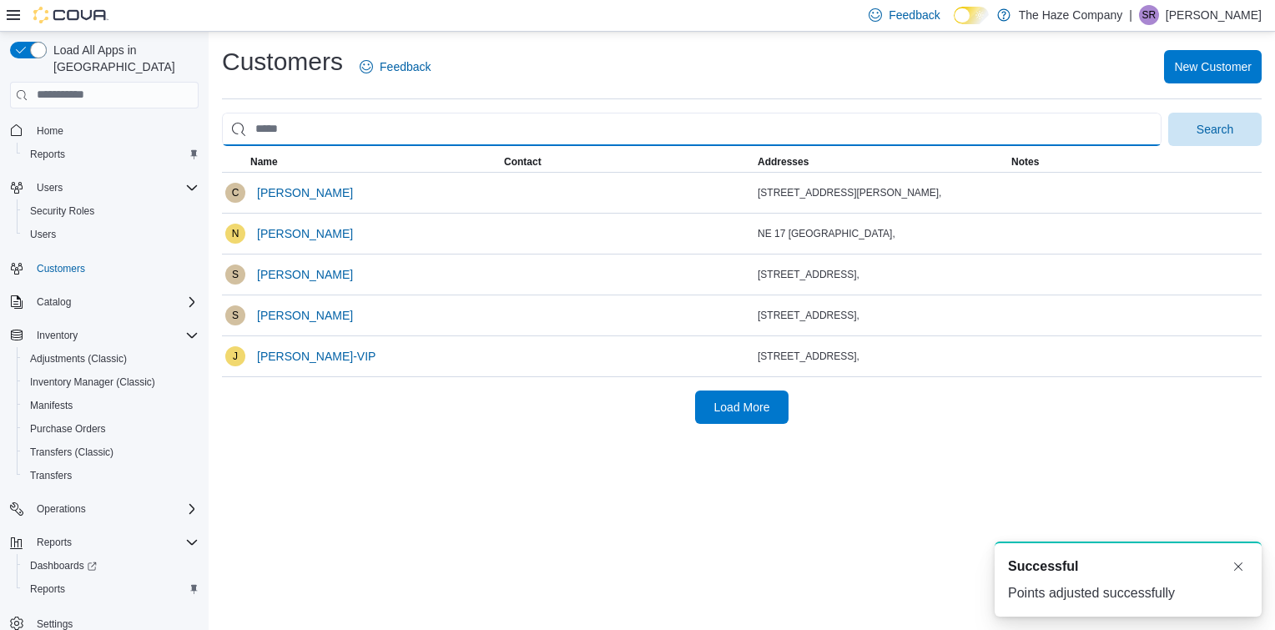
click at [330, 123] on input "search" at bounding box center [691, 129] width 939 height 33
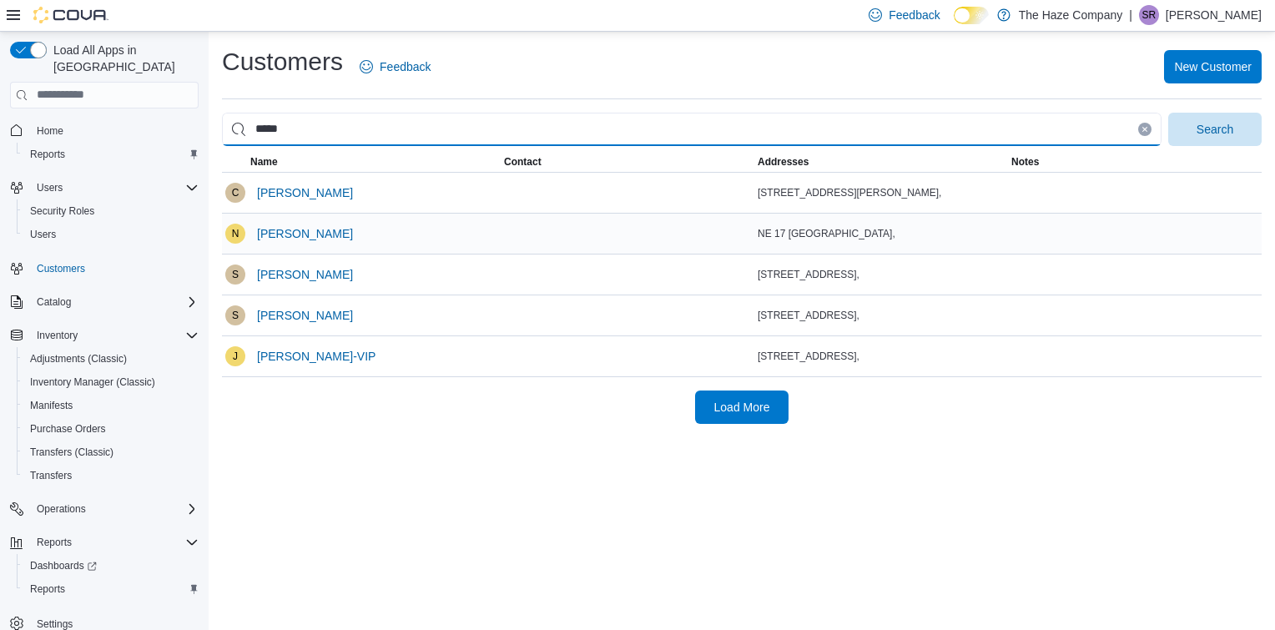
type input "*******"
click at [1168, 113] on button "Search" at bounding box center [1214, 129] width 93 height 33
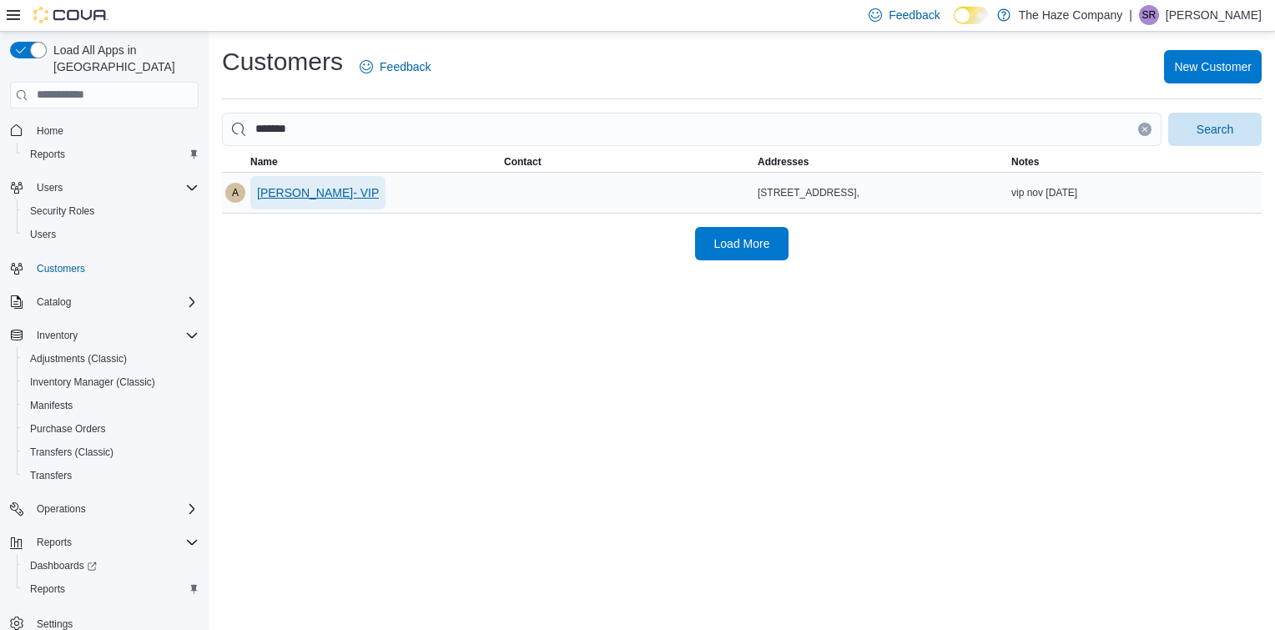
click at [300, 194] on span "[PERSON_NAME]- VIP" at bounding box center [318, 192] width 122 height 17
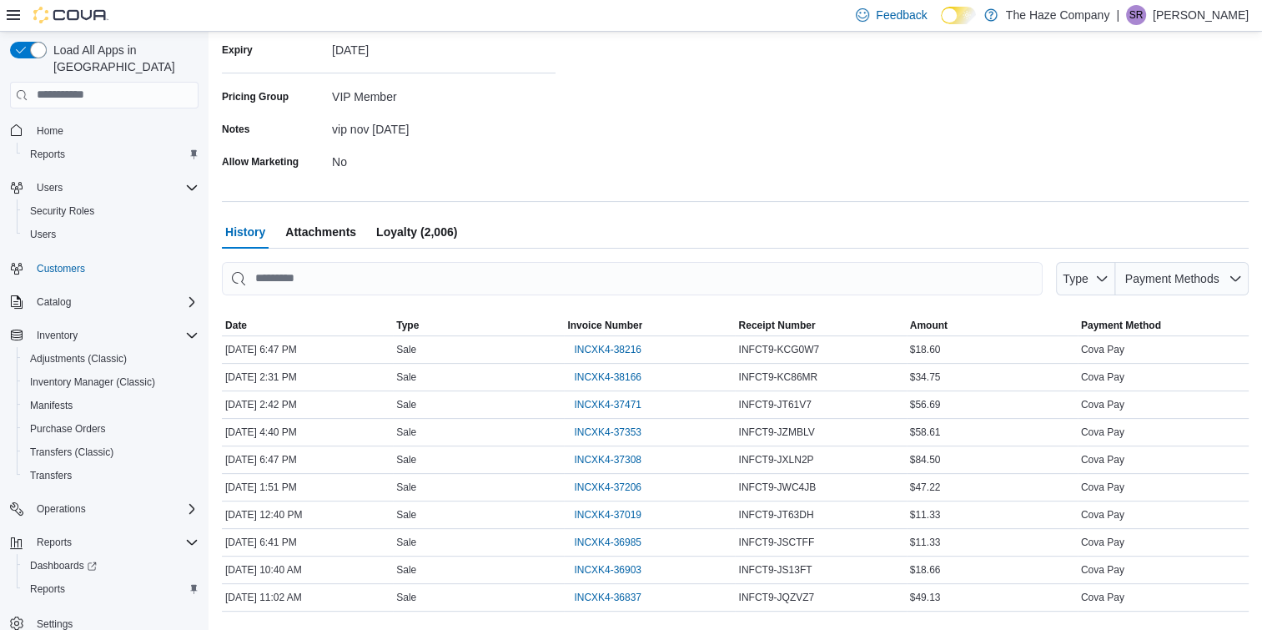
scroll to position [409, 0]
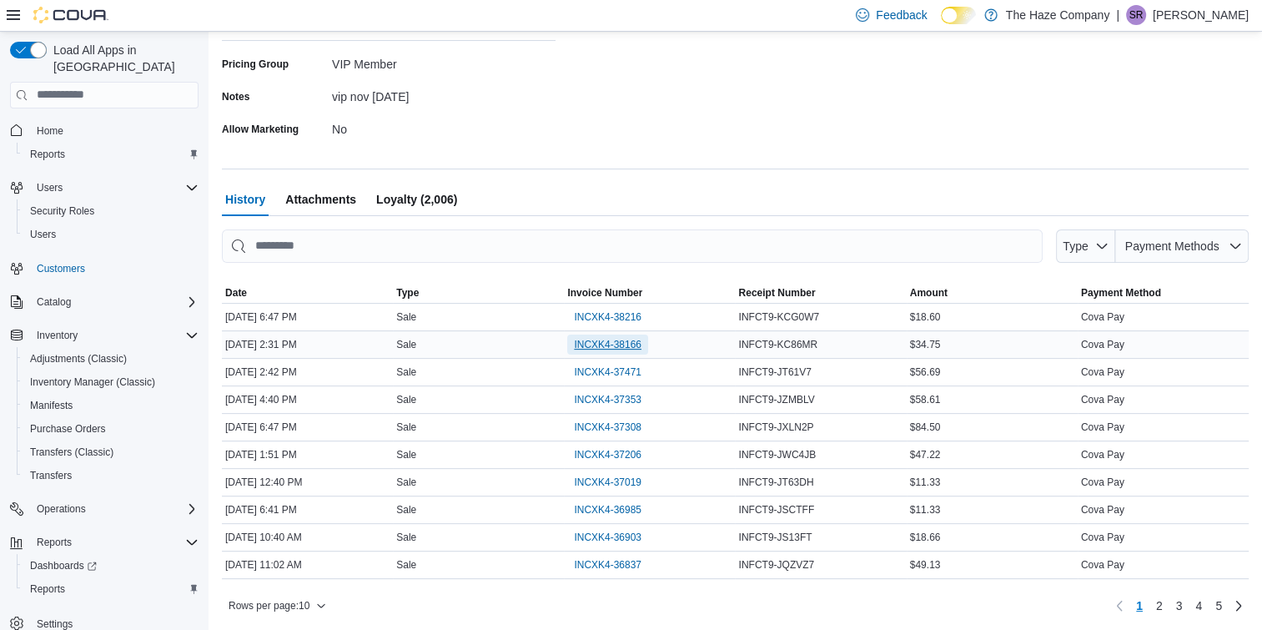
click at [608, 350] on span "INCXK4-38166" at bounding box center [608, 344] width 68 height 13
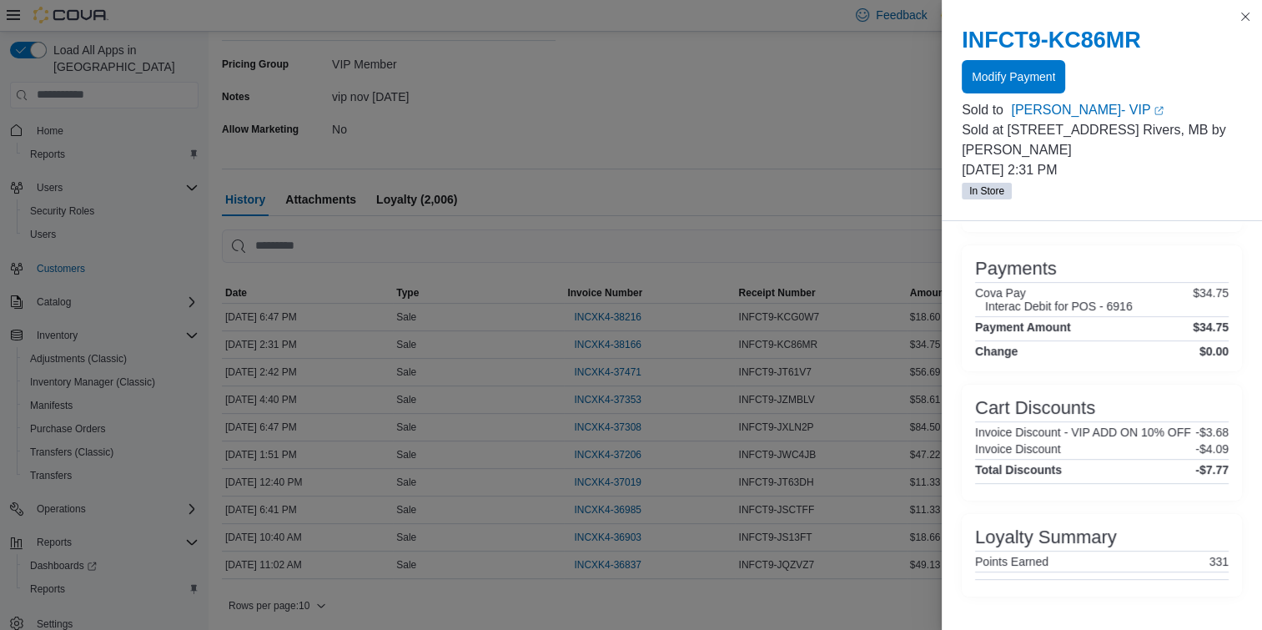
scroll to position [554, 0]
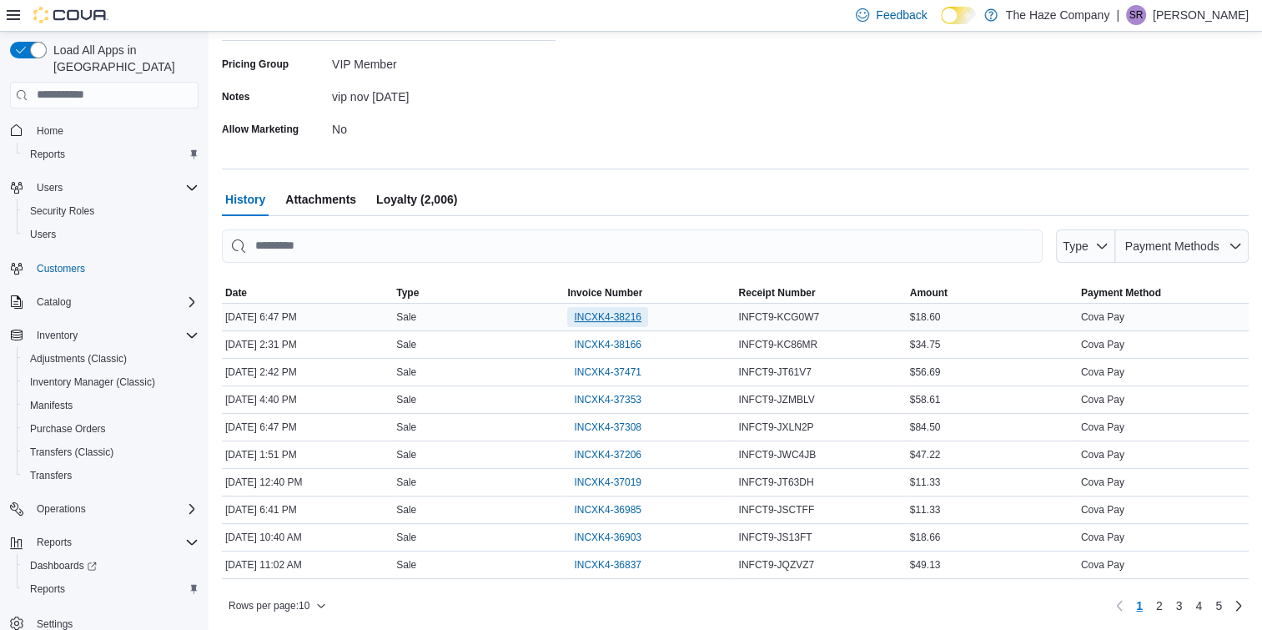
click at [599, 311] on span "INCXK4-38216" at bounding box center [608, 316] width 68 height 13
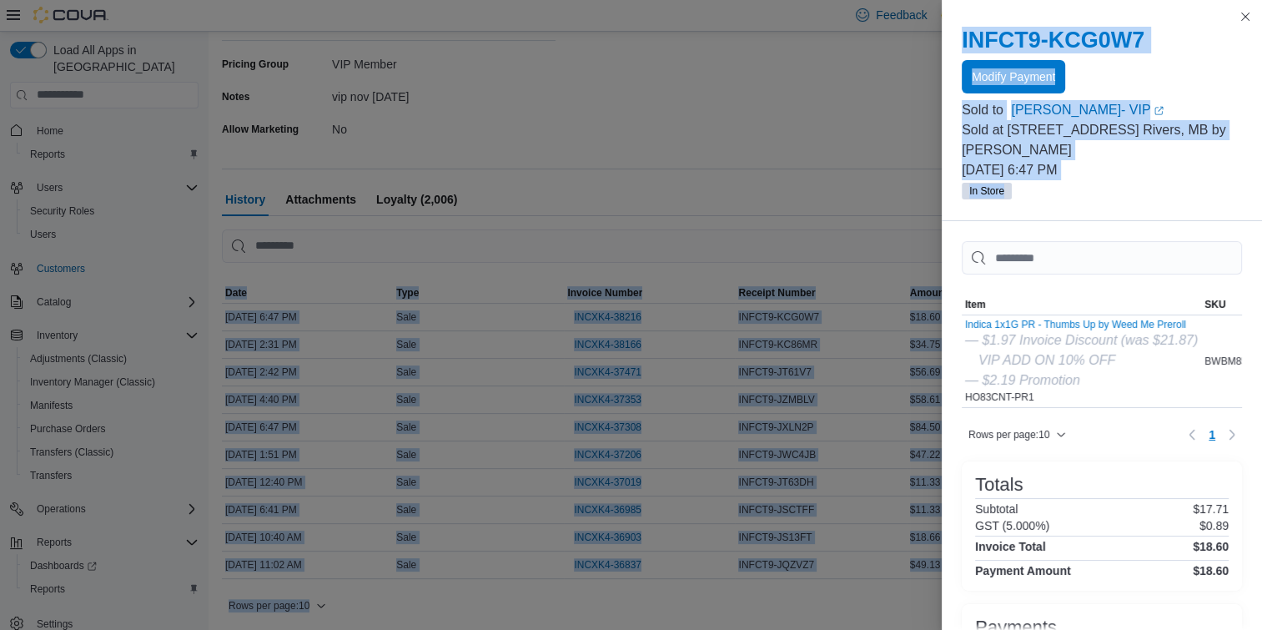
drag, startPoint x: 1251, startPoint y: 268, endPoint x: 1277, endPoint y: 490, distance: 223.5
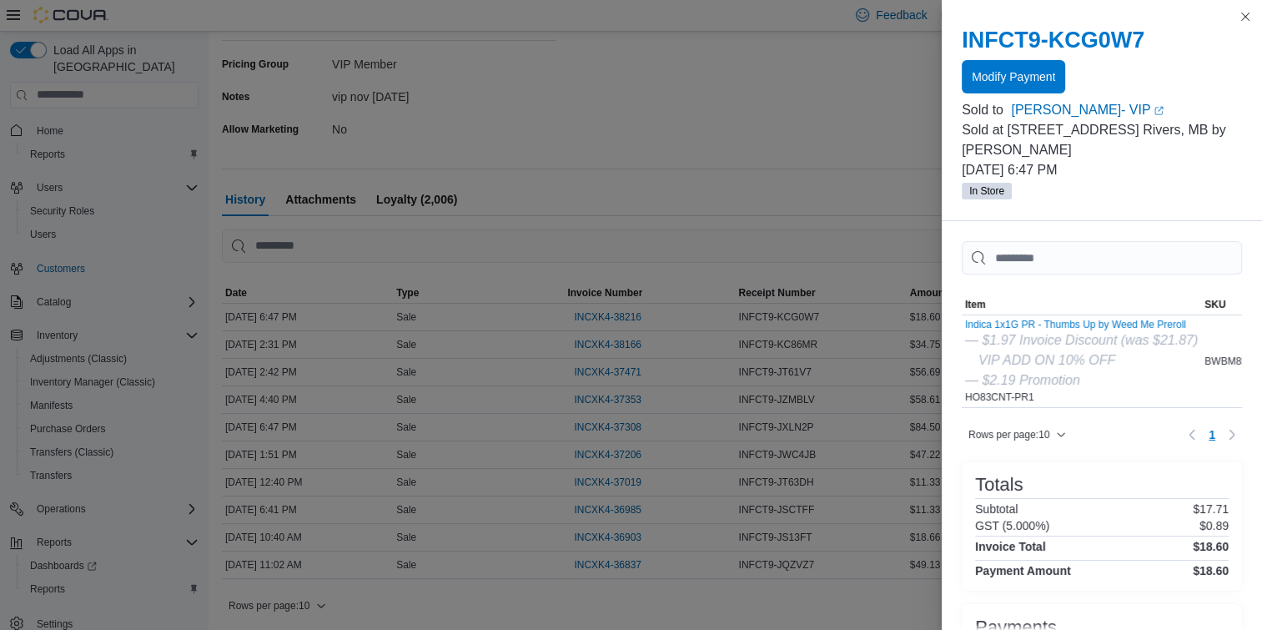
drag, startPoint x: 1277, startPoint y: 490, endPoint x: 1094, endPoint y: 454, distance: 187.0
click at [1094, 448] on div "Rows per page : 10 Page 1 of 1 1" at bounding box center [1102, 434] width 280 height 27
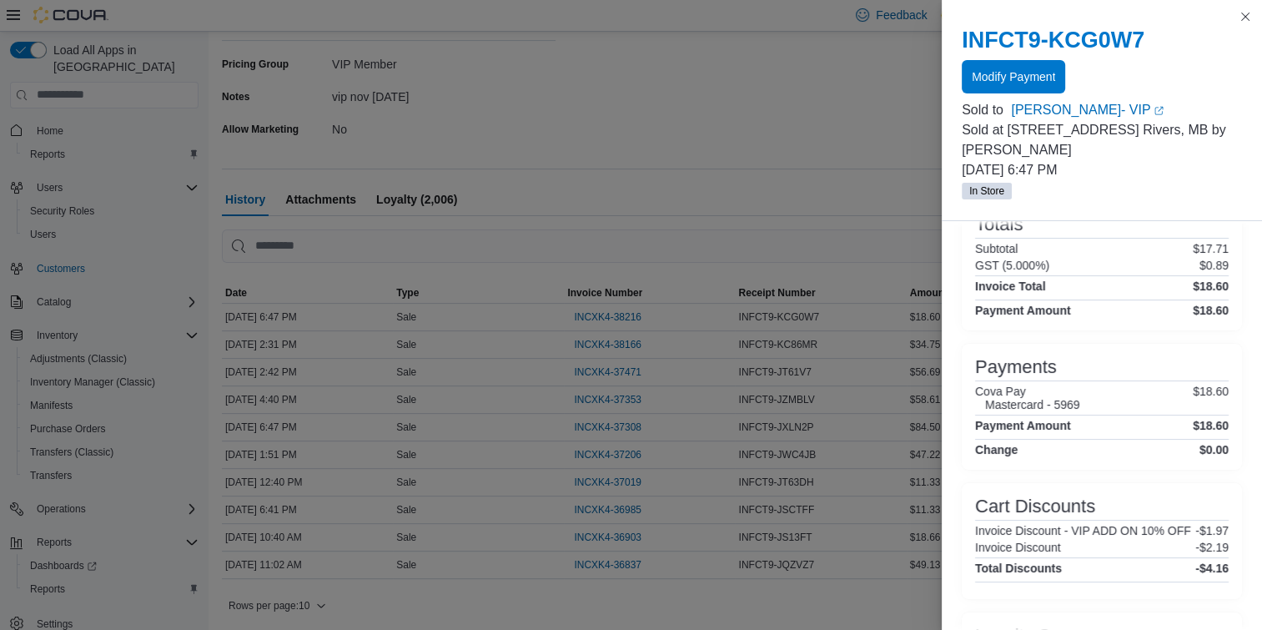
scroll to position [370, 0]
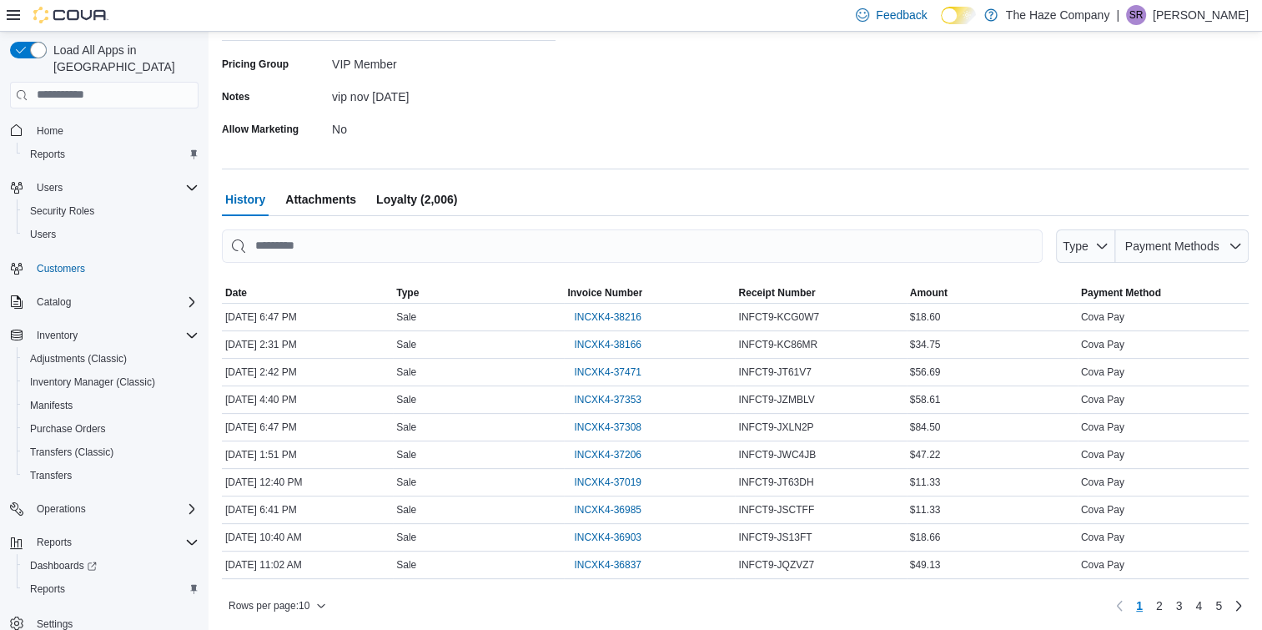
click at [450, 199] on span "Loyalty (2,006)" at bounding box center [416, 199] width 81 height 33
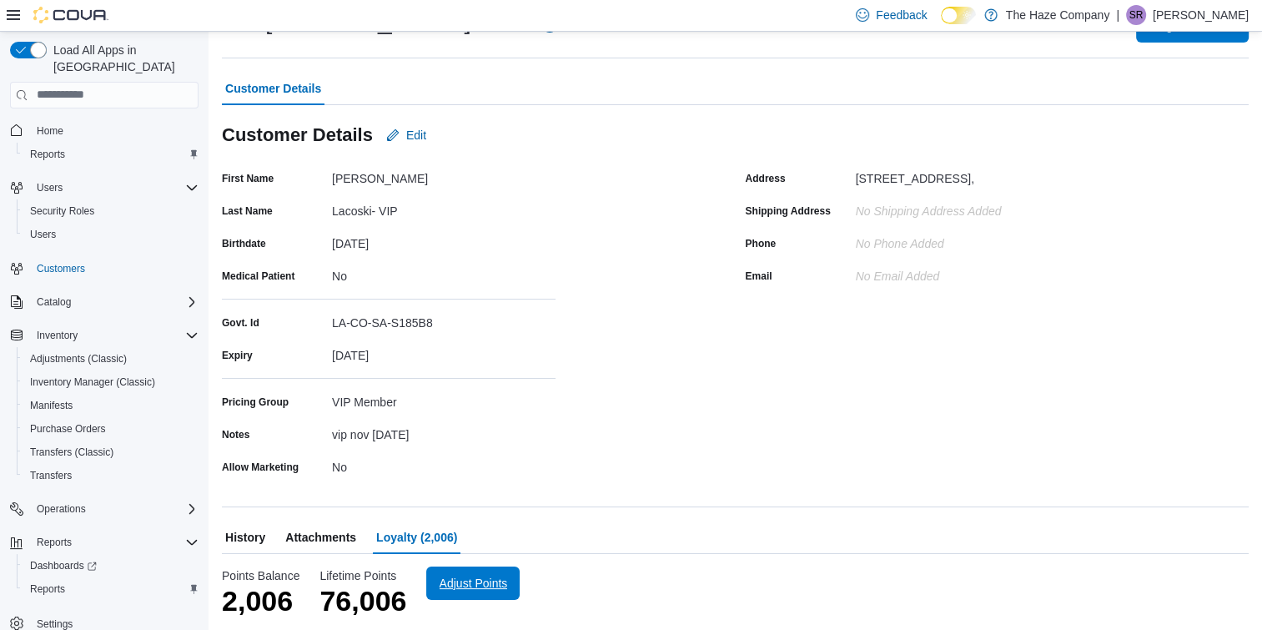
click at [486, 576] on span "Adjust Points" at bounding box center [474, 583] width 68 height 17
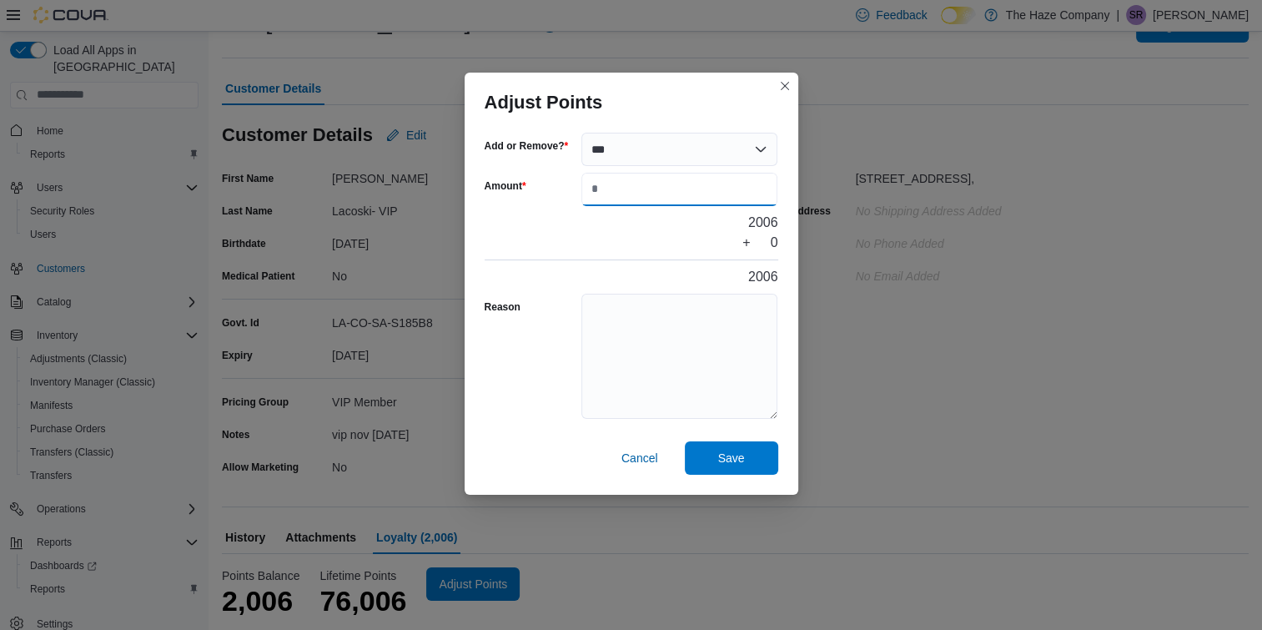
click at [607, 197] on input "Amount" at bounding box center [680, 189] width 197 height 33
type input "***"
click at [640, 331] on textarea "Reason" at bounding box center [680, 356] width 197 height 125
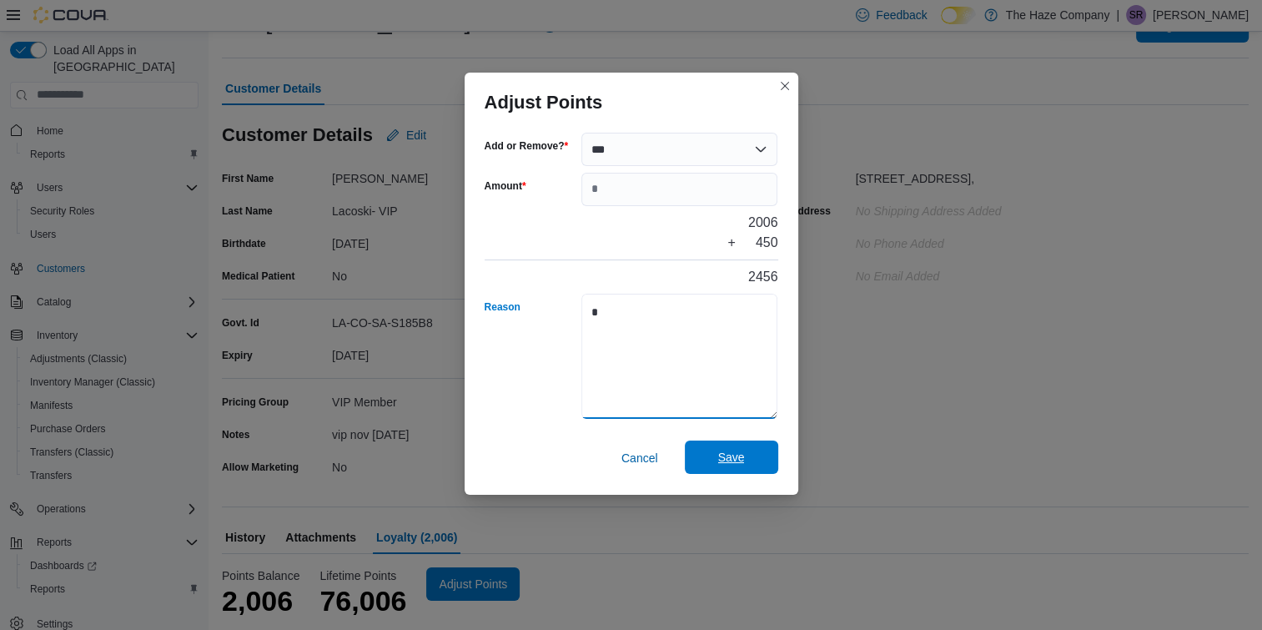
type textarea "*"
click at [729, 451] on span "Save" at bounding box center [731, 457] width 27 height 17
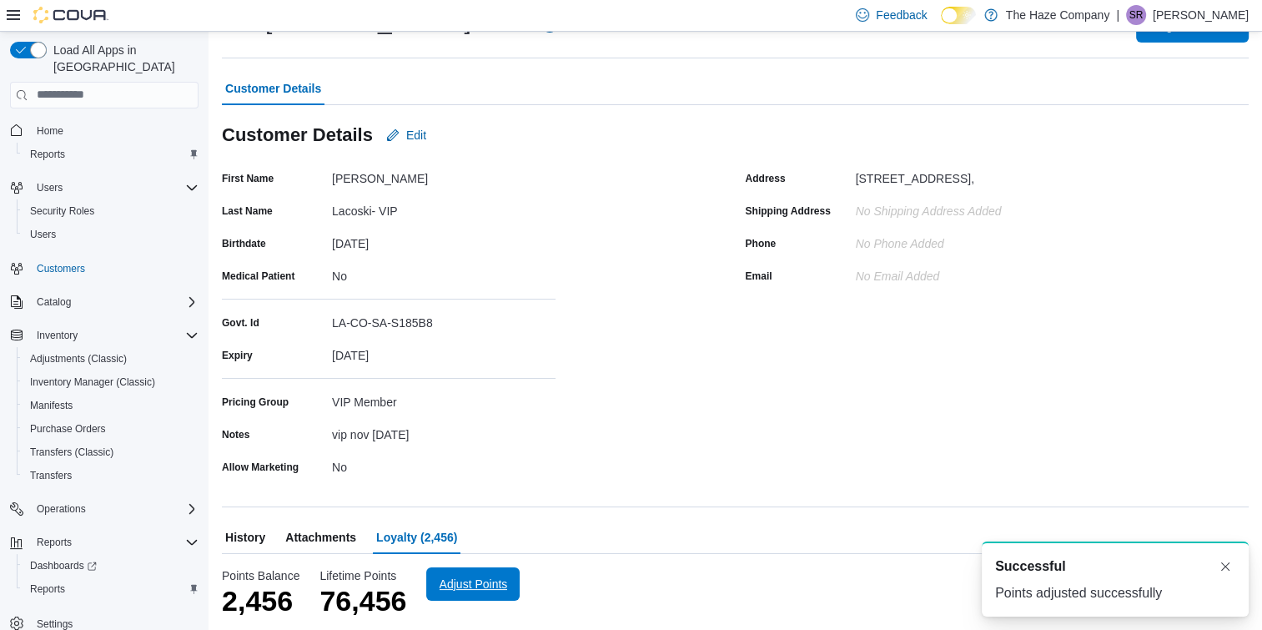
scroll to position [0, 0]
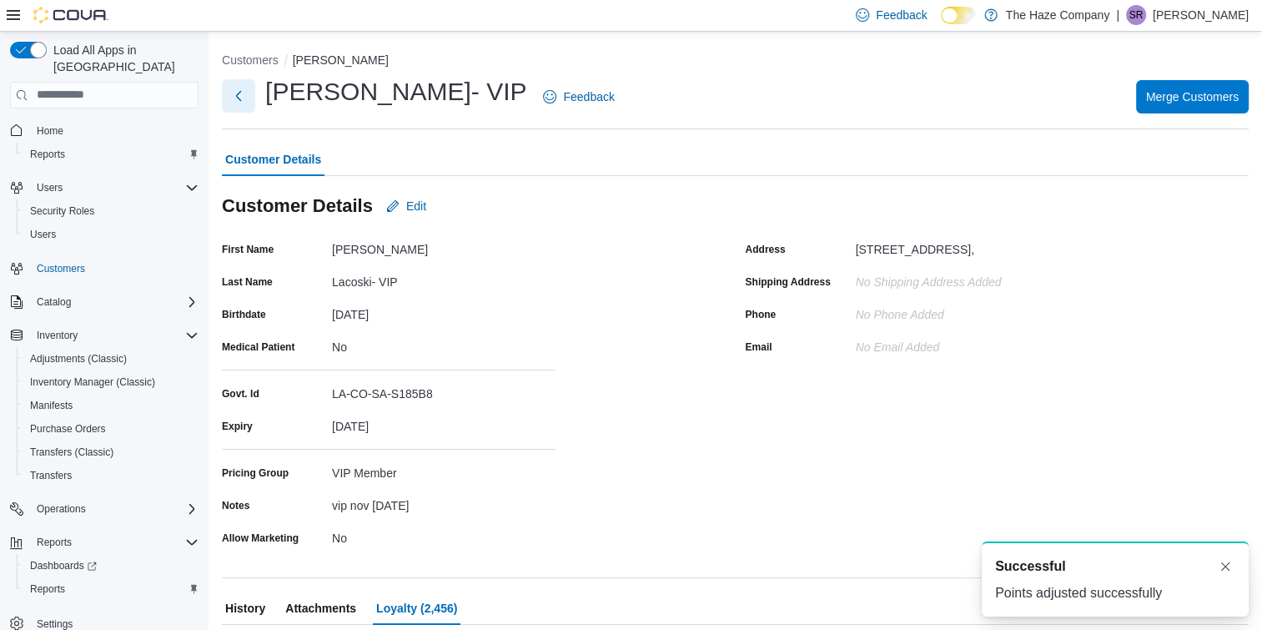
click at [239, 97] on button "Next" at bounding box center [238, 95] width 33 height 33
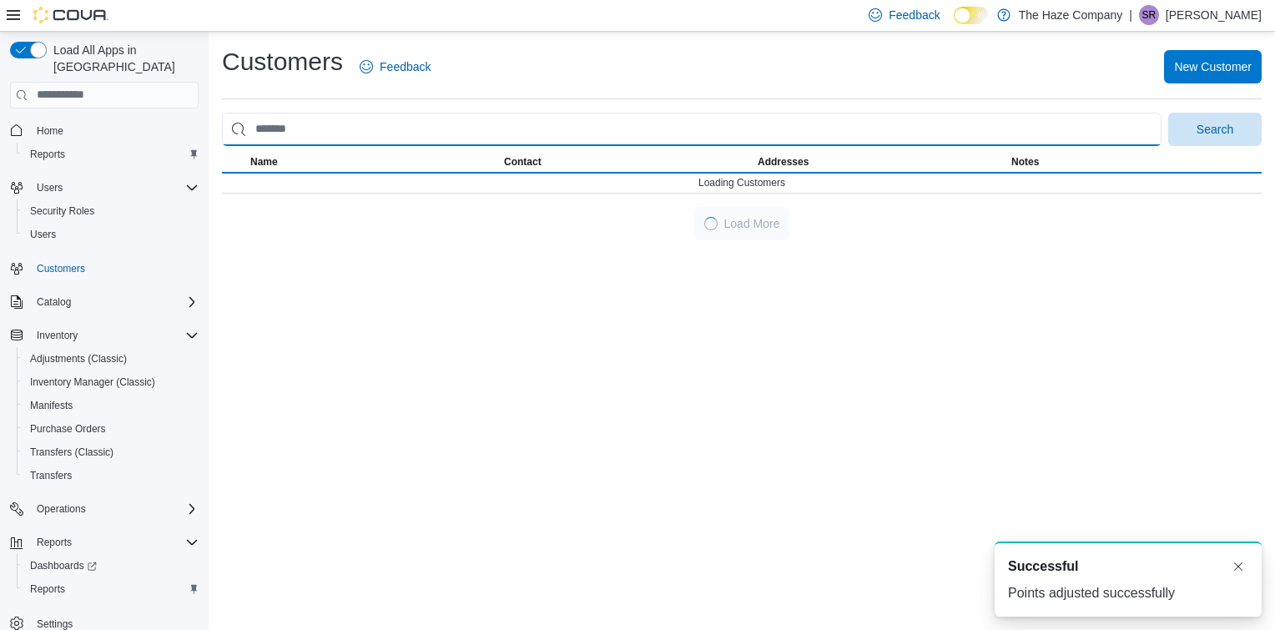
click at [357, 121] on input "search" at bounding box center [691, 129] width 939 height 33
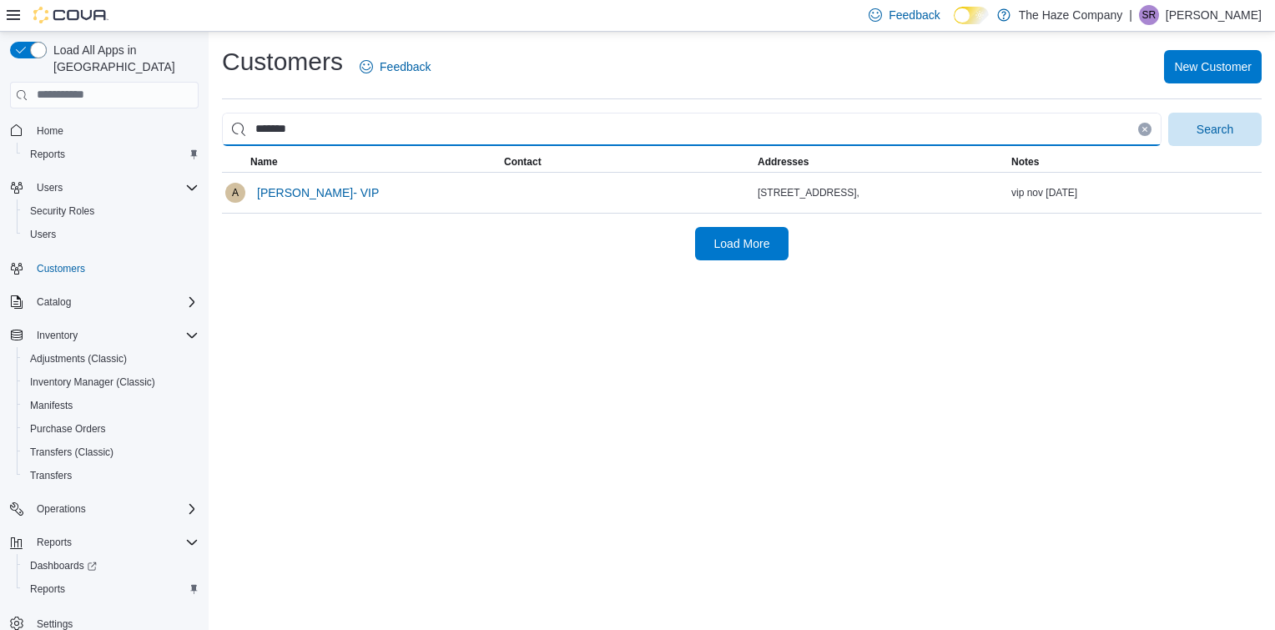
type input "*******"
click at [1168, 113] on button "Search" at bounding box center [1214, 129] width 93 height 33
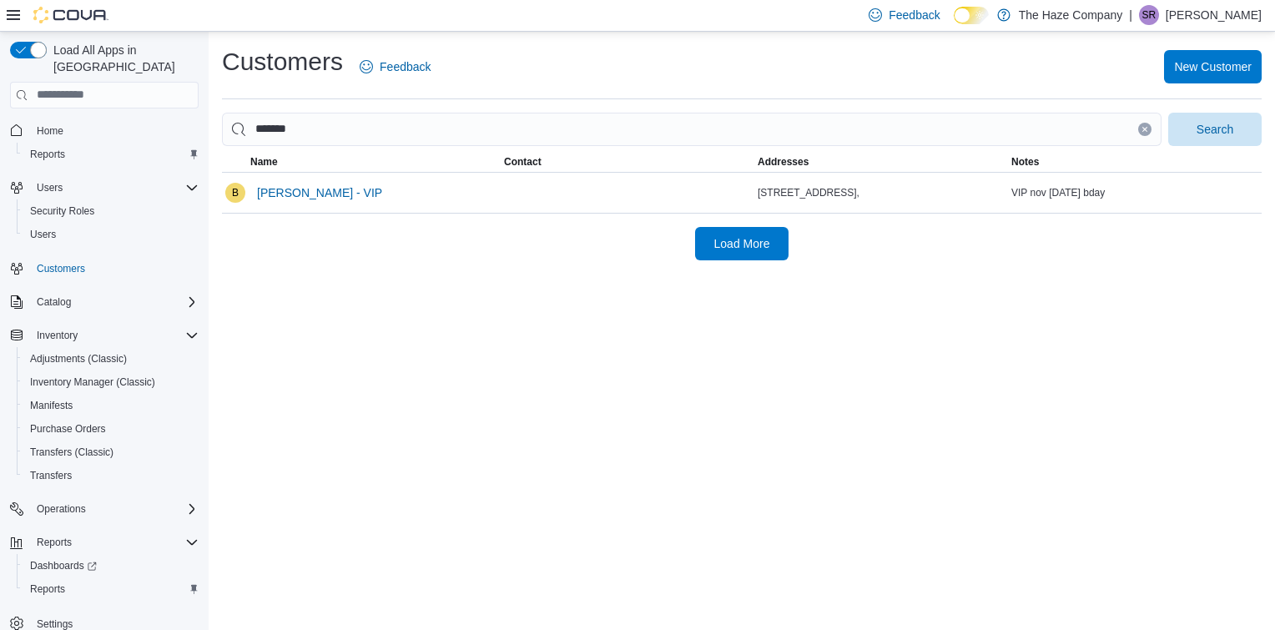
click at [354, 340] on div "Customers Feedback New Customer ******* Search This table contains 1 rows. Name…" at bounding box center [742, 331] width 1066 height 598
click at [323, 202] on span "[PERSON_NAME] - VIP" at bounding box center [319, 192] width 125 height 33
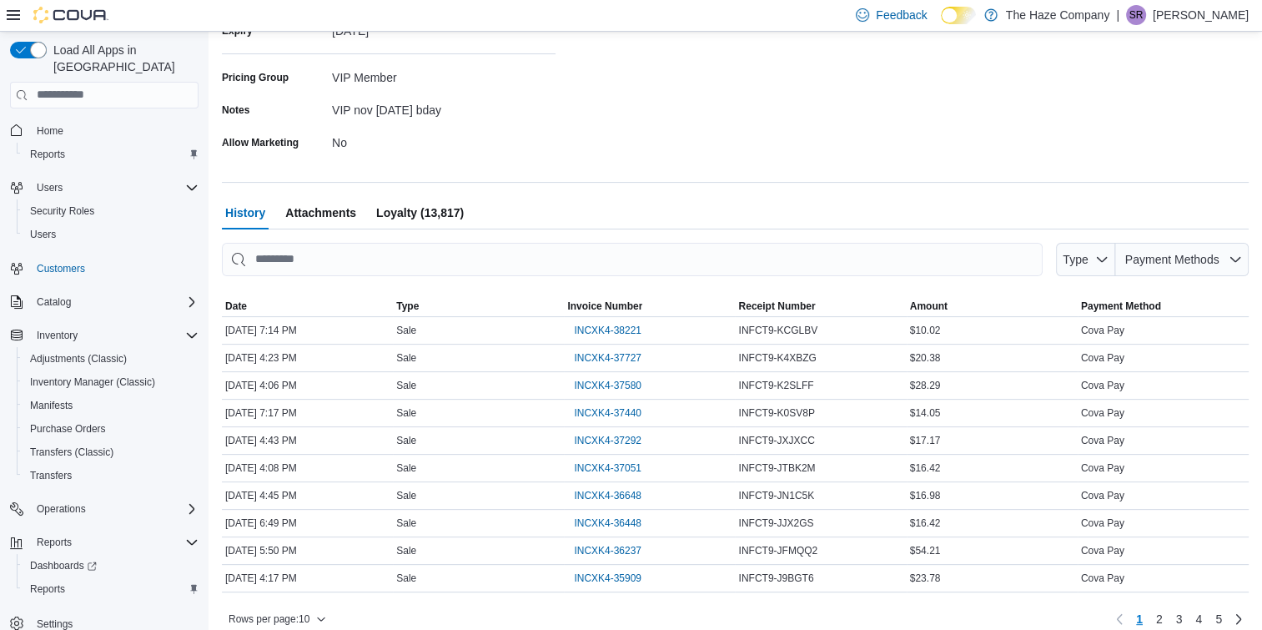
scroll to position [400, 0]
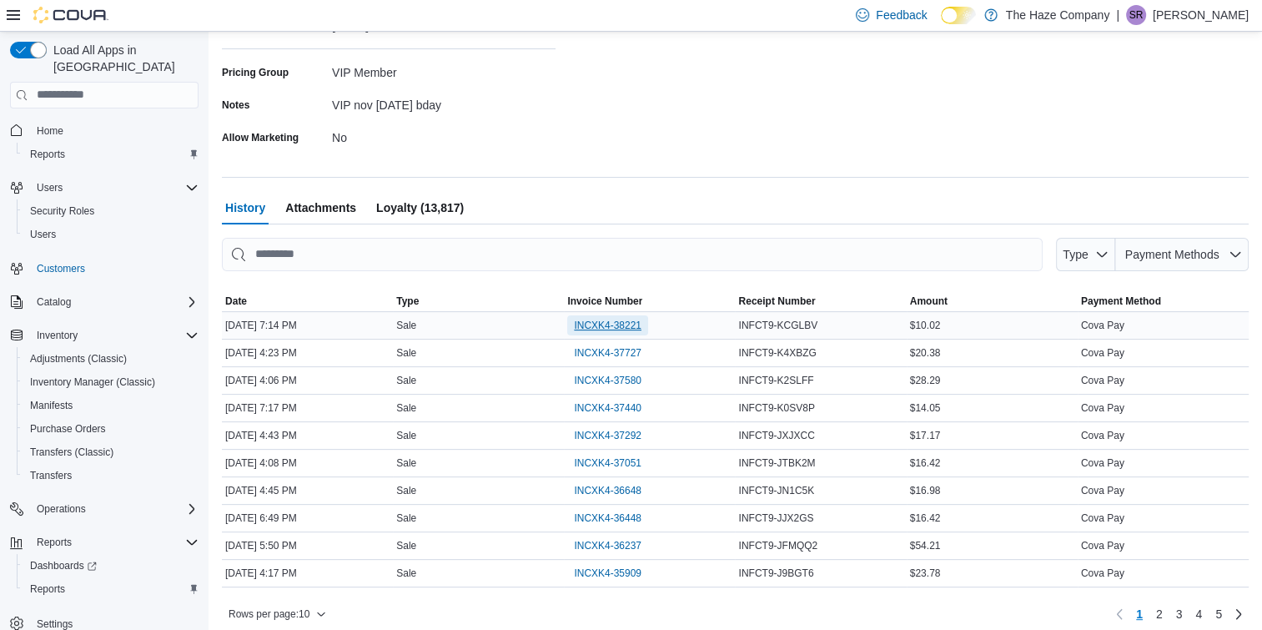
click at [627, 325] on span "INCXK4-38221" at bounding box center [608, 325] width 68 height 13
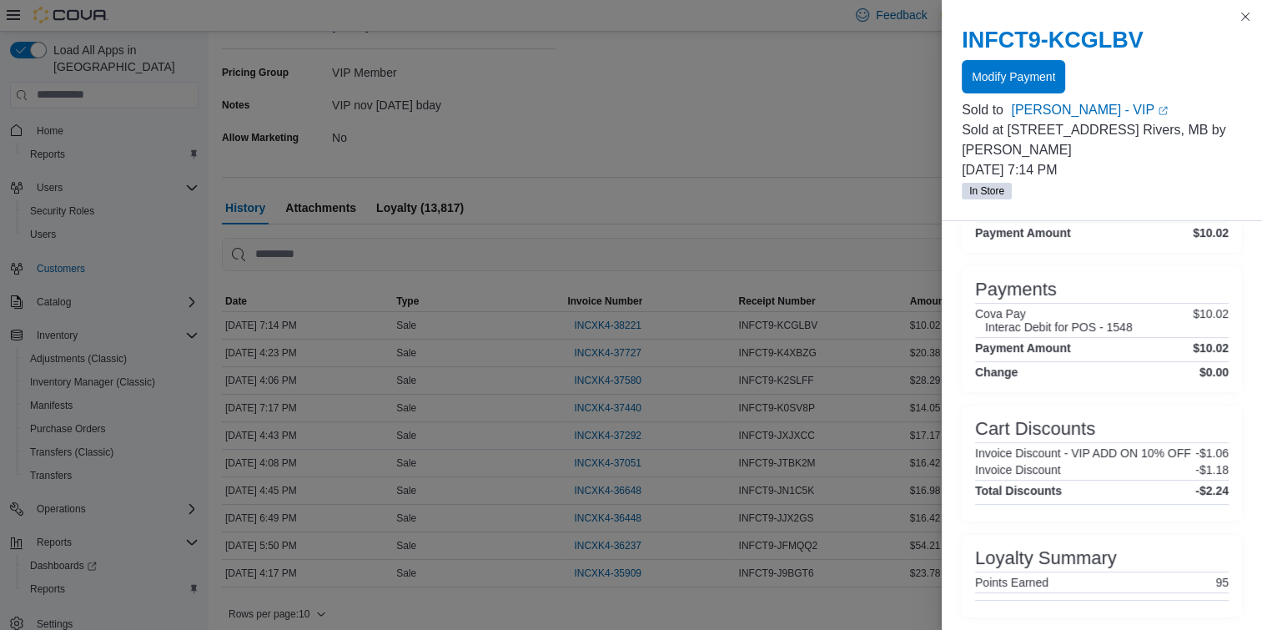
scroll to position [432, 0]
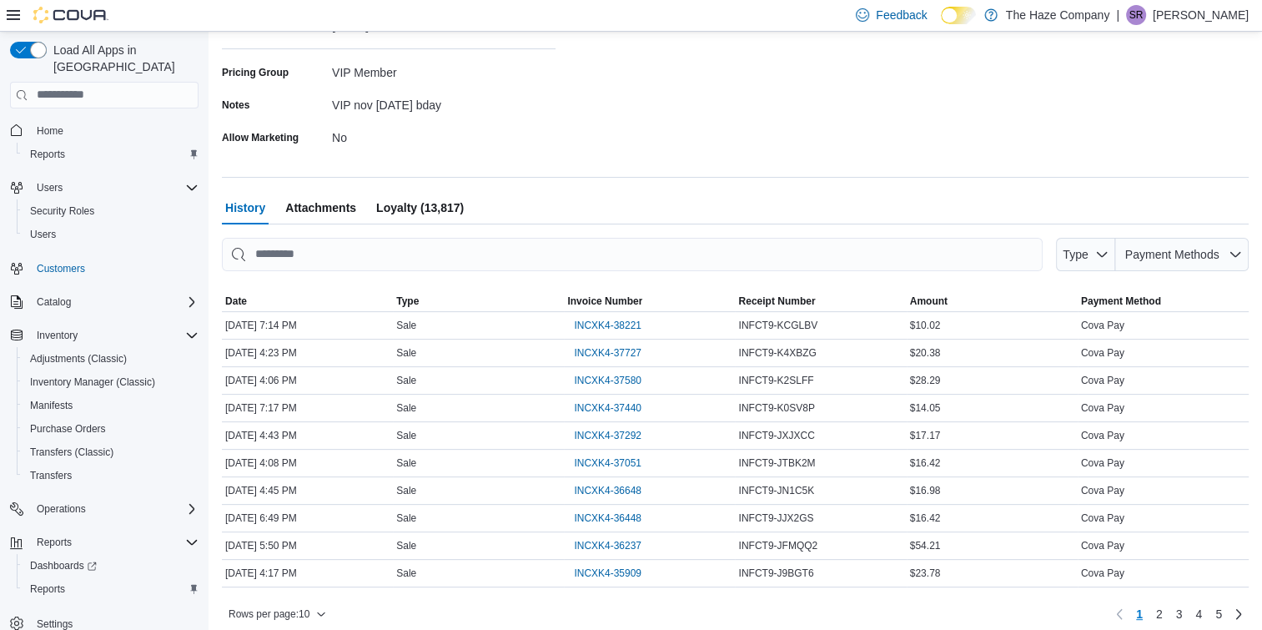
click at [447, 200] on span "Loyalty (13,817)" at bounding box center [420, 207] width 88 height 33
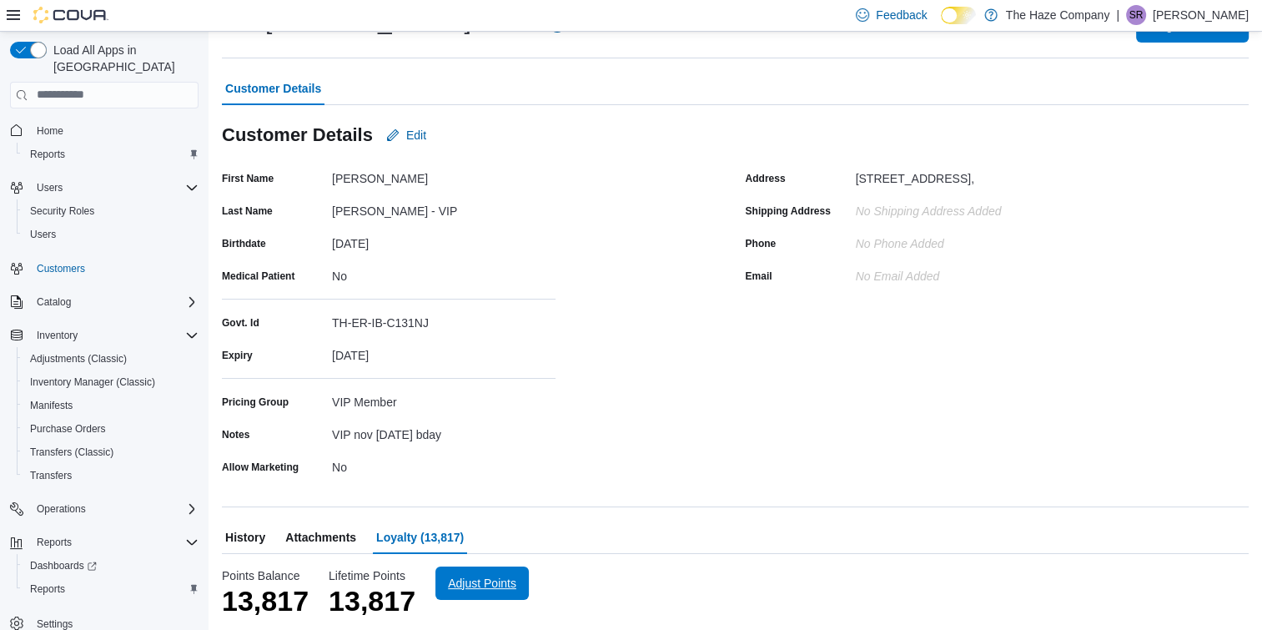
click at [481, 576] on span "Adjust Points" at bounding box center [482, 583] width 68 height 17
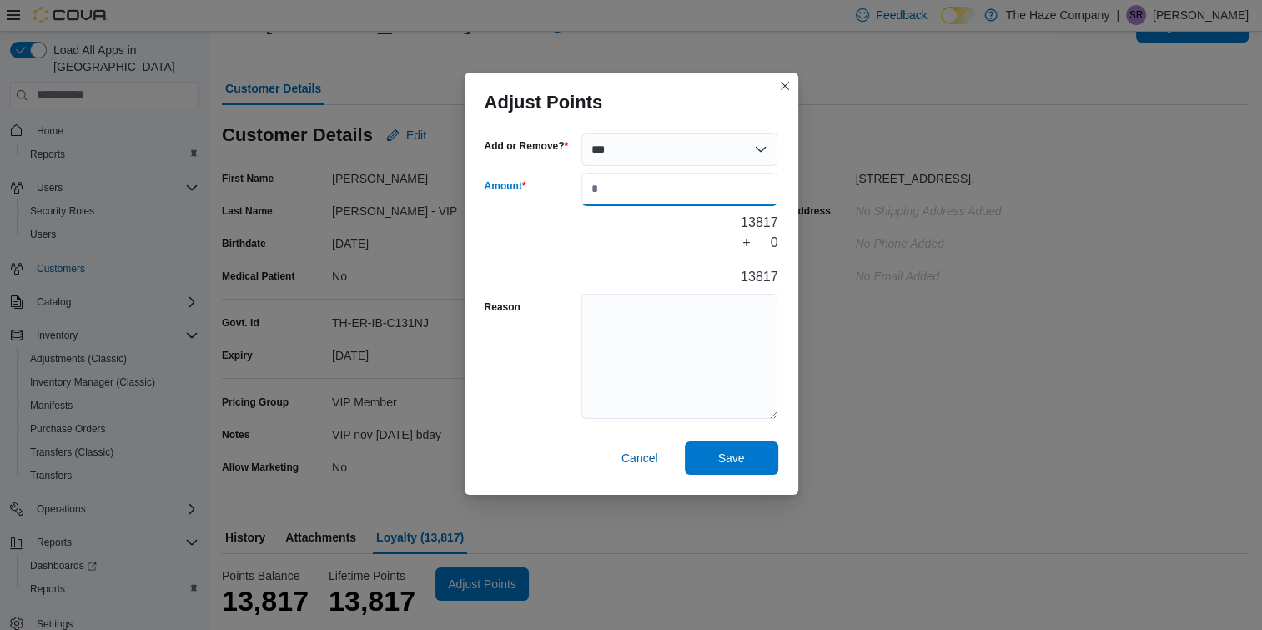
click at [601, 184] on input "Amount" at bounding box center [680, 189] width 197 height 33
type input "***"
click at [637, 298] on textarea "Reason" at bounding box center [680, 356] width 197 height 125
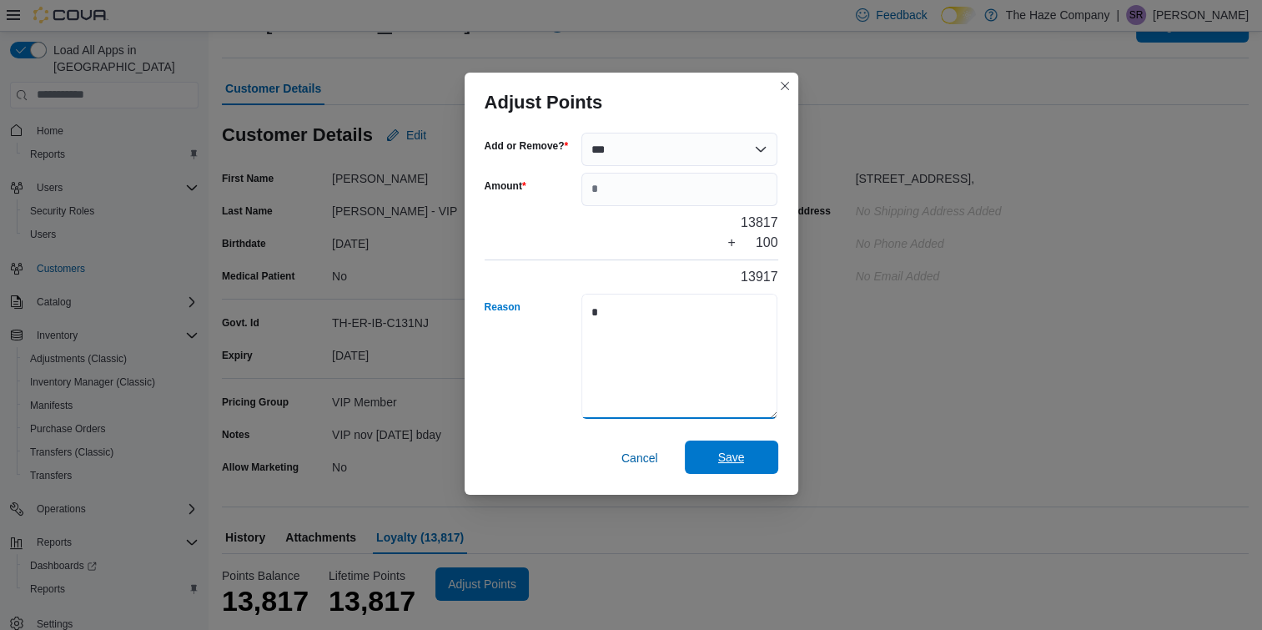
type textarea "*"
click at [724, 446] on span "Save" at bounding box center [731, 457] width 73 height 33
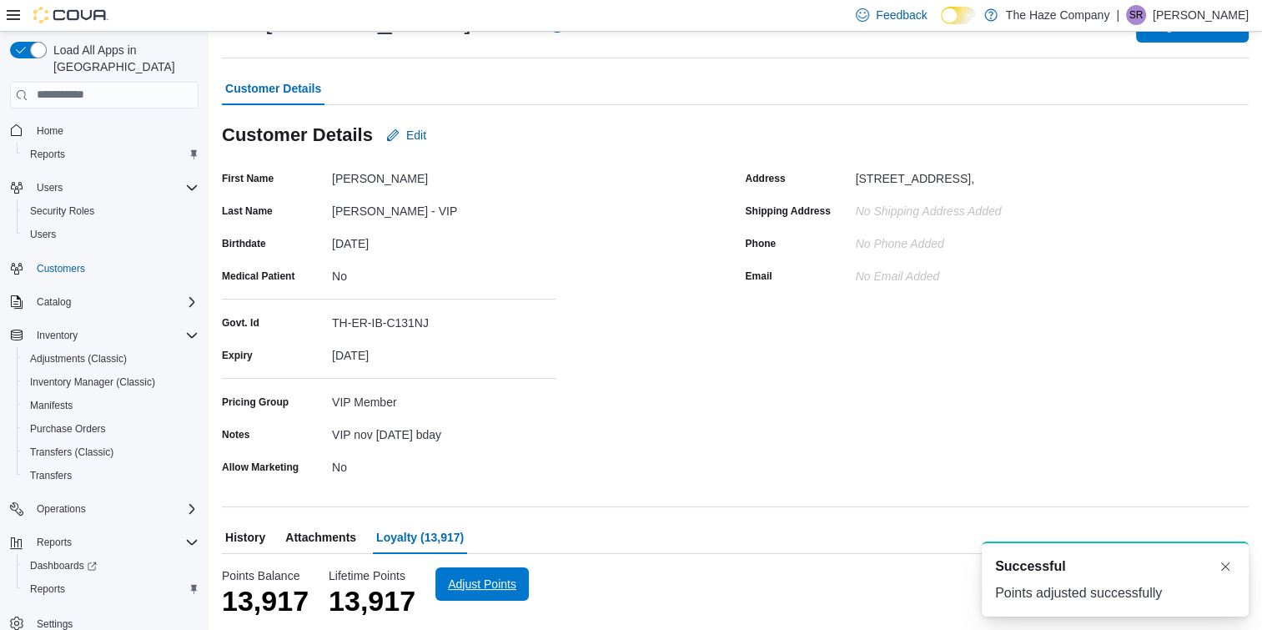
scroll to position [0, 0]
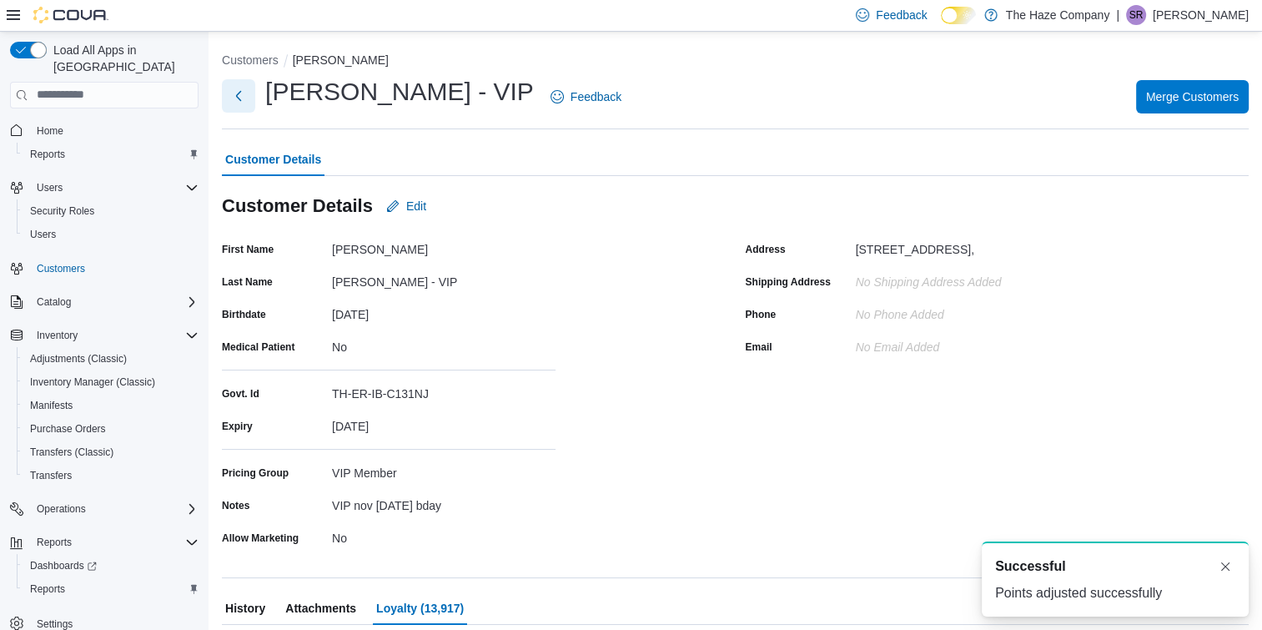
click at [240, 99] on button "Next" at bounding box center [238, 95] width 33 height 33
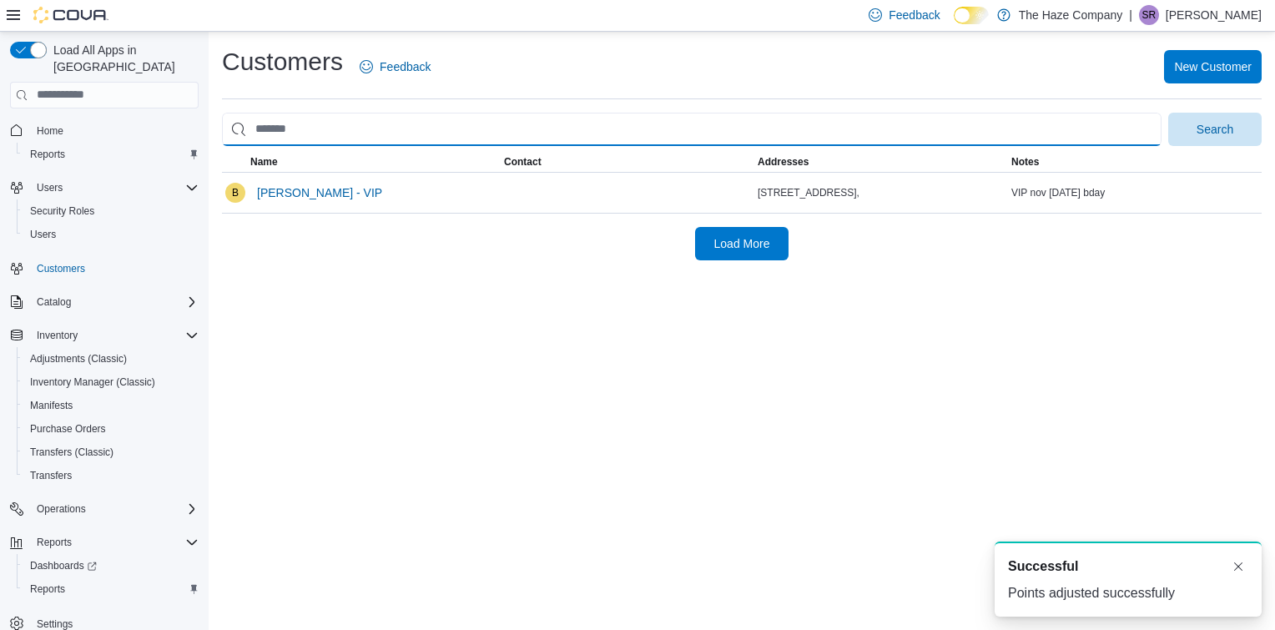
click at [377, 143] on input "search" at bounding box center [691, 129] width 939 height 33
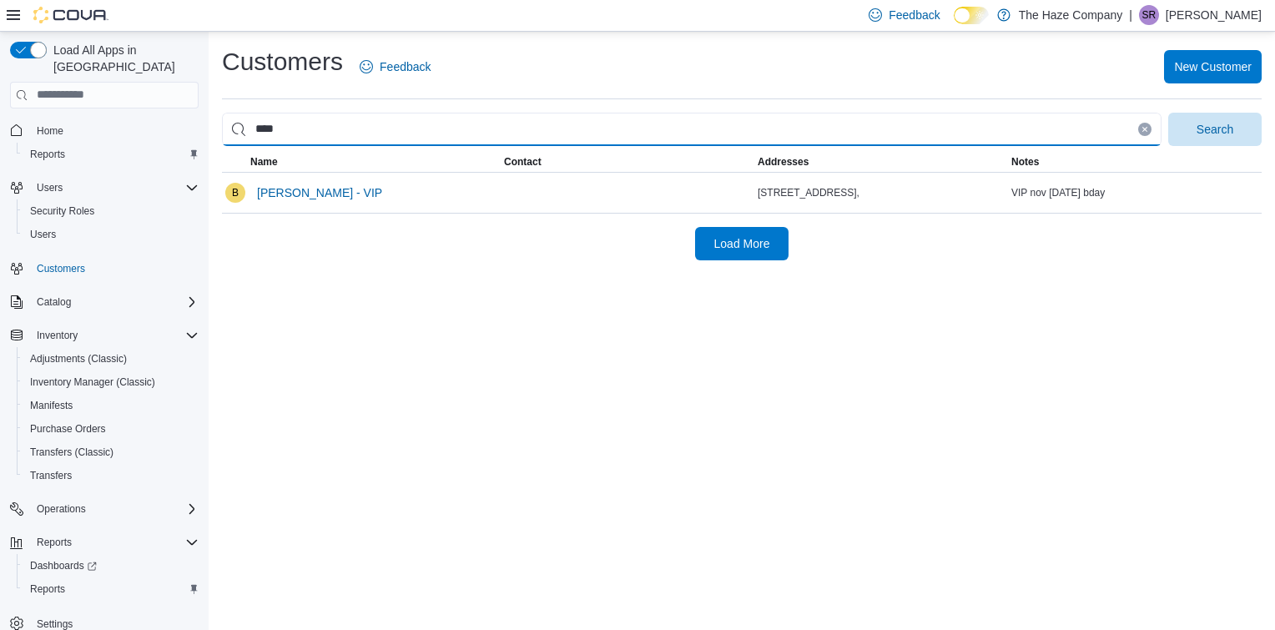
type input "****"
click at [1168, 113] on button "Search" at bounding box center [1214, 129] width 93 height 33
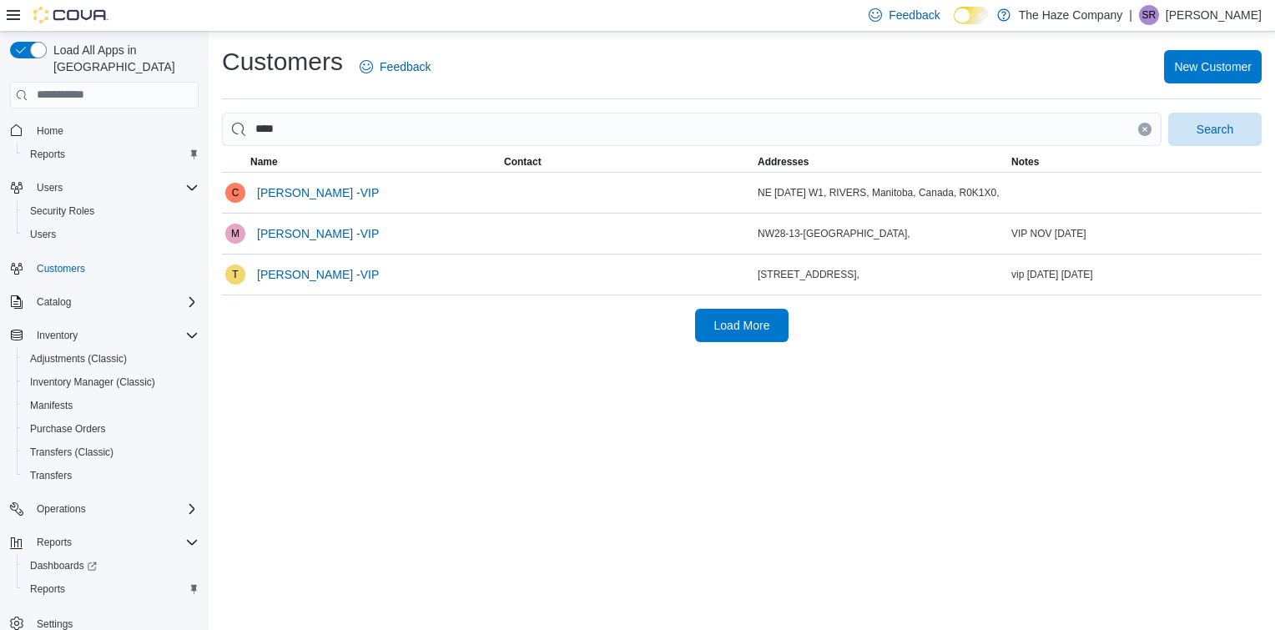
click at [424, 368] on div "Customers Feedback New Customer **** Search This table contains 3 rows. Name Co…" at bounding box center [742, 331] width 1066 height 598
click at [293, 200] on span "[PERSON_NAME] -VIP" at bounding box center [318, 192] width 122 height 17
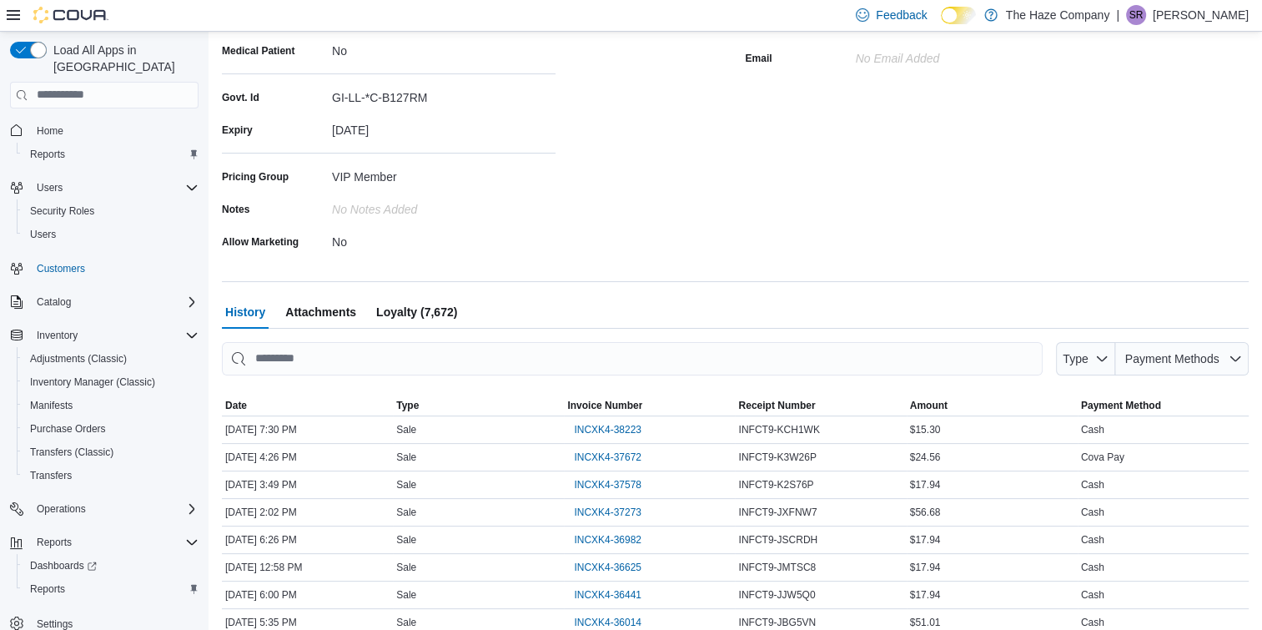
scroll to position [300, 0]
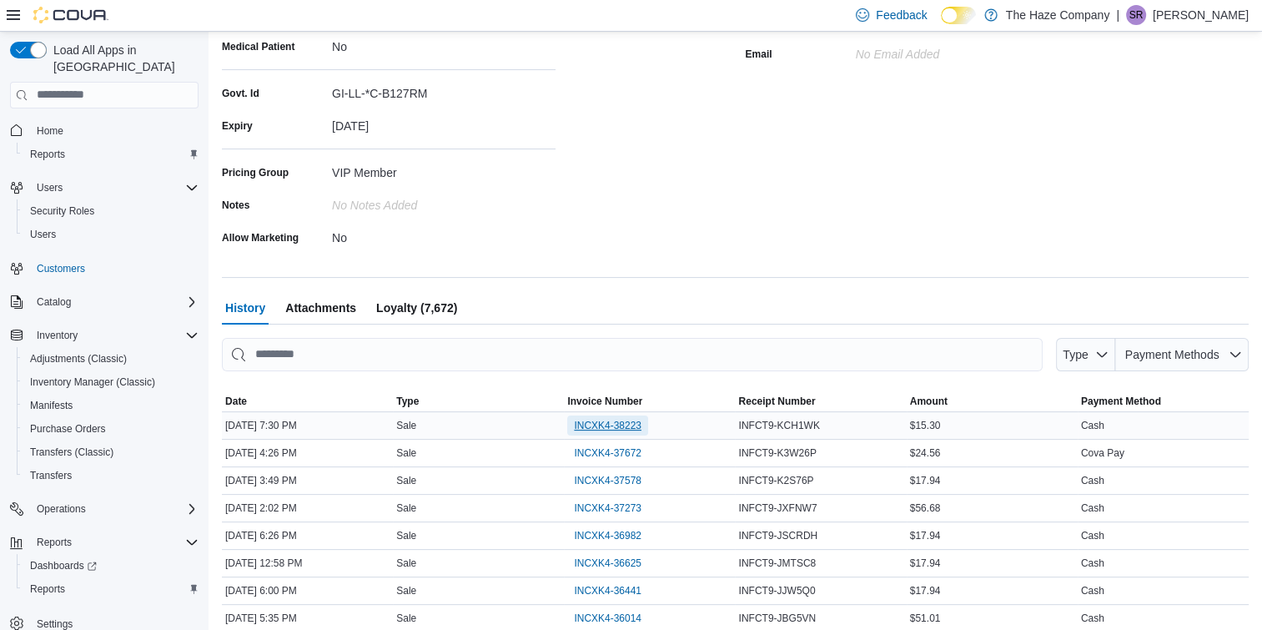
click at [602, 422] on span "INCXK4-38223" at bounding box center [608, 425] width 68 height 13
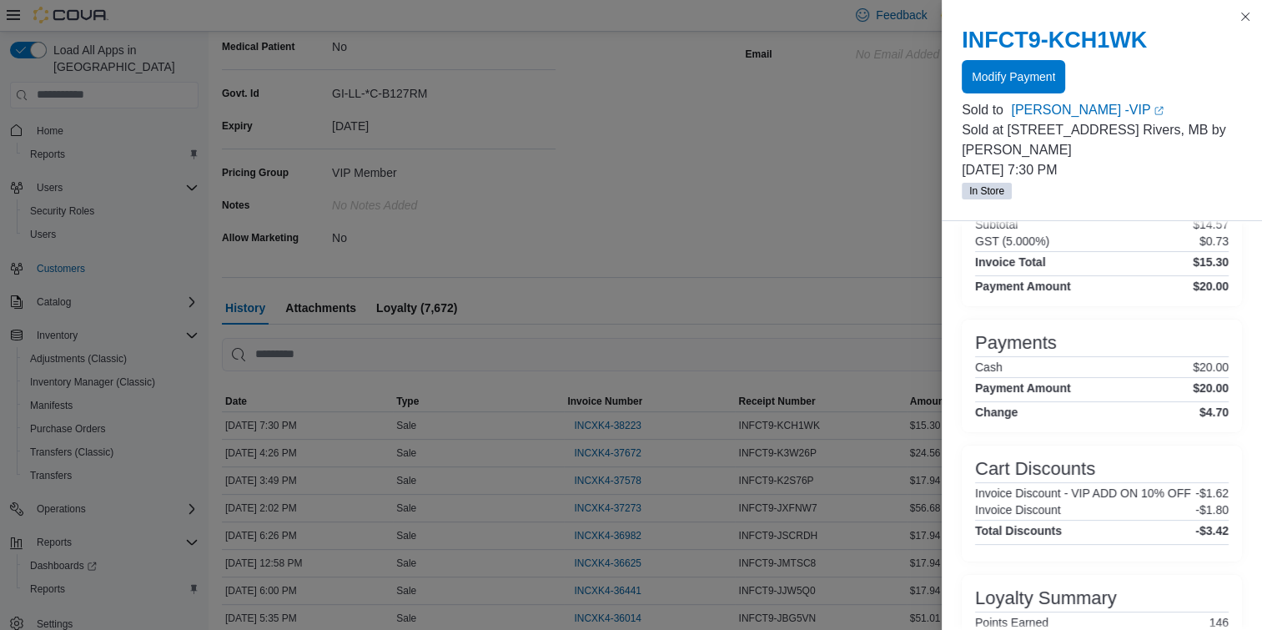
scroll to position [357, 0]
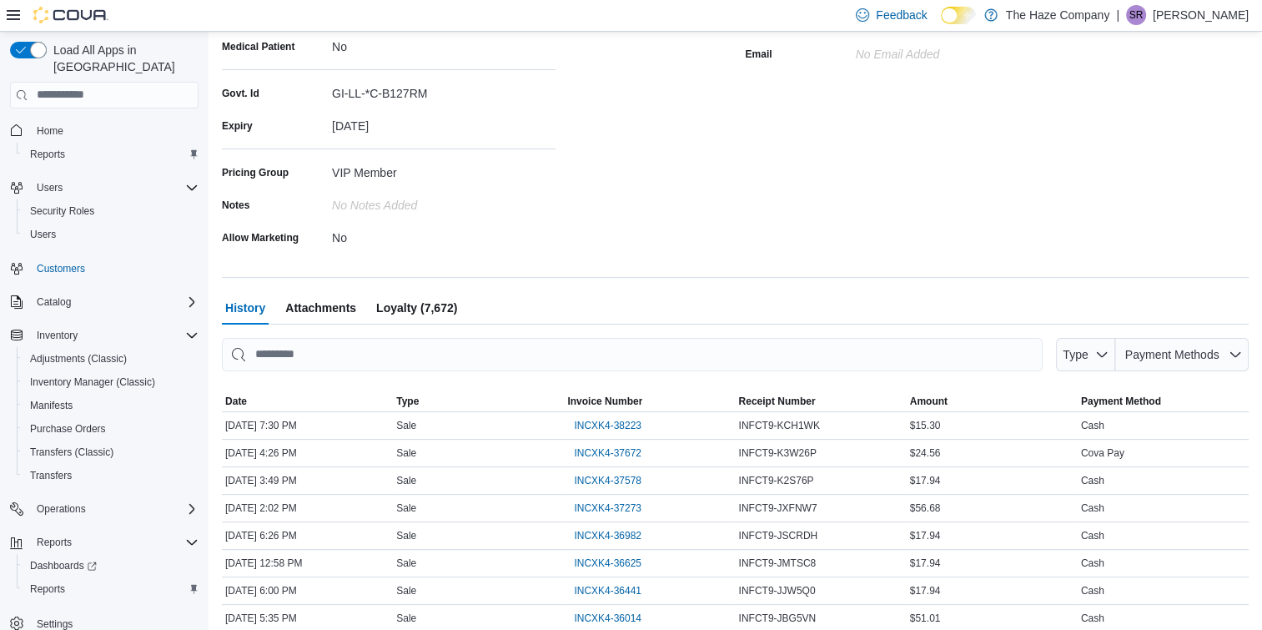
click at [441, 299] on span "Loyalty (7,672)" at bounding box center [416, 307] width 81 height 33
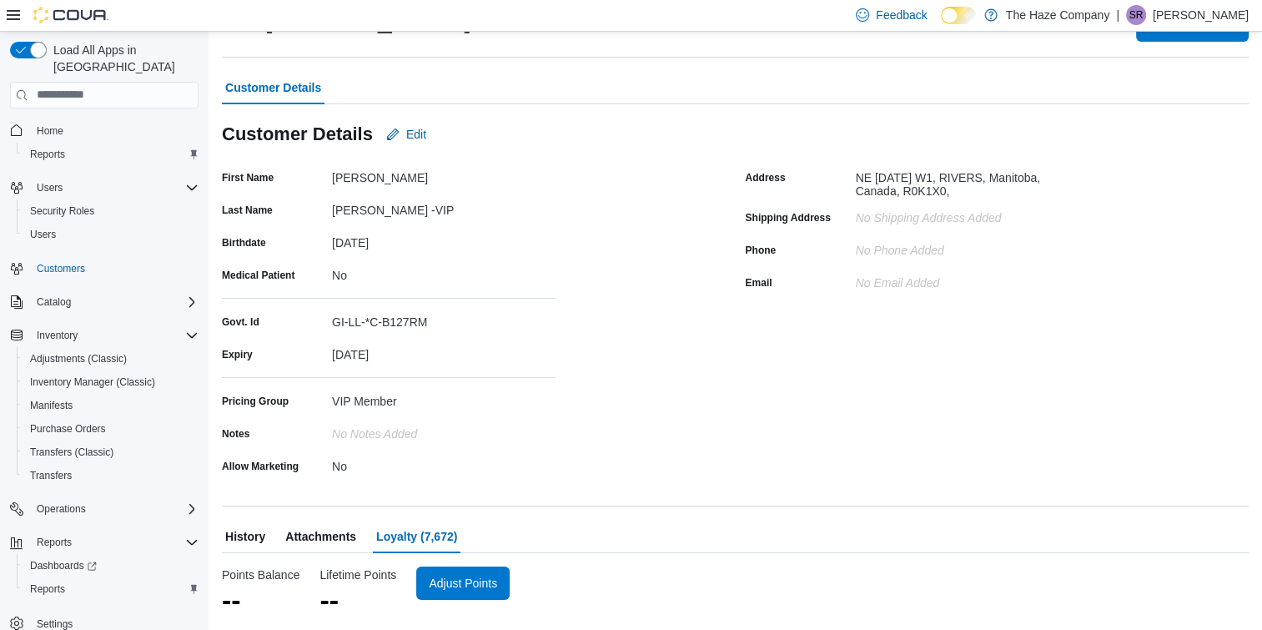
scroll to position [71, 0]
click at [471, 590] on span "Adjust Points" at bounding box center [474, 583] width 68 height 17
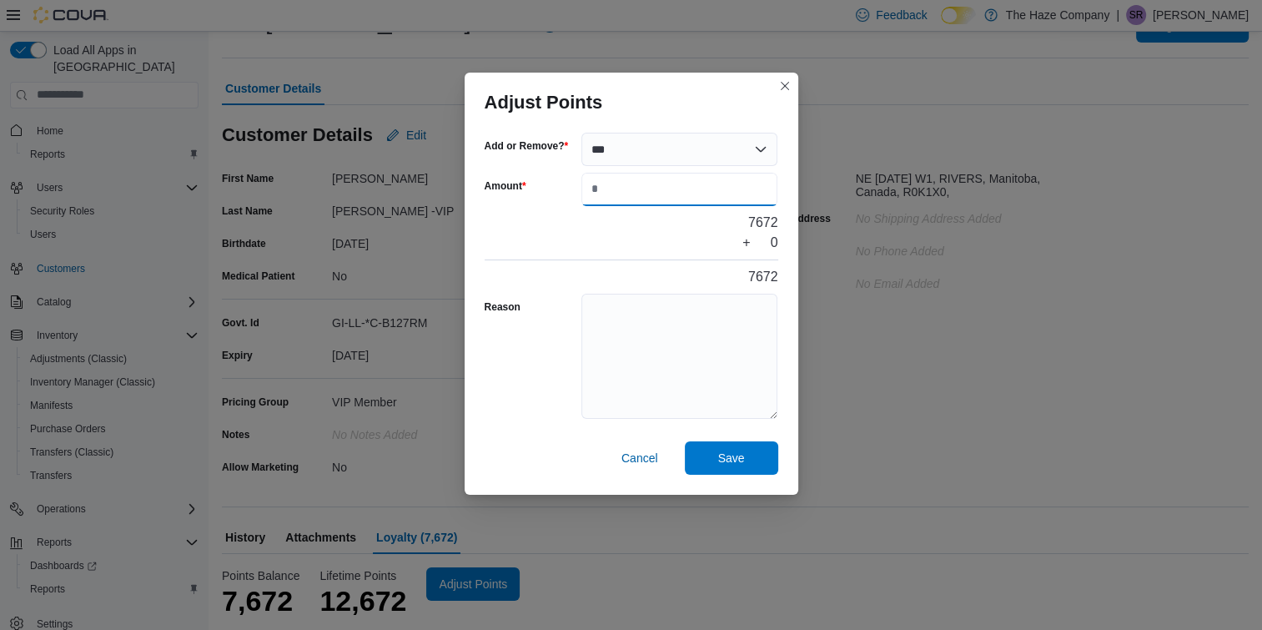
click at [608, 186] on input "Amount" at bounding box center [680, 189] width 197 height 33
type input "***"
click at [617, 319] on textarea "Reason" at bounding box center [680, 356] width 197 height 125
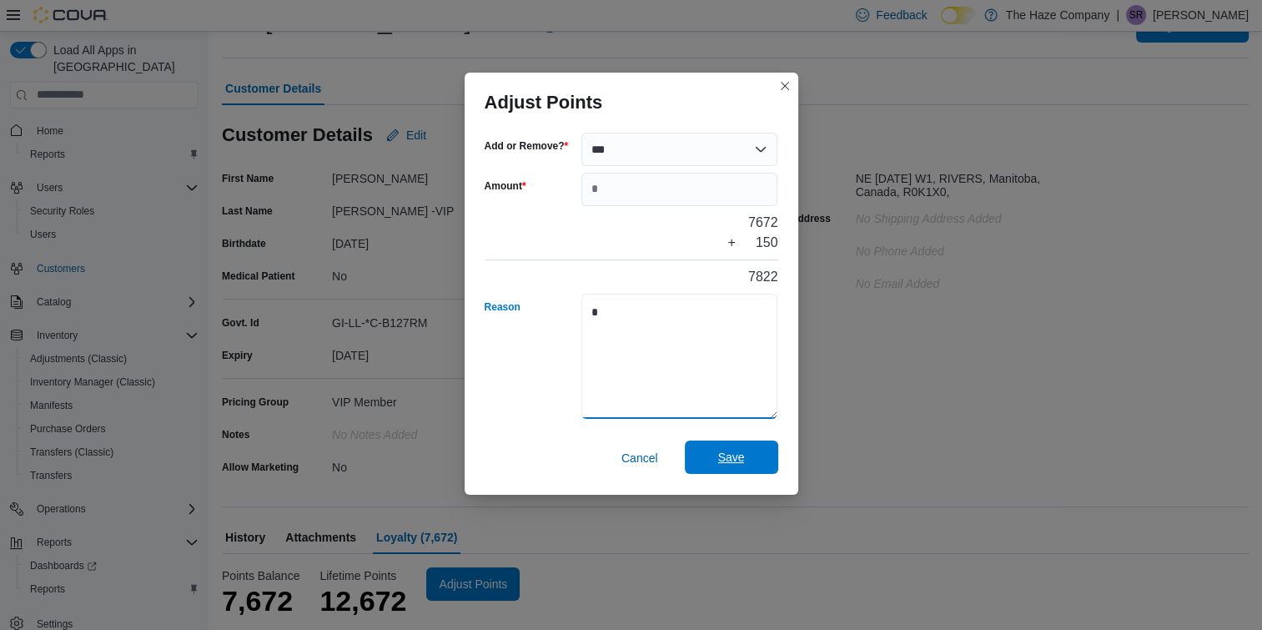
type textarea "*"
click at [733, 461] on span "Save" at bounding box center [731, 457] width 27 height 17
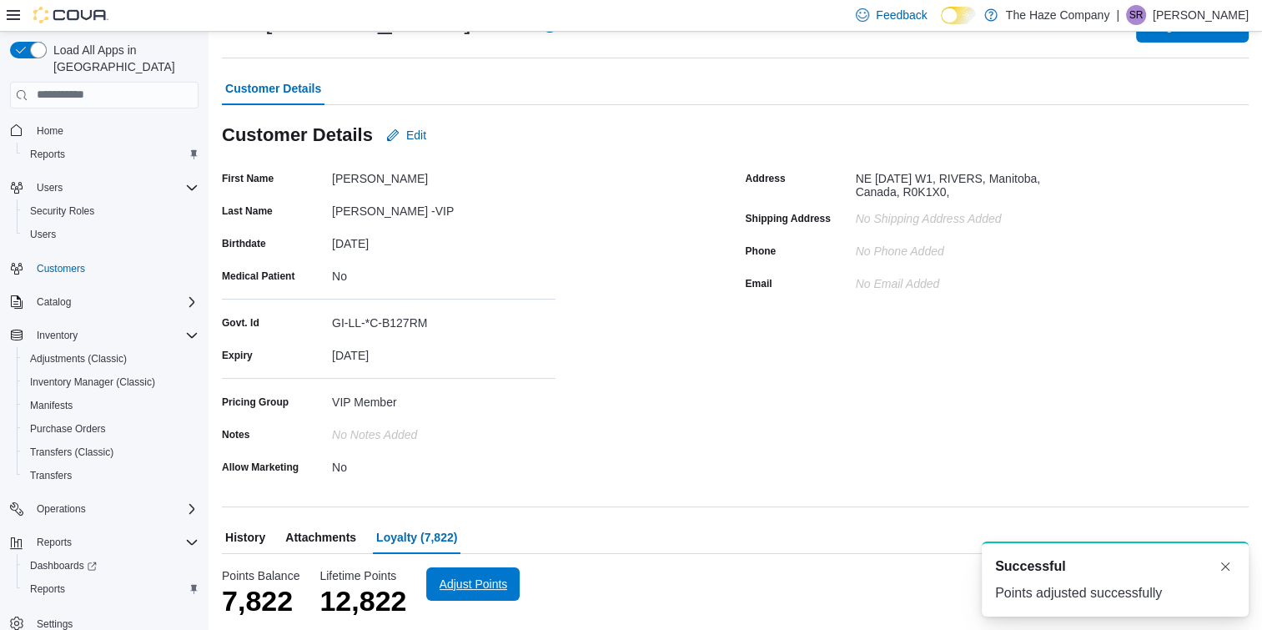
scroll to position [0, 0]
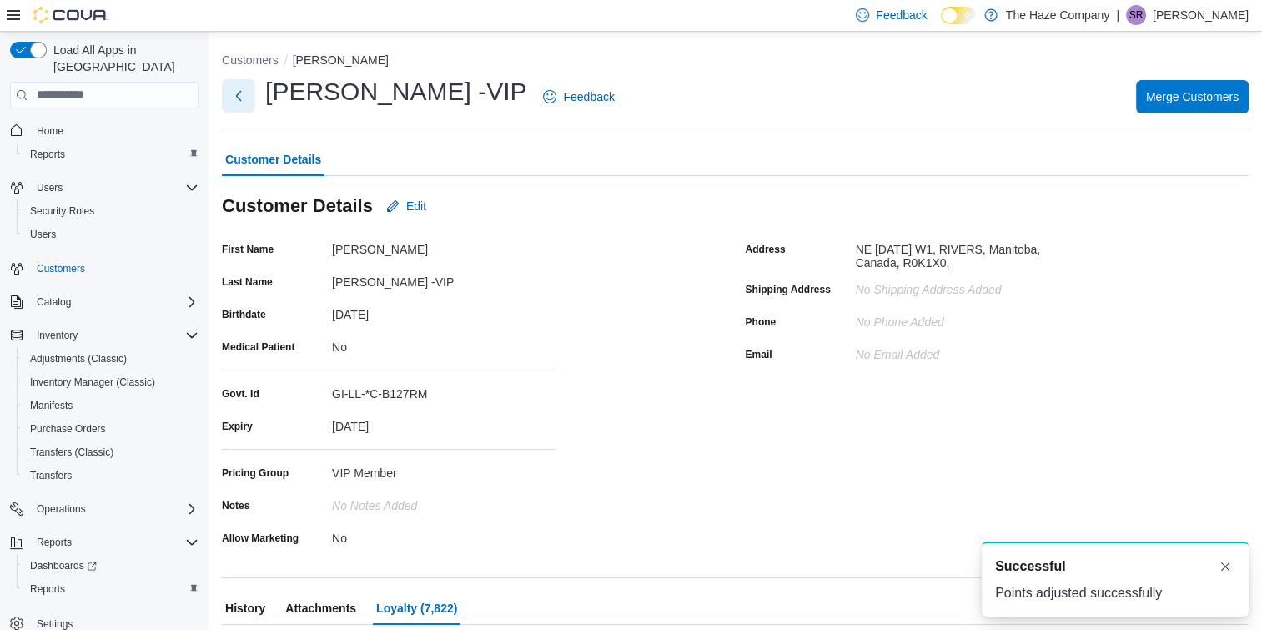
click at [254, 107] on button "Next" at bounding box center [238, 95] width 33 height 33
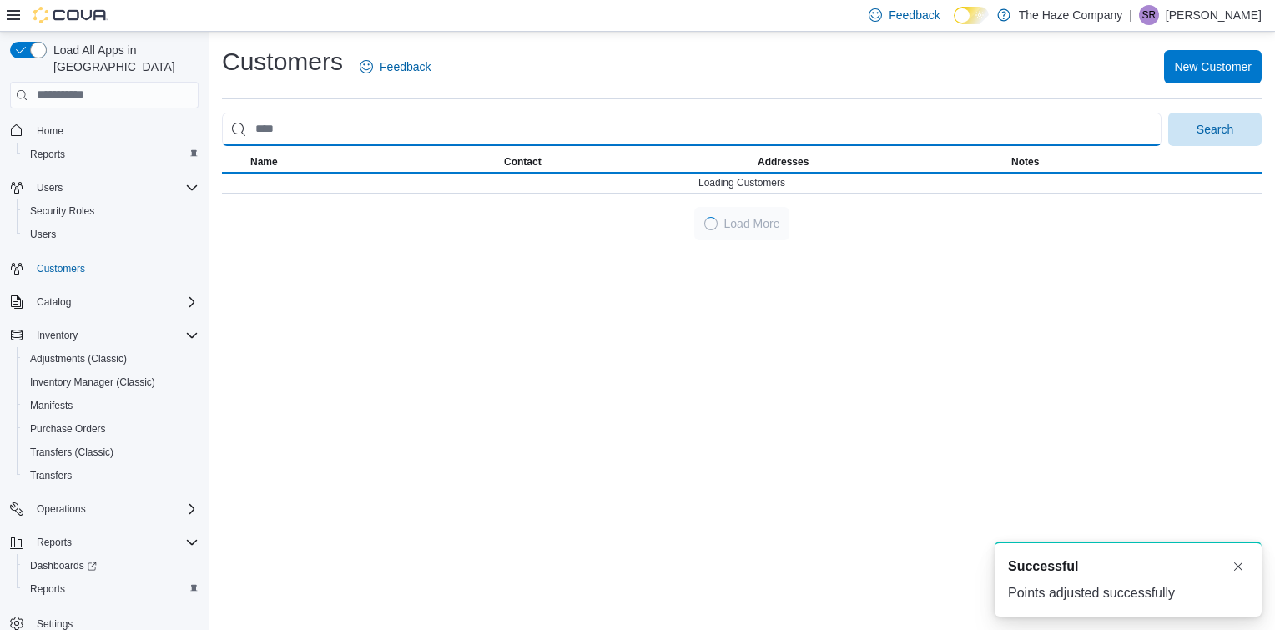
click at [327, 123] on input "search" at bounding box center [691, 129] width 939 height 33
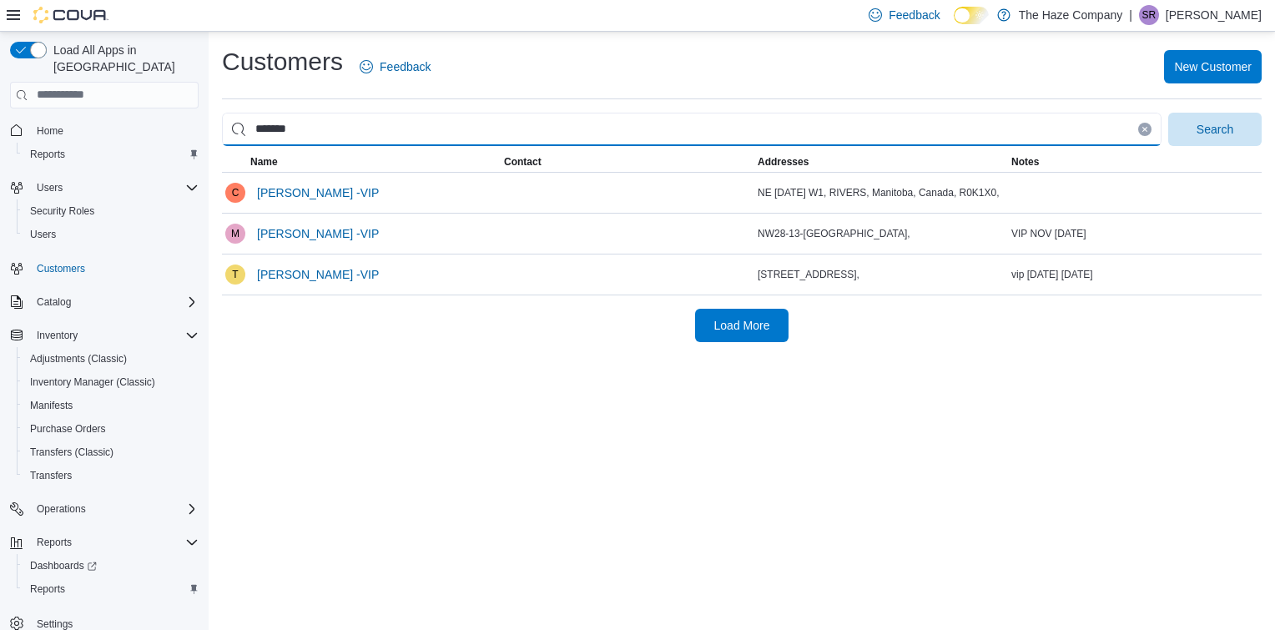
type input "*******"
click at [1168, 113] on button "Search" at bounding box center [1214, 129] width 93 height 33
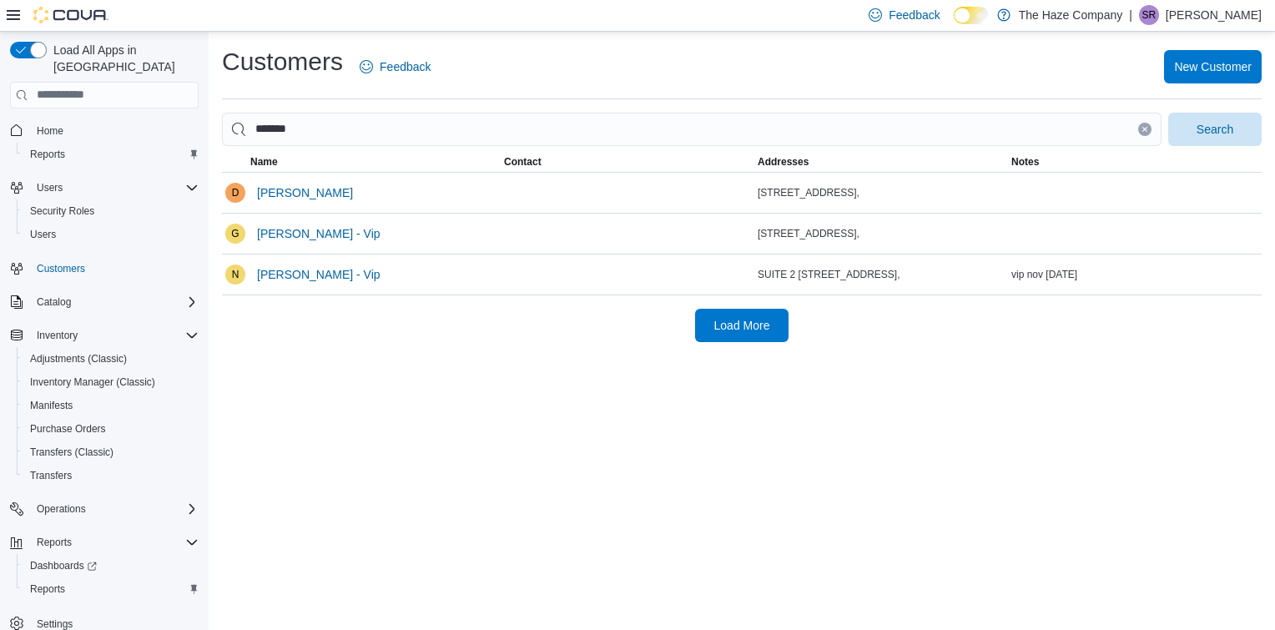
click at [300, 364] on div "Customers Feedback New Customer ******* Search This table contains 3 rows. Name…" at bounding box center [742, 331] width 1066 height 598
click at [315, 279] on span "[PERSON_NAME] - Vip" at bounding box center [318, 274] width 123 height 17
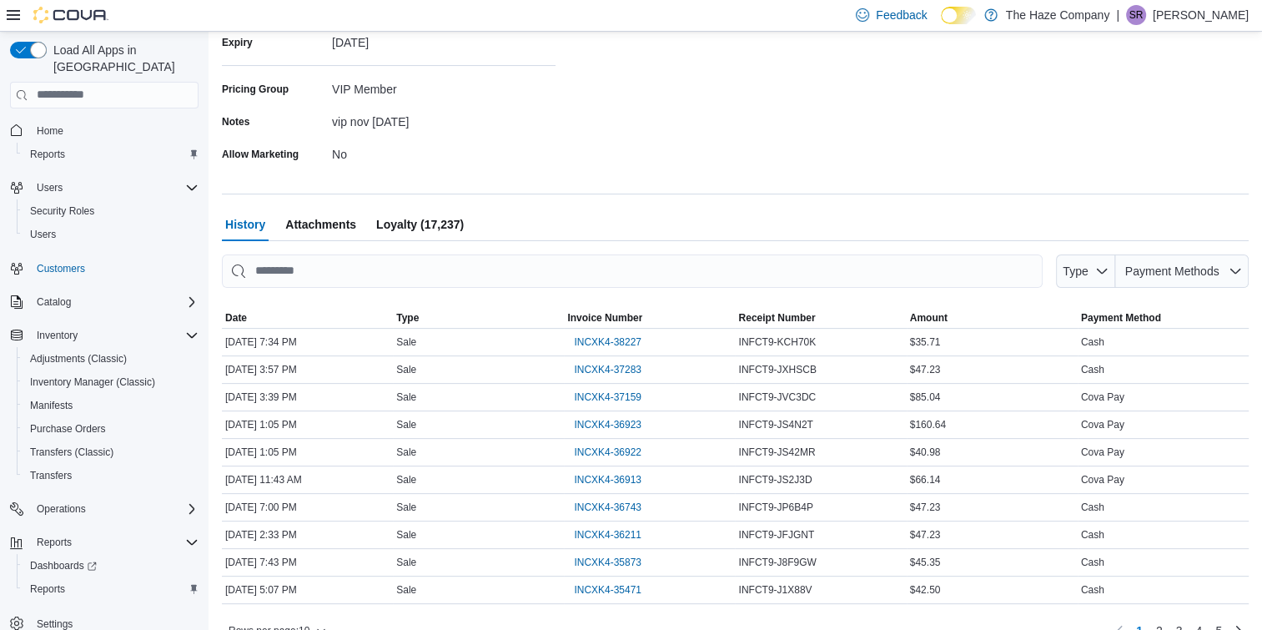
scroll to position [394, 0]
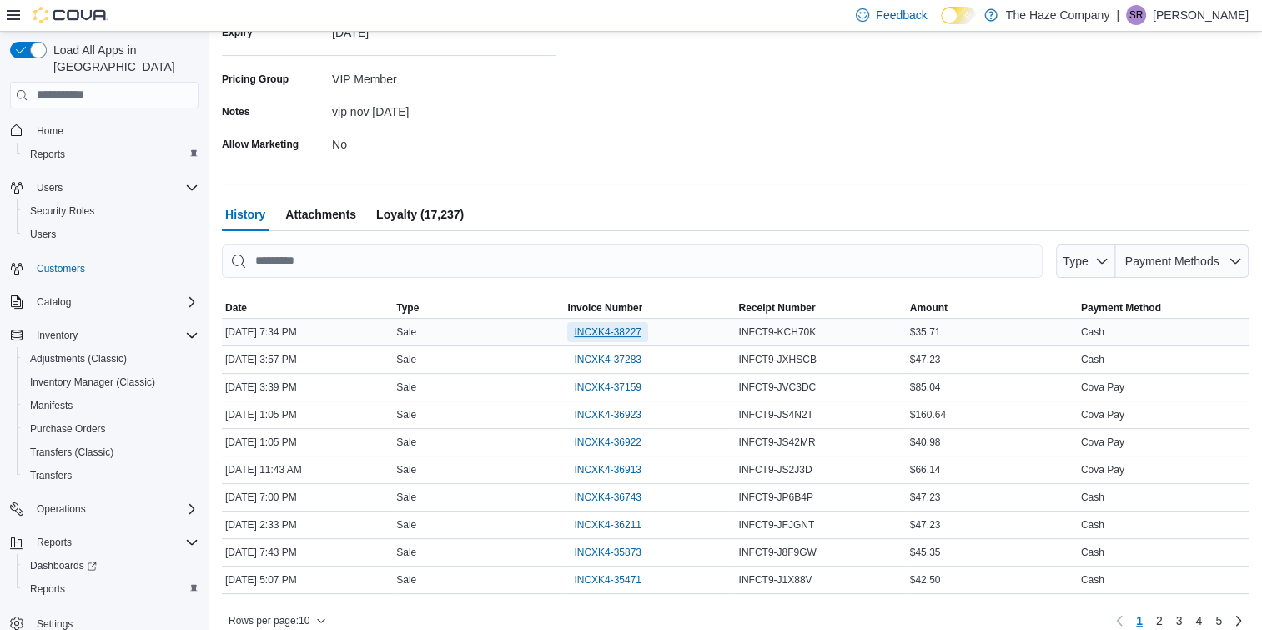
click at [621, 334] on span "INCXK4-38227" at bounding box center [608, 331] width 68 height 13
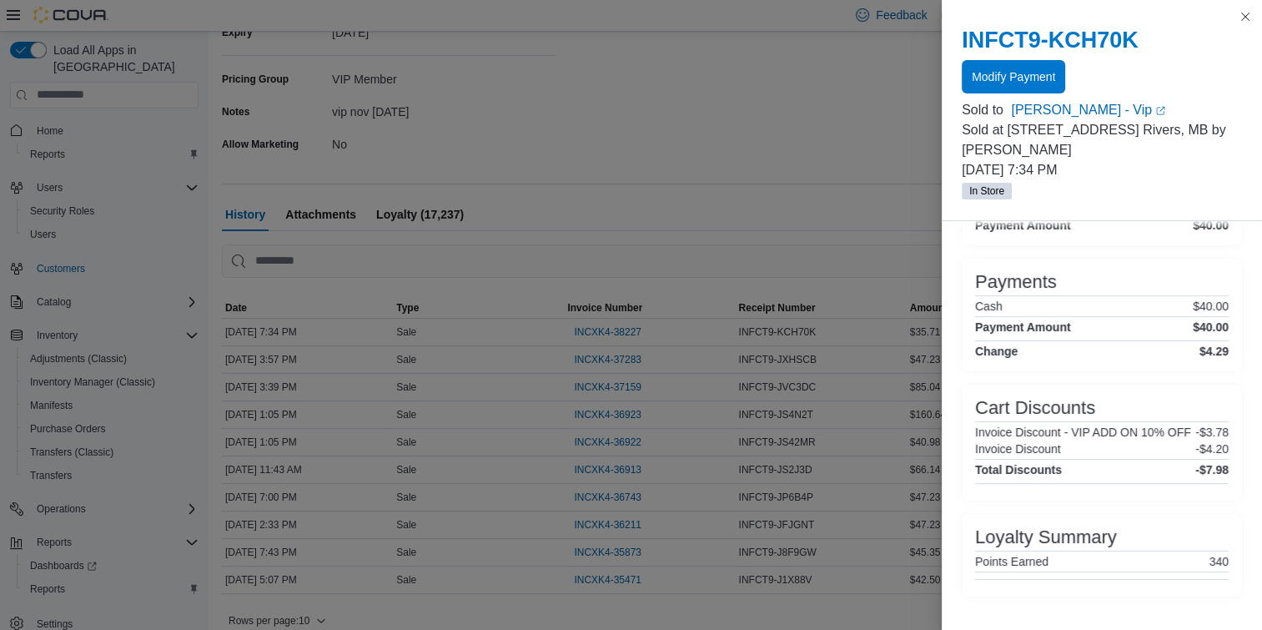
scroll to position [357, 0]
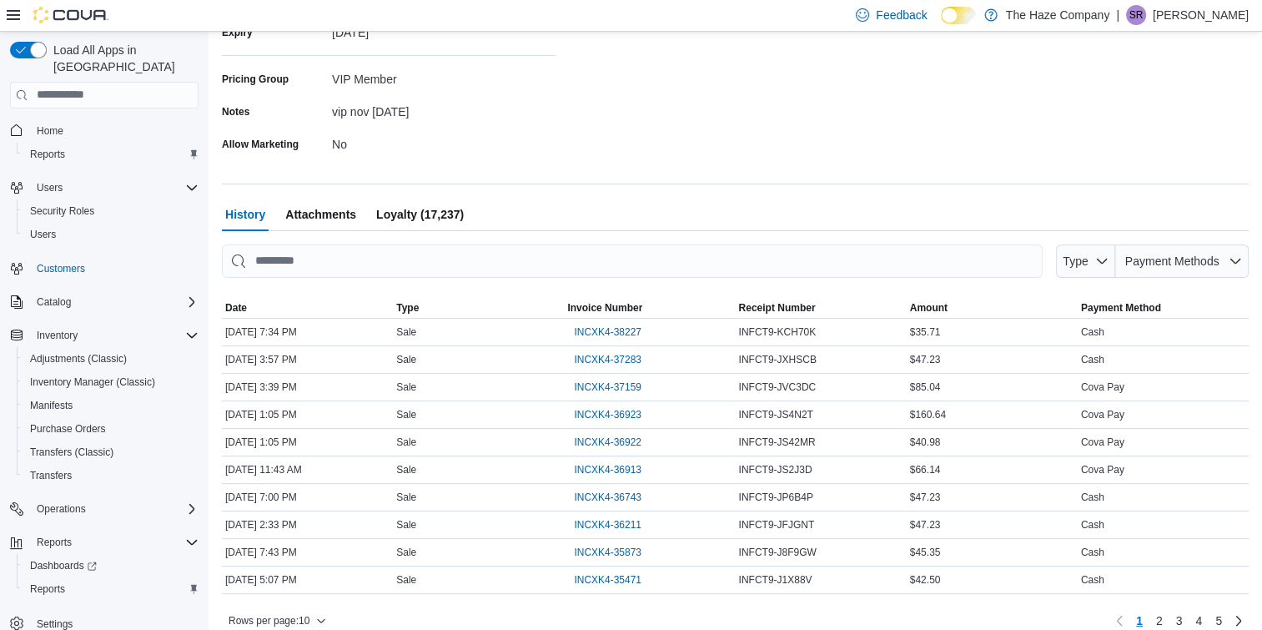
click at [400, 210] on span "Loyalty (17,237)" at bounding box center [420, 214] width 88 height 33
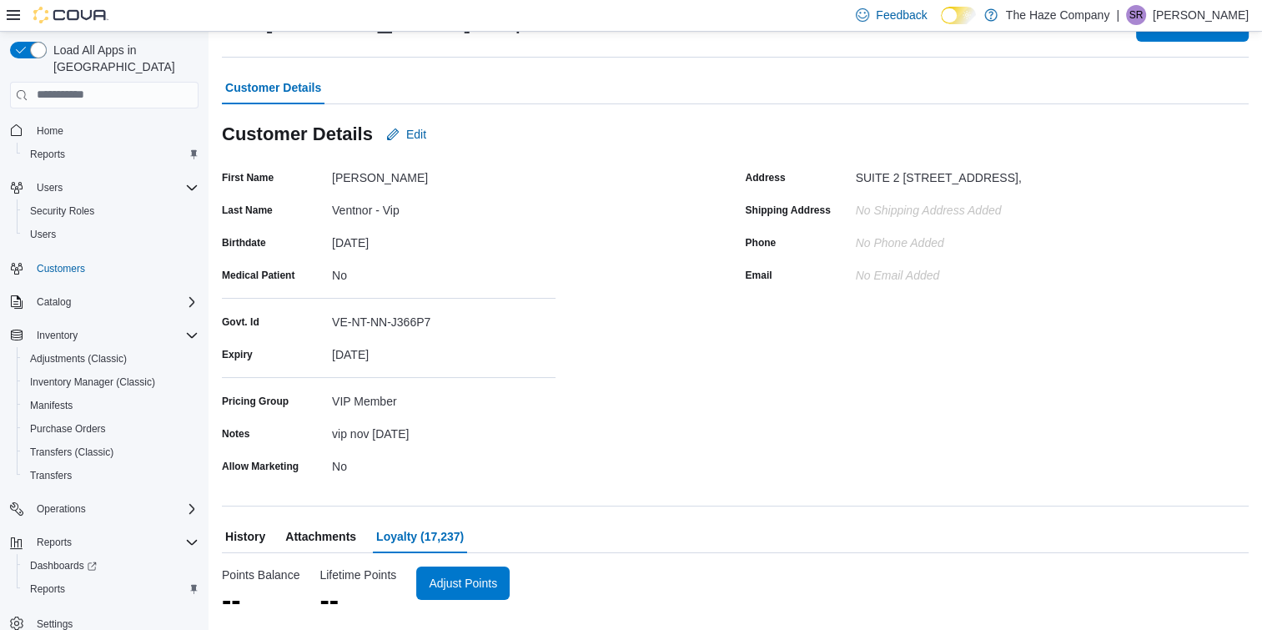
scroll to position [71, 0]
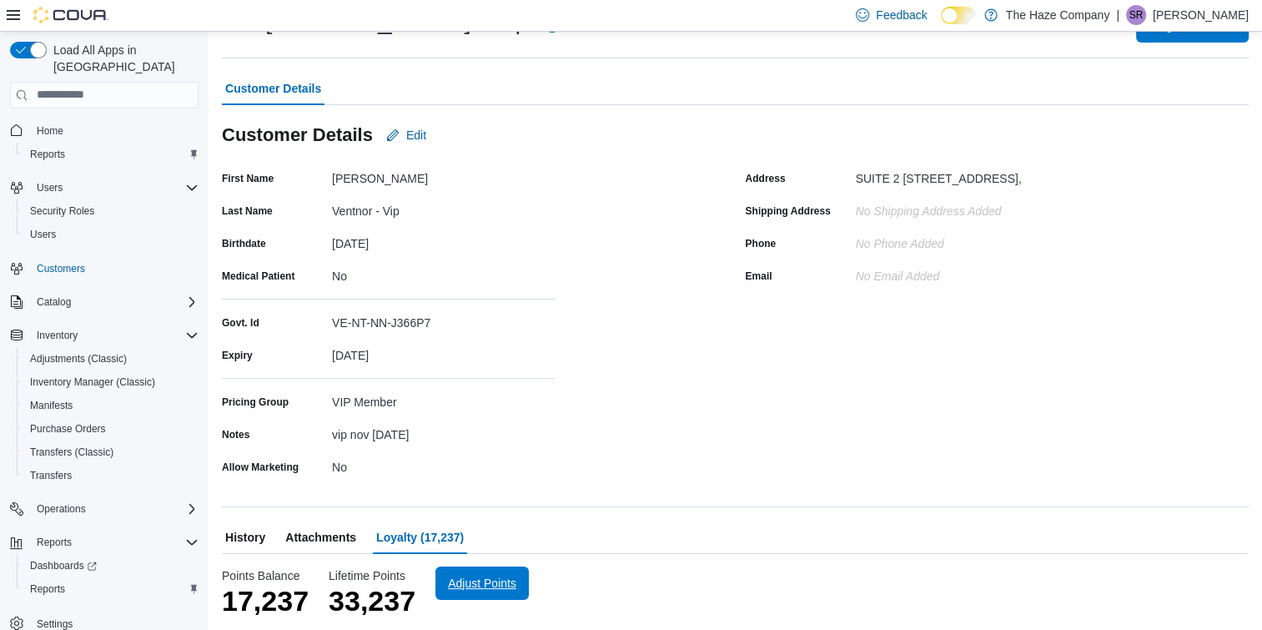
click at [442, 583] on button "Adjust Points" at bounding box center [482, 582] width 93 height 33
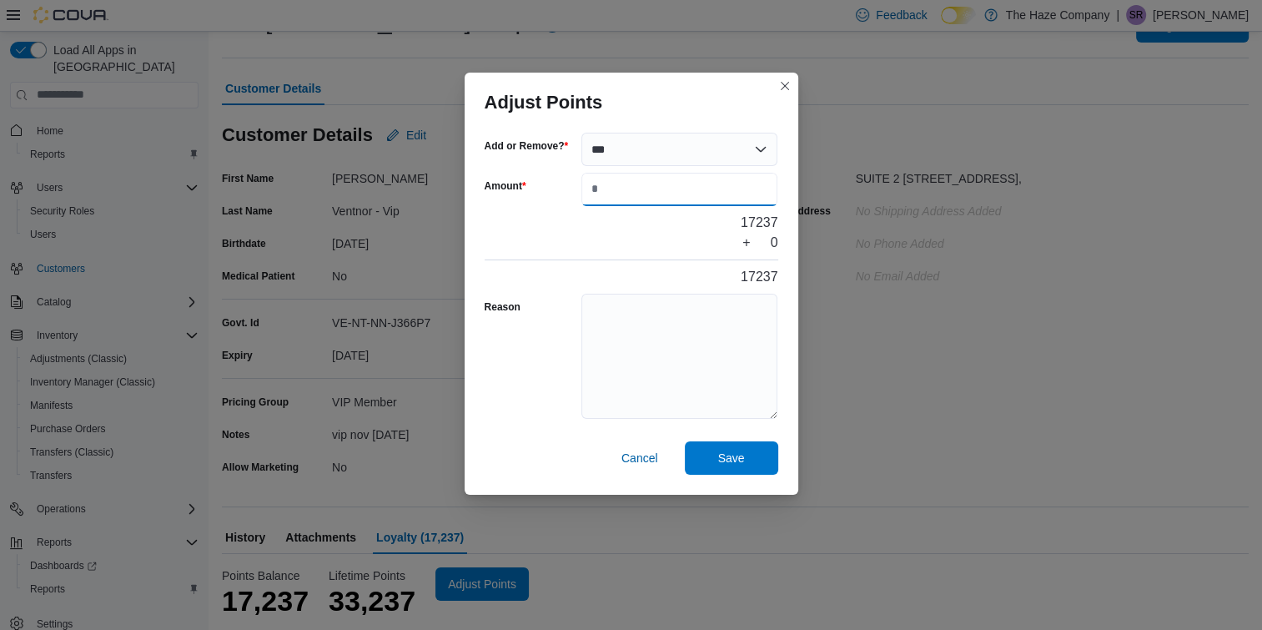
click at [593, 187] on input "Amount" at bounding box center [680, 189] width 197 height 33
type input "***"
click at [627, 367] on textarea "Reason" at bounding box center [680, 356] width 197 height 125
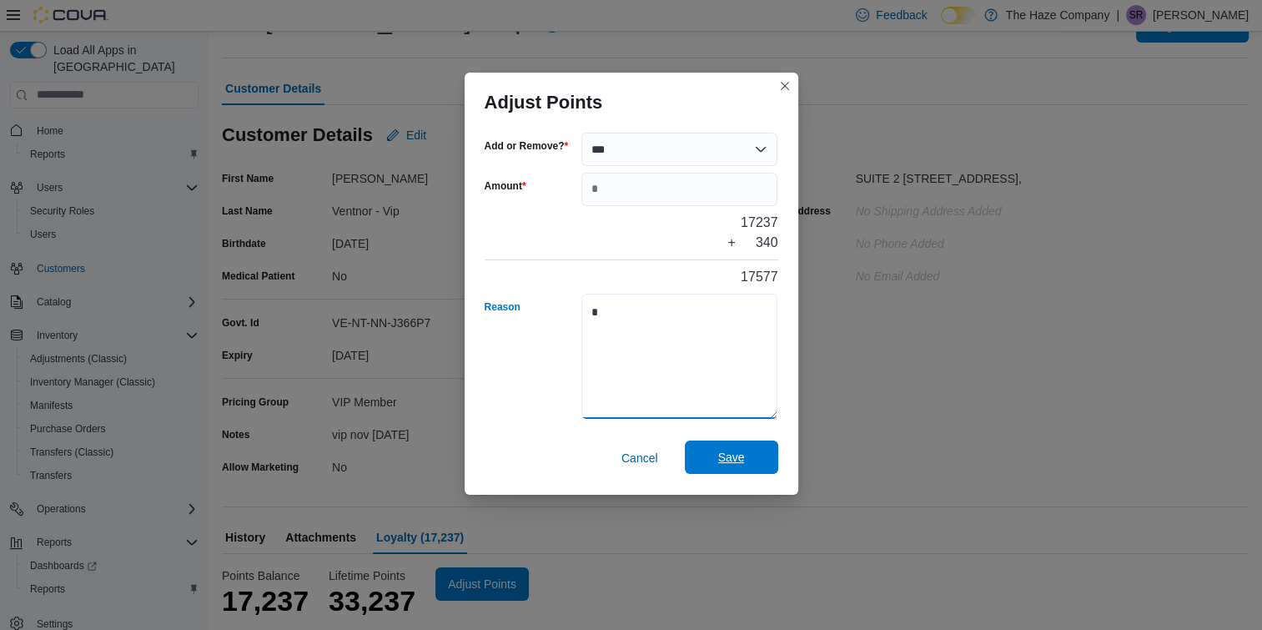
type textarea "*"
click at [724, 443] on span "Save" at bounding box center [731, 457] width 73 height 33
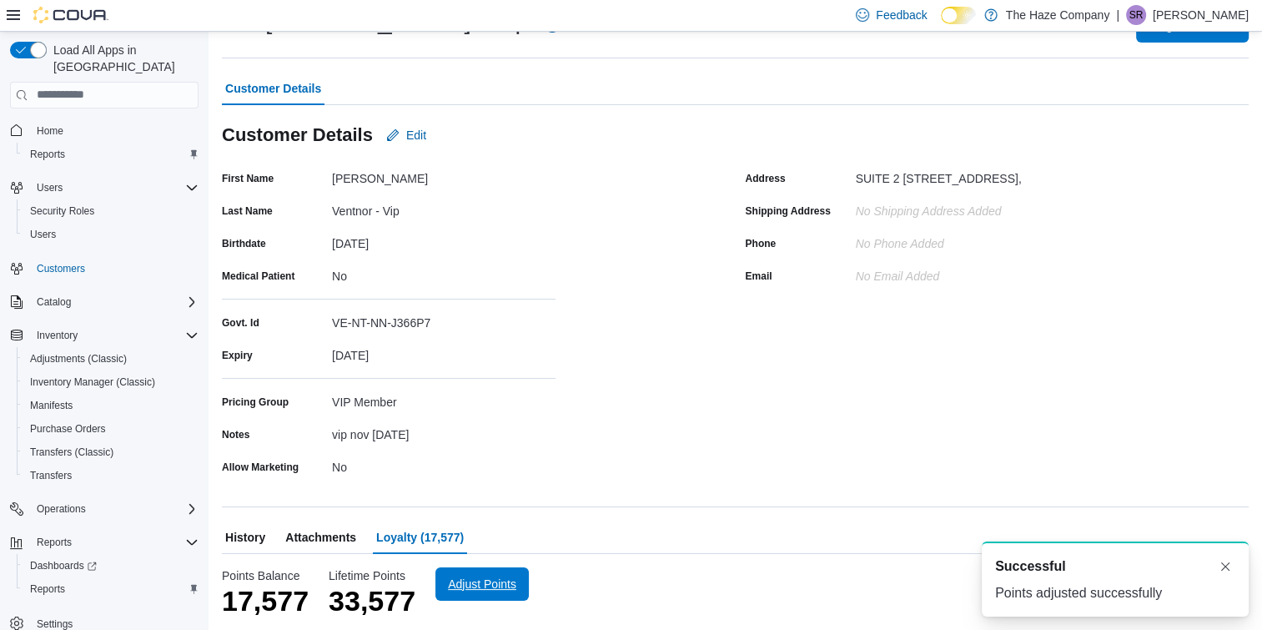
scroll to position [0, 0]
click at [1250, 184] on div "Address [STREET_ADDRESS][GEOGRAPHIC_DATA] Address No Shipping Address added Pho…" at bounding box center [998, 322] width 504 height 315
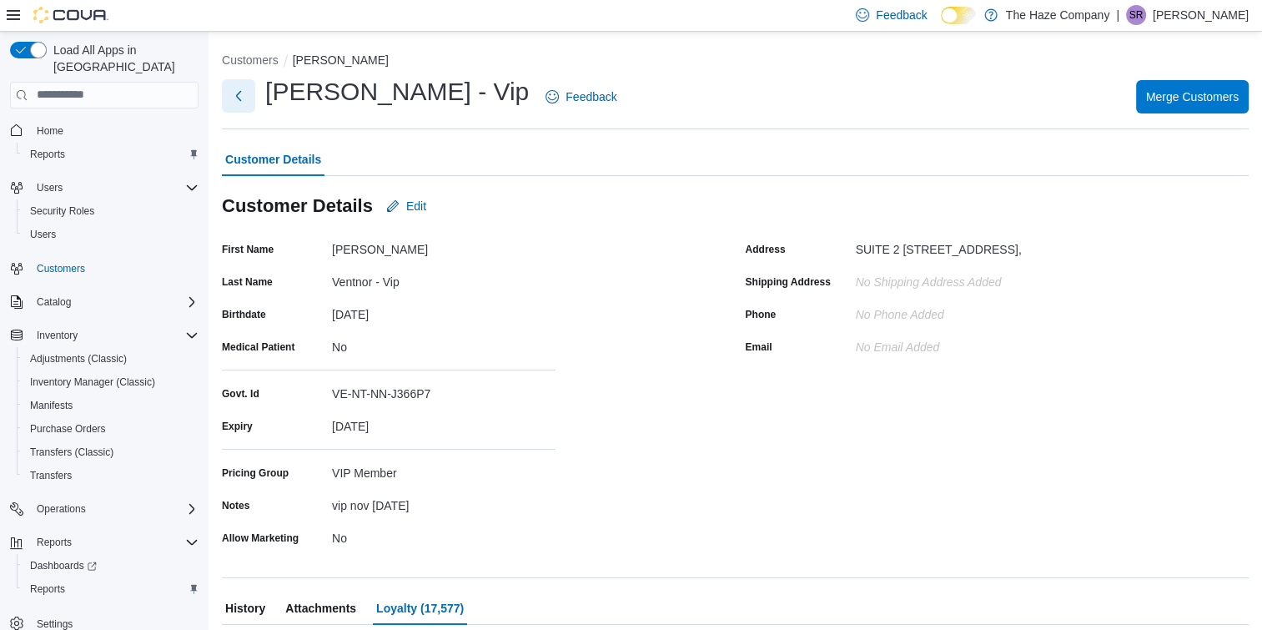
click at [237, 103] on button "Next" at bounding box center [238, 95] width 33 height 33
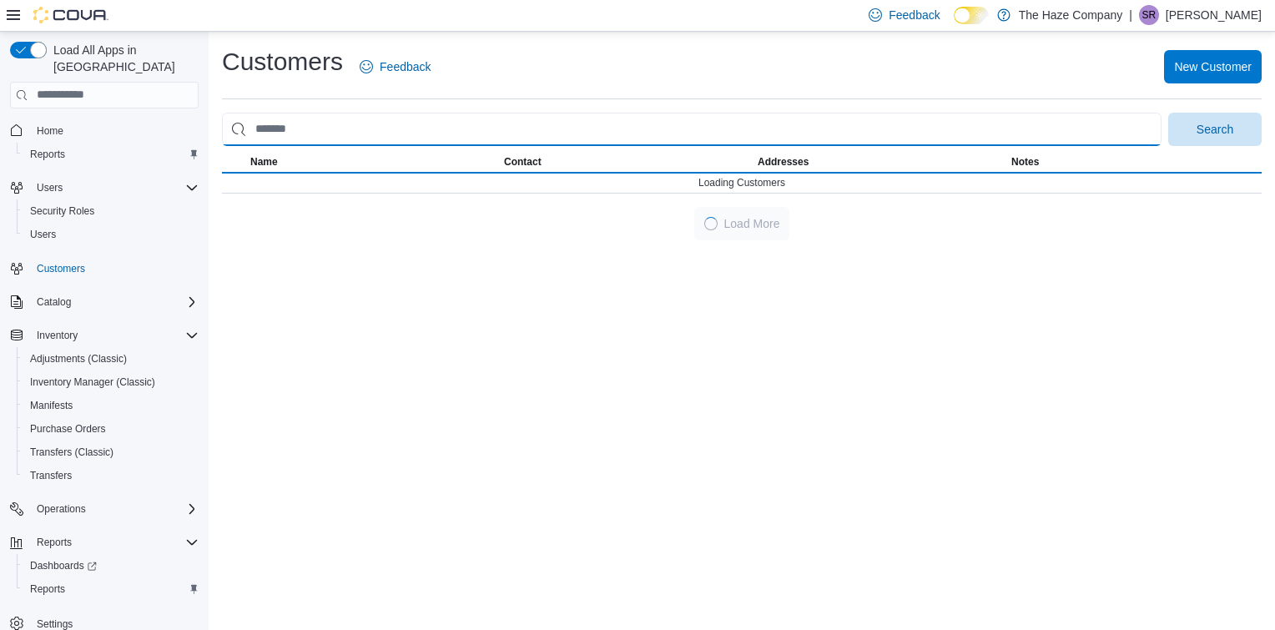
click at [344, 126] on input "search" at bounding box center [691, 129] width 939 height 33
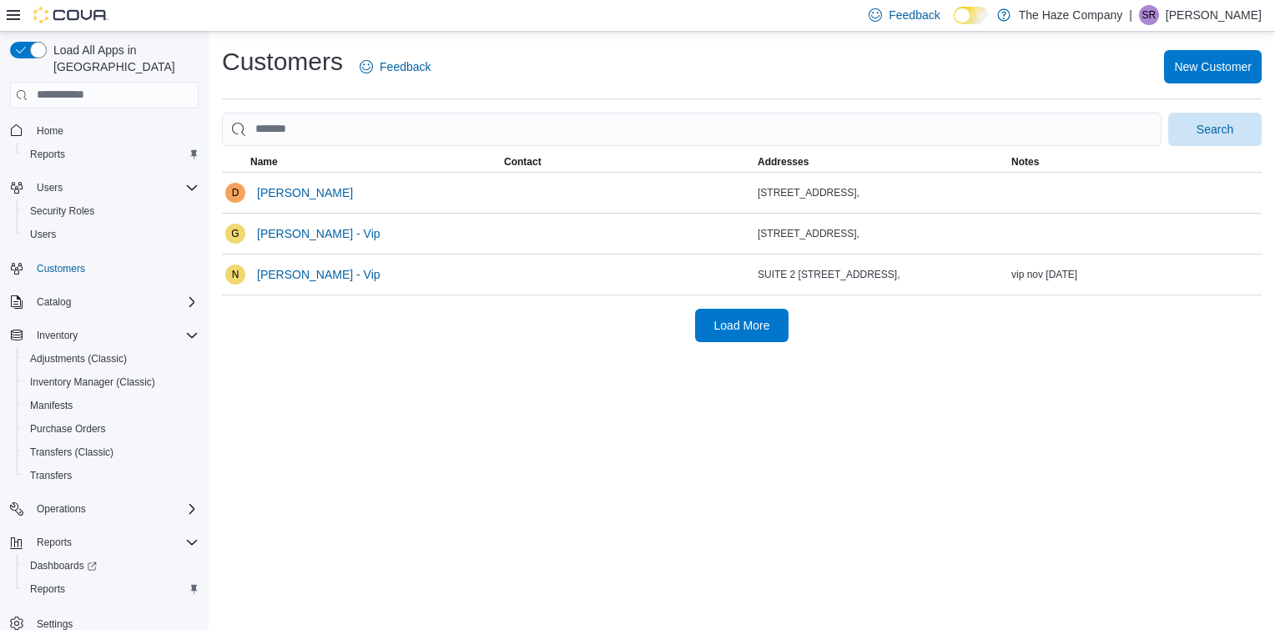
click at [346, 103] on div "Customers Feedback New Customer Search This table contains 3 rows. Name Contact…" at bounding box center [742, 193] width 1040 height 297
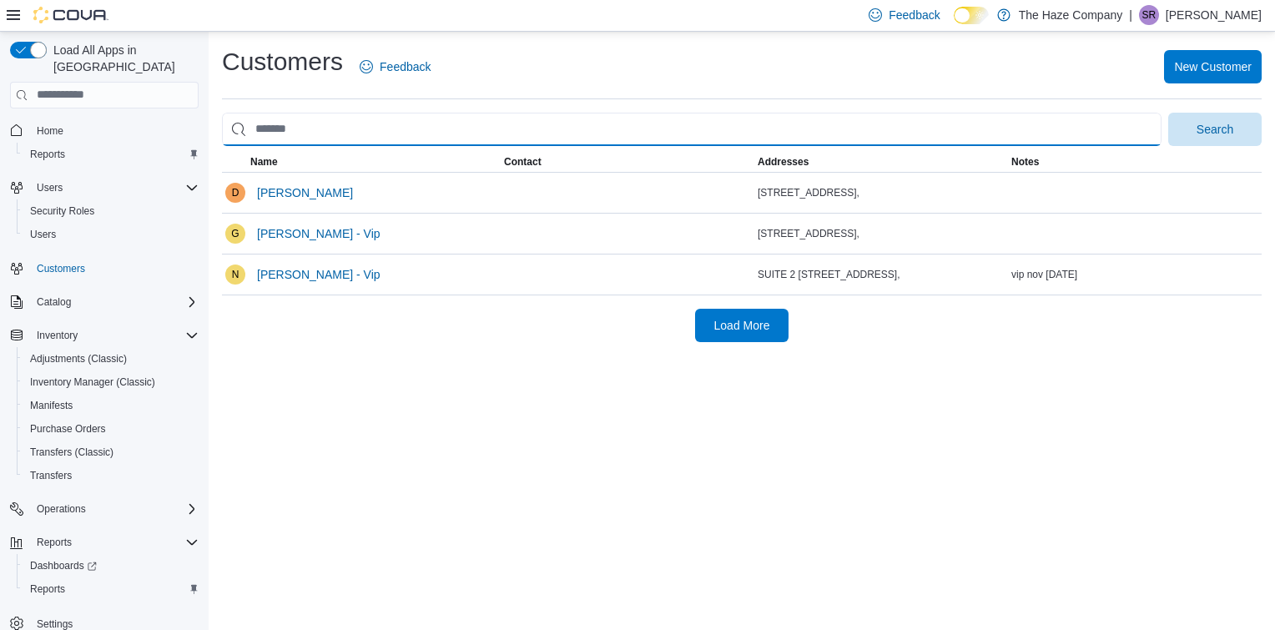
click at [364, 122] on input "search" at bounding box center [691, 129] width 939 height 33
type input "*"
type input "******"
click at [1168, 113] on button "Search" at bounding box center [1214, 129] width 93 height 33
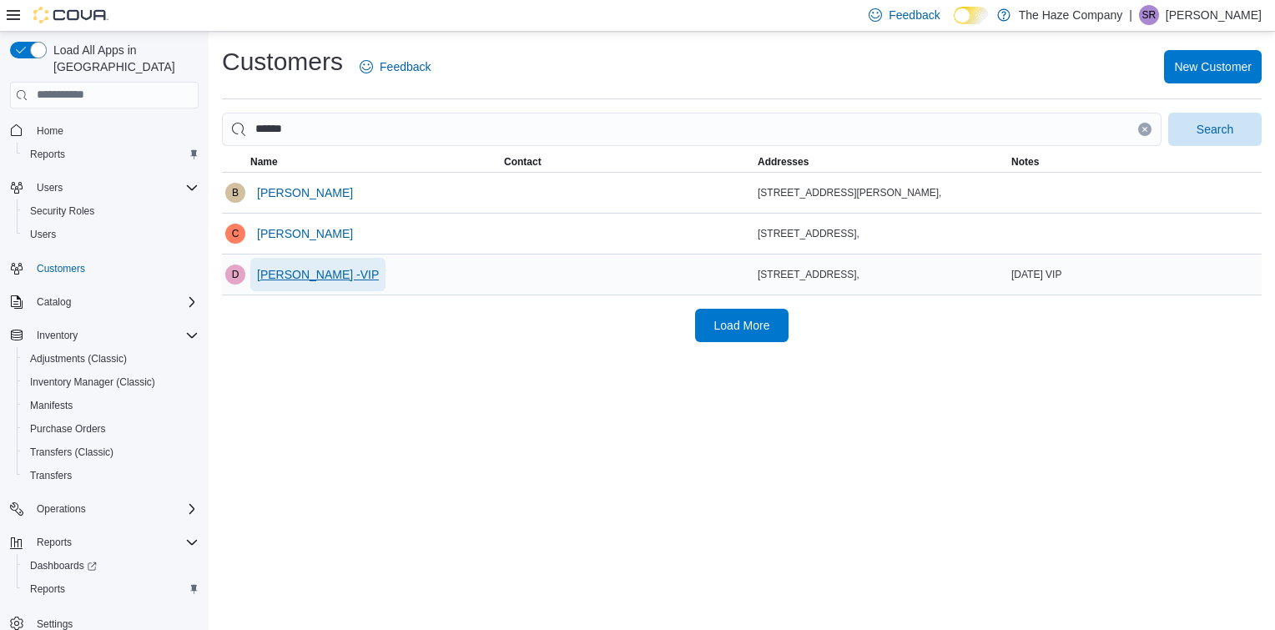
click at [317, 271] on span "[PERSON_NAME] -VIP" at bounding box center [318, 274] width 122 height 17
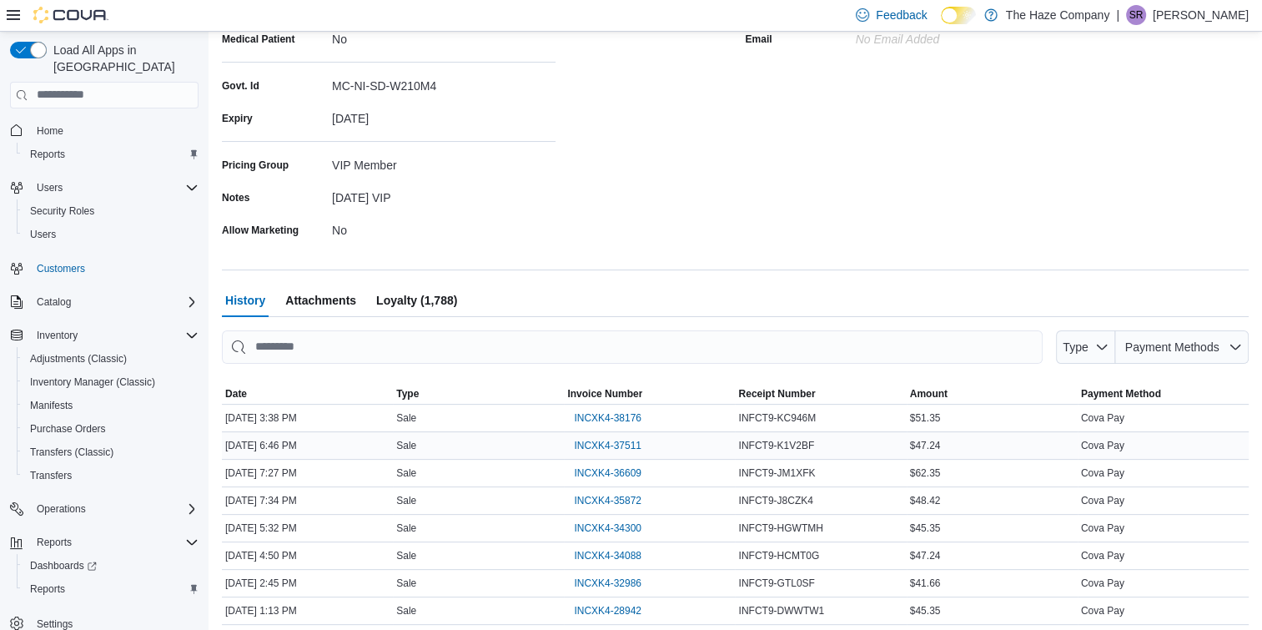
scroll to position [322, 0]
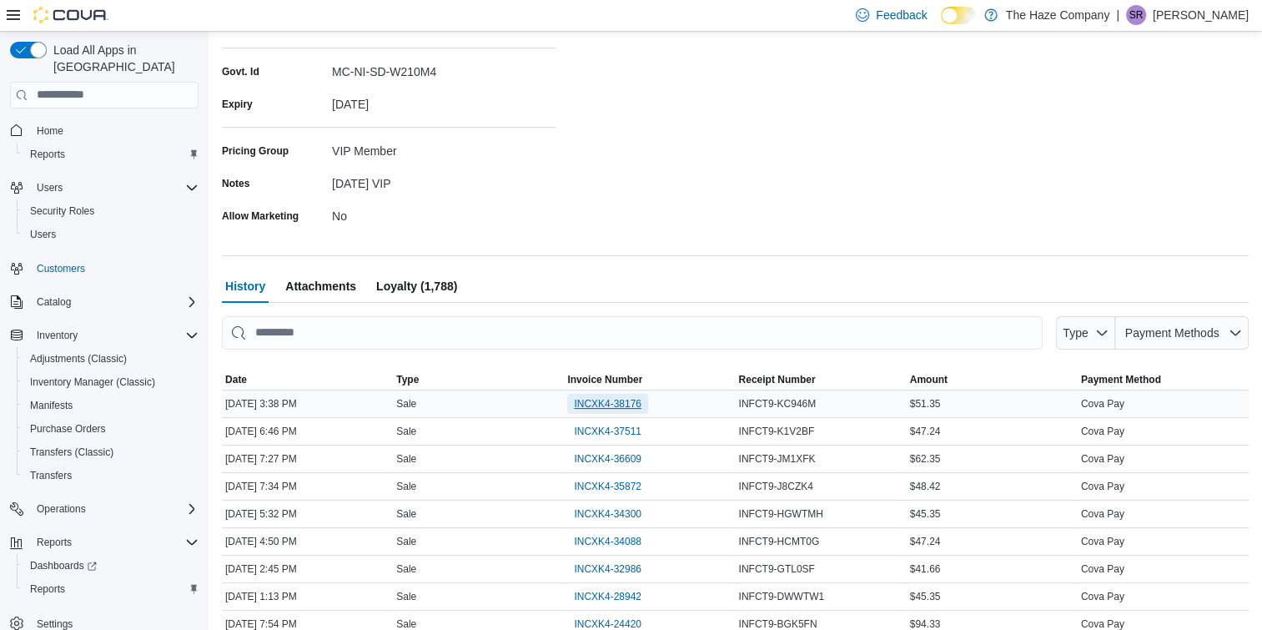
click at [607, 401] on span "INCXK4-38176" at bounding box center [608, 403] width 68 height 13
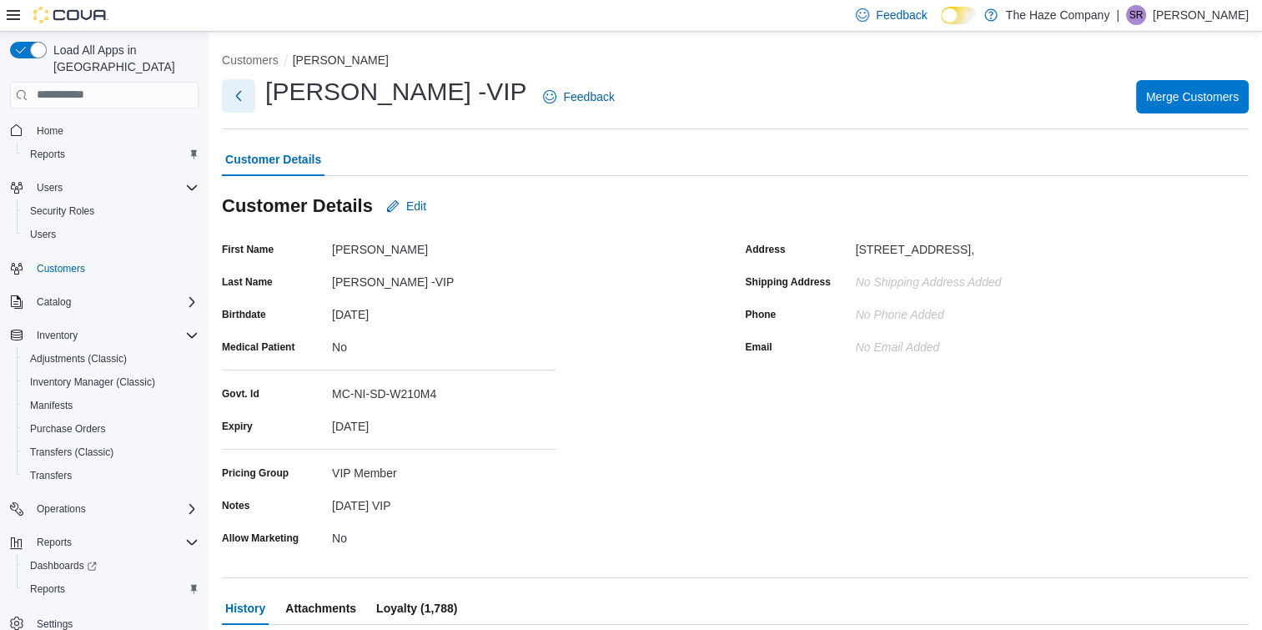
click at [238, 97] on button "Next" at bounding box center [238, 95] width 33 height 33
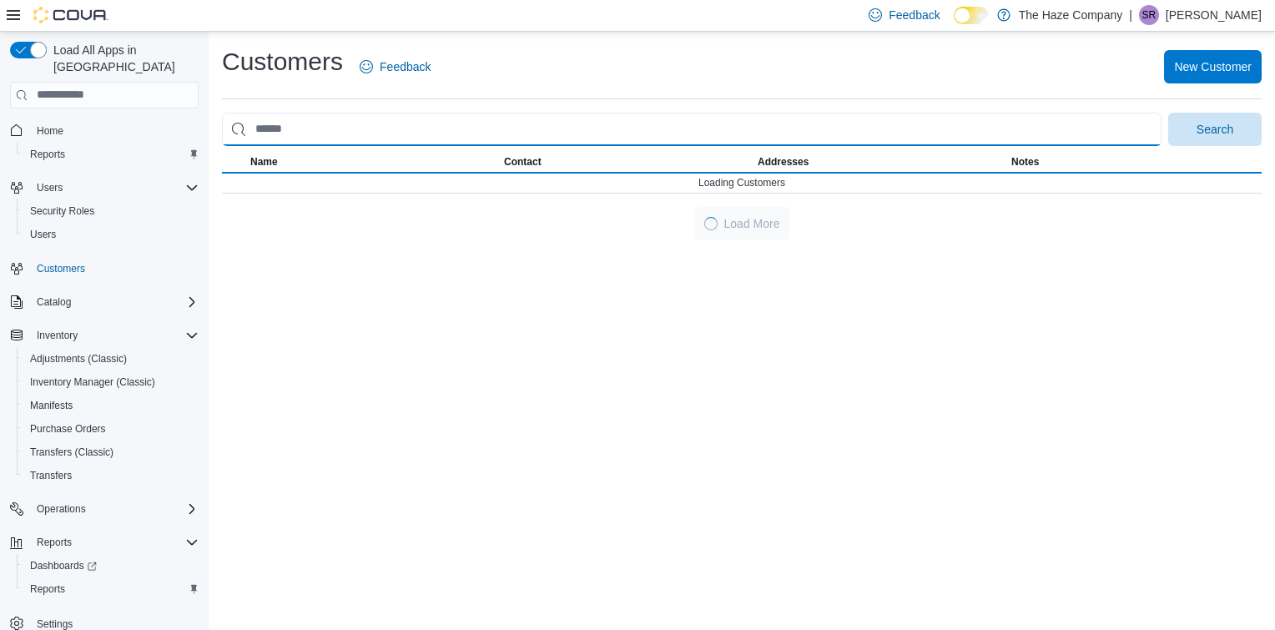
click at [373, 123] on input "search" at bounding box center [691, 129] width 939 height 33
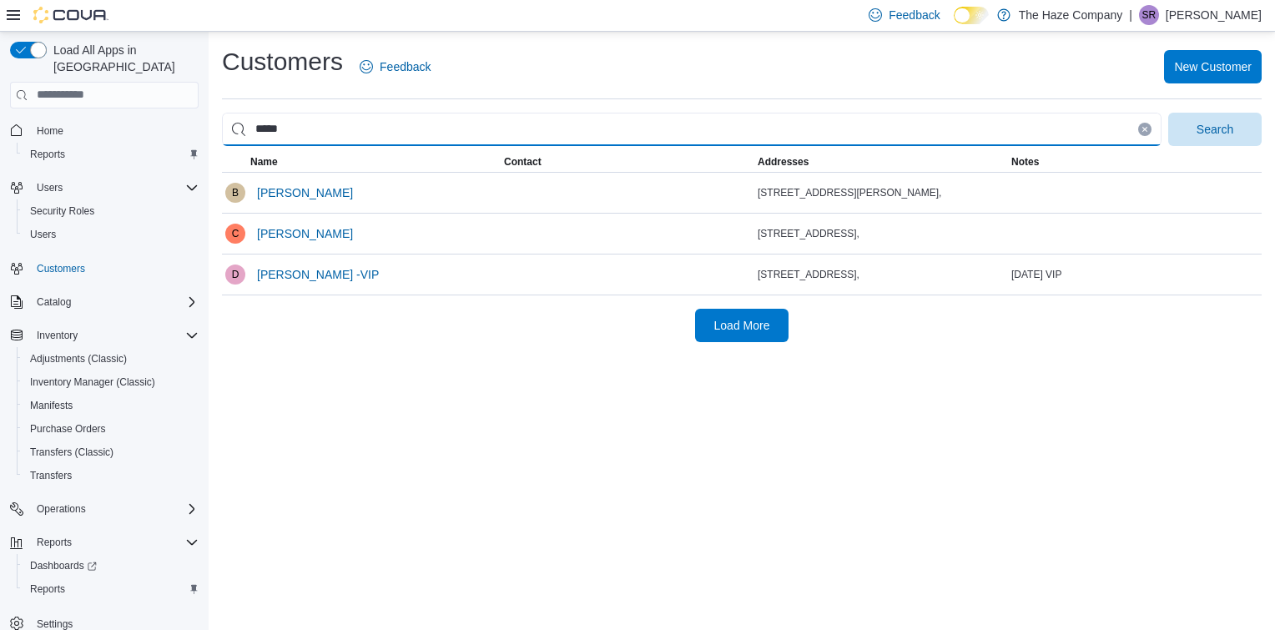
type input "*****"
click at [1168, 113] on button "Search" at bounding box center [1214, 129] width 93 height 33
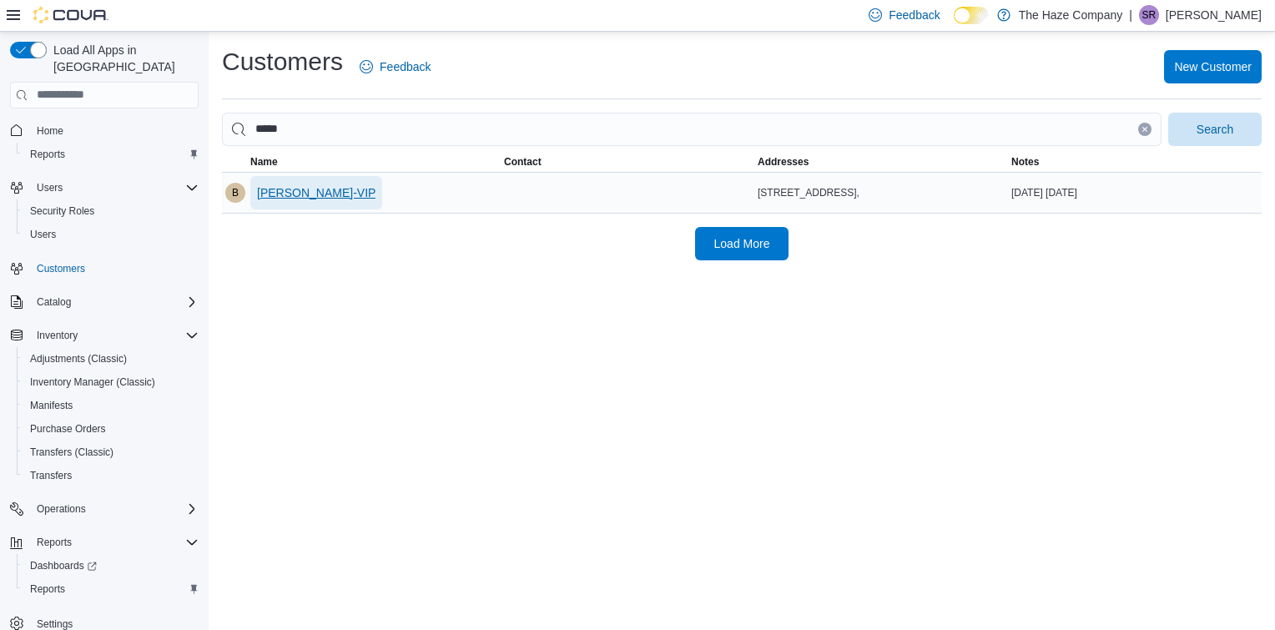
click at [330, 199] on span "[PERSON_NAME]-VIP" at bounding box center [316, 192] width 118 height 17
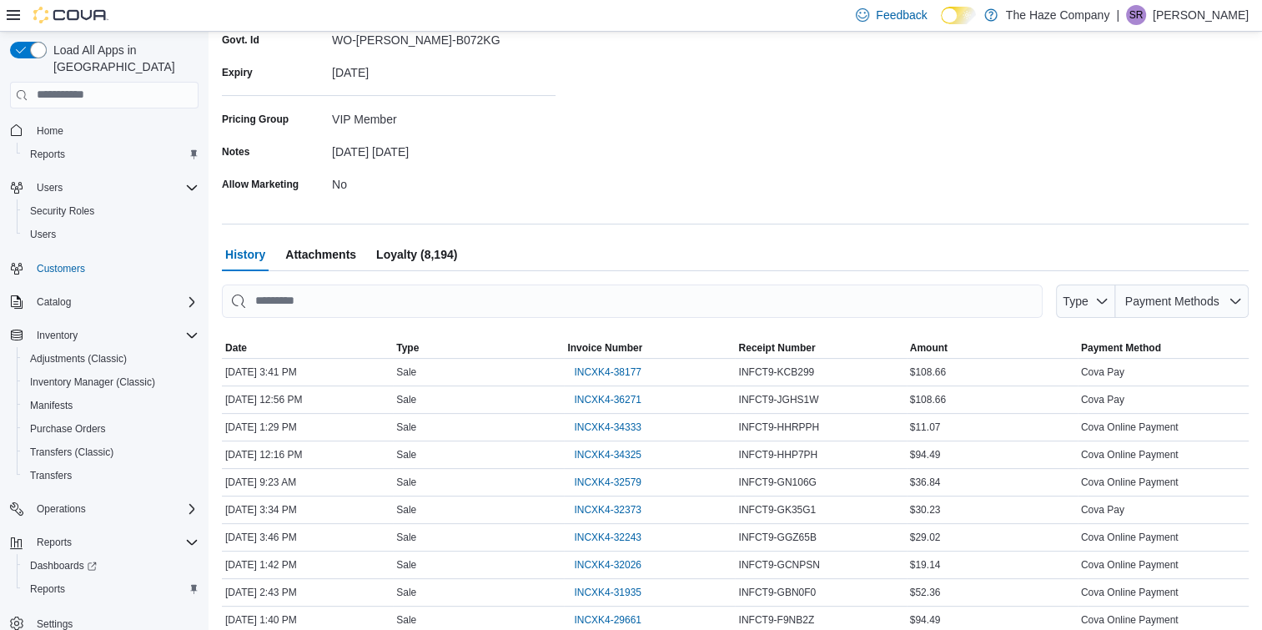
scroll to position [409, 0]
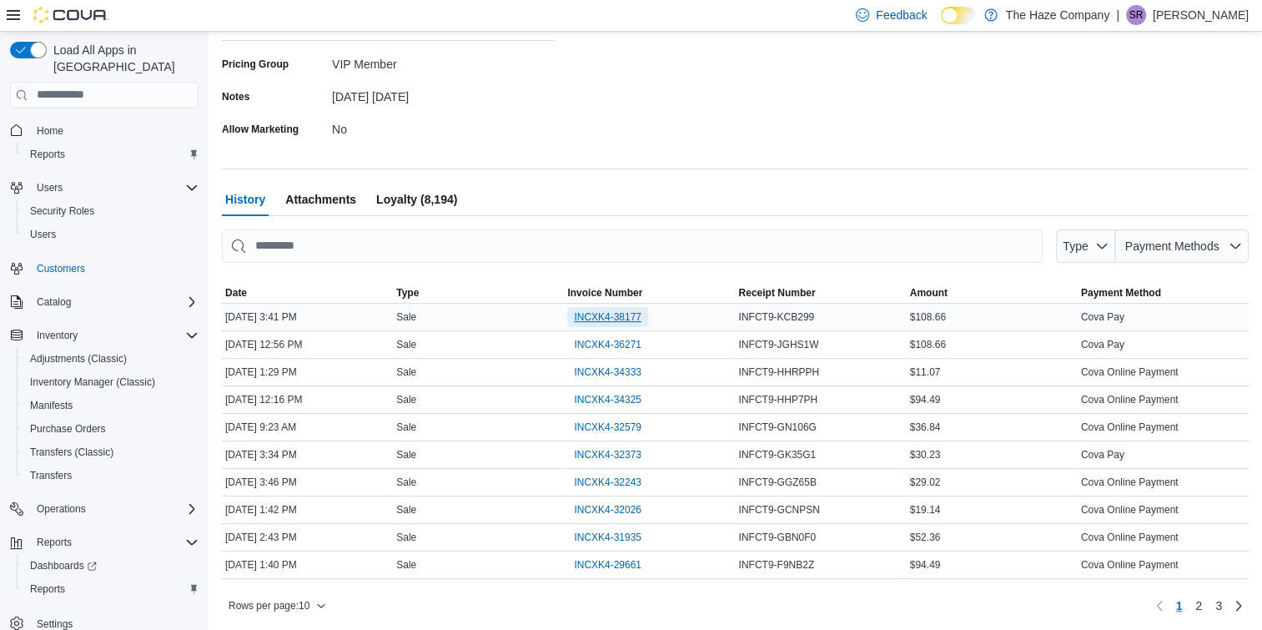
click at [631, 316] on span "INCXK4-38177" at bounding box center [608, 316] width 68 height 13
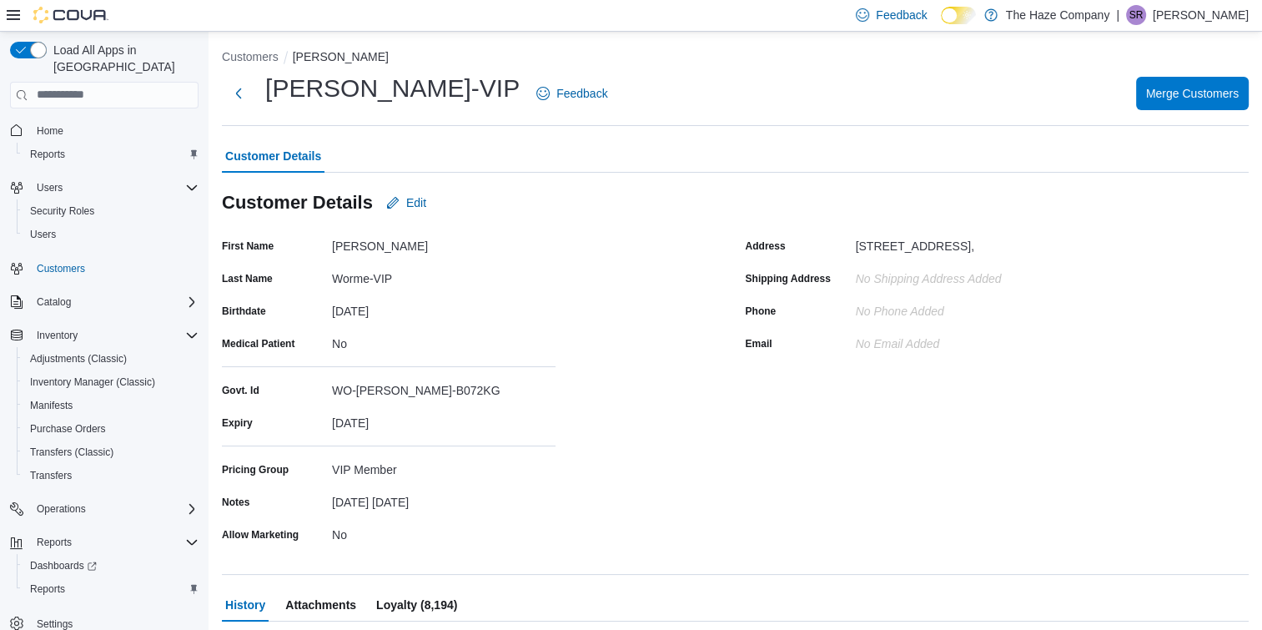
scroll to position [0, 0]
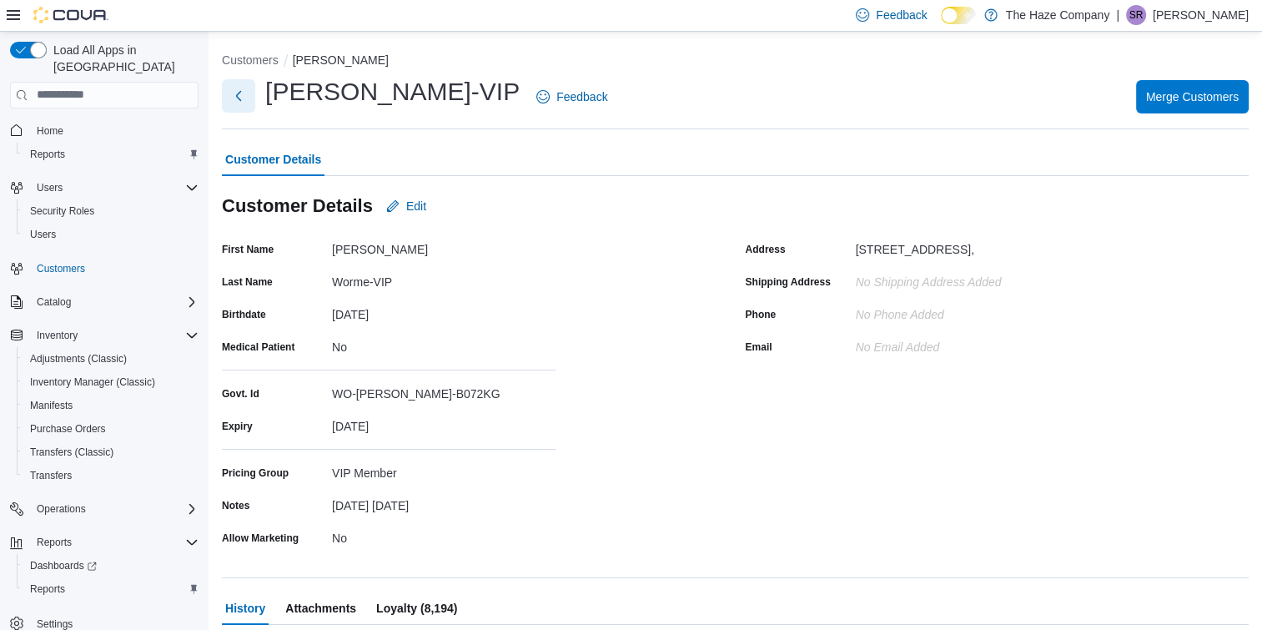
click at [235, 99] on button "Next" at bounding box center [238, 95] width 33 height 33
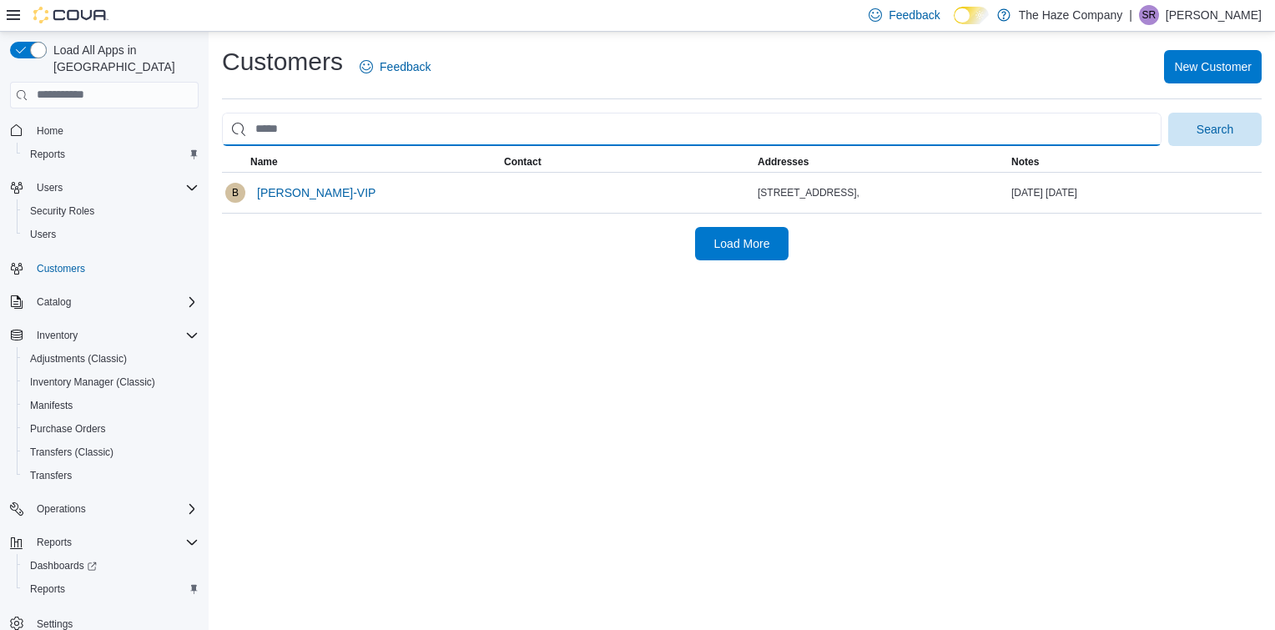
click at [314, 123] on input "search" at bounding box center [691, 129] width 939 height 33
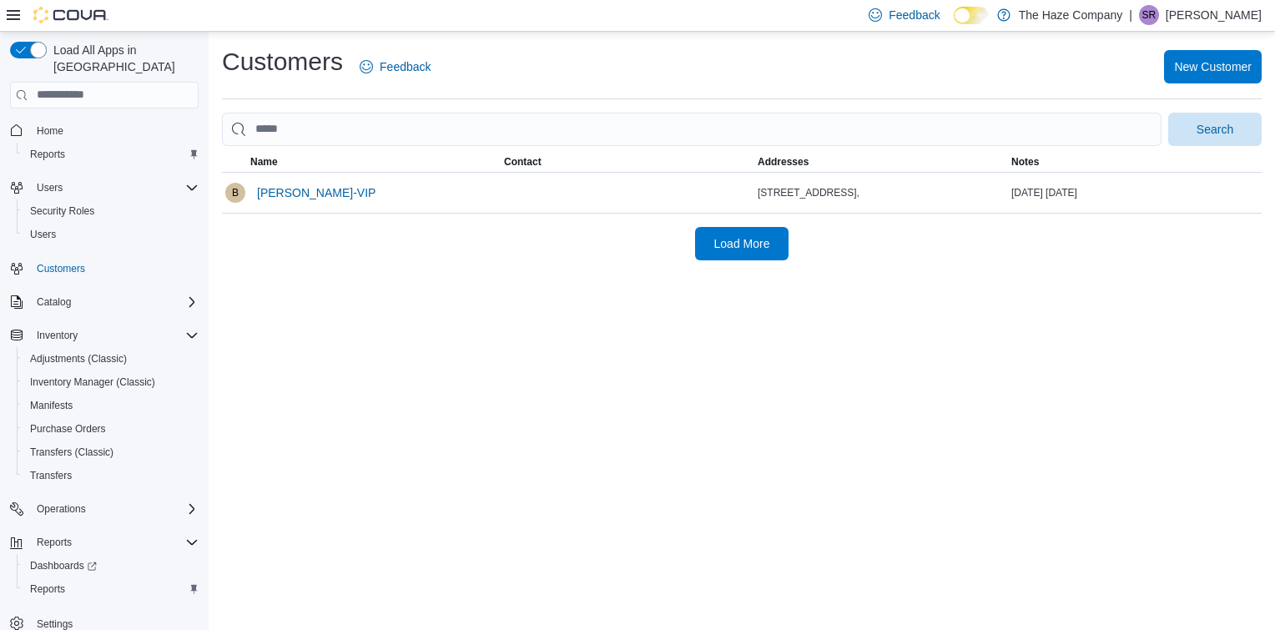
click at [782, 384] on div "Customers Feedback New Customer Search This table contains 1 rows. Name Contact…" at bounding box center [742, 331] width 1066 height 598
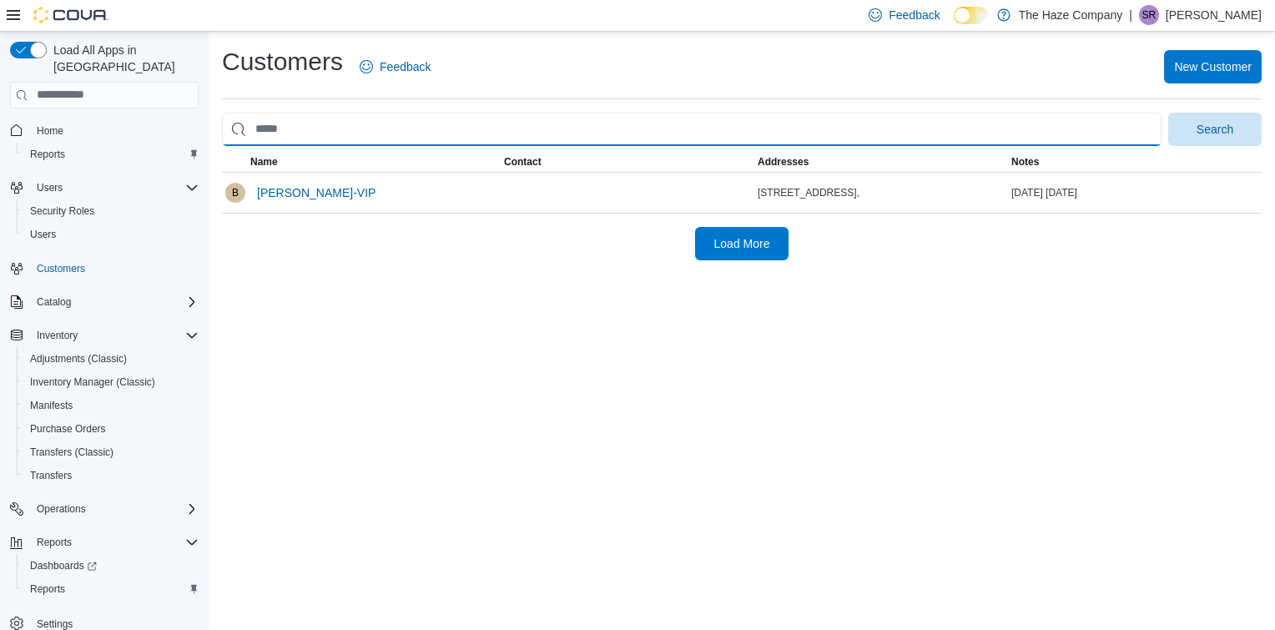
click at [523, 141] on input "search" at bounding box center [691, 129] width 939 height 33
type input "****"
click at [1168, 113] on button "Search" at bounding box center [1214, 129] width 93 height 33
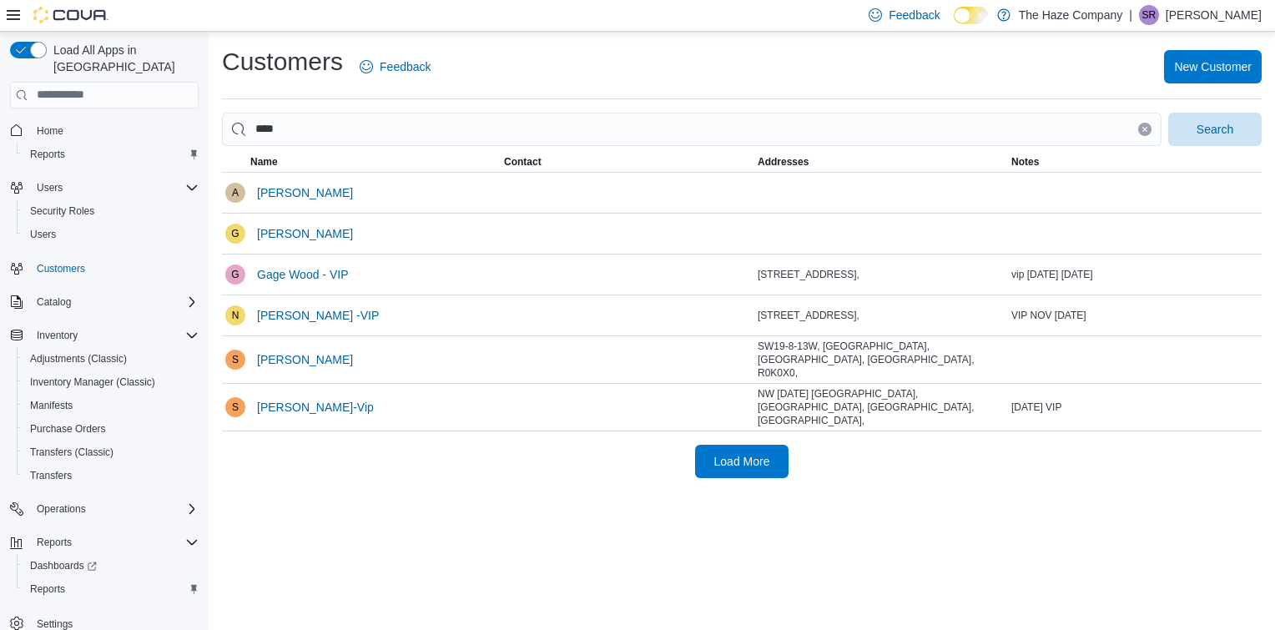
click at [428, 481] on div "Customers Feedback New Customer **** Search This table contains 6 rows. Name Co…" at bounding box center [742, 331] width 1066 height 598
click at [310, 282] on span "Gage Wood - VIP" at bounding box center [302, 274] width 91 height 33
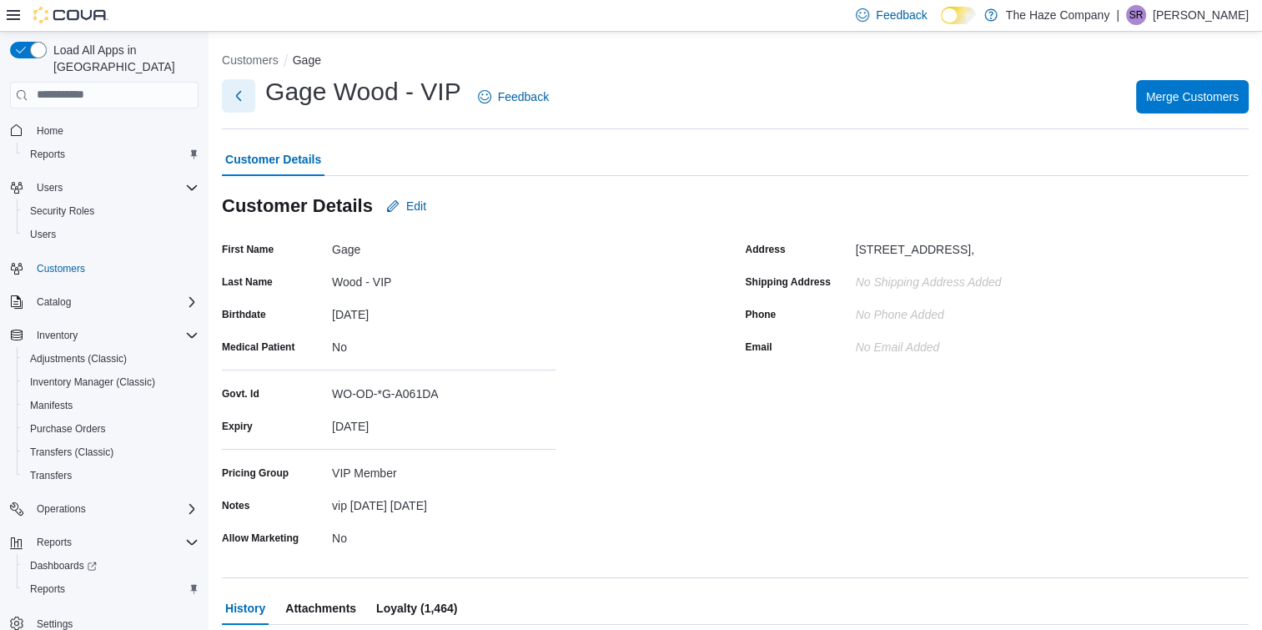
click at [239, 92] on button "Next" at bounding box center [238, 95] width 33 height 33
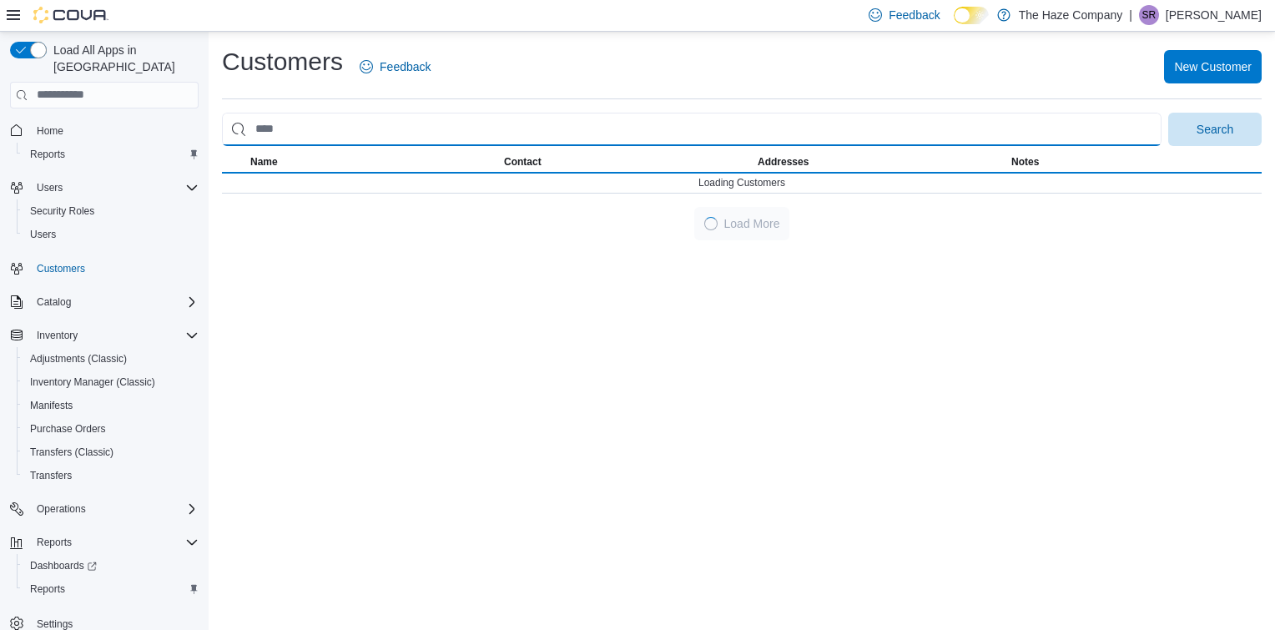
click at [365, 138] on input "search" at bounding box center [691, 129] width 939 height 33
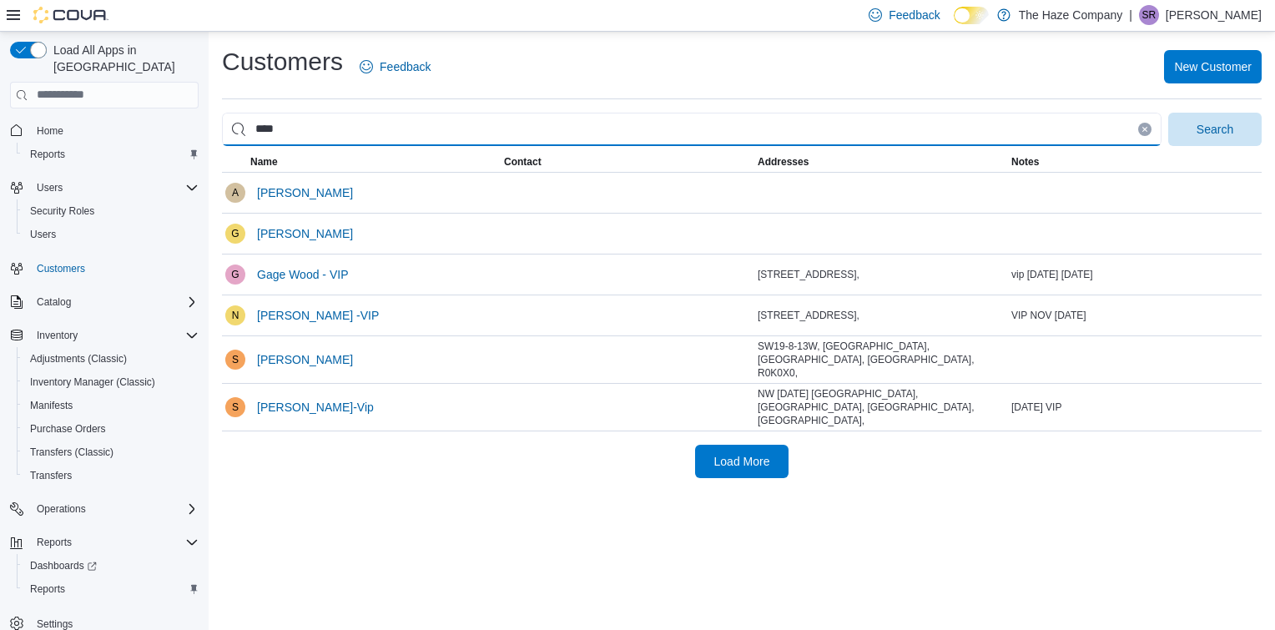
type input "****"
click at [1168, 113] on button "Search" at bounding box center [1214, 129] width 93 height 33
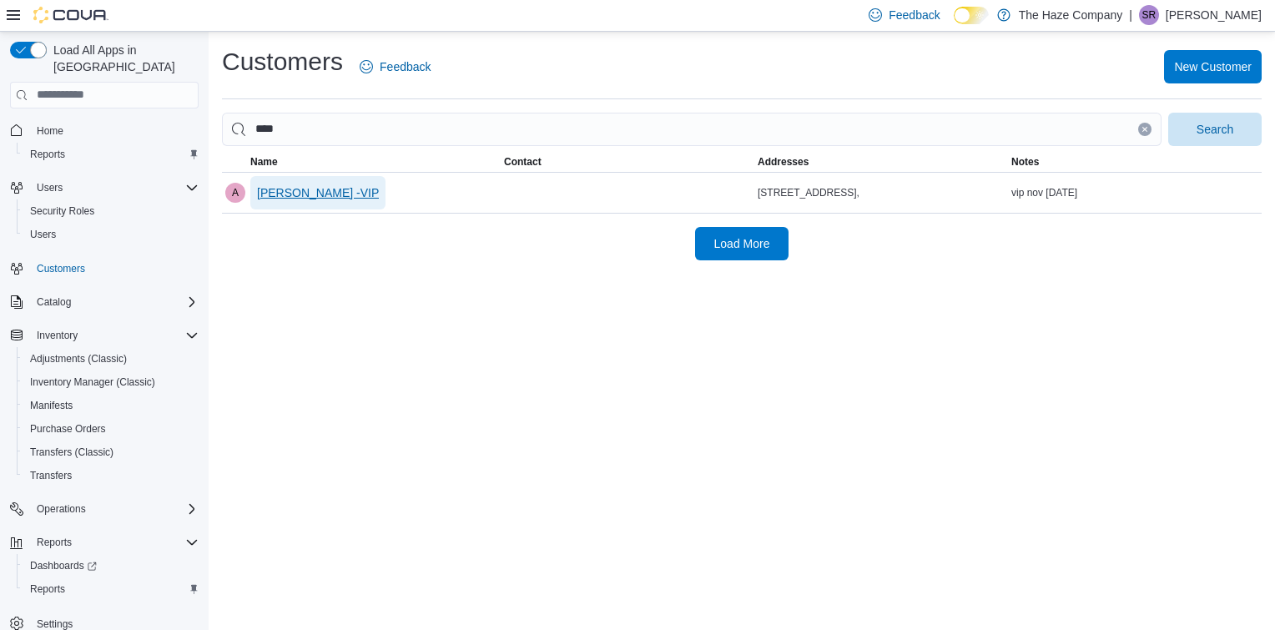
click at [313, 190] on span "[PERSON_NAME] -VIP" at bounding box center [318, 192] width 122 height 17
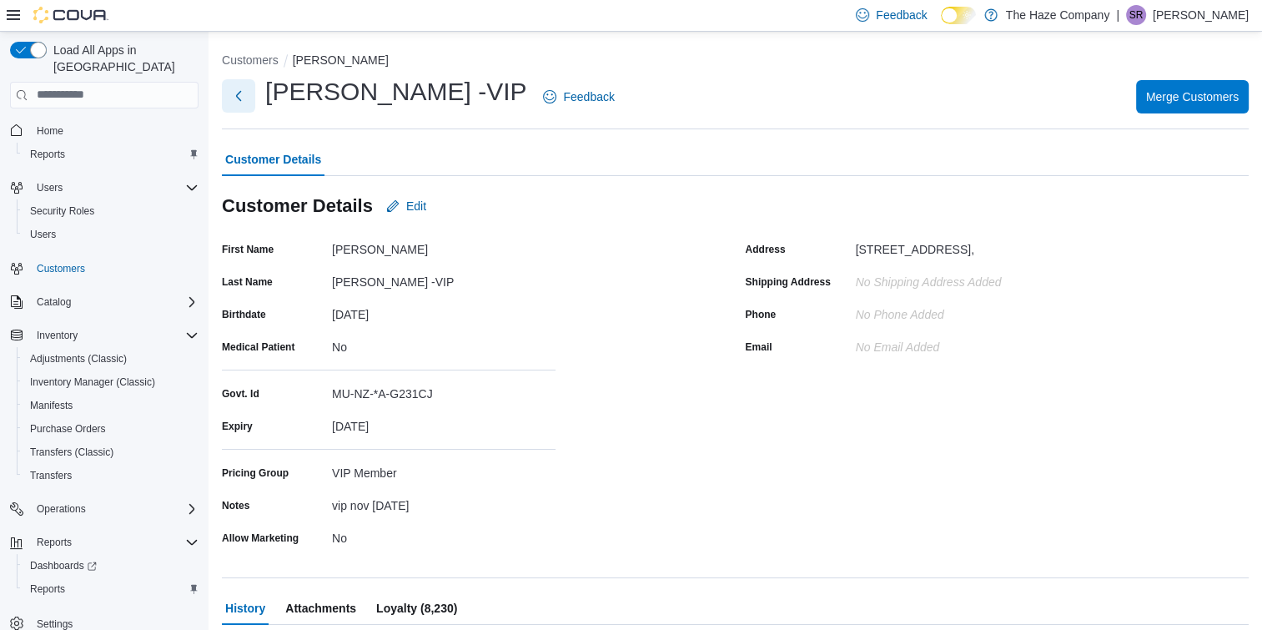
click at [237, 93] on button "Next" at bounding box center [238, 95] width 33 height 33
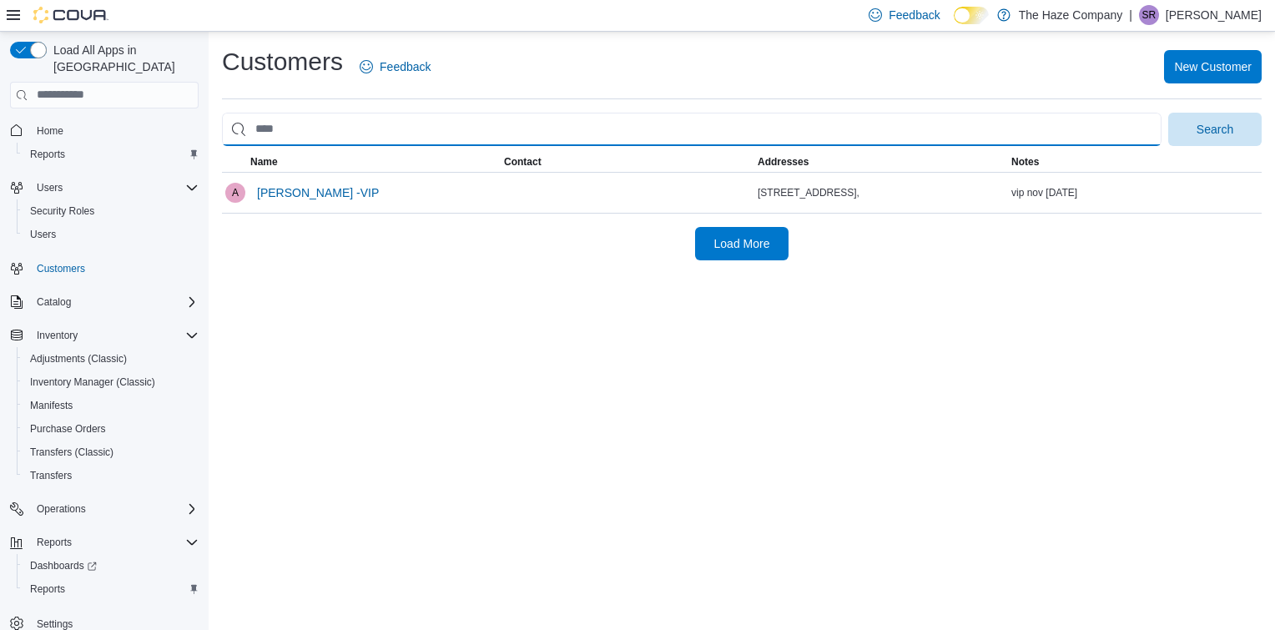
click at [331, 126] on input "search" at bounding box center [691, 129] width 939 height 33
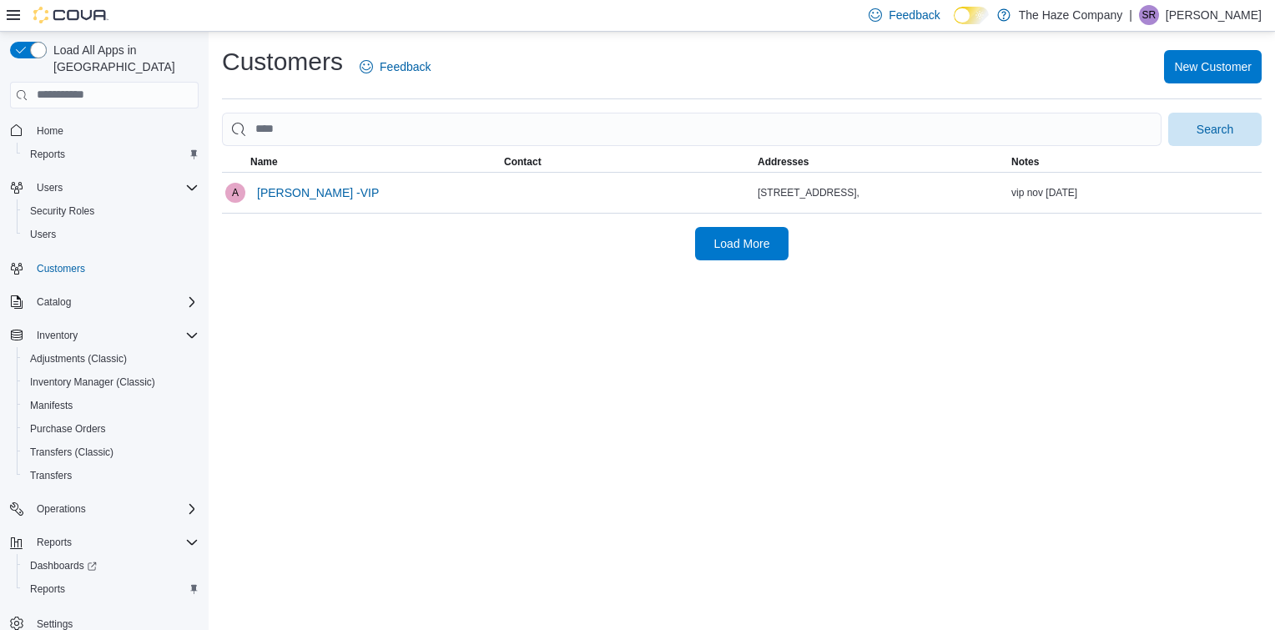
click at [734, 377] on div "Customers Feedback New Customer Search This table contains 1 rows. Name Contact…" at bounding box center [742, 331] width 1066 height 598
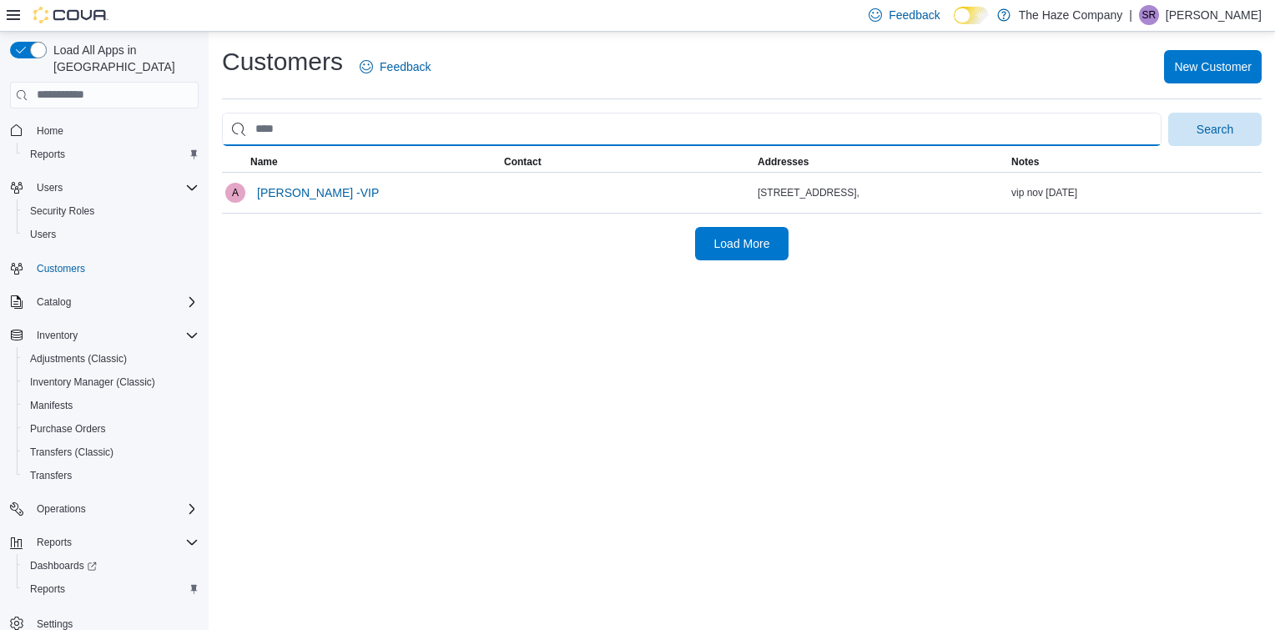
click at [781, 123] on input "search" at bounding box center [691, 129] width 939 height 33
click at [526, 116] on input "search" at bounding box center [691, 129] width 939 height 33
